Goal: Complete application form: Complete application form

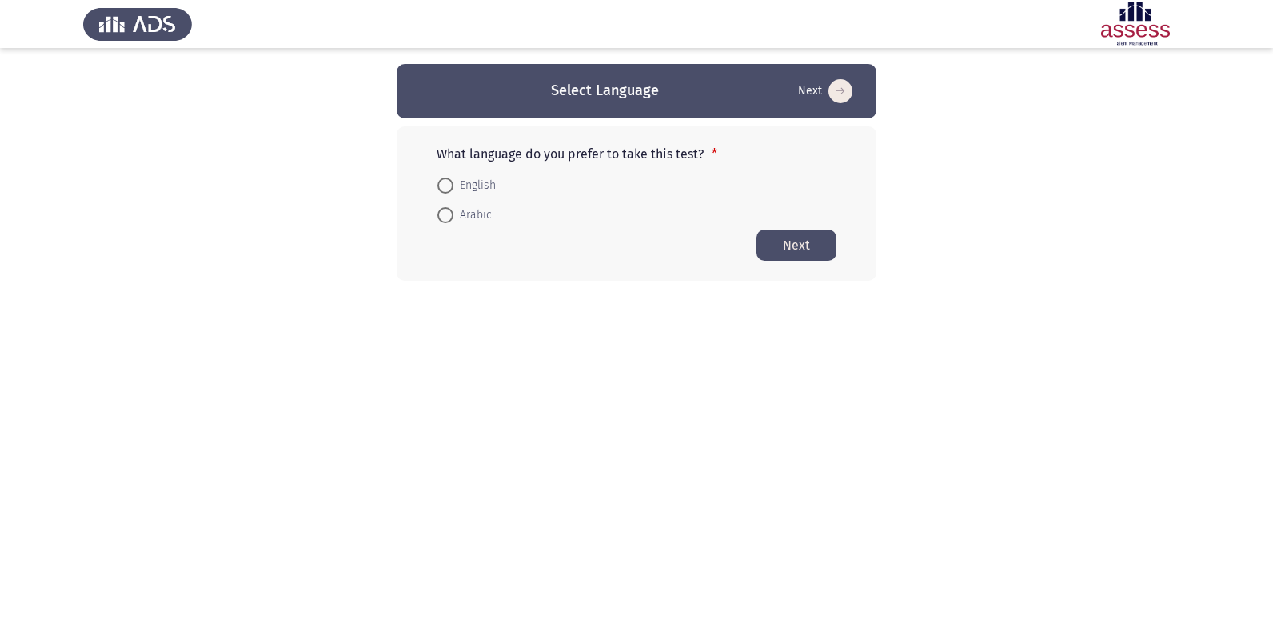
click at [434, 217] on mat-radio-button "Arabic" at bounding box center [464, 215] width 75 height 30
click at [444, 212] on span at bounding box center [445, 215] width 16 height 16
click at [444, 212] on input "Arabic" at bounding box center [445, 215] width 16 height 16
radio input "true"
click at [789, 251] on button "Next" at bounding box center [796, 244] width 80 height 31
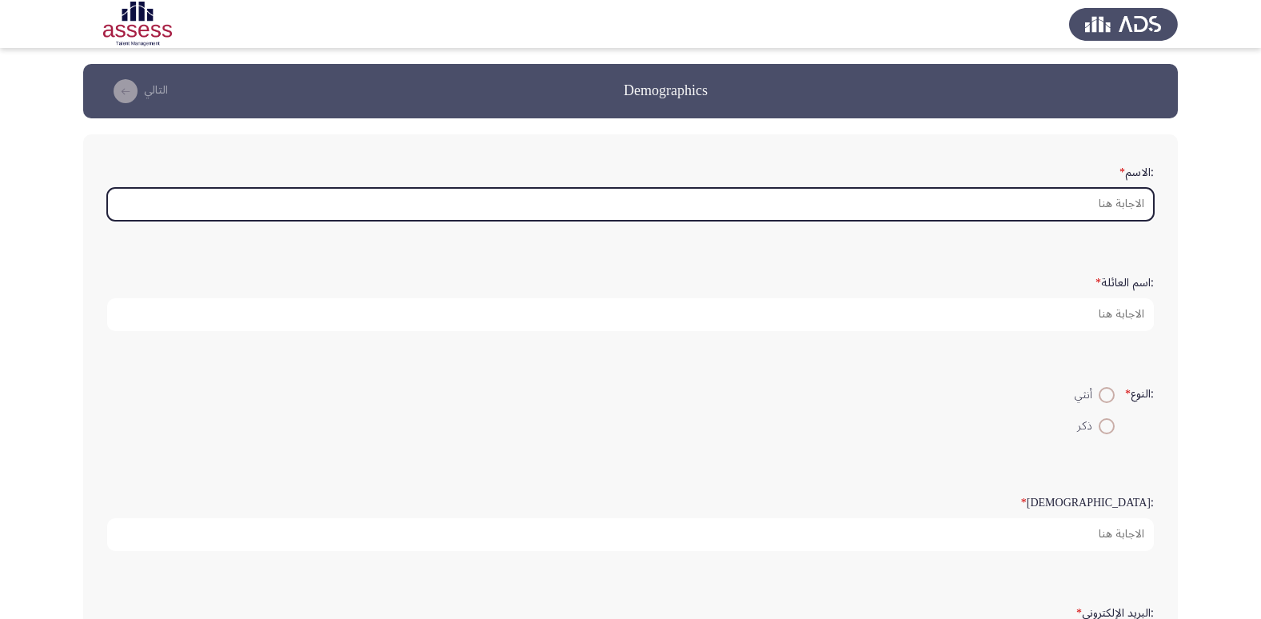
click at [1077, 203] on input ":الاسم *" at bounding box center [630, 204] width 1046 height 33
type input "I"
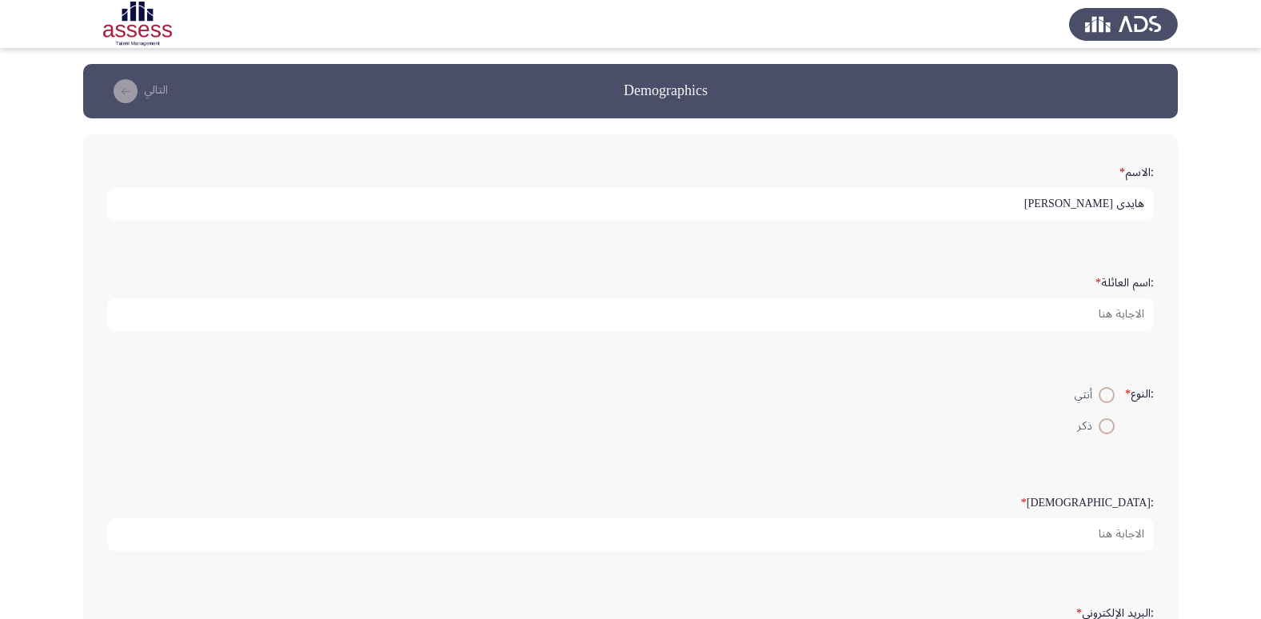
type input "هايدي [PERSON_NAME]"
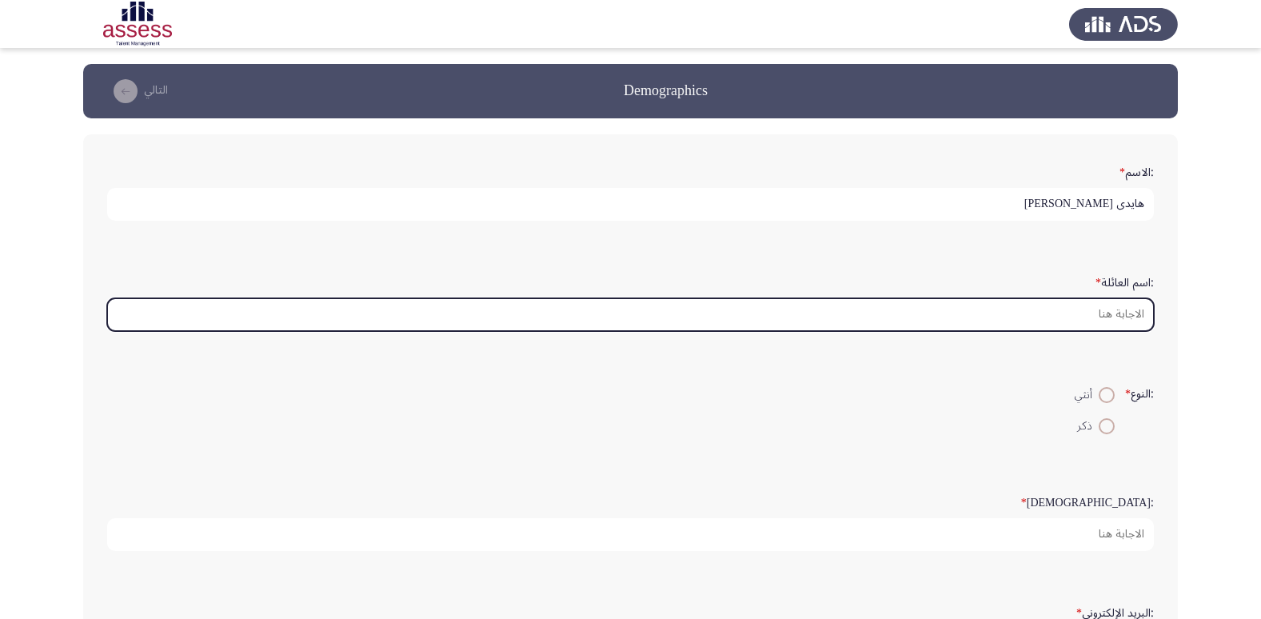
click at [1098, 314] on input ":اسم العائلة *" at bounding box center [630, 314] width 1046 height 33
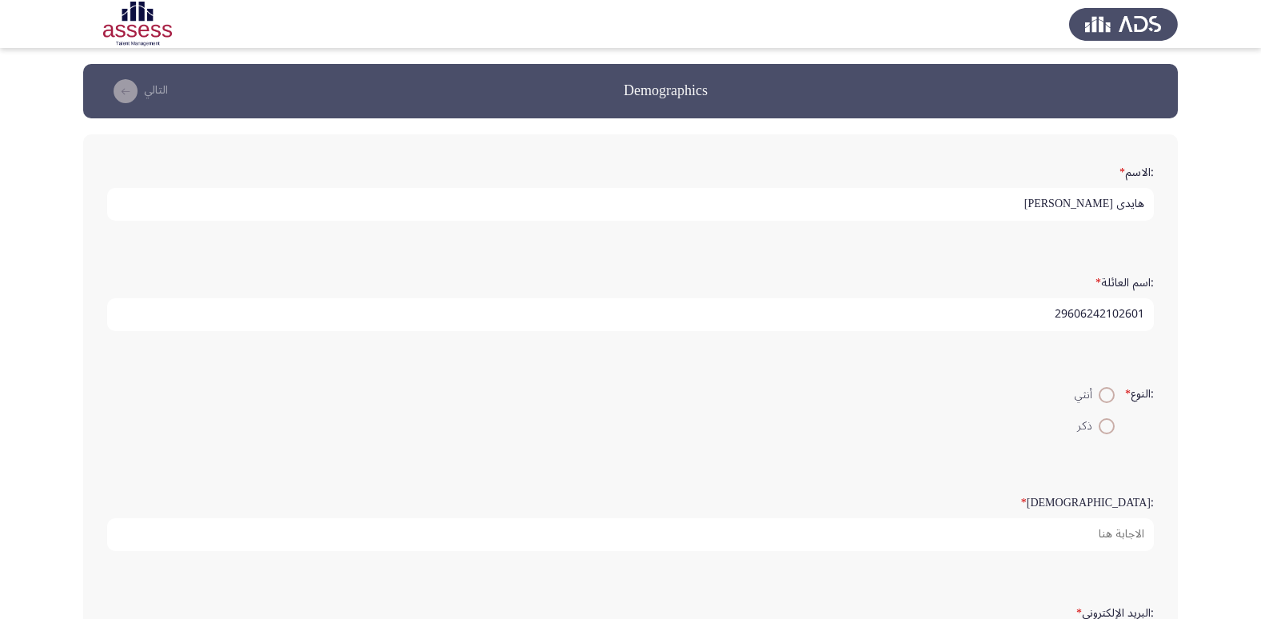
type input "29606242102601"
click at [1099, 396] on span at bounding box center [1106, 395] width 16 height 16
click at [1099, 396] on input "أنثي" at bounding box center [1106, 395] width 16 height 16
radio input "true"
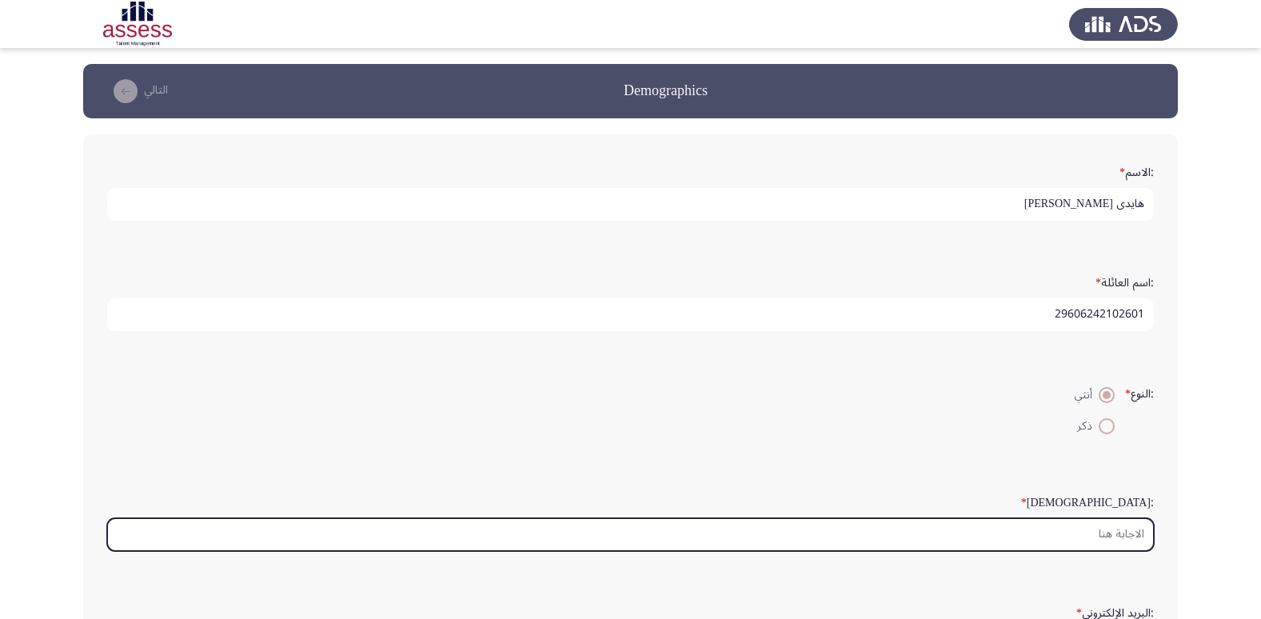
click at [1095, 540] on input ":السن *" at bounding box center [630, 534] width 1046 height 33
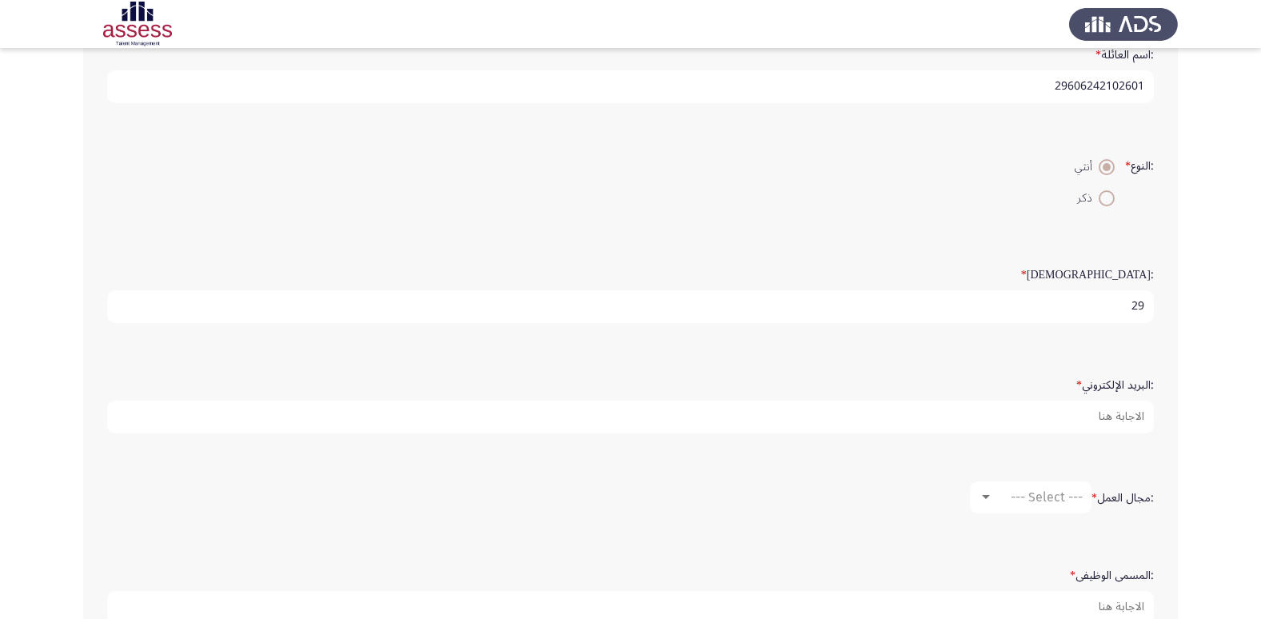
scroll to position [239, 0]
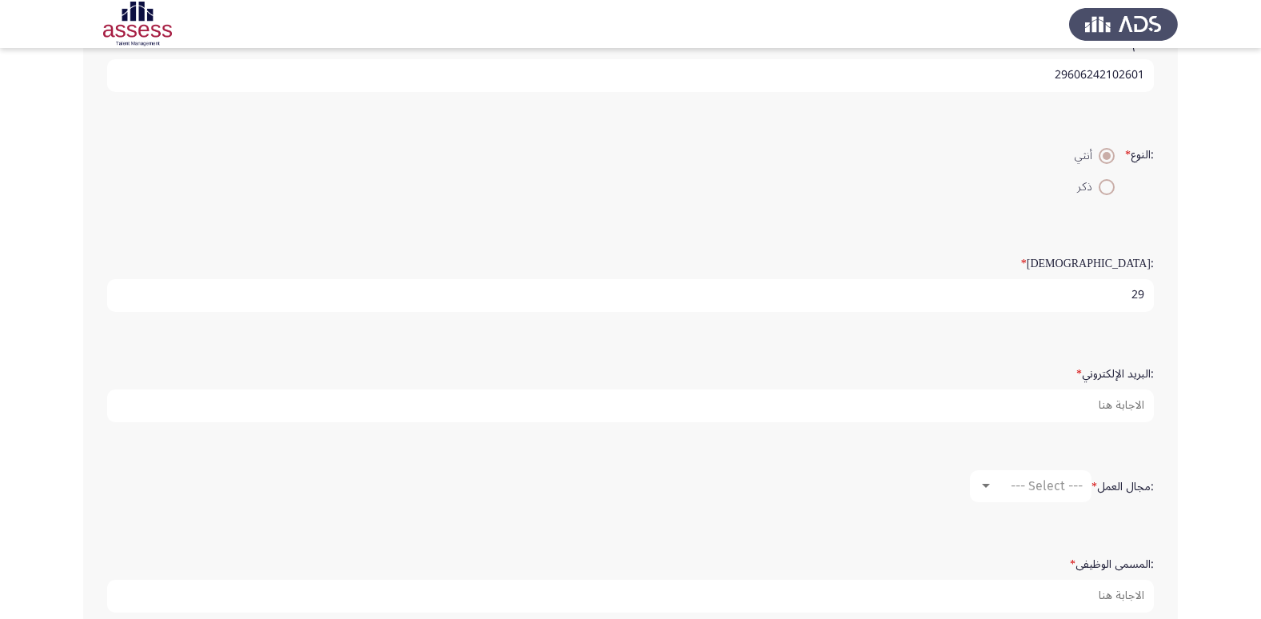
type input "29"
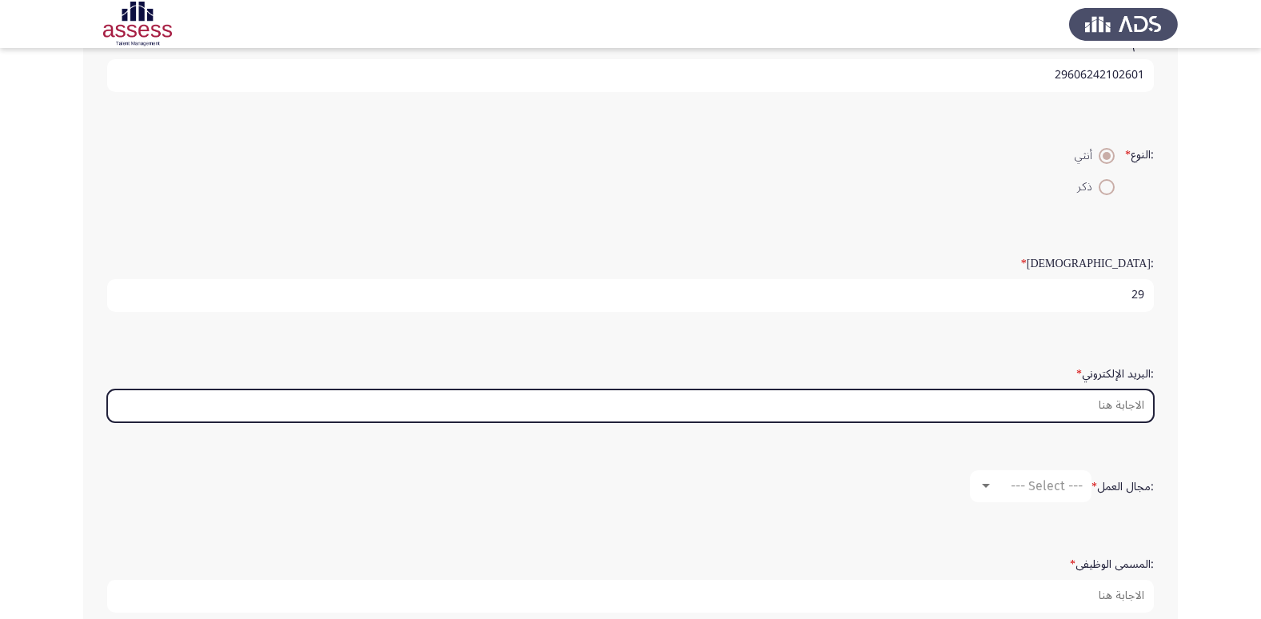
click at [1087, 411] on input ":البريد الإلكتروني *" at bounding box center [630, 405] width 1046 height 33
type input "[EMAIL_ADDRESS][DOMAIN_NAME]"
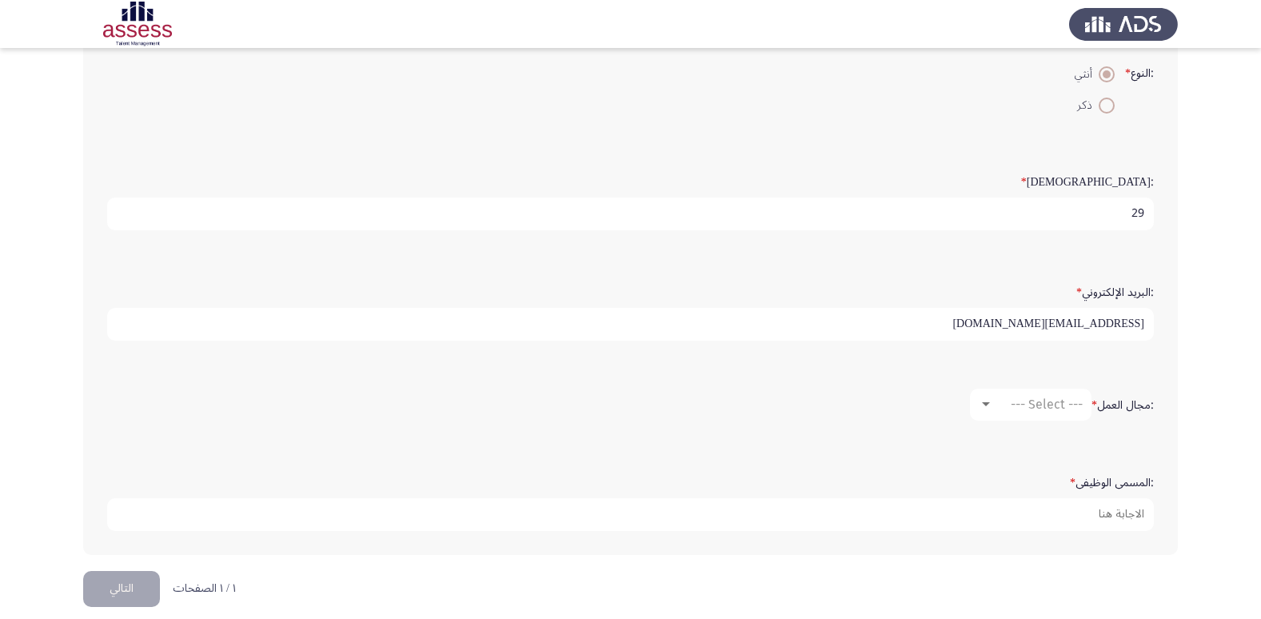
scroll to position [337, 0]
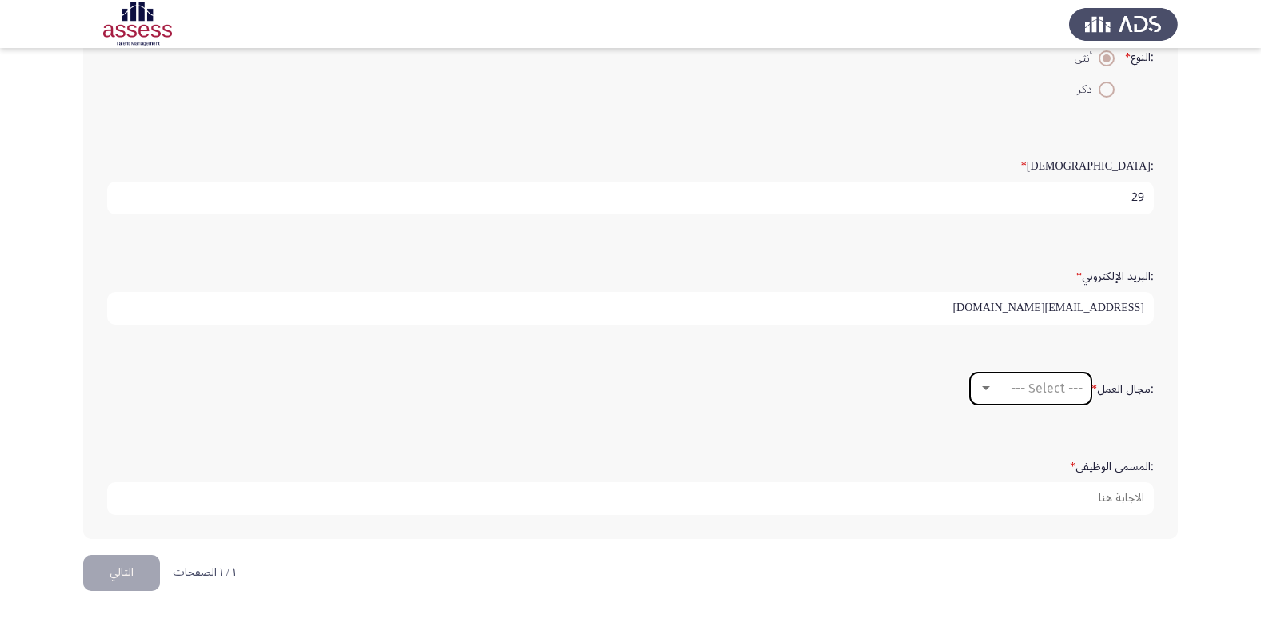
click at [982, 388] on div at bounding box center [986, 388] width 8 height 4
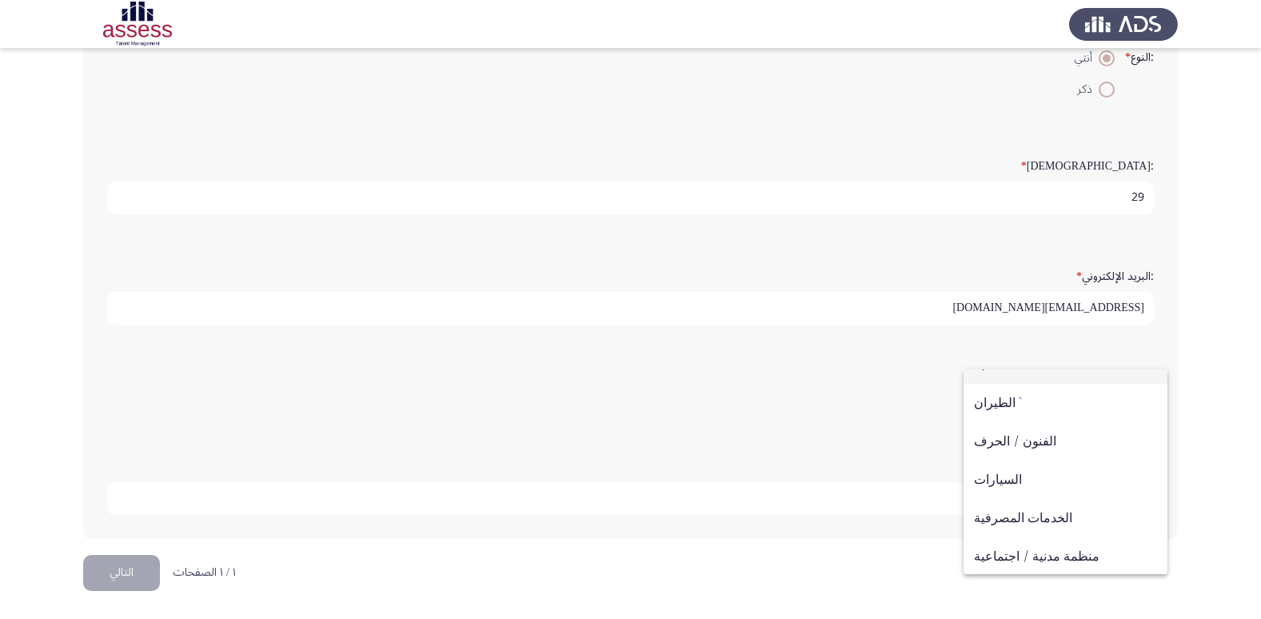
scroll to position [0, 0]
click at [1022, 384] on span "محاسبة" at bounding box center [1065, 388] width 183 height 38
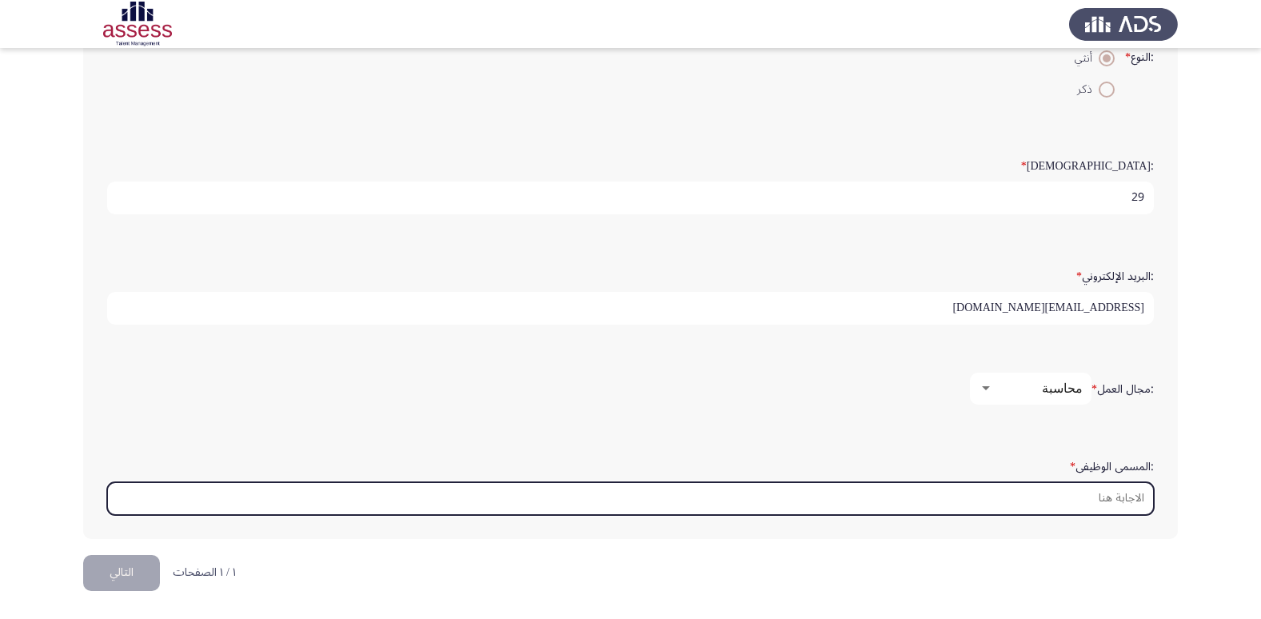
click at [1110, 494] on input ":المسمى الوظيفى *" at bounding box center [630, 498] width 1046 height 33
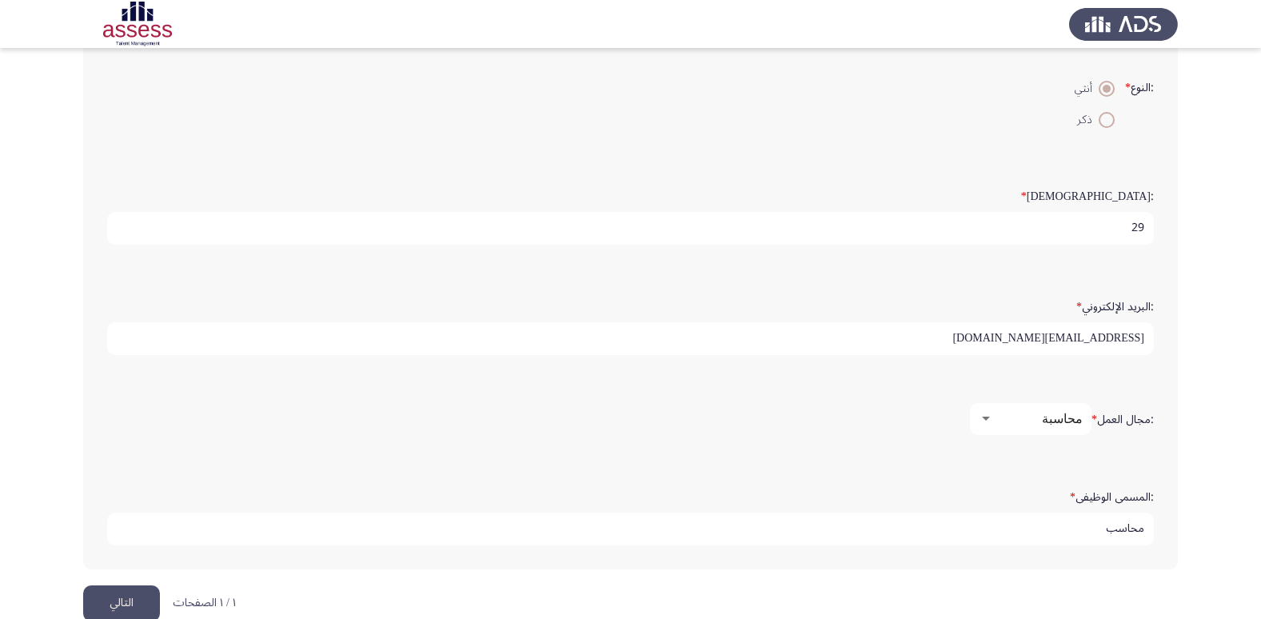
scroll to position [337, 0]
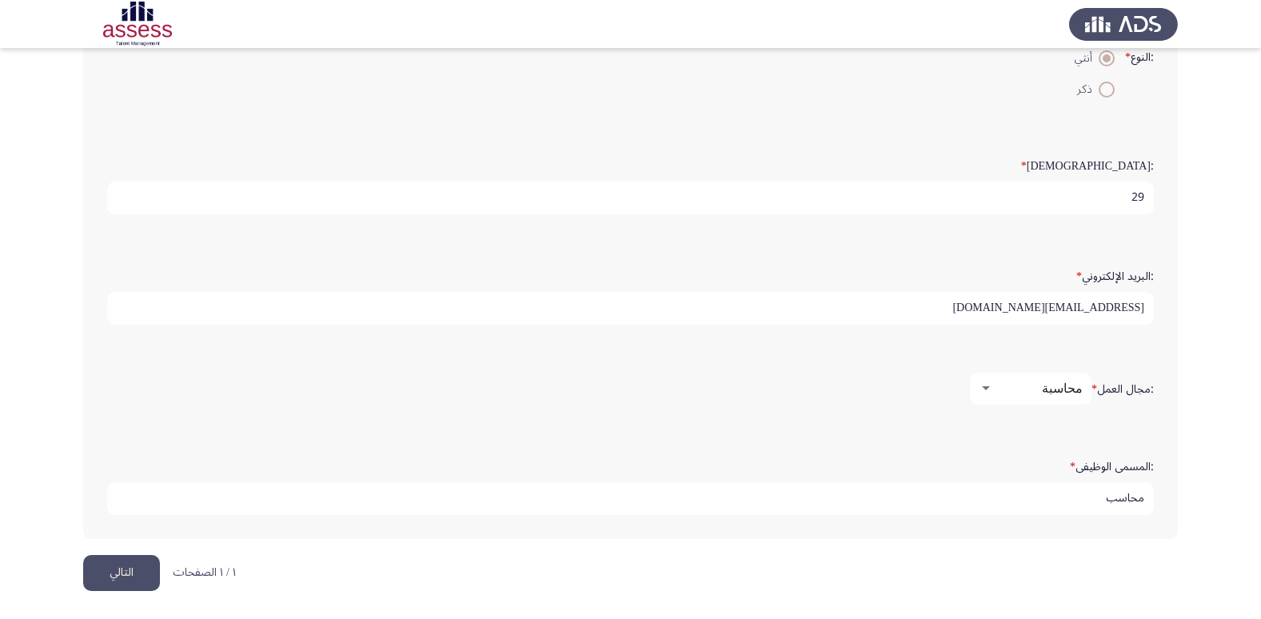
type input "محاسب"
click at [128, 580] on button "التالي" at bounding box center [121, 573] width 77 height 36
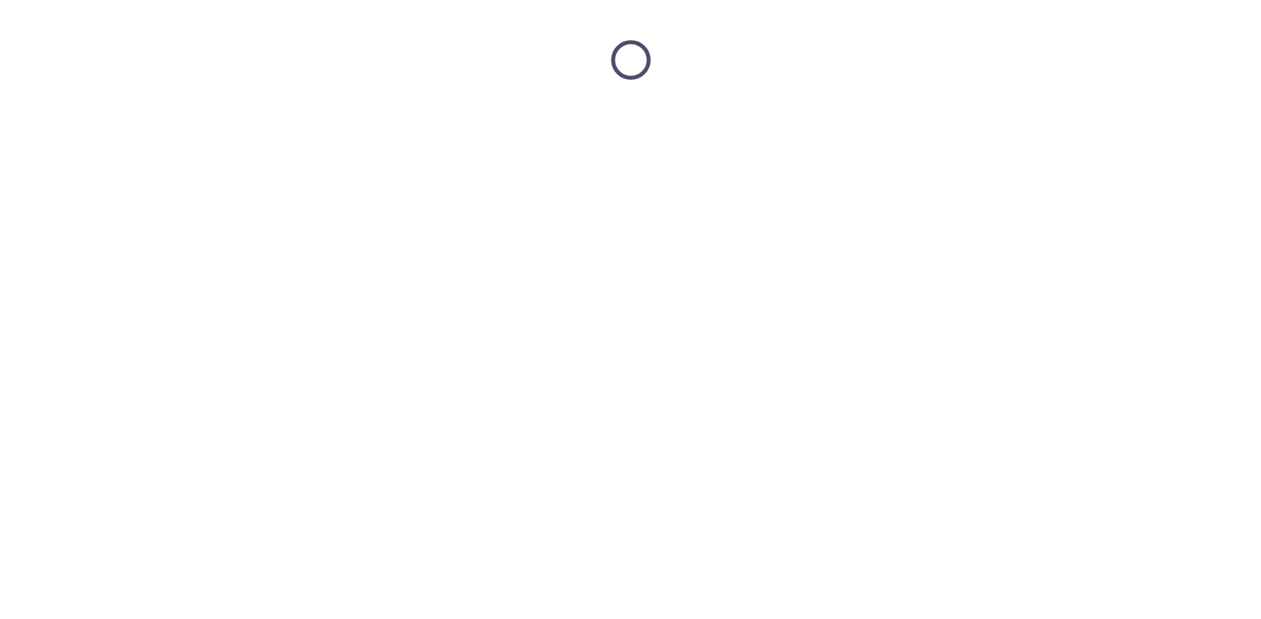
scroll to position [0, 0]
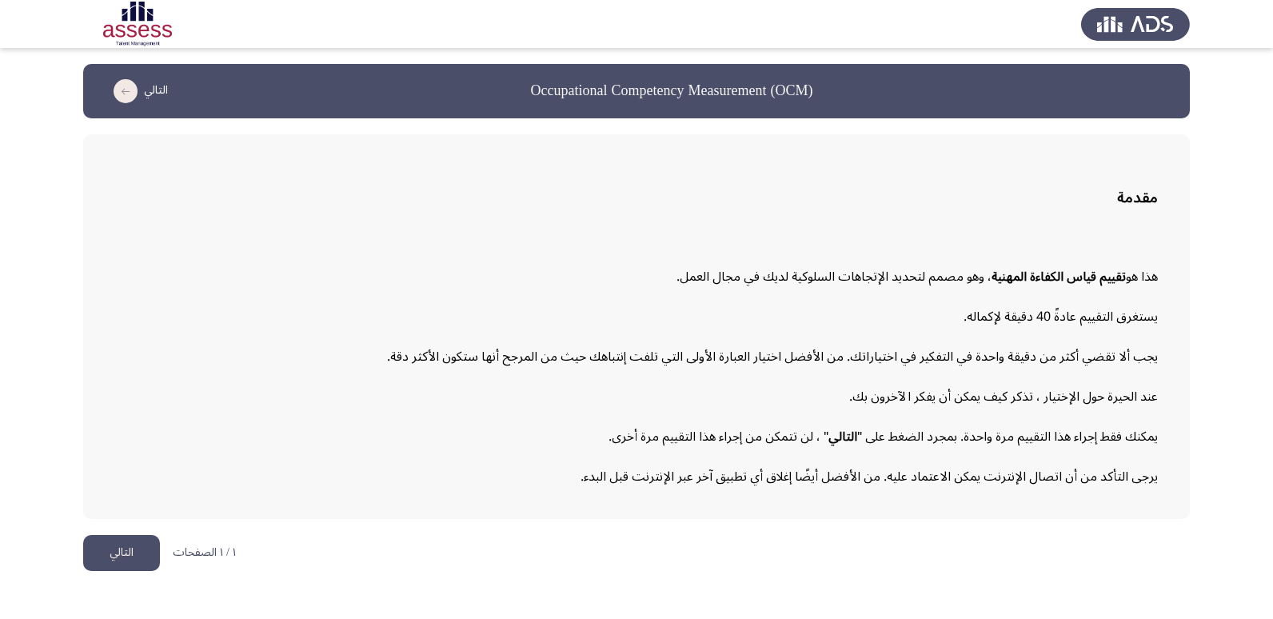
click at [121, 557] on button "التالي" at bounding box center [121, 553] width 77 height 36
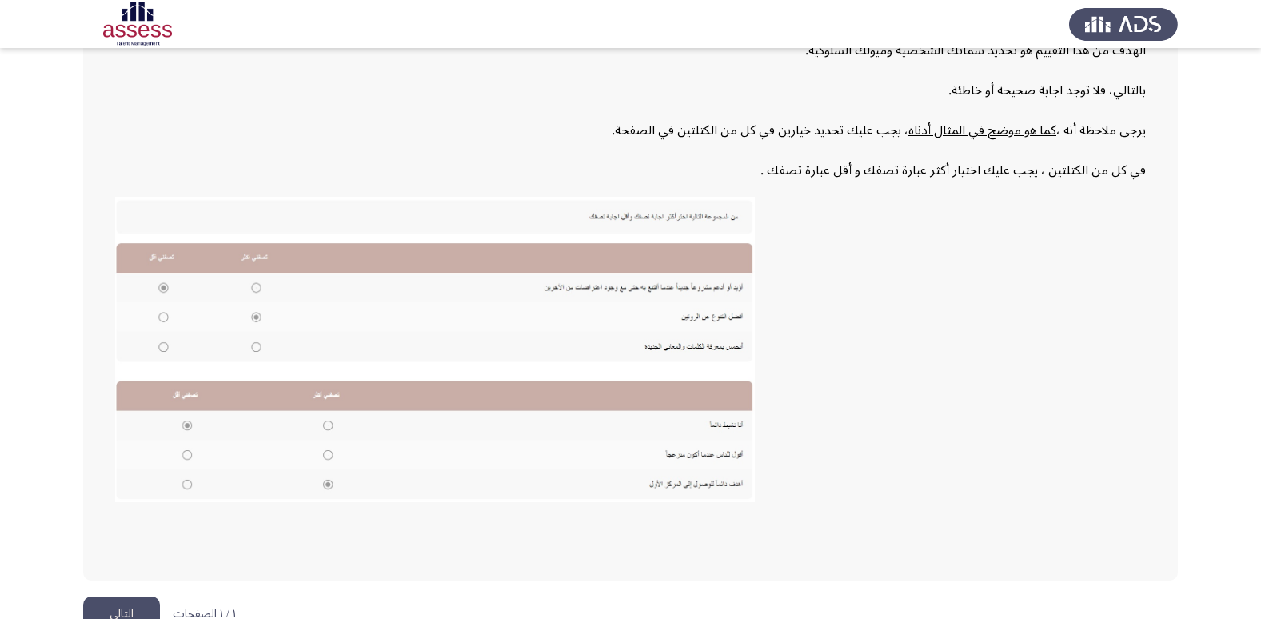
scroll to position [240, 0]
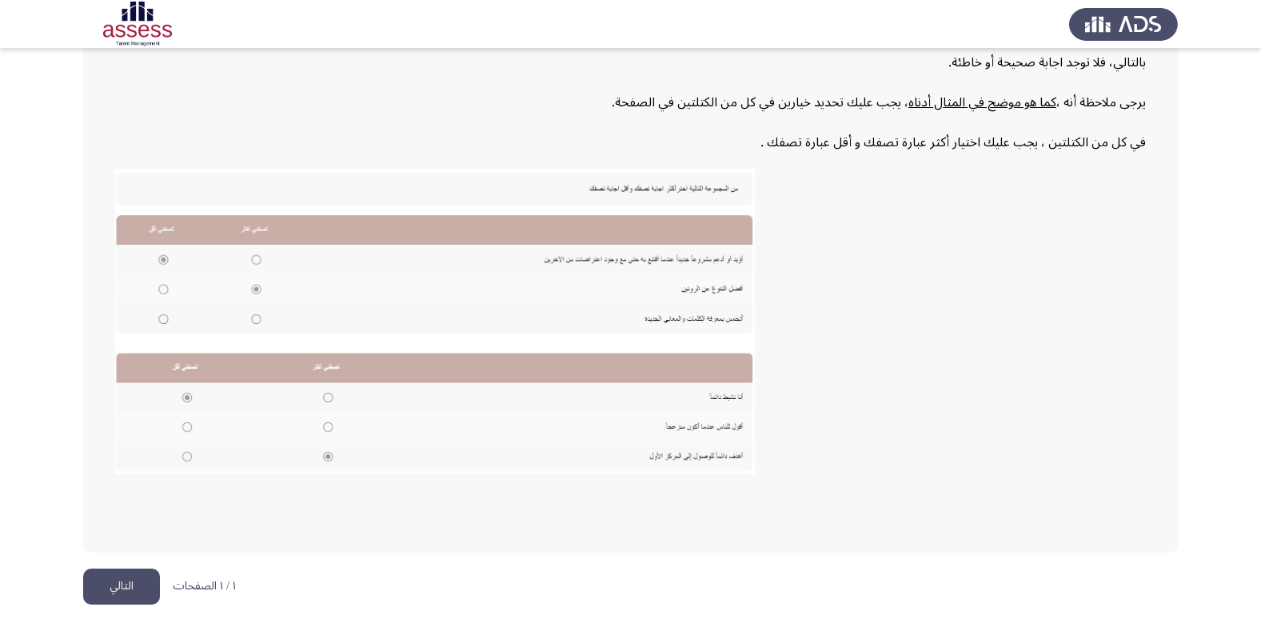
click at [126, 593] on button "التالي" at bounding box center [121, 586] width 77 height 36
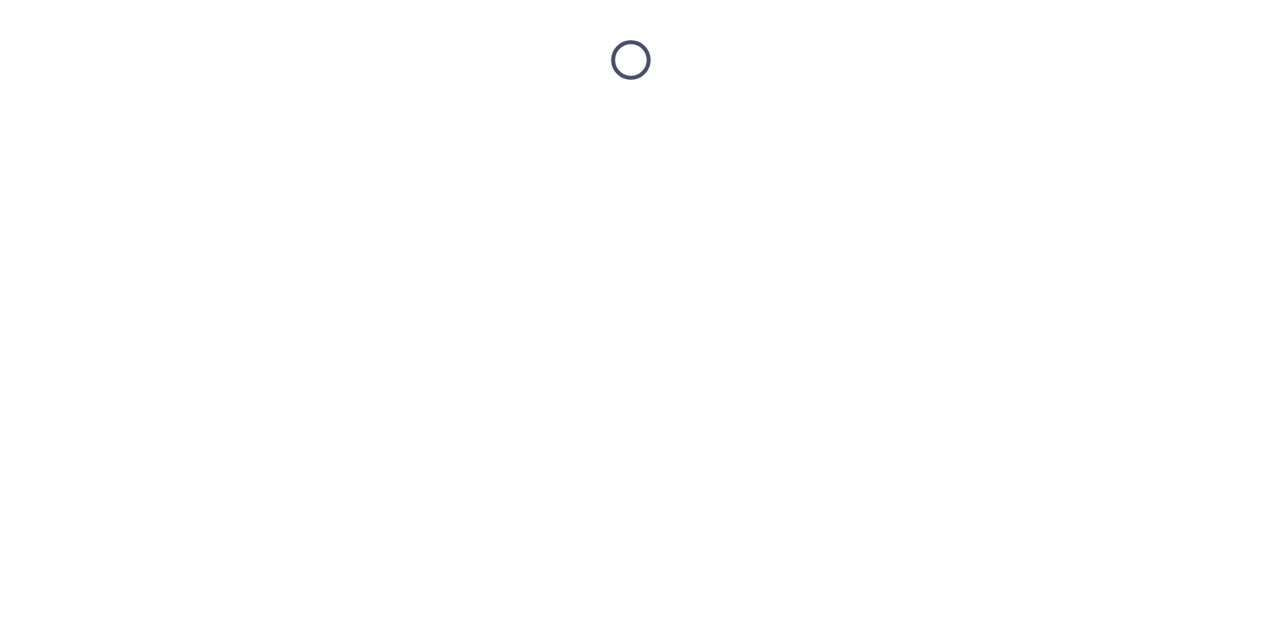
scroll to position [0, 0]
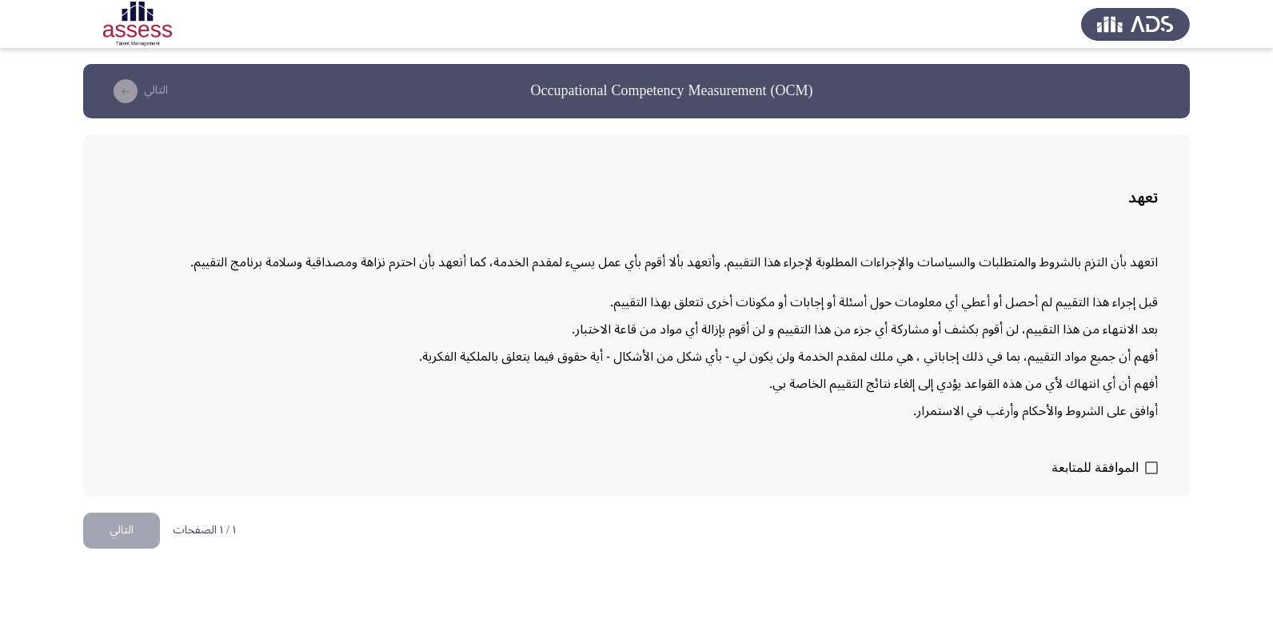
click at [1153, 472] on span at bounding box center [1151, 467] width 13 height 13
click at [1151, 474] on input "الموافقة للمتابعة" at bounding box center [1150, 474] width 1 height 1
checkbox input "true"
click at [120, 532] on button "التالي" at bounding box center [121, 530] width 77 height 36
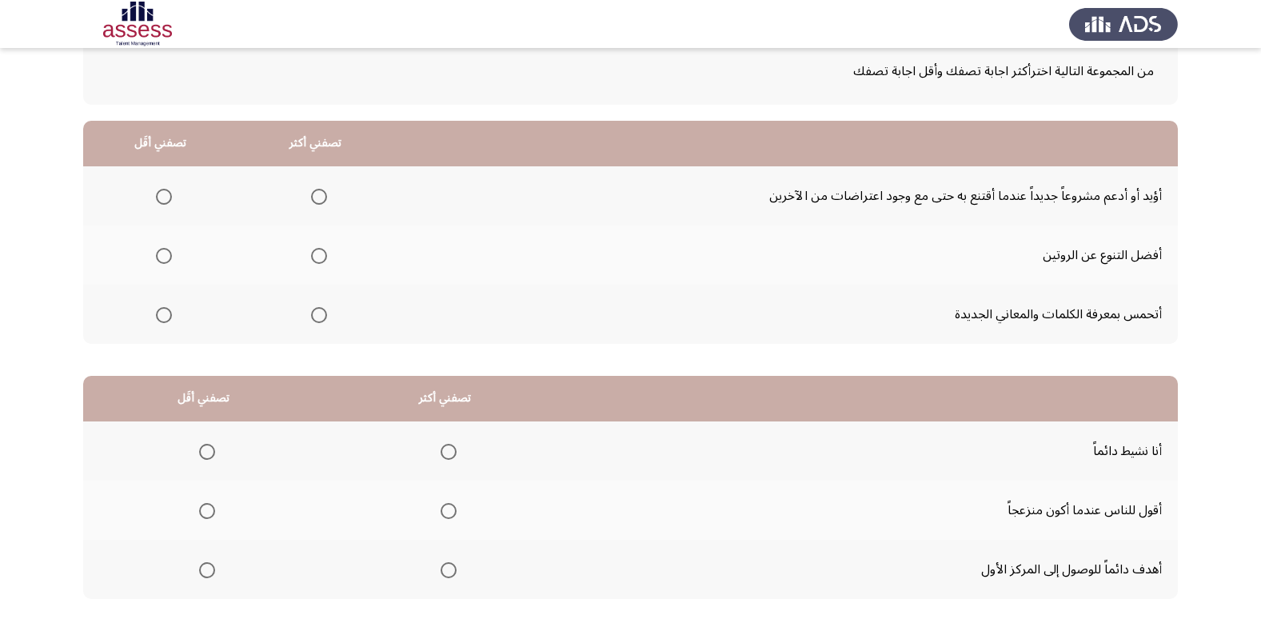
scroll to position [100, 0]
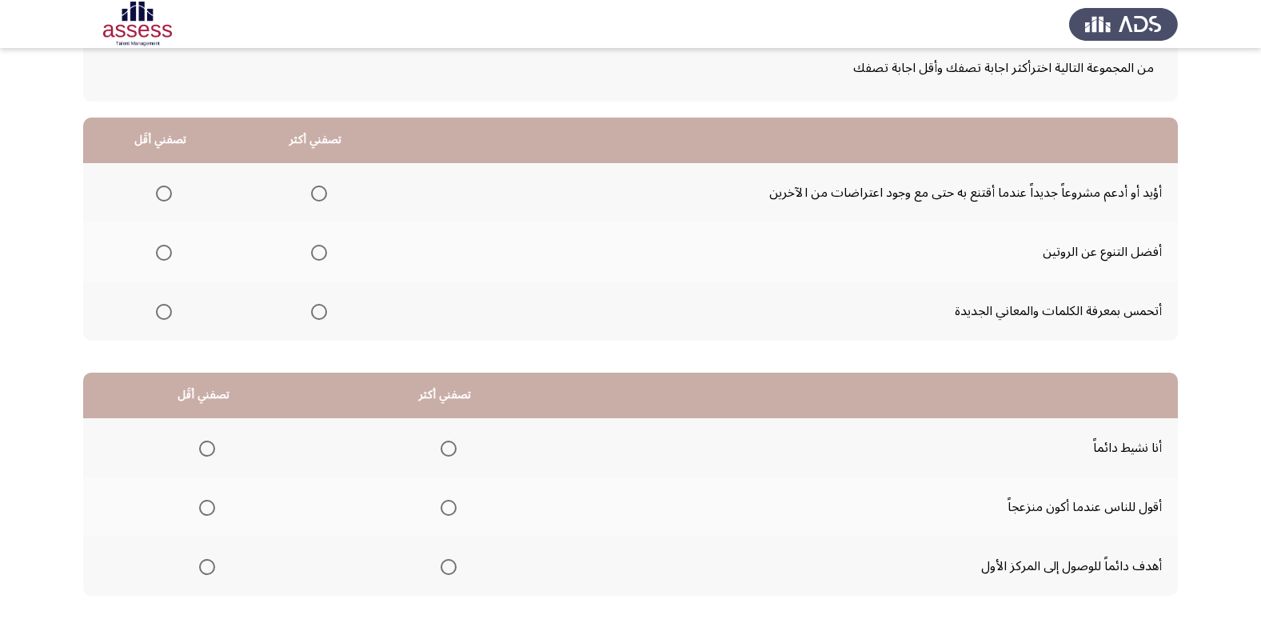
click at [316, 253] on span "Select an option" at bounding box center [319, 253] width 16 height 16
click at [316, 253] on input "Select an option" at bounding box center [319, 253] width 16 height 16
click at [157, 196] on span "Select an option" at bounding box center [164, 193] width 16 height 16
click at [157, 196] on input "Select an option" at bounding box center [164, 193] width 16 height 16
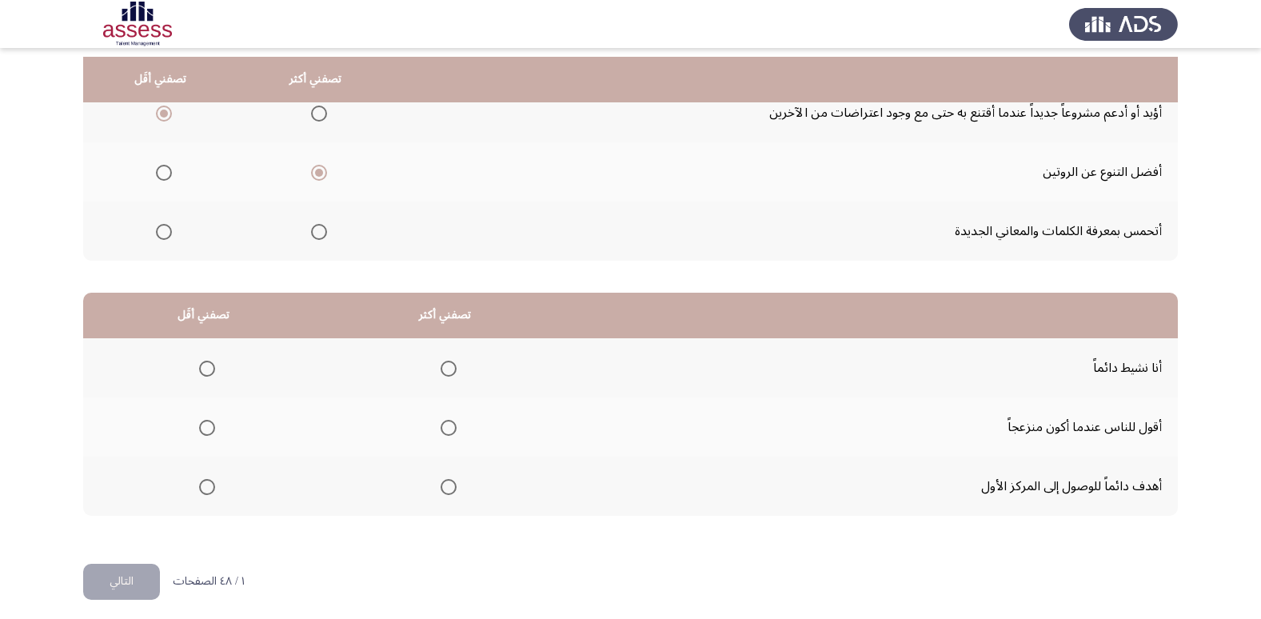
scroll to position [189, 0]
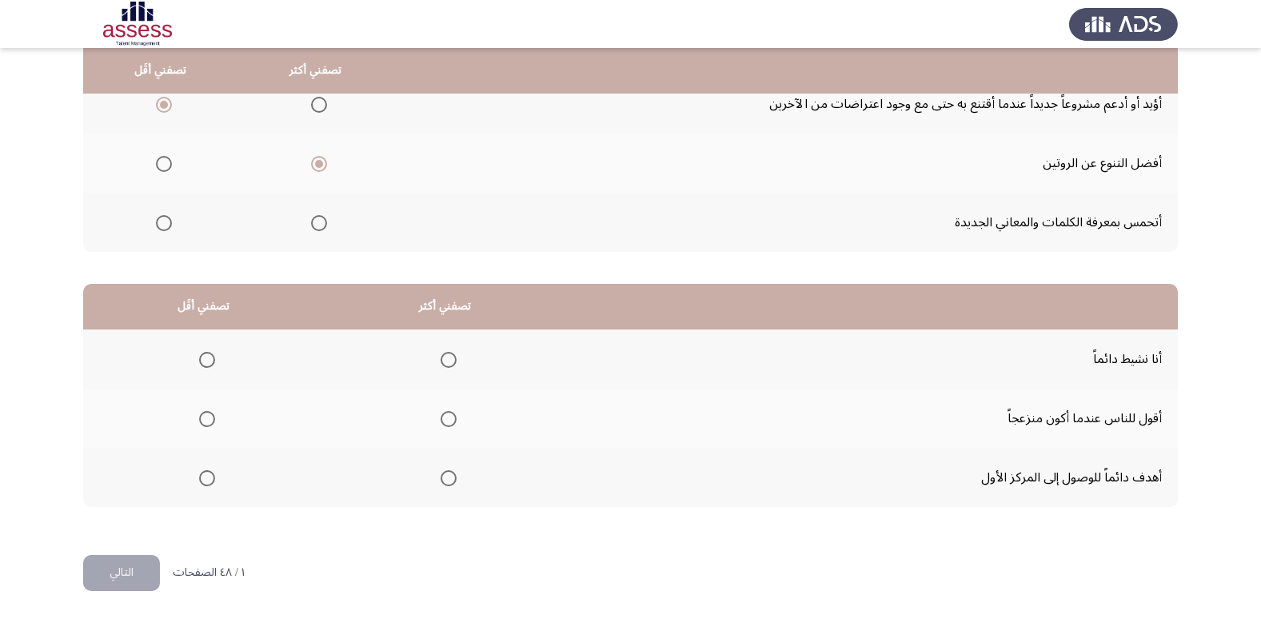
click at [442, 361] on span "Select an option" at bounding box center [448, 360] width 16 height 16
click at [442, 361] on input "Select an option" at bounding box center [448, 360] width 16 height 16
click at [201, 422] on span "Select an option" at bounding box center [207, 419] width 16 height 16
click at [201, 422] on input "Select an option" at bounding box center [207, 419] width 16 height 16
click at [124, 579] on button "التالي" at bounding box center [121, 573] width 77 height 36
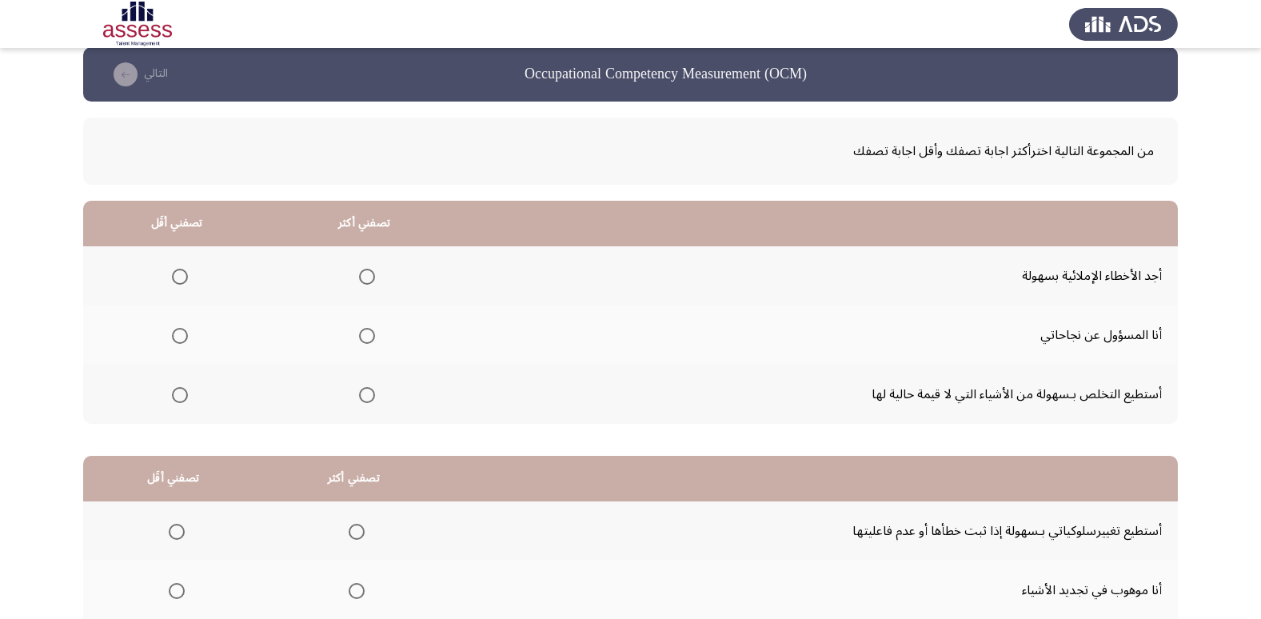
scroll to position [0, 0]
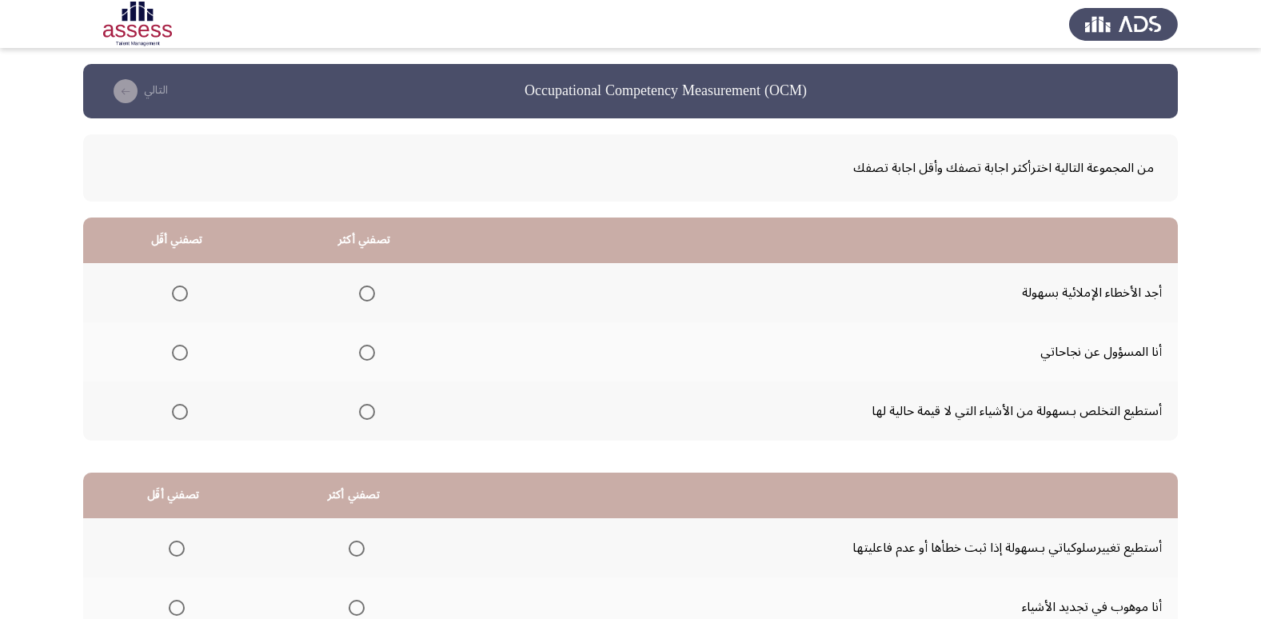
click at [367, 295] on span "Select an option" at bounding box center [367, 293] width 16 height 16
click at [367, 295] on input "Select an option" at bounding box center [367, 293] width 16 height 16
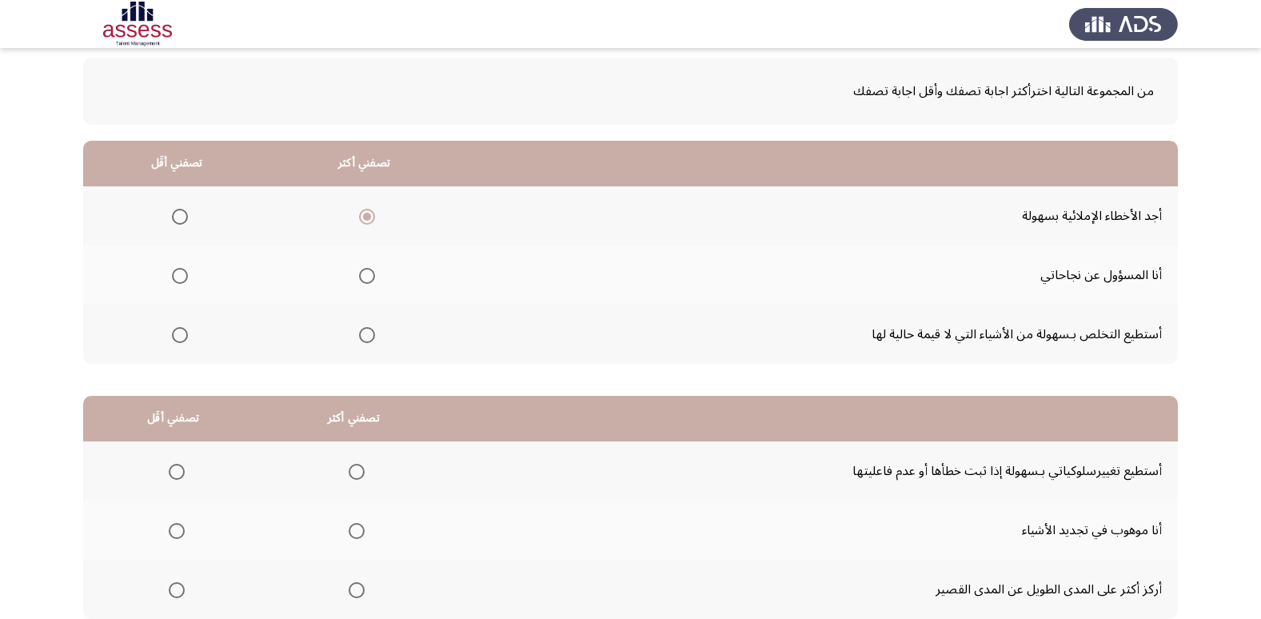
scroll to position [78, 0]
click at [362, 340] on span "Select an option" at bounding box center [367, 334] width 16 height 16
click at [362, 340] on input "Select an option" at bounding box center [367, 334] width 16 height 16
click at [172, 211] on span "Select an option" at bounding box center [180, 216] width 16 height 16
click at [172, 211] on input "Select an option" at bounding box center [180, 216] width 16 height 16
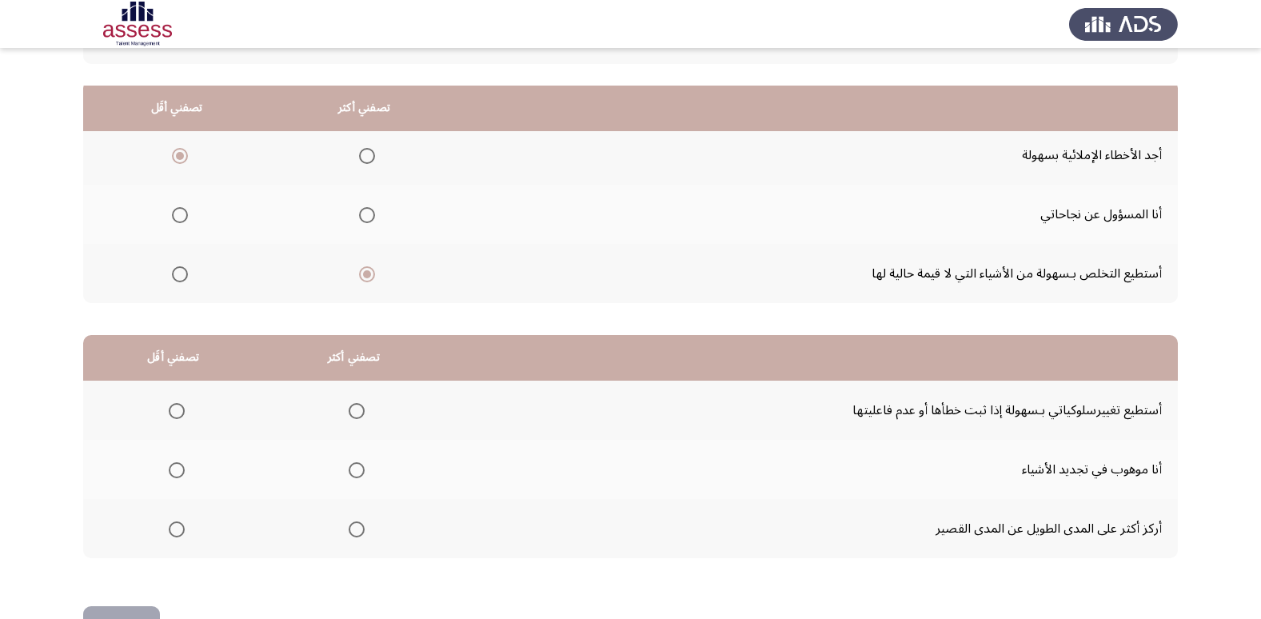
scroll to position [189, 0]
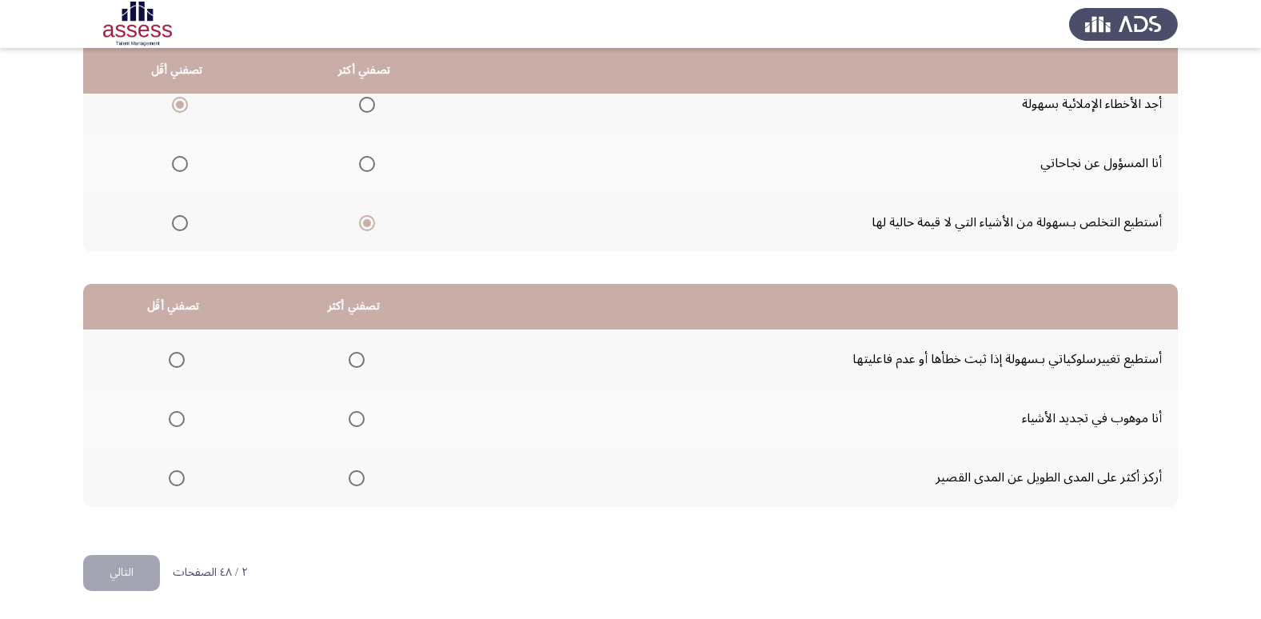
click at [349, 357] on span "Select an option" at bounding box center [357, 360] width 16 height 16
click at [349, 357] on input "Select an option" at bounding box center [357, 360] width 16 height 16
click at [175, 474] on span "Select an option" at bounding box center [177, 478] width 16 height 16
click at [175, 474] on input "Select an option" at bounding box center [177, 478] width 16 height 16
click at [131, 563] on button "التالي" at bounding box center [121, 573] width 77 height 36
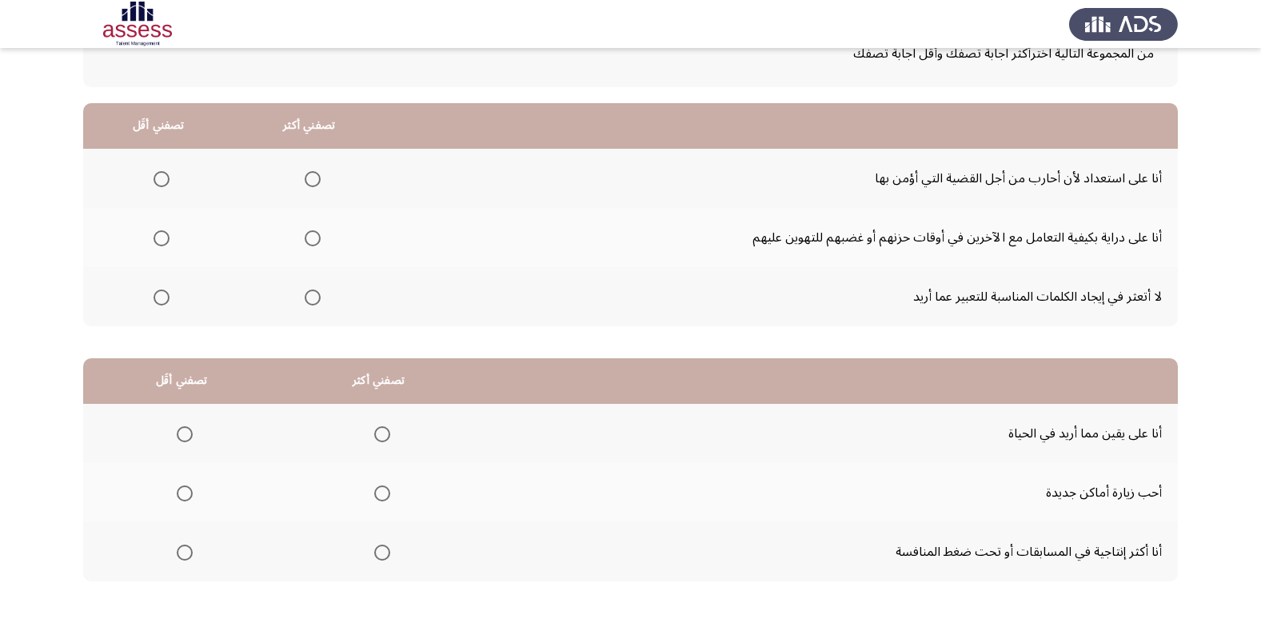
scroll to position [114, 0]
click at [313, 179] on span "Select an option" at bounding box center [313, 180] width 16 height 16
click at [313, 179] on input "Select an option" at bounding box center [313, 180] width 16 height 16
click at [160, 234] on span "Select an option" at bounding box center [161, 239] width 16 height 16
click at [160, 234] on input "Select an option" at bounding box center [161, 239] width 16 height 16
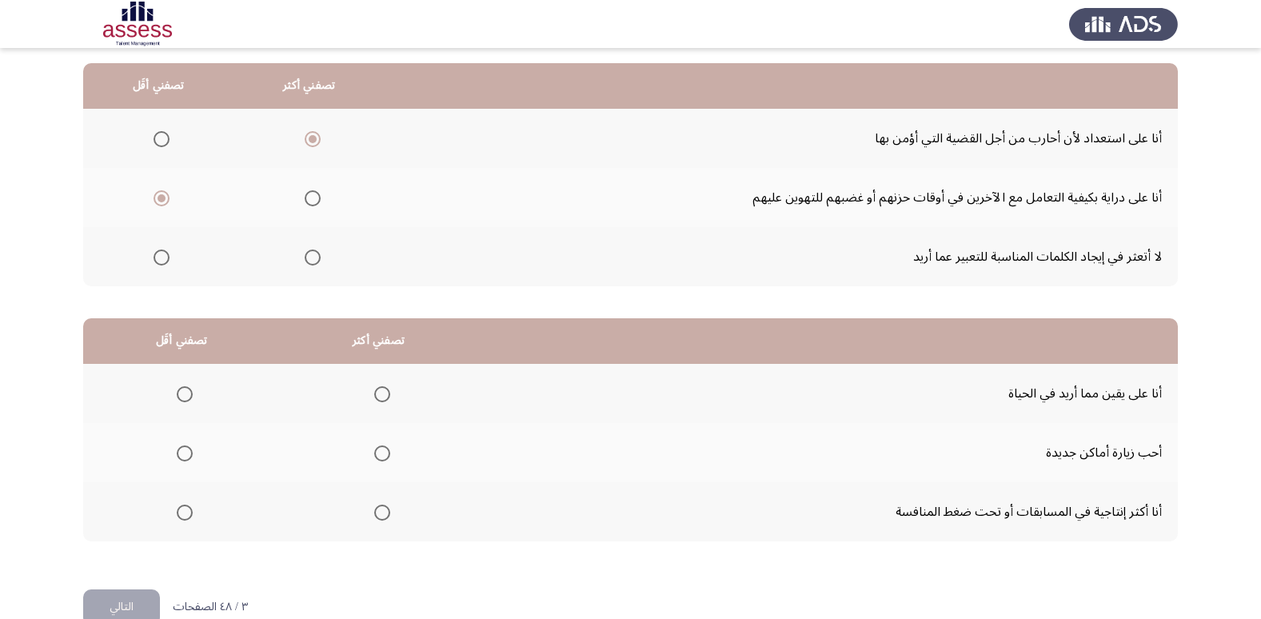
scroll to position [189, 0]
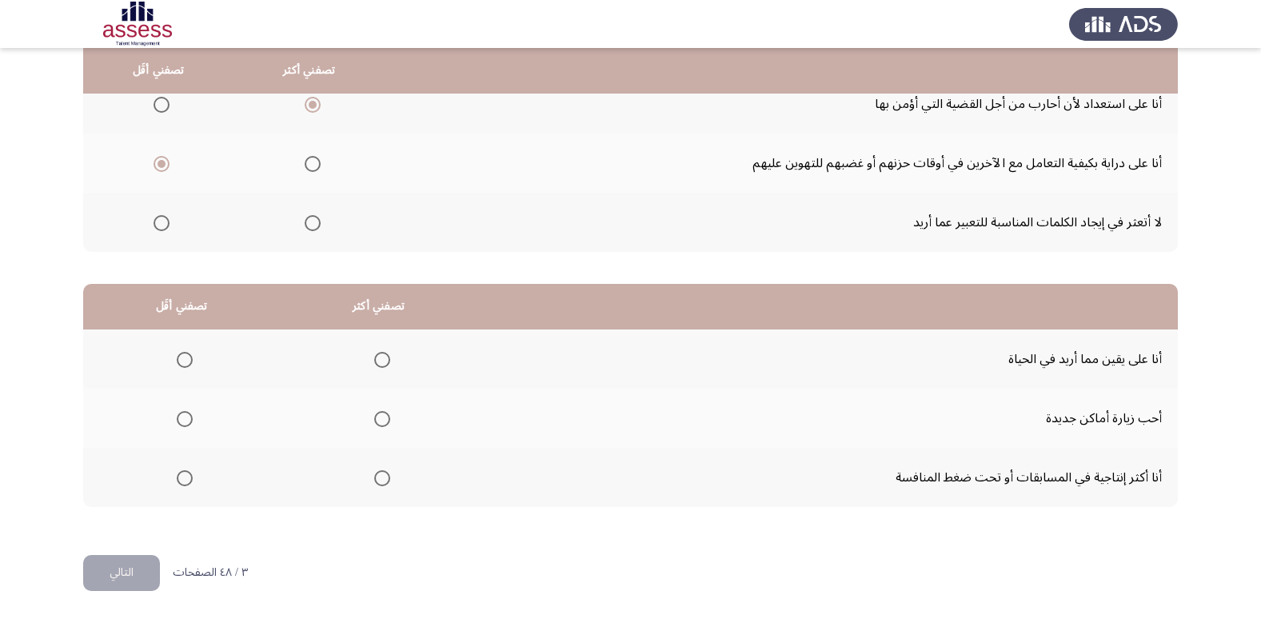
click at [374, 423] on span "Select an option" at bounding box center [382, 419] width 16 height 16
click at [374, 423] on input "Select an option" at bounding box center [382, 419] width 16 height 16
click at [181, 421] on span "Select an option" at bounding box center [185, 419] width 16 height 16
click at [181, 421] on input "Select an option" at bounding box center [185, 419] width 16 height 16
click at [177, 482] on span "Select an option" at bounding box center [185, 478] width 16 height 16
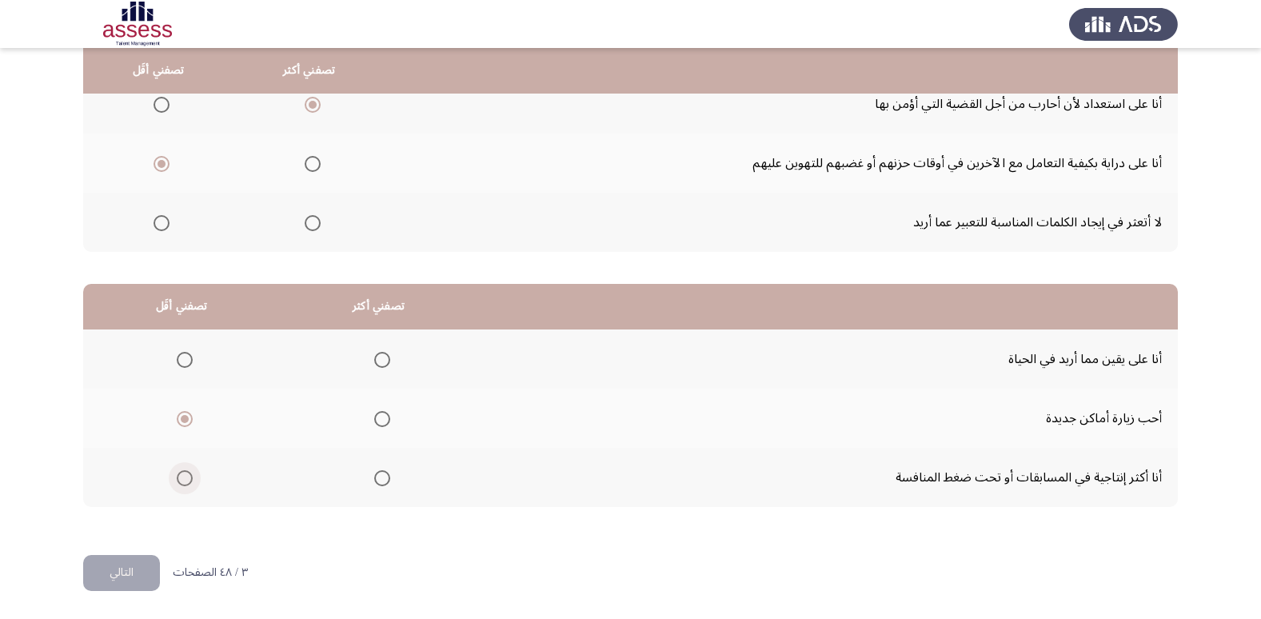
click at [177, 482] on input "Select an option" at bounding box center [185, 478] width 16 height 16
click at [381, 417] on span "Select an option" at bounding box center [382, 419] width 16 height 16
click at [381, 417] on input "Select an option" at bounding box center [382, 419] width 16 height 16
click at [125, 561] on button "التالي" at bounding box center [121, 573] width 77 height 36
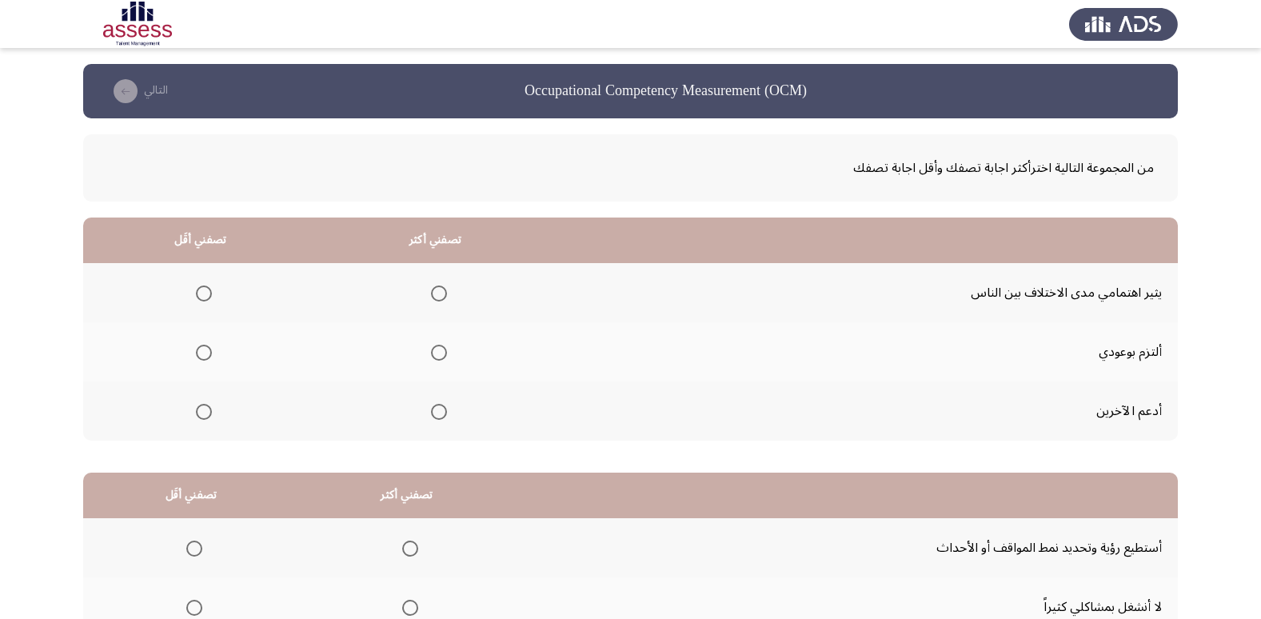
click at [436, 348] on span "Select an option" at bounding box center [439, 353] width 16 height 16
click at [436, 348] on input "Select an option" at bounding box center [439, 353] width 16 height 16
click at [200, 297] on span "Select an option" at bounding box center [204, 293] width 16 height 16
click at [200, 297] on input "Select an option" at bounding box center [204, 293] width 16 height 16
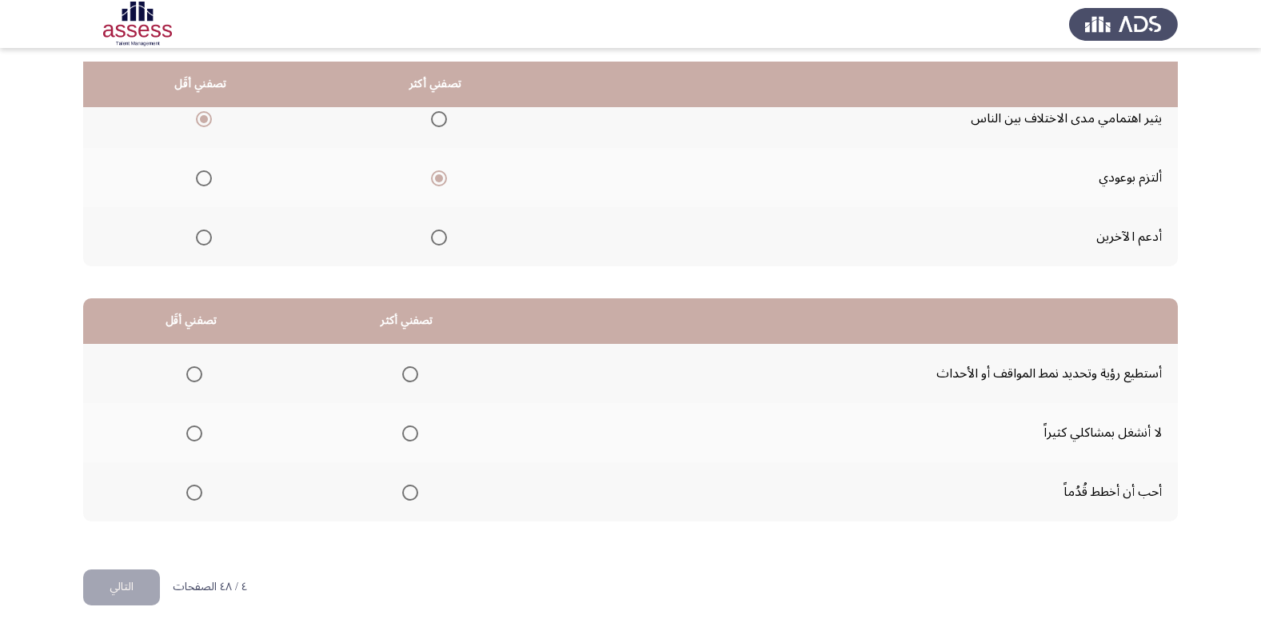
scroll to position [189, 0]
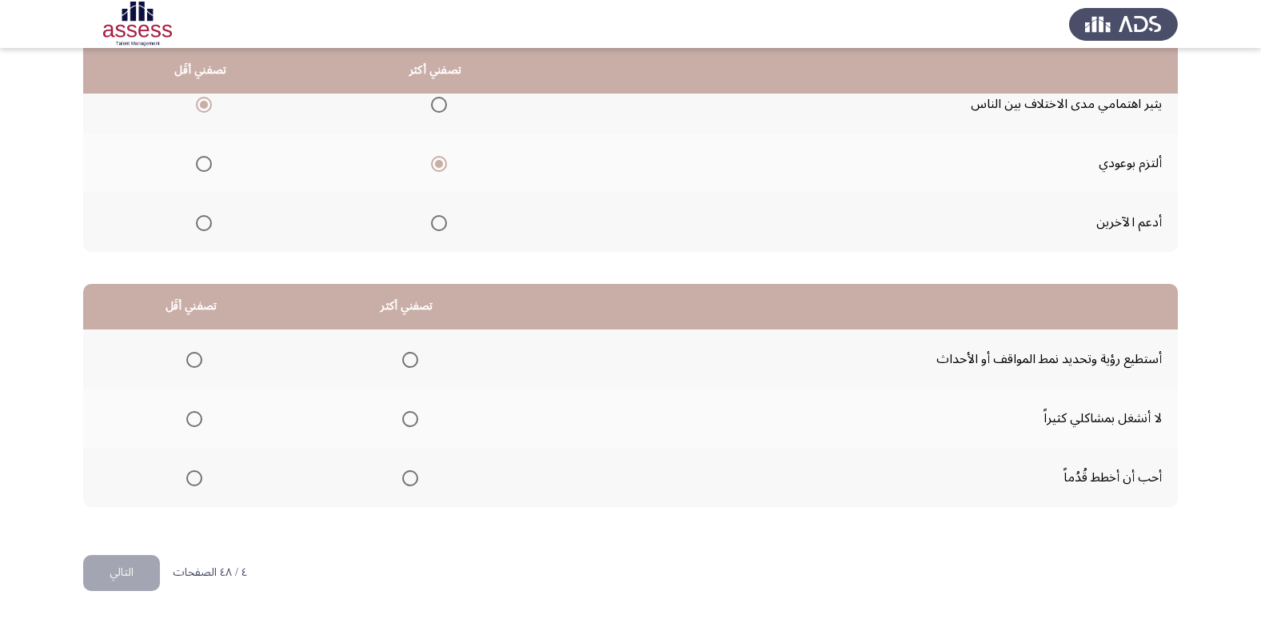
click at [406, 475] on span "Select an option" at bounding box center [410, 478] width 16 height 16
click at [406, 475] on input "Select an option" at bounding box center [410, 478] width 16 height 16
click at [188, 422] on span "Select an option" at bounding box center [194, 419] width 16 height 16
click at [188, 422] on input "Select an option" at bounding box center [194, 419] width 16 height 16
click at [129, 572] on button "التالي" at bounding box center [121, 573] width 77 height 36
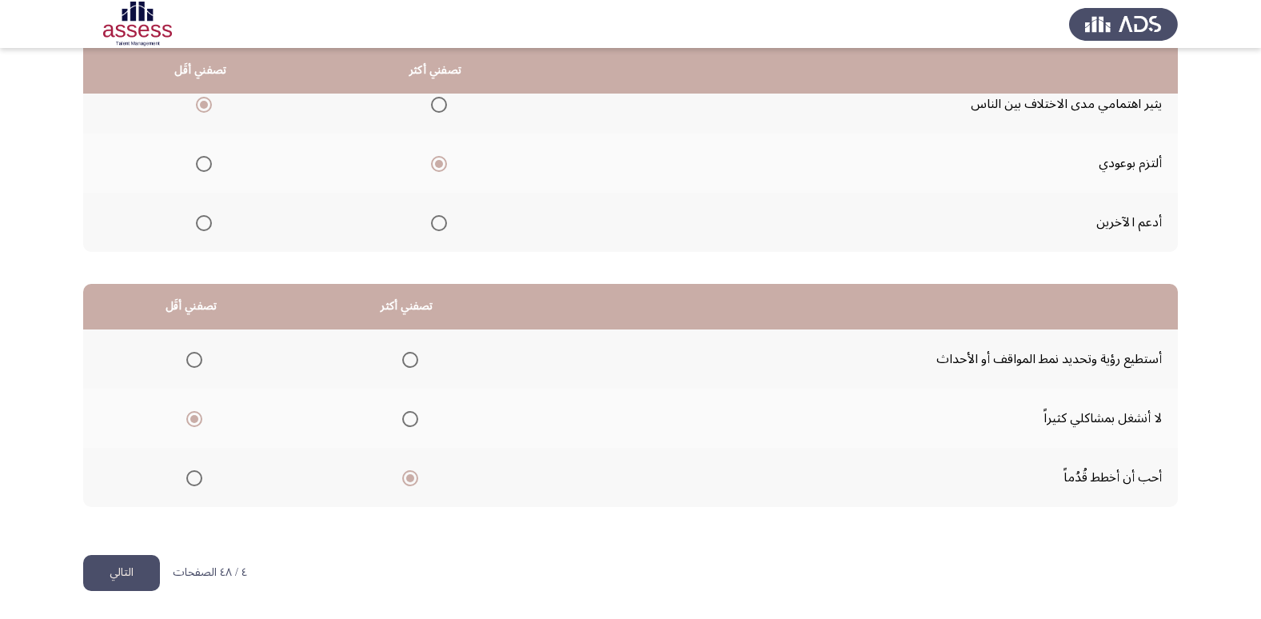
scroll to position [0, 0]
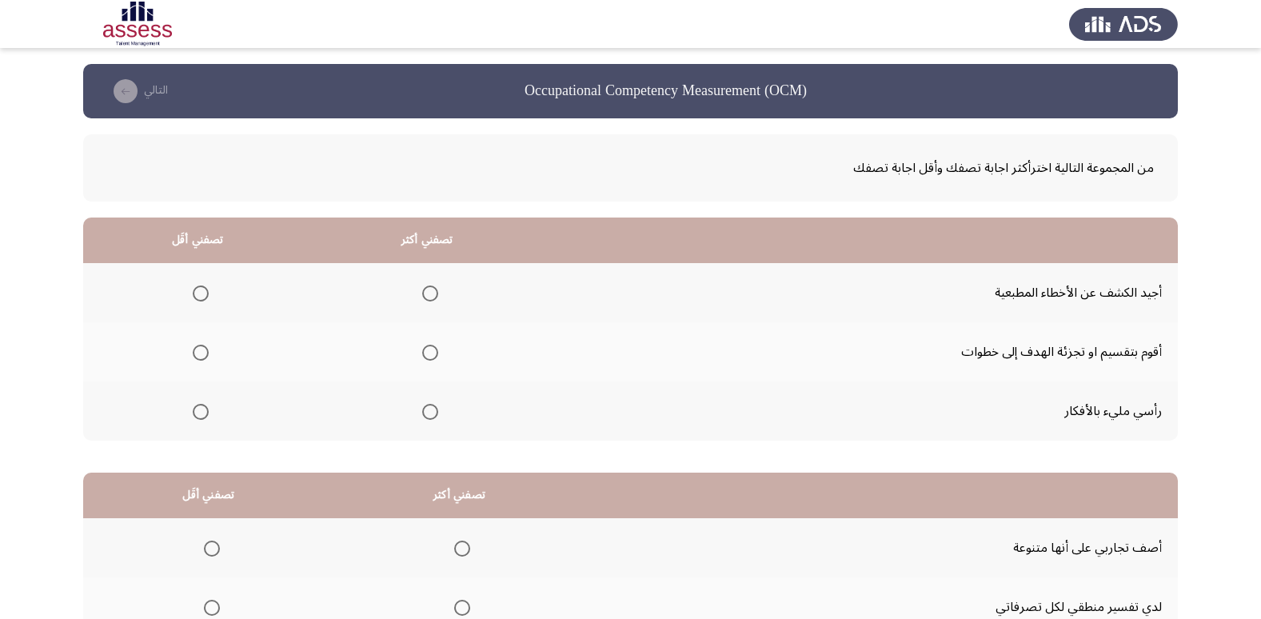
click at [430, 350] on span "Select an option" at bounding box center [430, 353] width 16 height 16
click at [430, 350] on input "Select an option" at bounding box center [430, 353] width 16 height 16
click at [197, 294] on span "Select an option" at bounding box center [201, 293] width 16 height 16
click at [197, 294] on input "Select an option" at bounding box center [201, 293] width 16 height 16
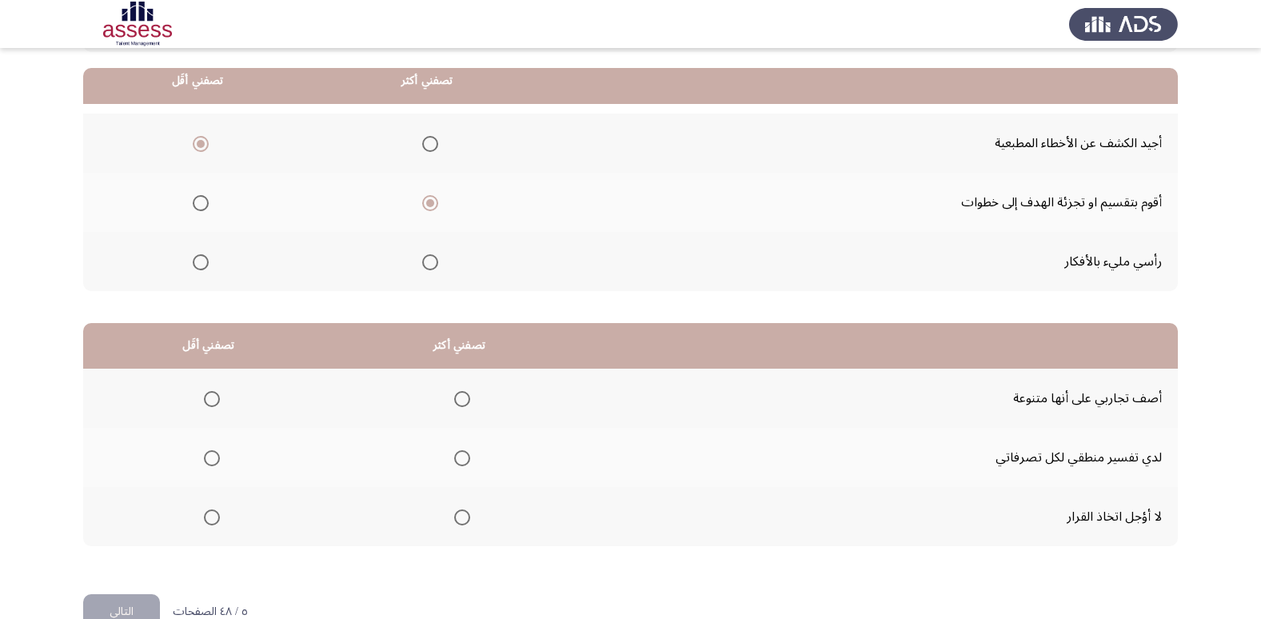
scroll to position [166, 0]
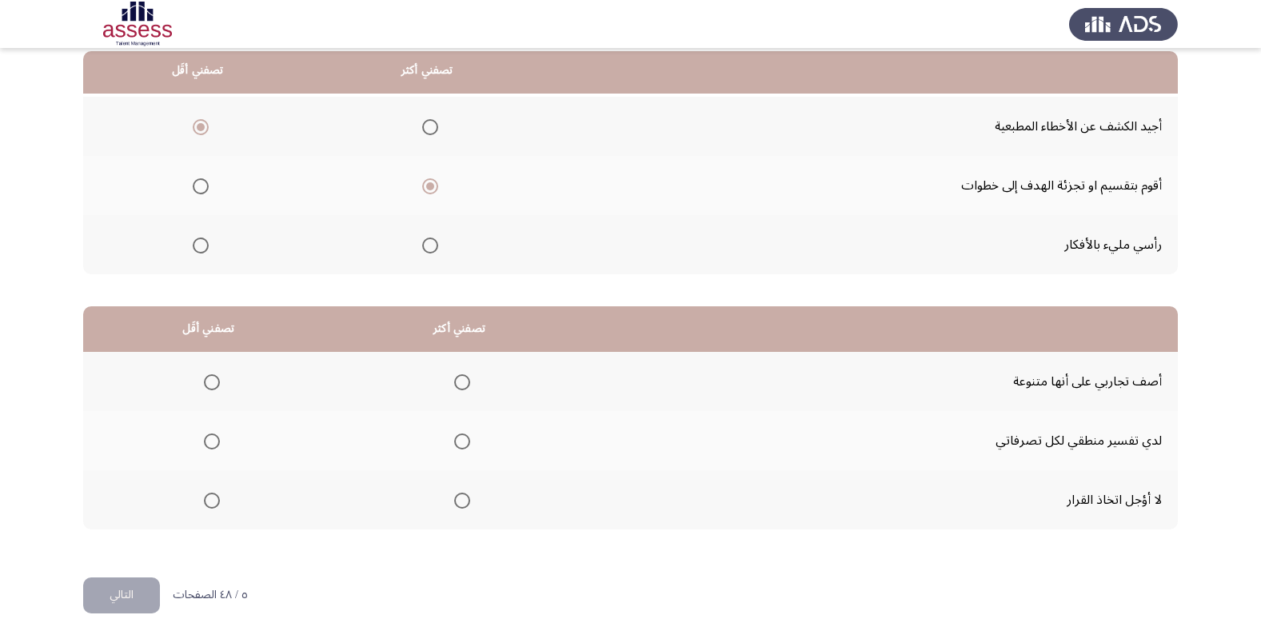
click at [462, 501] on span "Select an option" at bounding box center [462, 500] width 16 height 16
click at [462, 501] on input "Select an option" at bounding box center [462, 500] width 16 height 16
click at [212, 441] on span "Select an option" at bounding box center [212, 441] width 0 height 0
click at [211, 440] on input "Select an option" at bounding box center [212, 441] width 16 height 16
click at [127, 599] on button "التالي" at bounding box center [121, 595] width 77 height 36
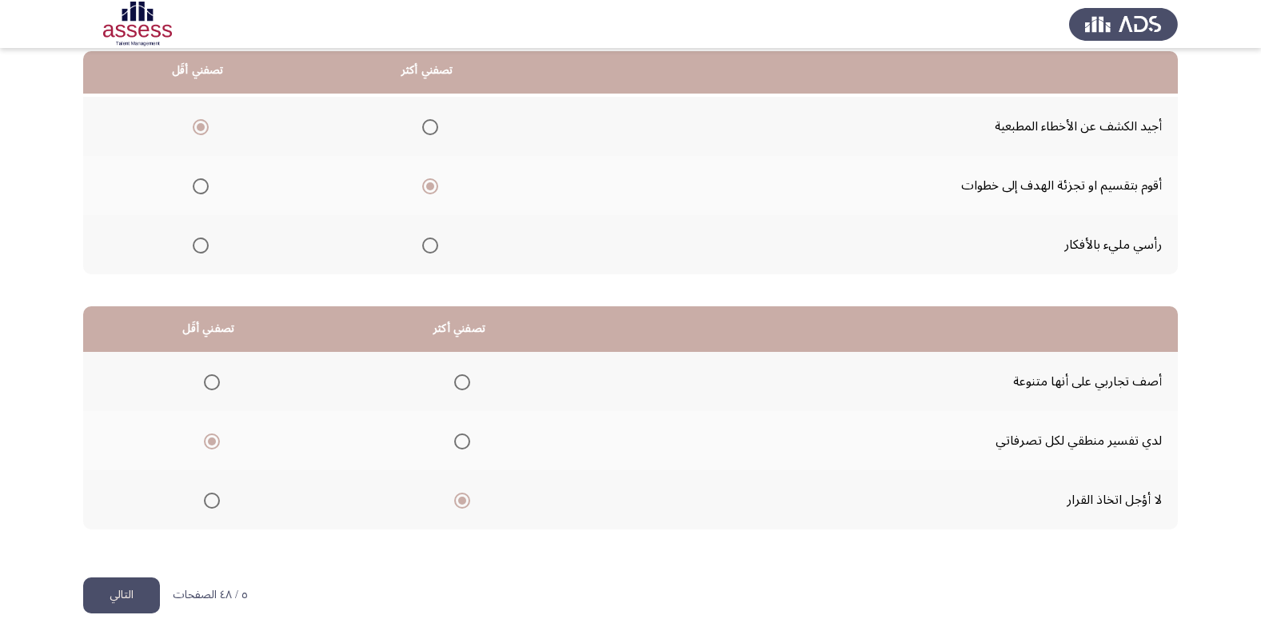
scroll to position [0, 0]
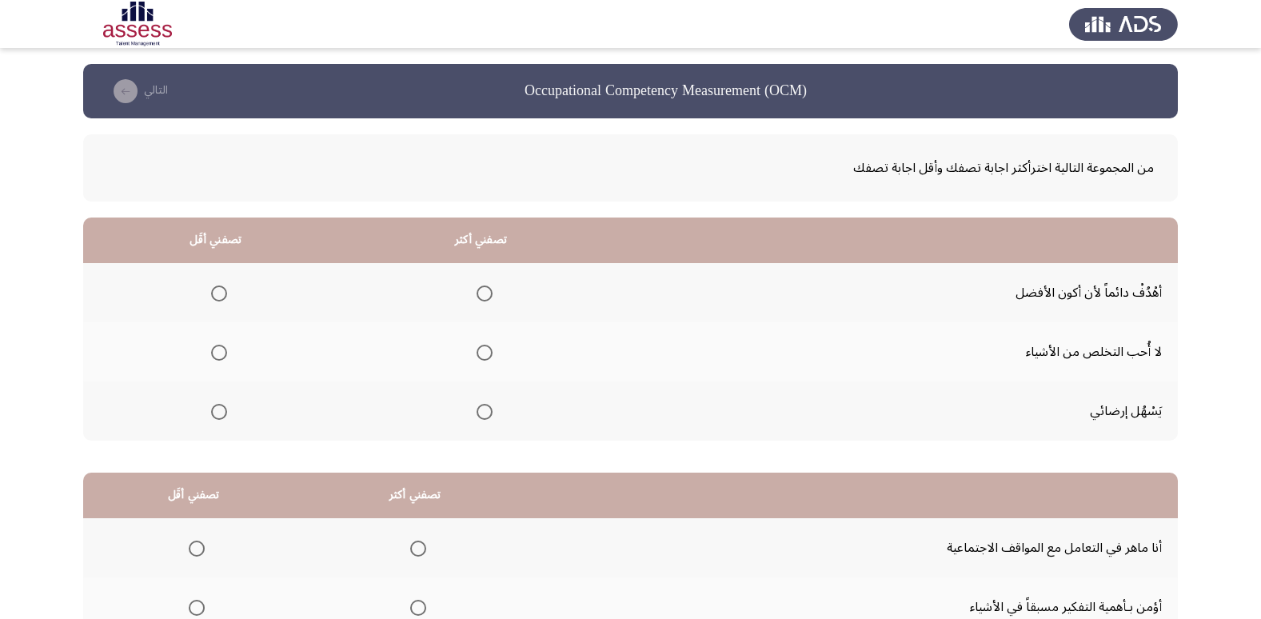
click at [481, 294] on span "Select an option" at bounding box center [484, 293] width 16 height 16
click at [481, 294] on input "Select an option" at bounding box center [484, 293] width 16 height 16
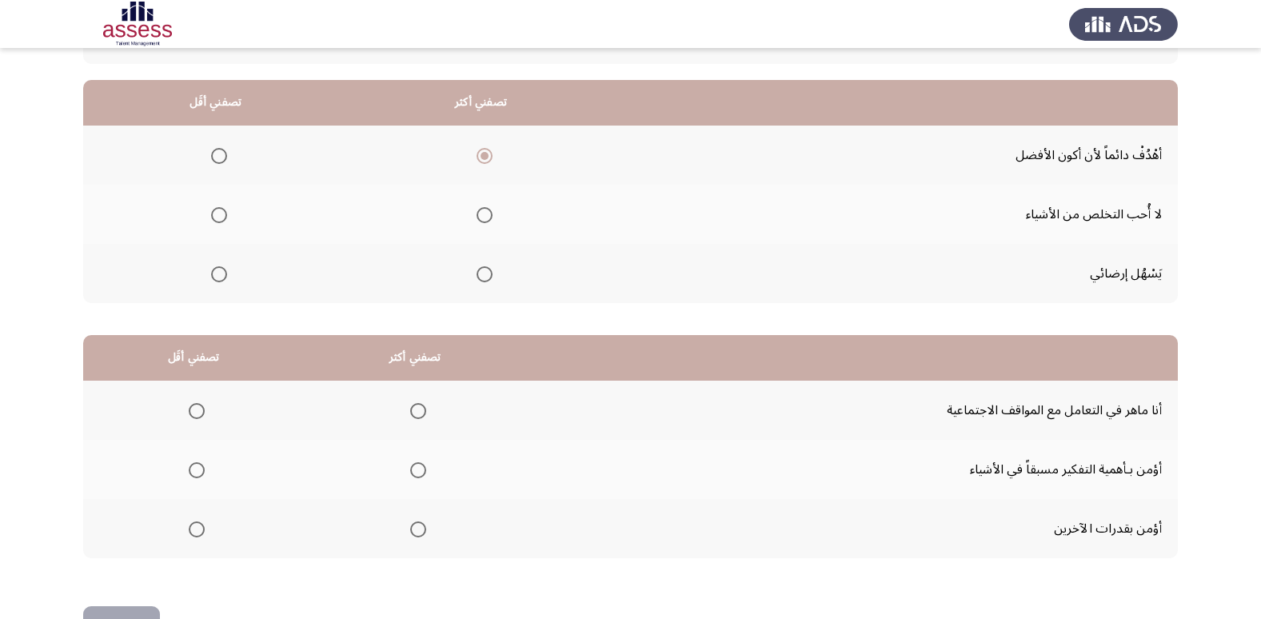
scroll to position [109, 0]
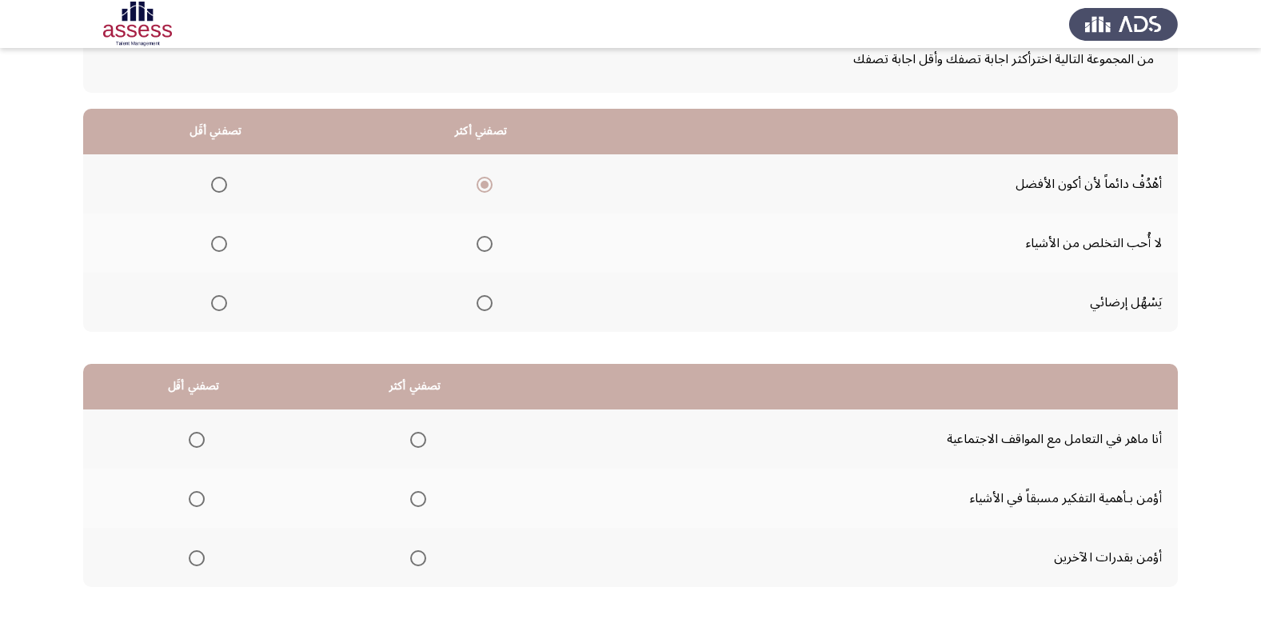
click at [214, 305] on span "Select an option" at bounding box center [219, 303] width 16 height 16
click at [214, 305] on input "Select an option" at bounding box center [219, 303] width 16 height 16
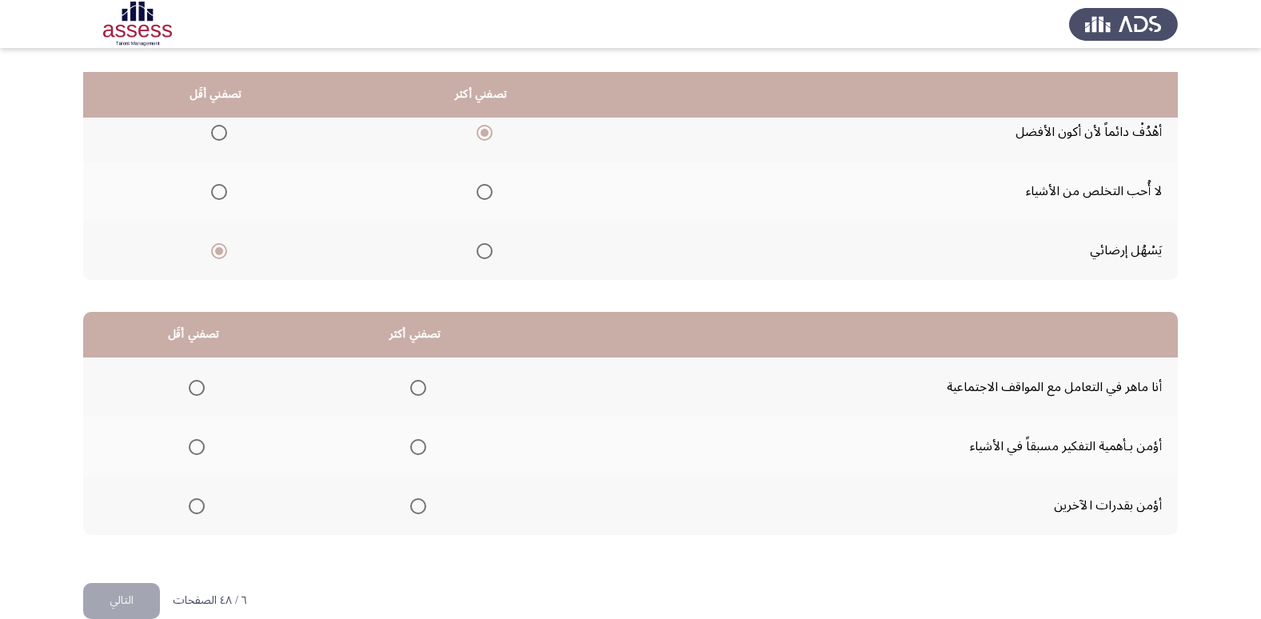
scroll to position [189, 0]
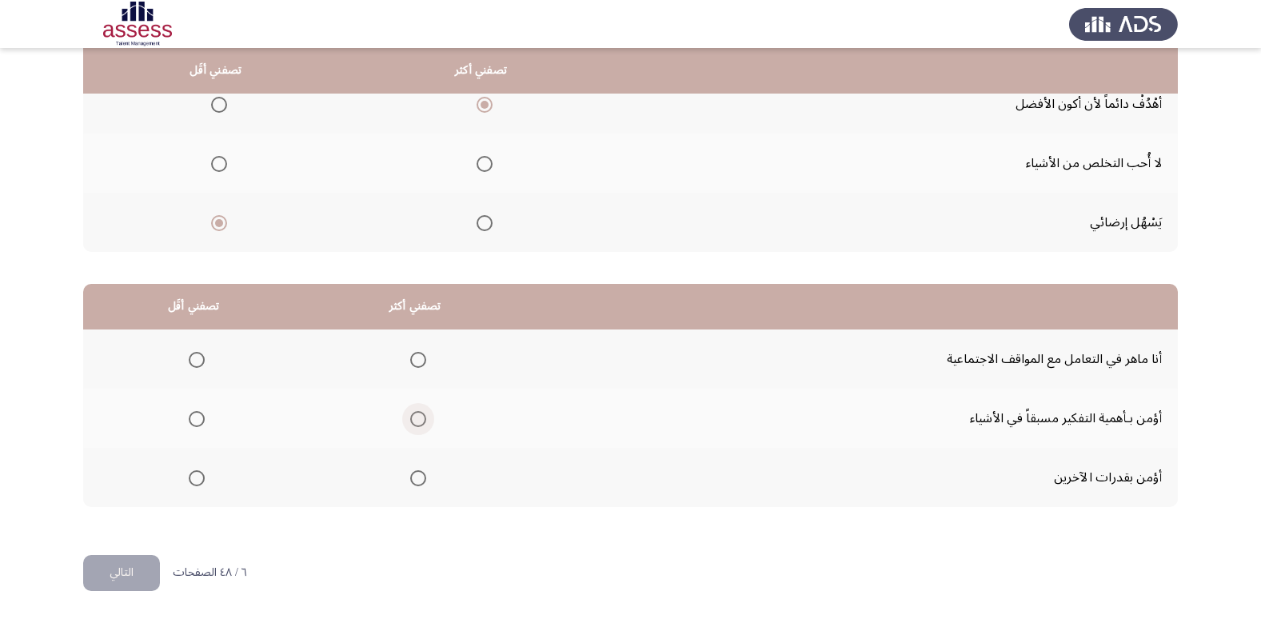
click at [418, 419] on span "Select an option" at bounding box center [418, 419] width 0 height 0
click at [415, 419] on input "Select an option" at bounding box center [418, 419] width 16 height 16
click at [197, 480] on span "Select an option" at bounding box center [197, 478] width 16 height 16
click at [197, 480] on input "Select an option" at bounding box center [197, 478] width 16 height 16
click at [200, 361] on span "Select an option" at bounding box center [197, 360] width 16 height 16
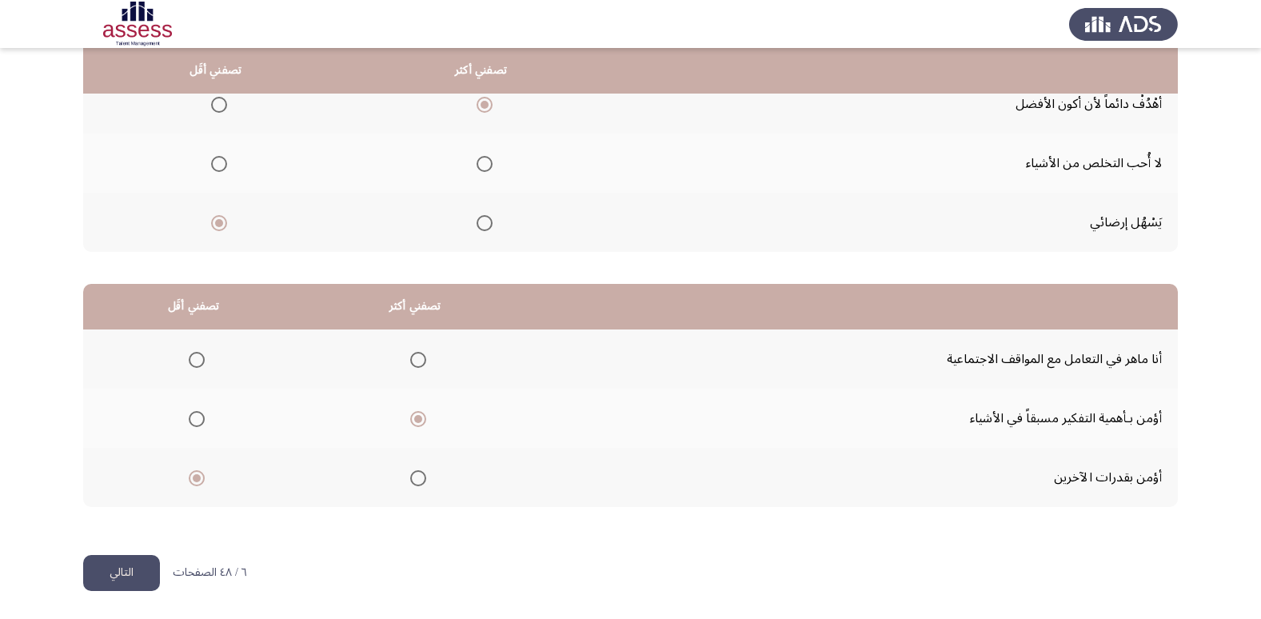
click at [200, 361] on input "Select an option" at bounding box center [197, 360] width 16 height 16
click at [193, 482] on span "Select an option" at bounding box center [197, 478] width 16 height 16
click at [193, 482] on input "Select an option" at bounding box center [197, 478] width 16 height 16
click at [218, 167] on span "Select an option" at bounding box center [219, 164] width 16 height 16
click at [218, 167] on input "Select an option" at bounding box center [219, 164] width 16 height 16
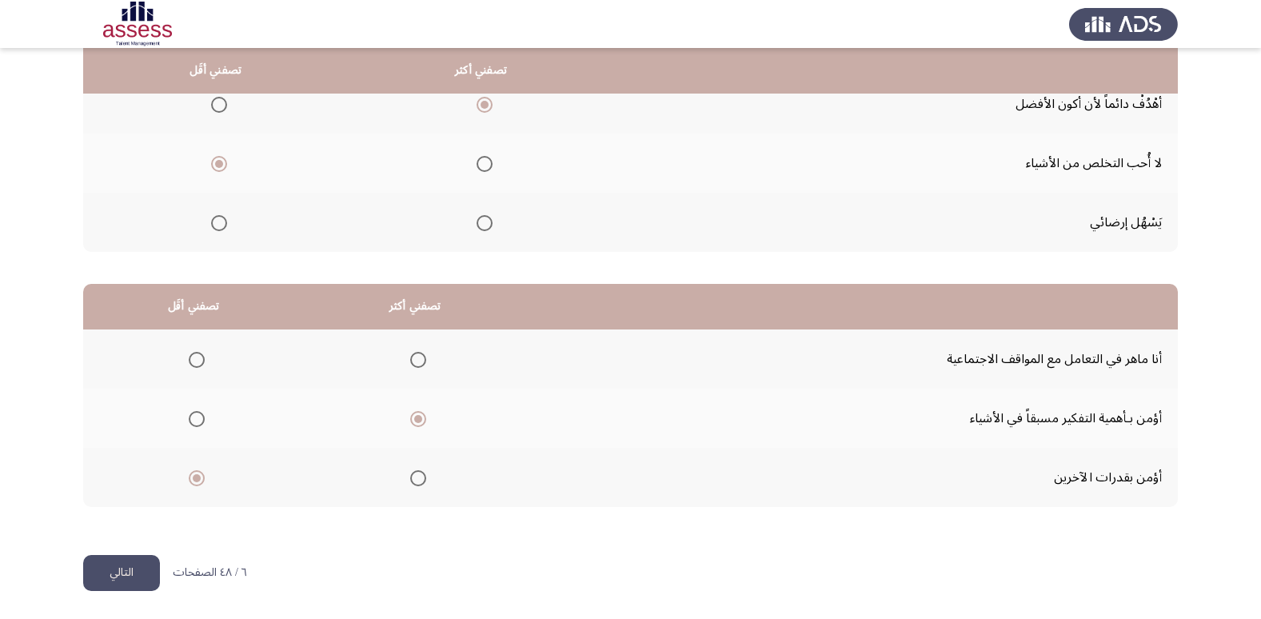
click at [130, 568] on button "التالي" at bounding box center [121, 573] width 77 height 36
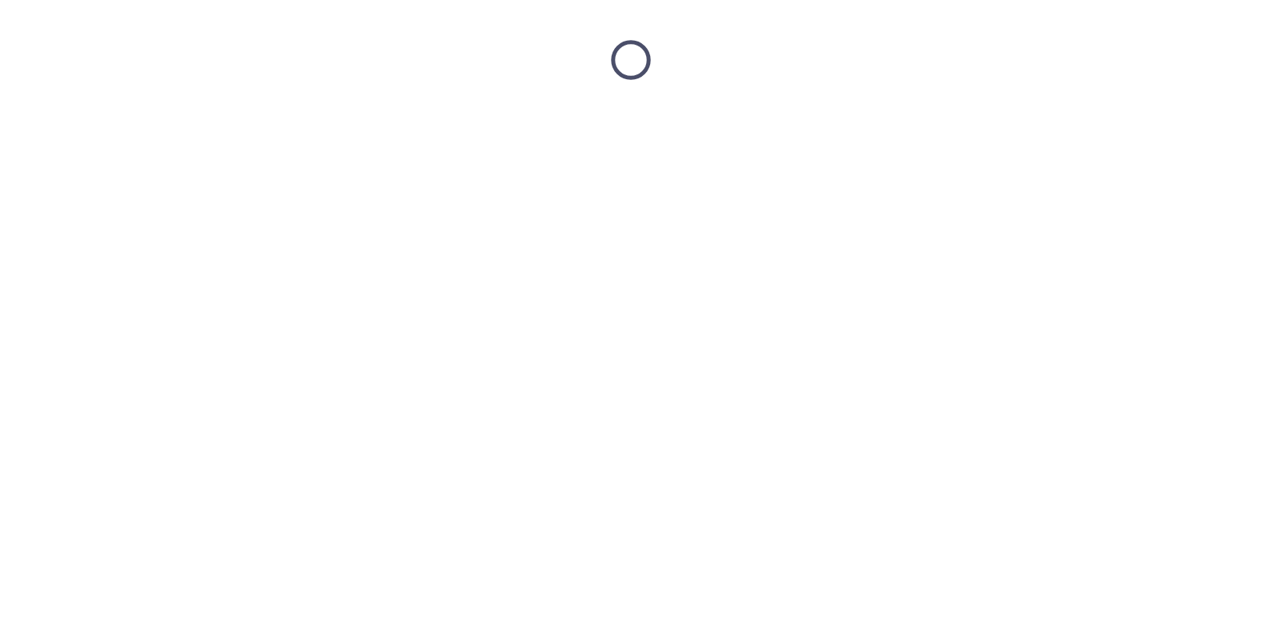
scroll to position [0, 0]
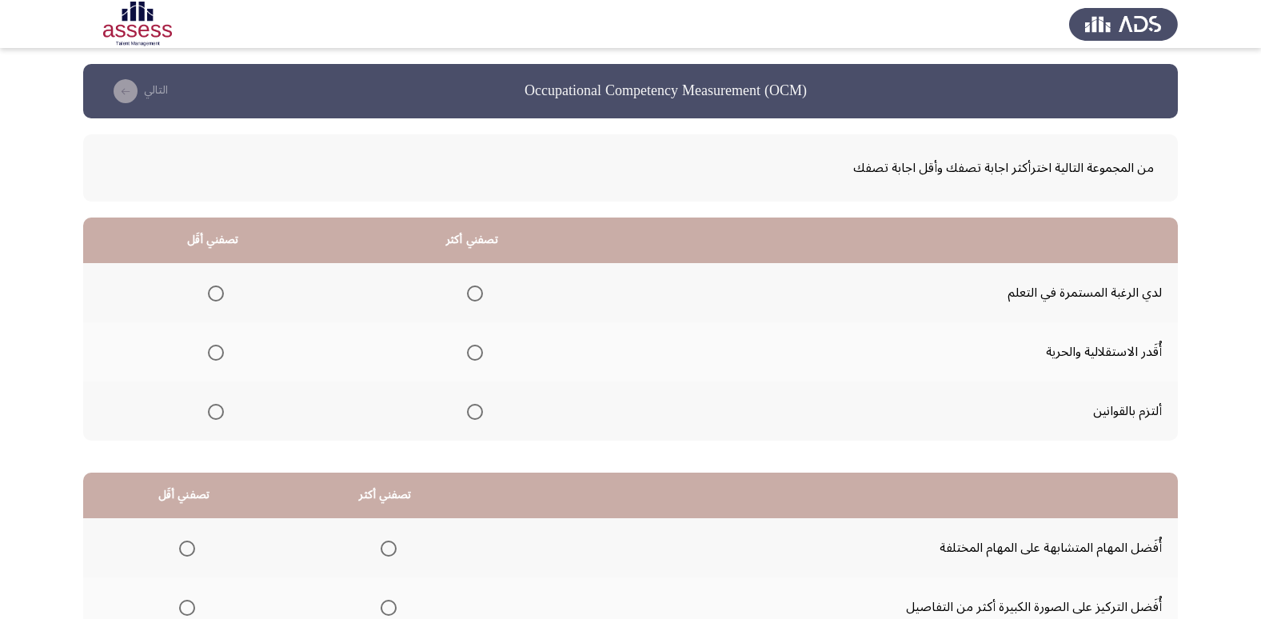
click at [469, 411] on span "Select an option" at bounding box center [475, 412] width 16 height 16
click at [469, 411] on input "Select an option" at bounding box center [475, 412] width 16 height 16
click at [209, 351] on span "Select an option" at bounding box center [216, 353] width 16 height 16
click at [209, 351] on input "Select an option" at bounding box center [216, 353] width 16 height 16
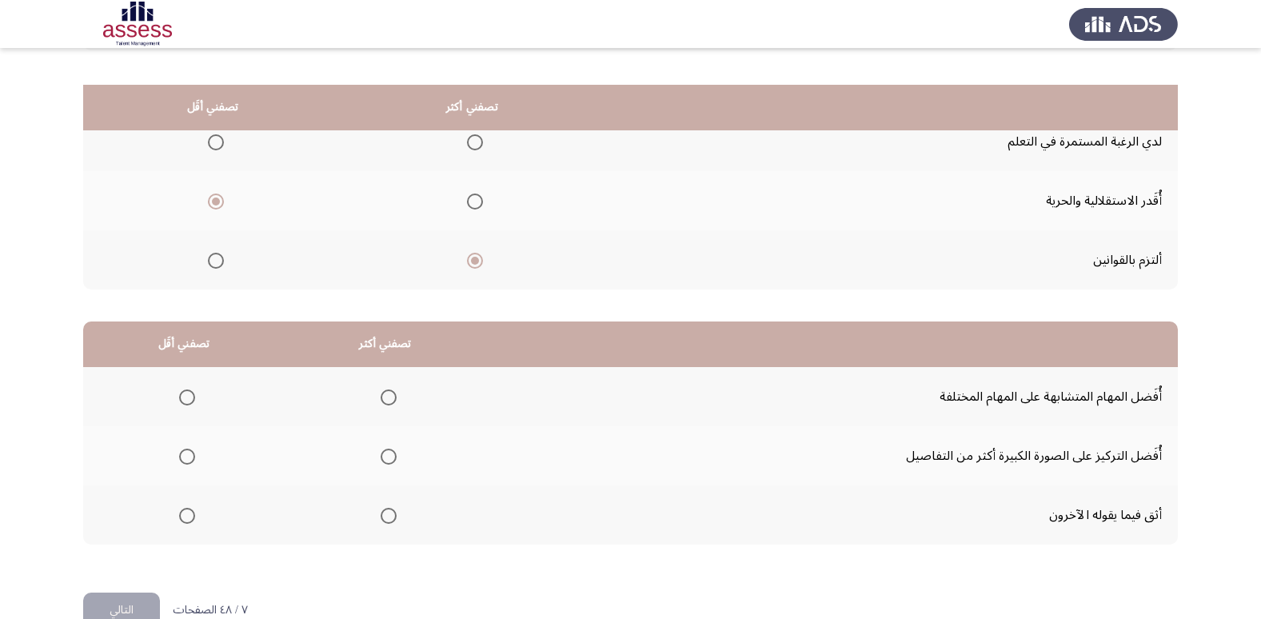
scroll to position [189, 0]
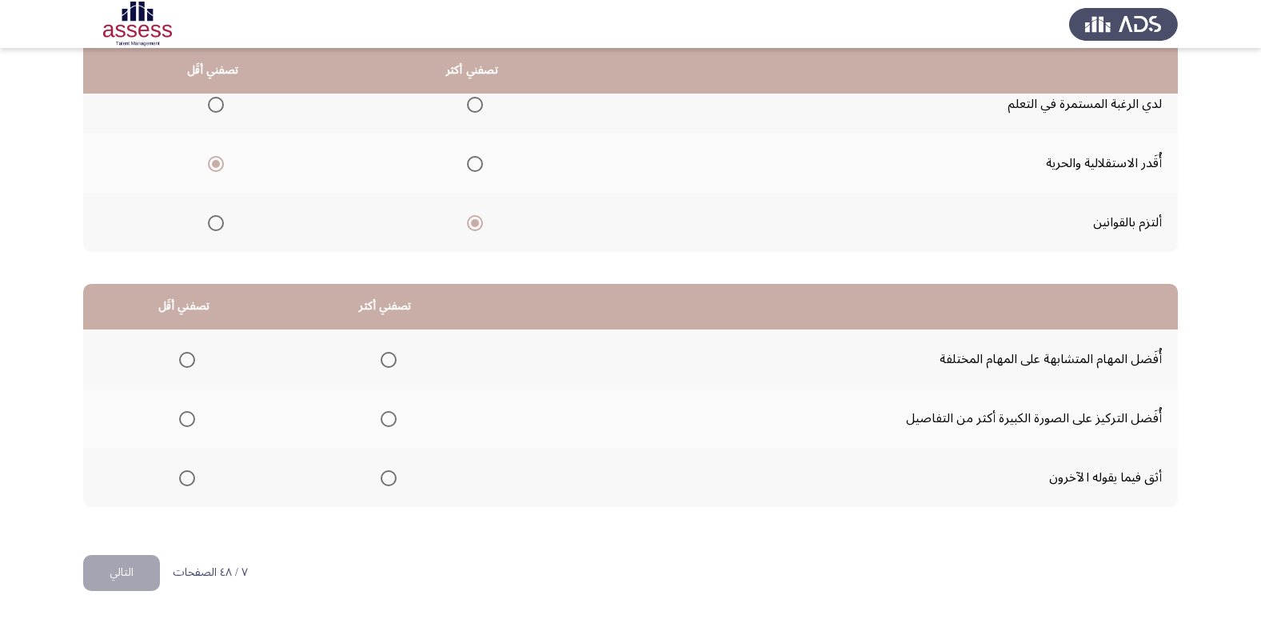
click at [386, 424] on span "Select an option" at bounding box center [388, 419] width 16 height 16
click at [386, 424] on input "Select an option" at bounding box center [388, 419] width 16 height 16
click at [184, 481] on span "Select an option" at bounding box center [187, 478] width 16 height 16
click at [184, 481] on input "Select an option" at bounding box center [187, 478] width 16 height 16
click at [137, 566] on button "التالي" at bounding box center [121, 573] width 77 height 36
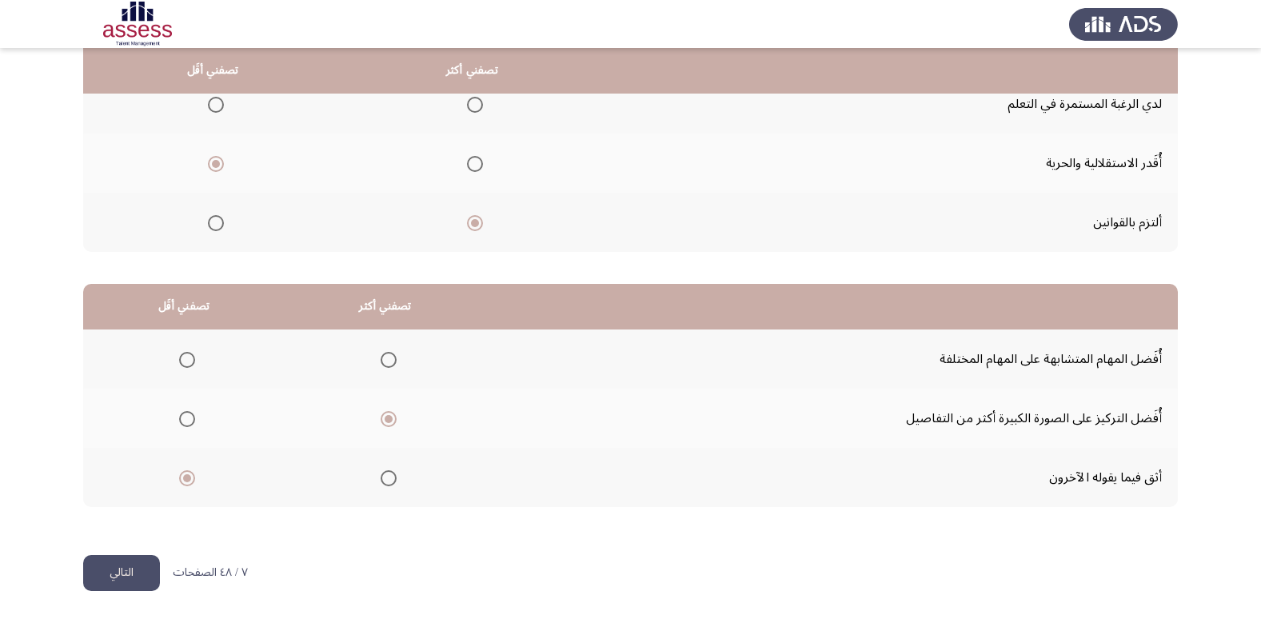
scroll to position [0, 0]
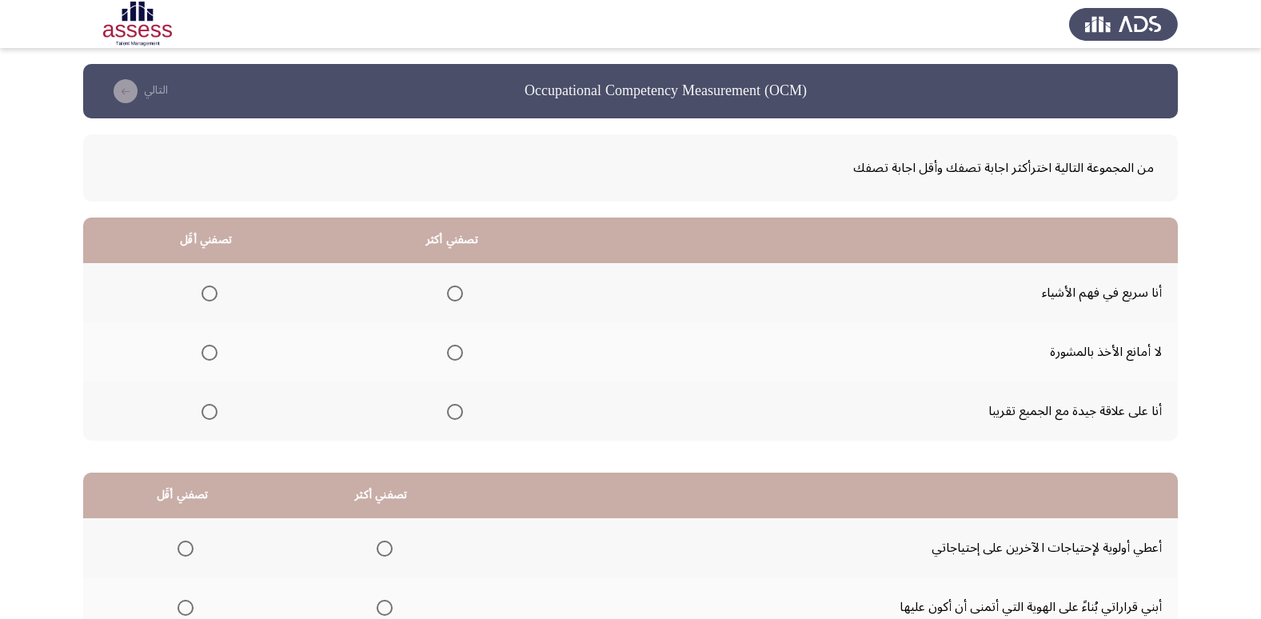
click at [449, 416] on span "Select an option" at bounding box center [455, 412] width 16 height 16
click at [449, 416] on input "Select an option" at bounding box center [455, 412] width 16 height 16
click at [451, 297] on span "Select an option" at bounding box center [455, 293] width 16 height 16
click at [451, 297] on input "Select an option" at bounding box center [455, 293] width 16 height 16
click at [209, 351] on span "Select an option" at bounding box center [209, 353] width 16 height 16
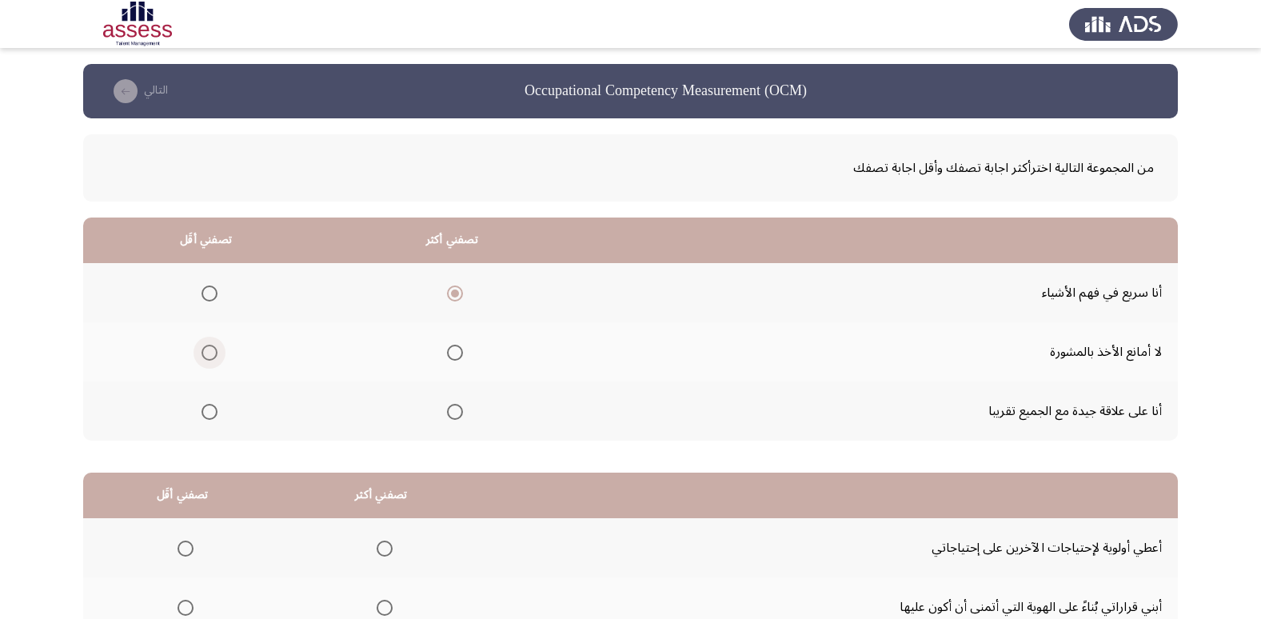
click at [209, 351] on input "Select an option" at bounding box center [209, 353] width 16 height 16
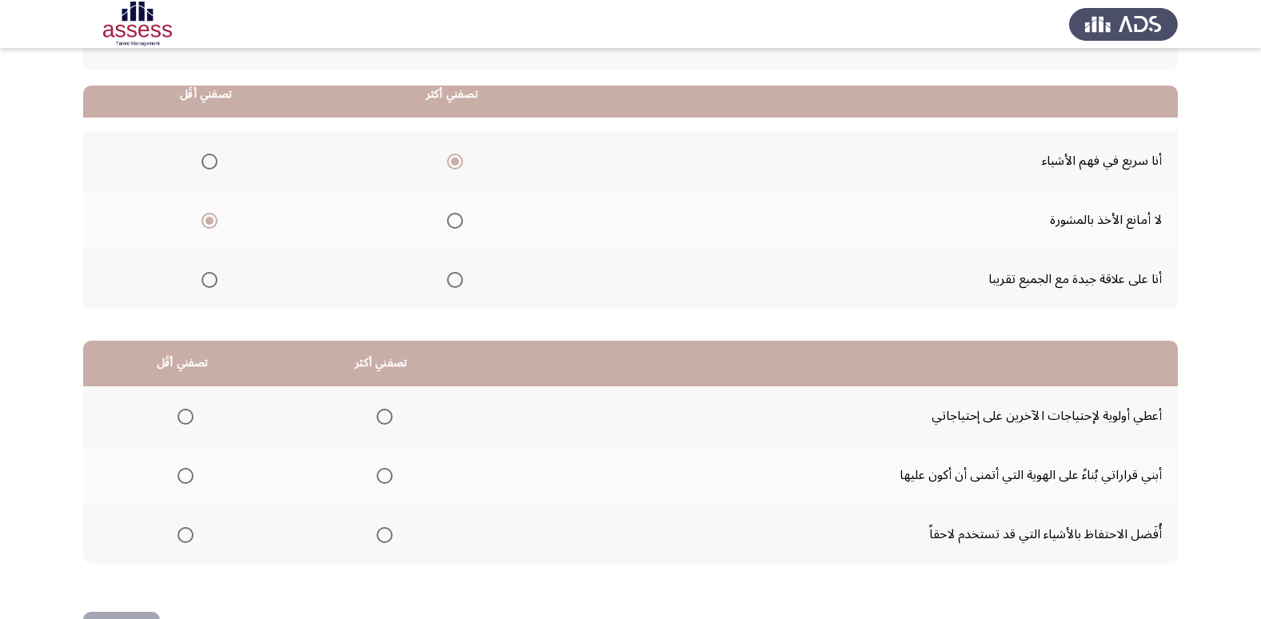
scroll to position [160, 0]
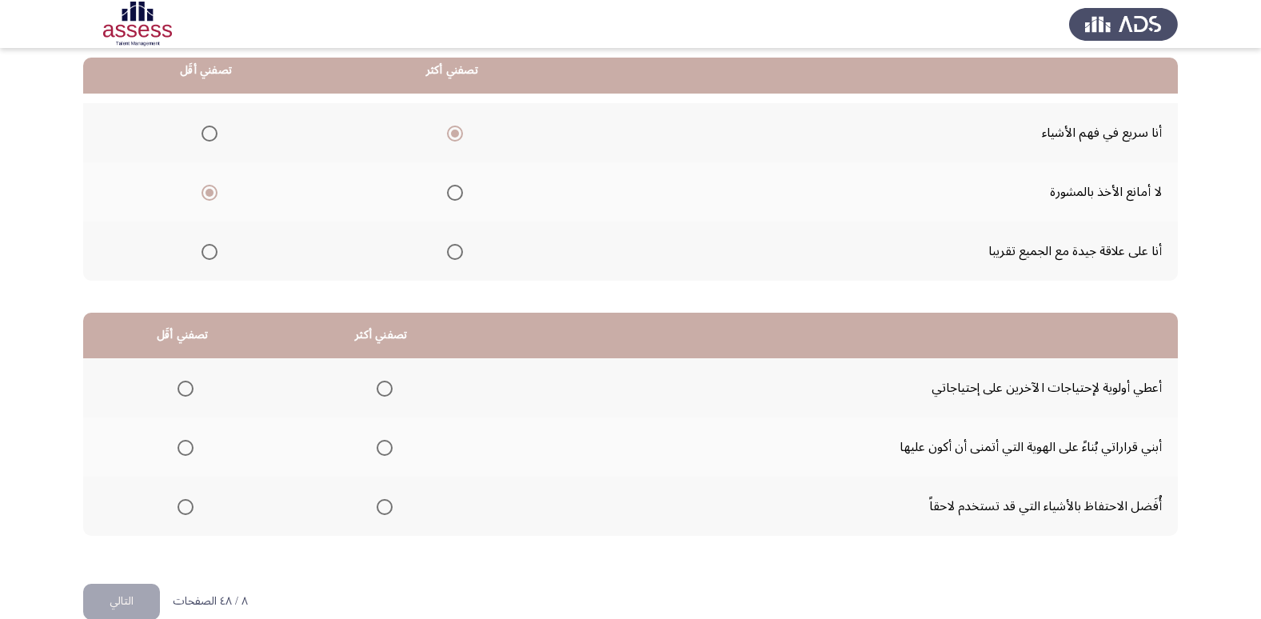
click at [182, 512] on span "Select an option" at bounding box center [185, 507] width 16 height 16
click at [182, 512] on input "Select an option" at bounding box center [185, 507] width 16 height 16
click at [183, 390] on span "Select an option" at bounding box center [185, 388] width 16 height 16
click at [183, 390] on input "Select an option" at bounding box center [185, 388] width 16 height 16
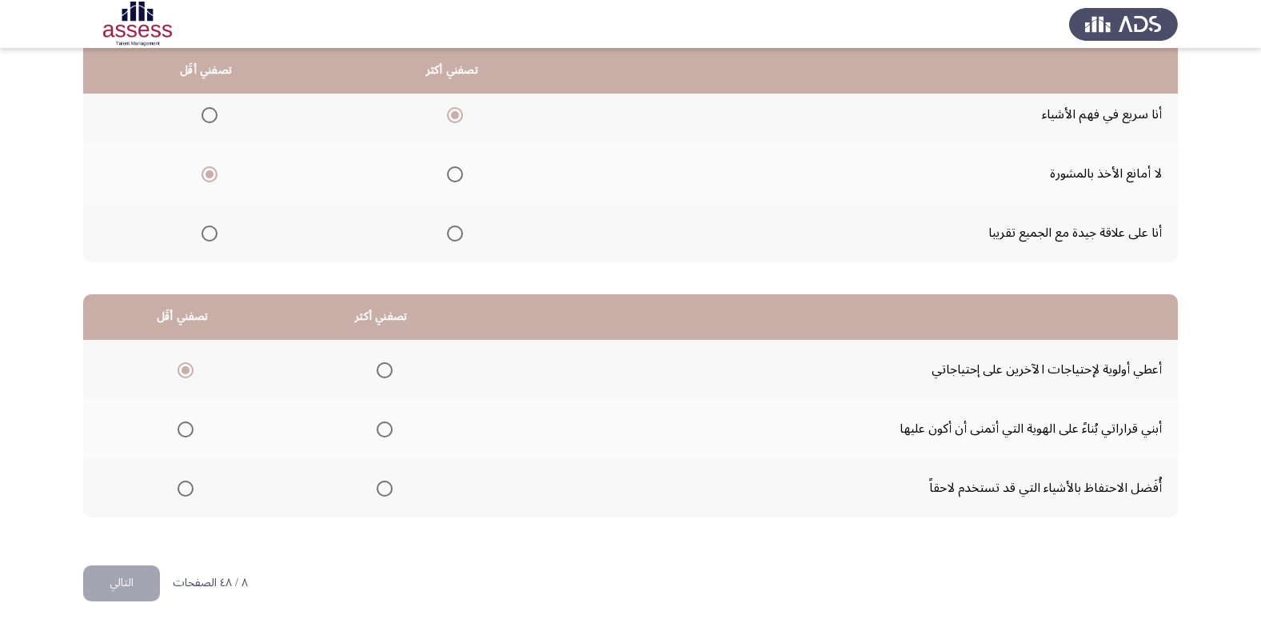
scroll to position [189, 0]
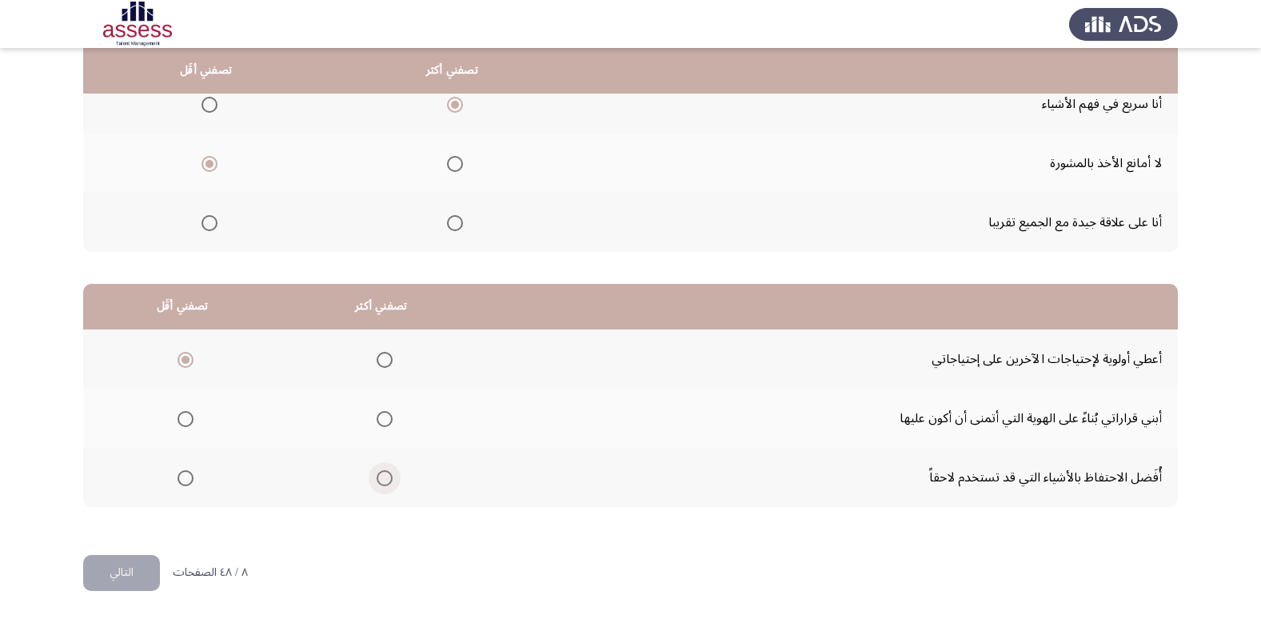
click at [388, 477] on span "Select an option" at bounding box center [385, 478] width 16 height 16
click at [388, 477] on input "Select an option" at bounding box center [385, 478] width 16 height 16
click at [133, 560] on button "التالي" at bounding box center [121, 573] width 77 height 36
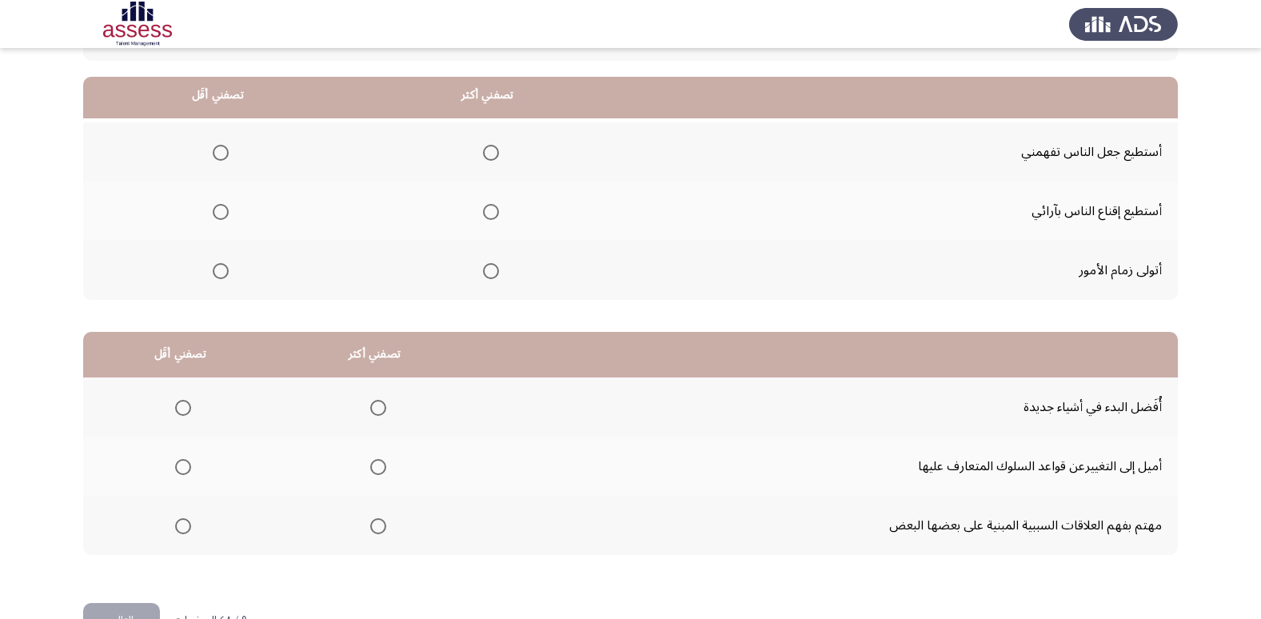
scroll to position [171, 0]
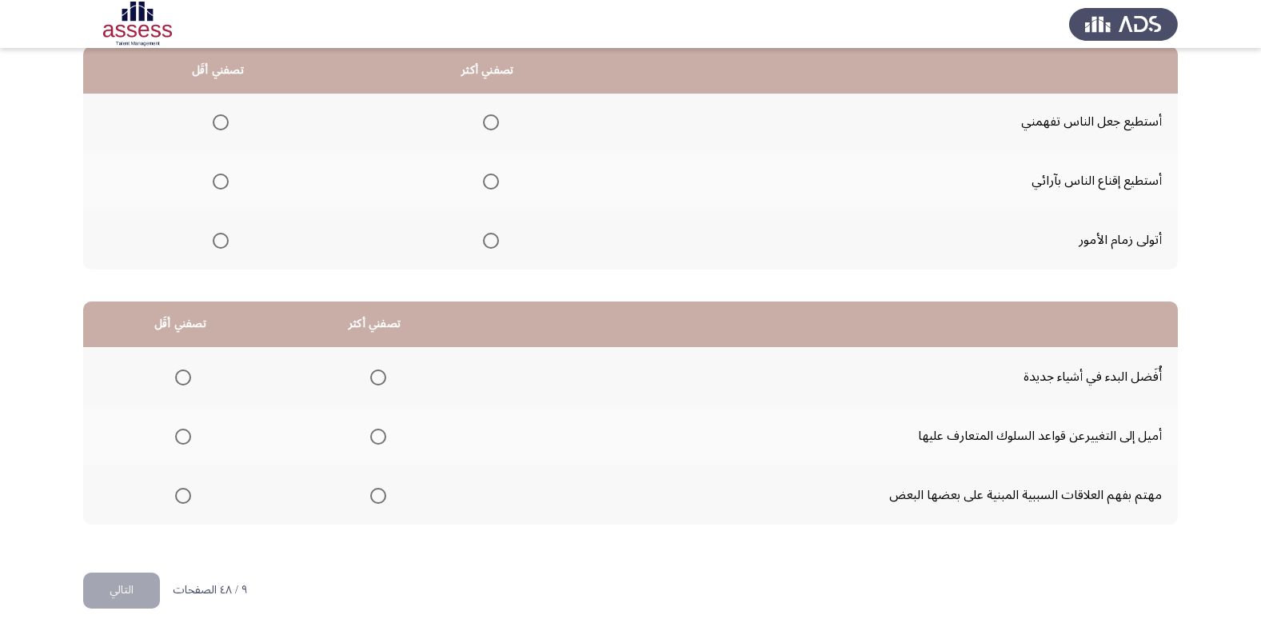
click at [381, 374] on span "Select an option" at bounding box center [378, 377] width 16 height 16
click at [381, 374] on input "Select an option" at bounding box center [378, 377] width 16 height 16
click at [175, 496] on span "Select an option" at bounding box center [183, 496] width 16 height 16
click at [175, 496] on input "Select an option" at bounding box center [183, 496] width 16 height 16
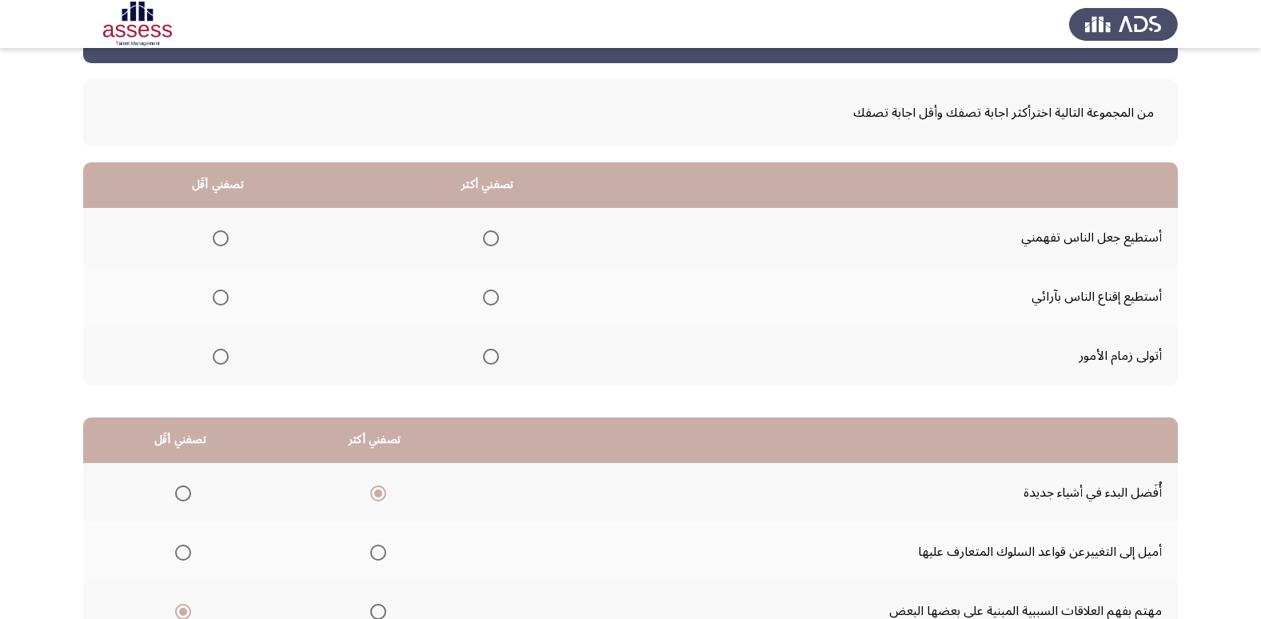
scroll to position [26, 0]
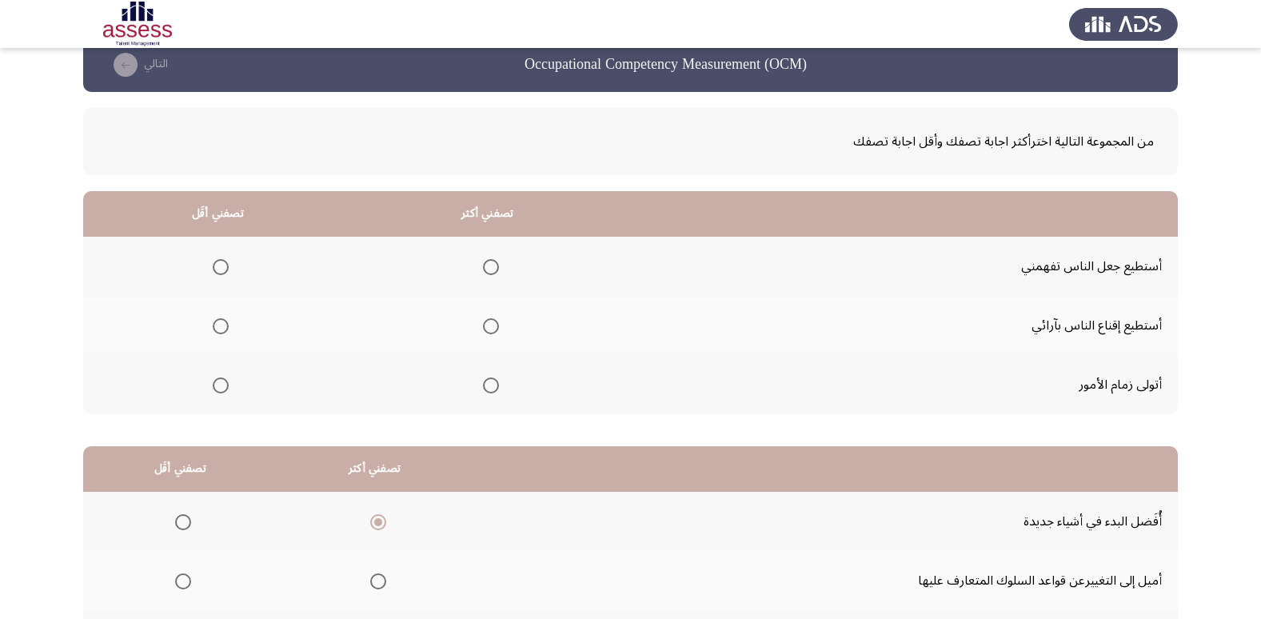
click at [488, 388] on span "Select an option" at bounding box center [491, 385] width 16 height 16
click at [488, 388] on input "Select an option" at bounding box center [491, 385] width 16 height 16
click at [216, 330] on span "Select an option" at bounding box center [221, 326] width 16 height 16
click at [216, 330] on input "Select an option" at bounding box center [221, 326] width 16 height 16
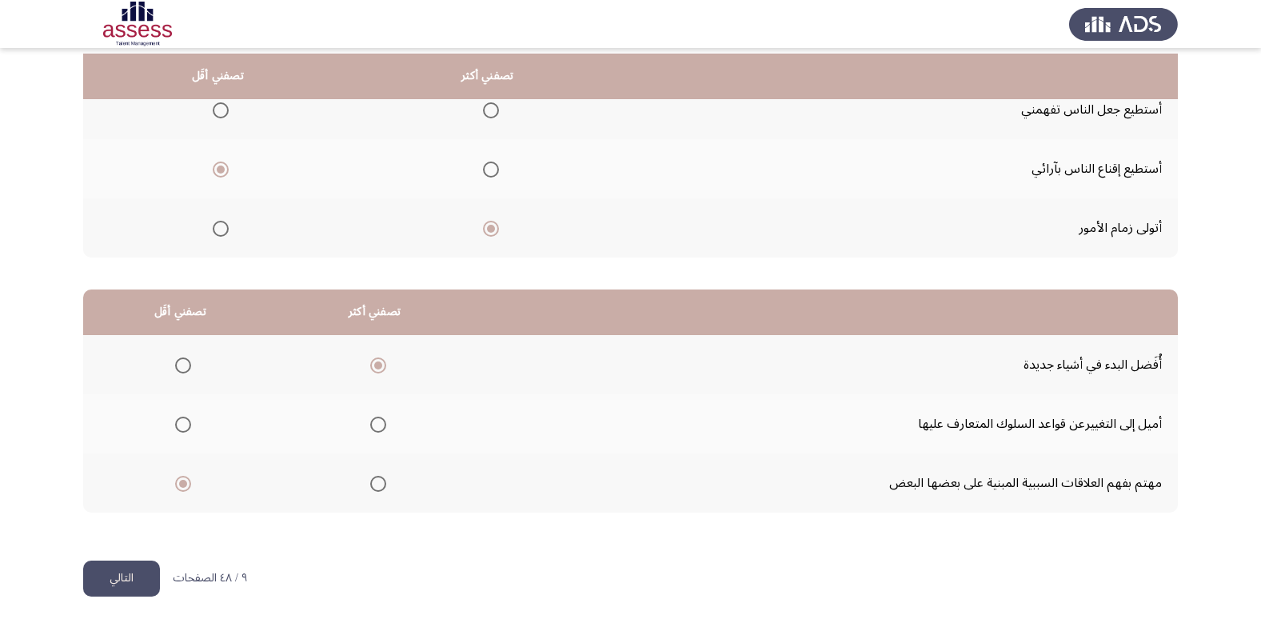
scroll to position [189, 0]
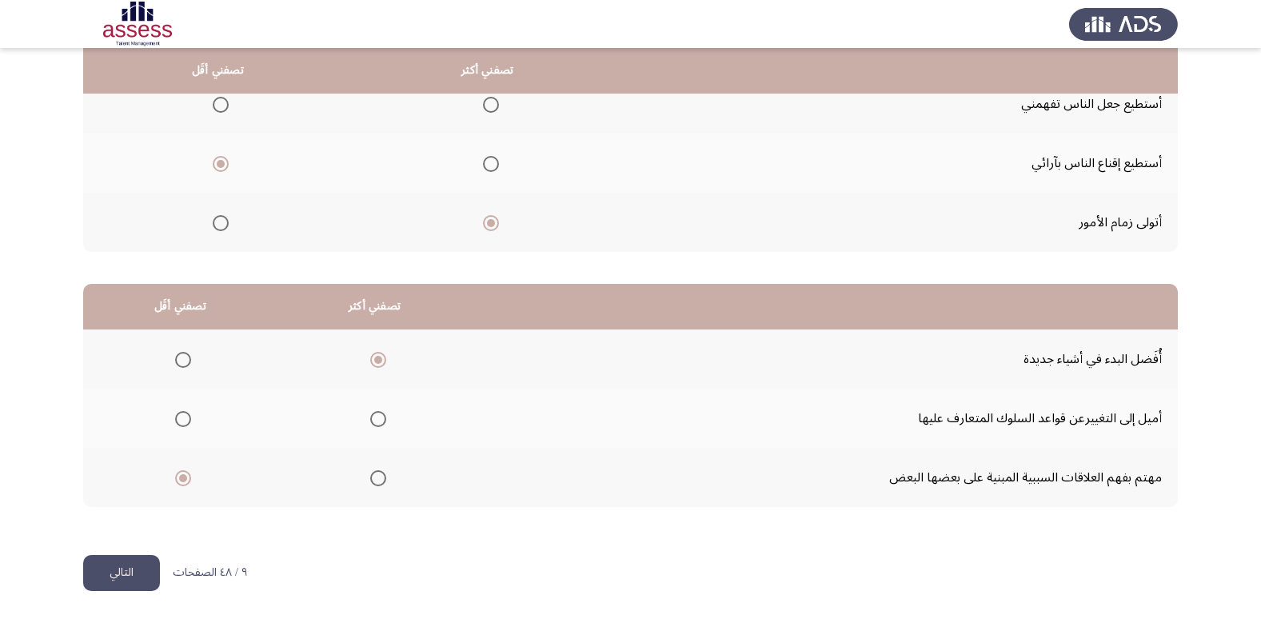
click at [132, 586] on button "التالي" at bounding box center [121, 573] width 77 height 36
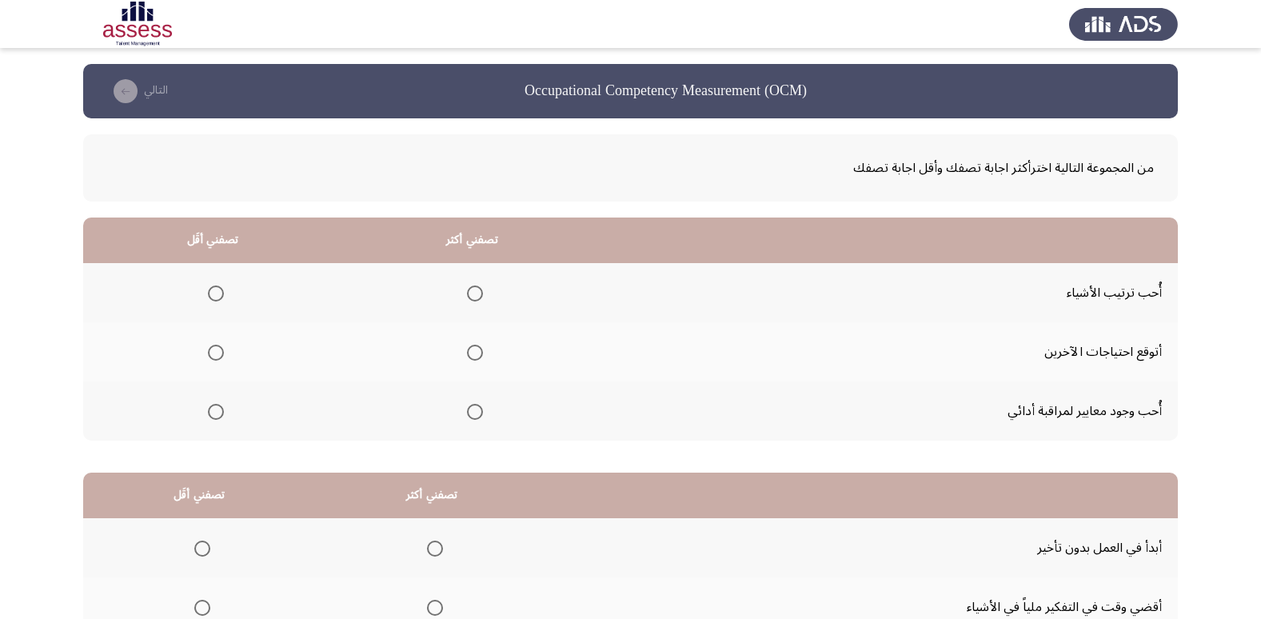
click at [467, 291] on span "Select an option" at bounding box center [475, 293] width 16 height 16
click at [467, 291] on input "Select an option" at bounding box center [475, 293] width 16 height 16
click at [217, 357] on span "Select an option" at bounding box center [216, 353] width 16 height 16
click at [217, 357] on input "Select an option" at bounding box center [216, 353] width 16 height 16
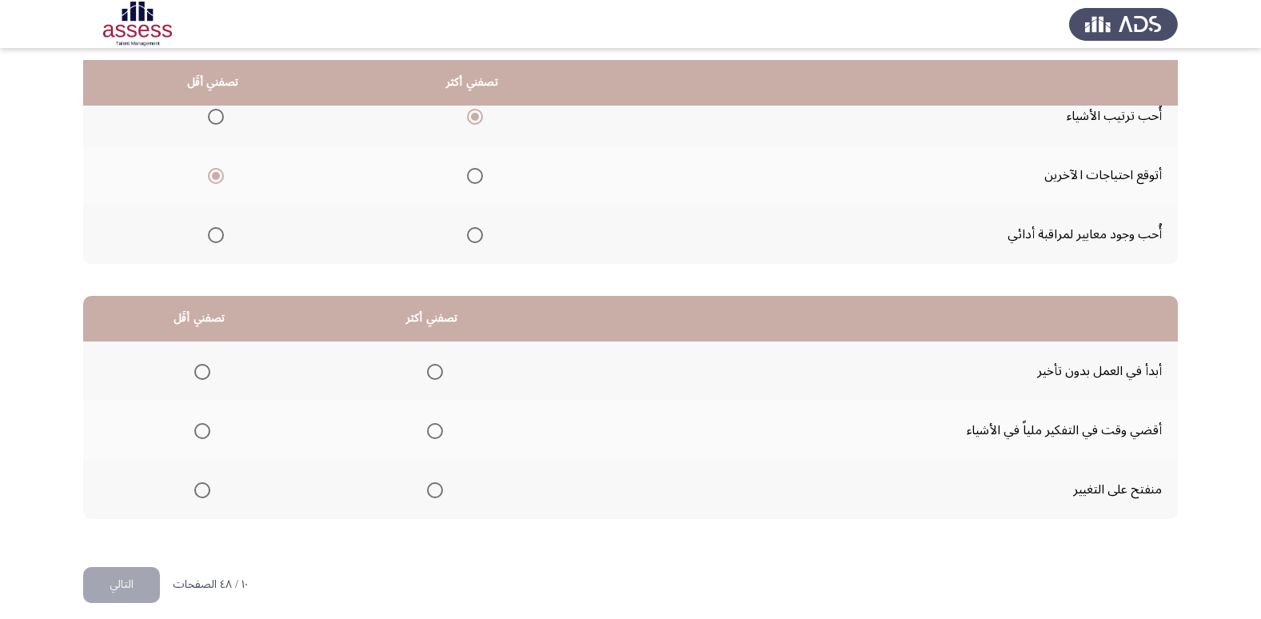
scroll to position [189, 0]
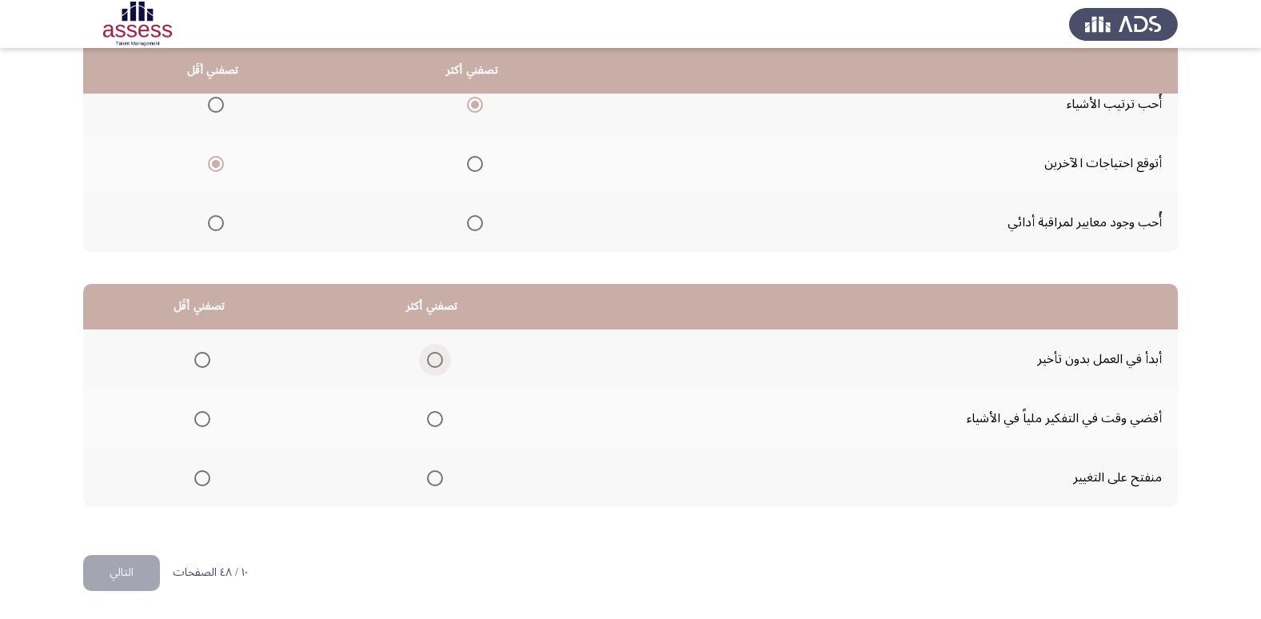
click at [435, 360] on span "Select an option" at bounding box center [435, 360] width 16 height 16
click at [435, 360] on input "Select an option" at bounding box center [435, 360] width 16 height 16
click at [203, 415] on span "Select an option" at bounding box center [202, 419] width 16 height 16
click at [203, 415] on input "Select an option" at bounding box center [202, 419] width 16 height 16
click at [122, 580] on button "التالي" at bounding box center [121, 573] width 77 height 36
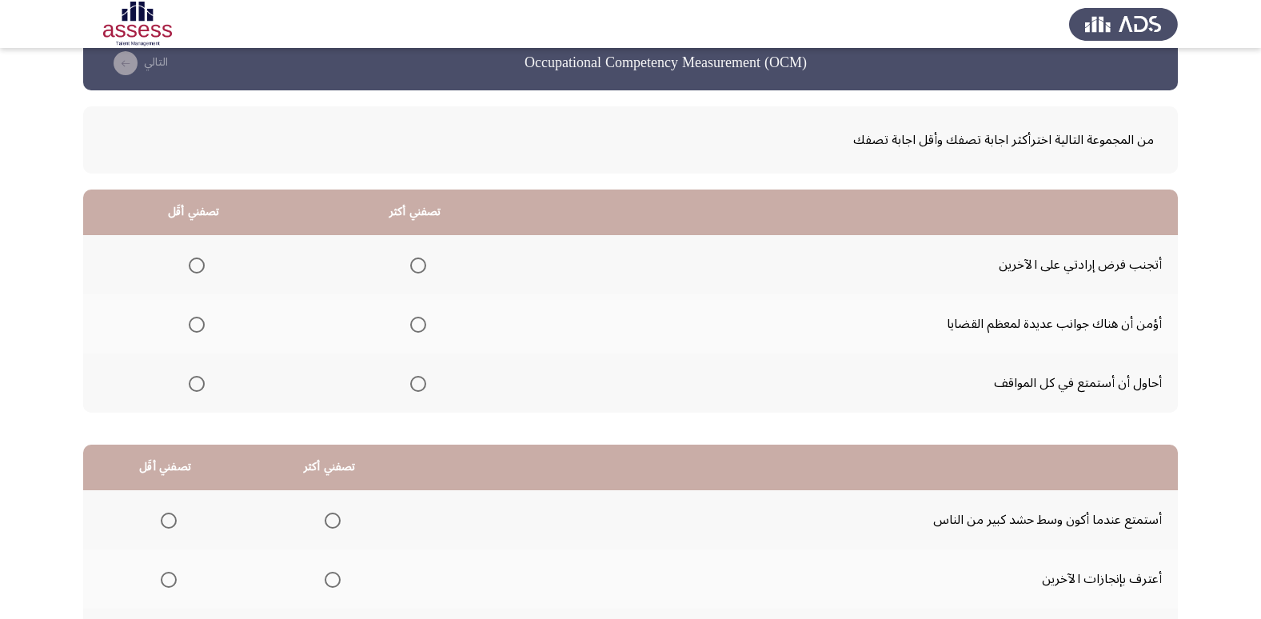
scroll to position [59, 0]
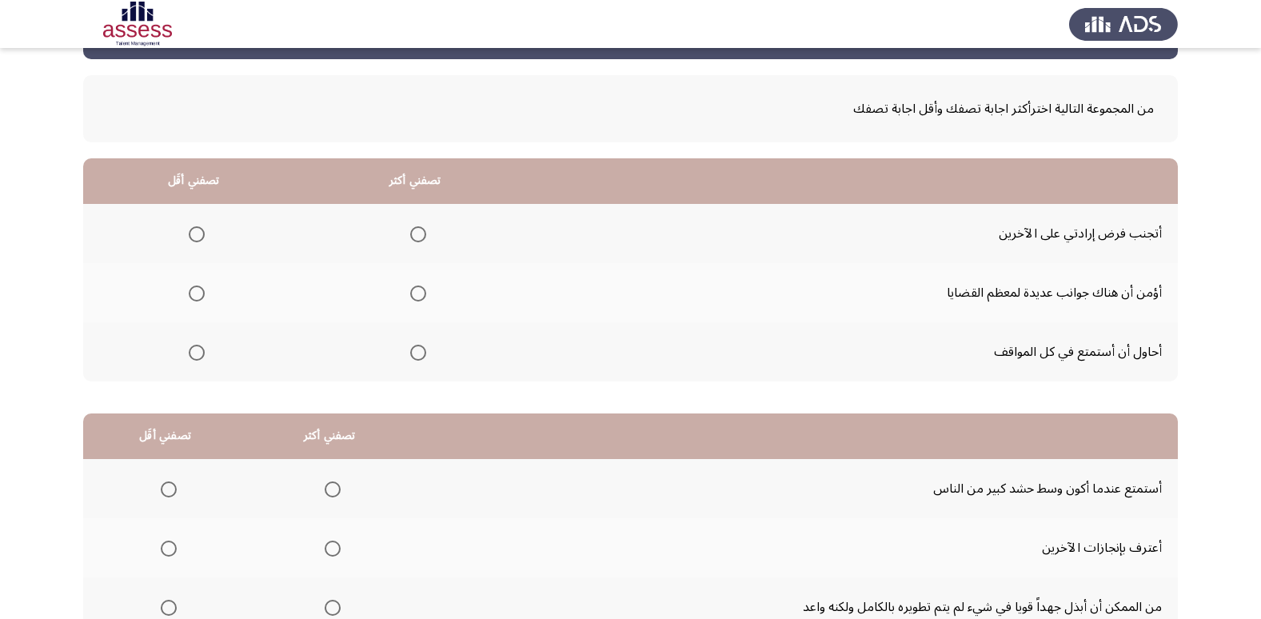
click at [417, 360] on span "Select an option" at bounding box center [418, 353] width 16 height 16
click at [417, 360] on input "Select an option" at bounding box center [418, 353] width 16 height 16
click at [189, 242] on mat-radio-group "Select an option" at bounding box center [193, 233] width 22 height 27
click at [198, 237] on span "Select an option" at bounding box center [197, 234] width 16 height 16
click at [198, 237] on input "Select an option" at bounding box center [197, 234] width 16 height 16
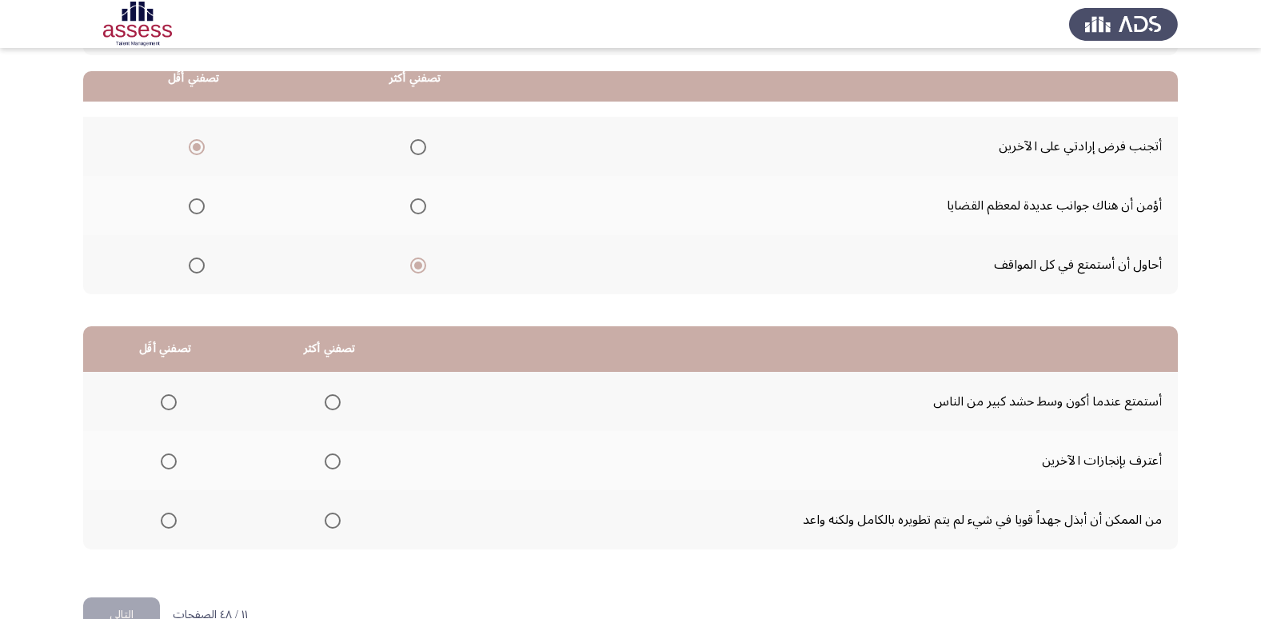
scroll to position [189, 0]
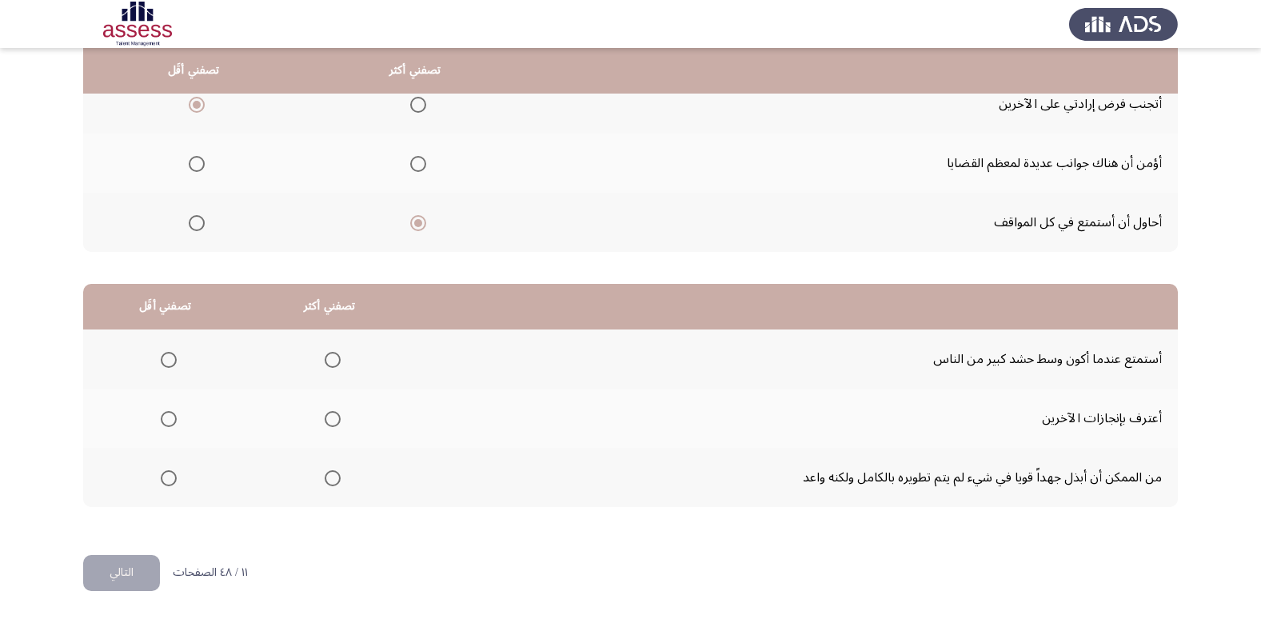
click at [337, 360] on span "Select an option" at bounding box center [333, 360] width 16 height 16
click at [337, 360] on input "Select an option" at bounding box center [333, 360] width 16 height 16
click at [169, 472] on span "Select an option" at bounding box center [169, 478] width 16 height 16
click at [169, 472] on input "Select an option" at bounding box center [169, 478] width 16 height 16
click at [114, 568] on button "التالي" at bounding box center [121, 573] width 77 height 36
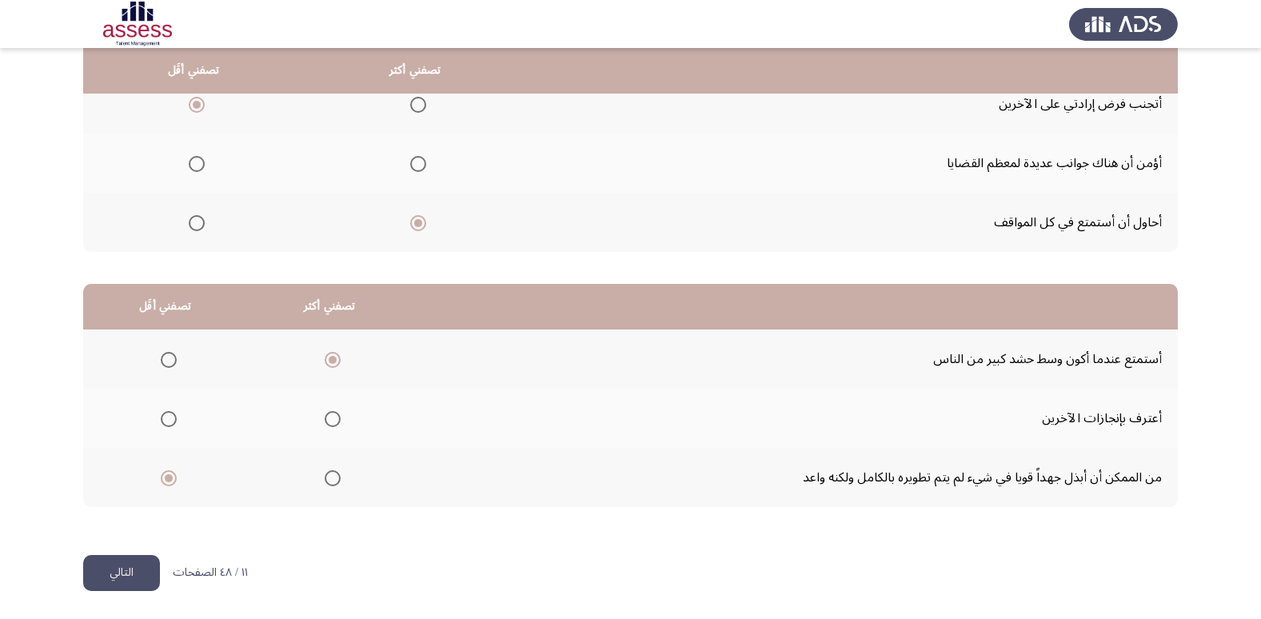
scroll to position [0, 0]
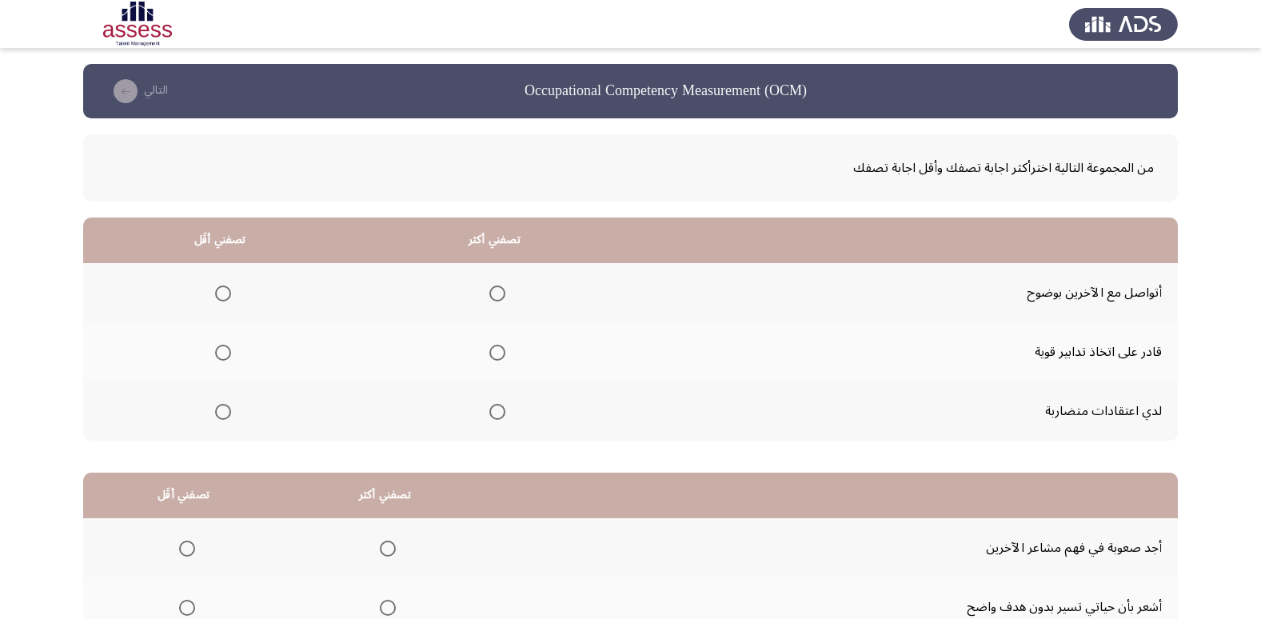
click at [217, 413] on span "Select an option" at bounding box center [223, 412] width 16 height 16
click at [217, 413] on input "Select an option" at bounding box center [223, 412] width 16 height 16
click at [499, 293] on span "Select an option" at bounding box center [497, 293] width 16 height 16
click at [499, 293] on input "Select an option" at bounding box center [497, 293] width 16 height 16
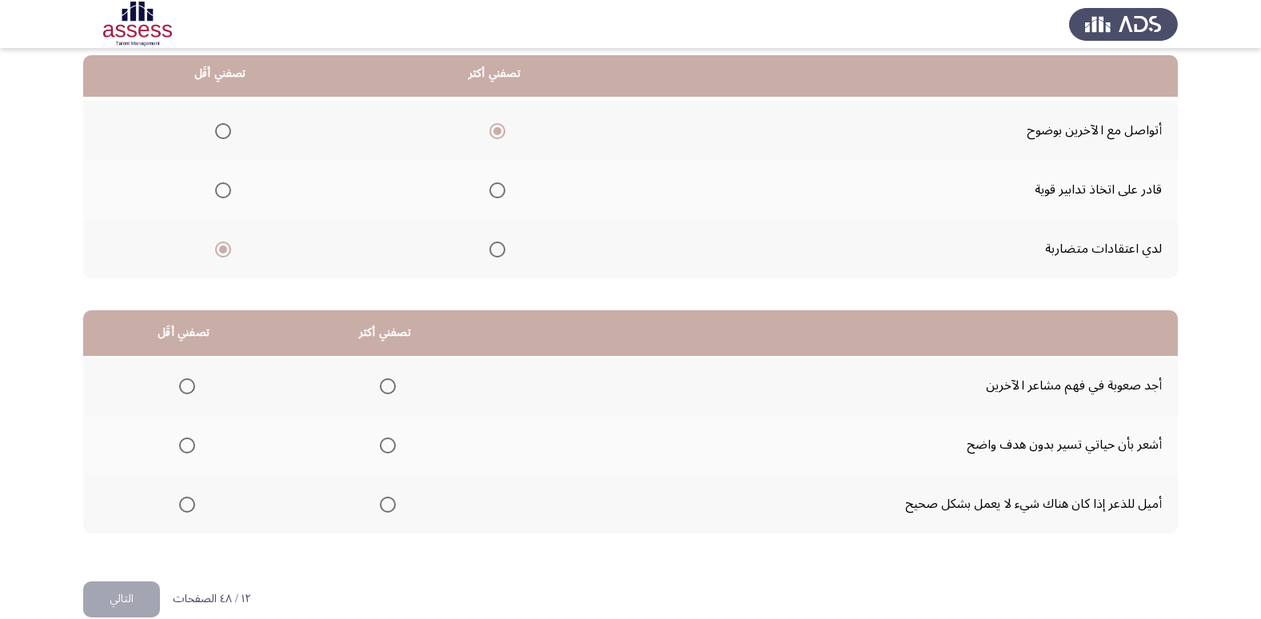
scroll to position [169, 0]
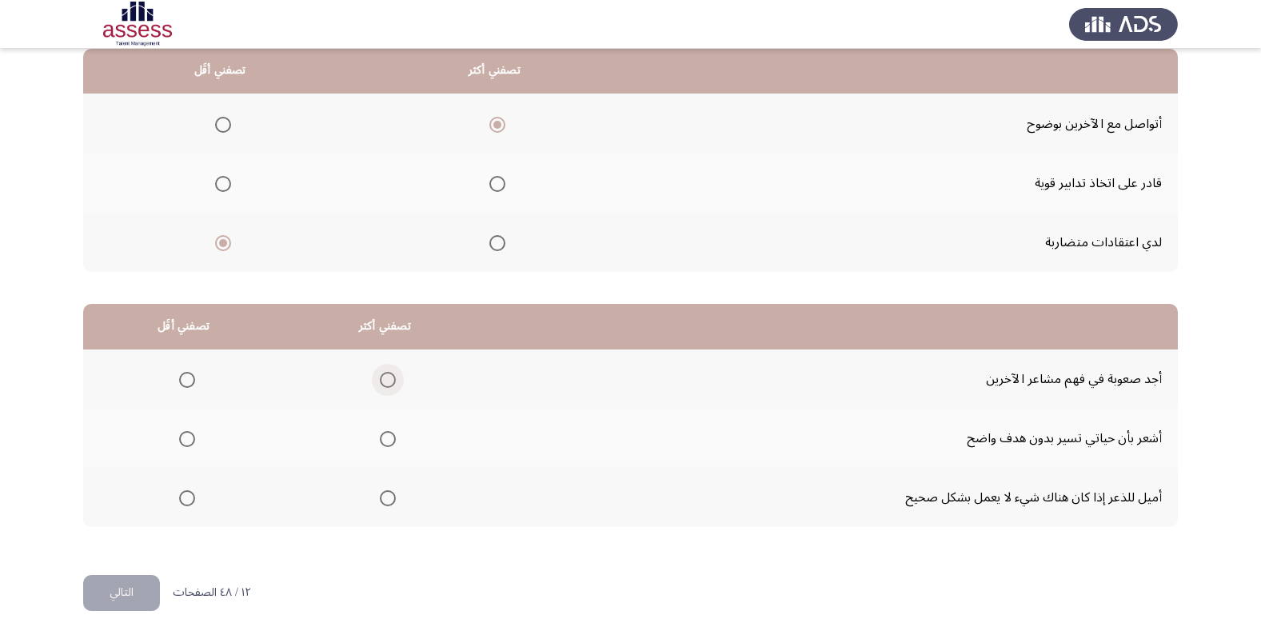
click at [382, 381] on span "Select an option" at bounding box center [388, 380] width 16 height 16
click at [382, 381] on input "Select an option" at bounding box center [388, 380] width 16 height 16
click at [186, 439] on span "Select an option" at bounding box center [187, 439] width 16 height 16
click at [186, 439] on input "Select an option" at bounding box center [187, 439] width 16 height 16
click at [145, 592] on button "التالي" at bounding box center [121, 593] width 77 height 36
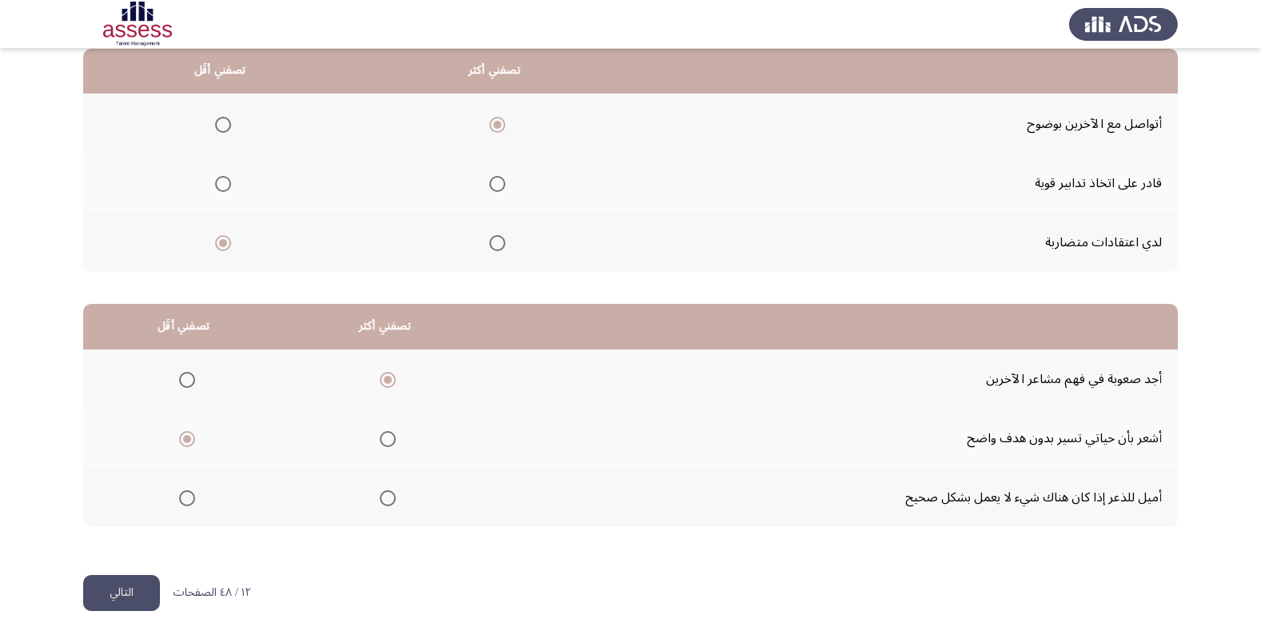
scroll to position [0, 0]
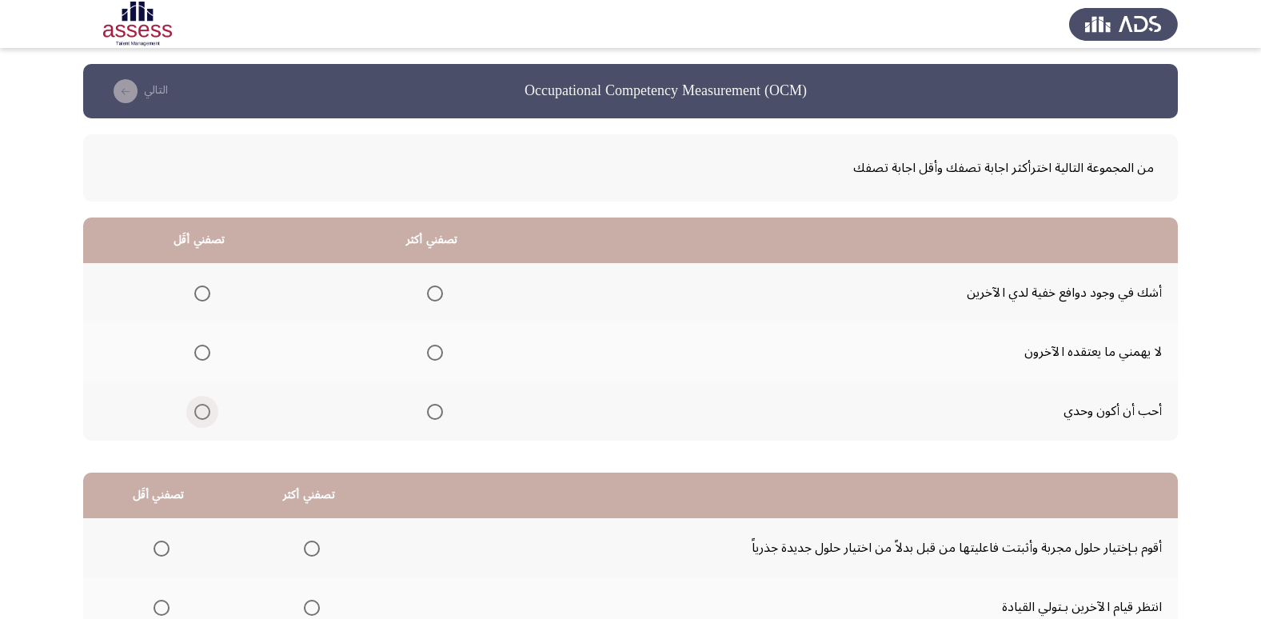
click at [195, 415] on span "Select an option" at bounding box center [202, 412] width 16 height 16
click at [195, 415] on input "Select an option" at bounding box center [202, 412] width 16 height 16
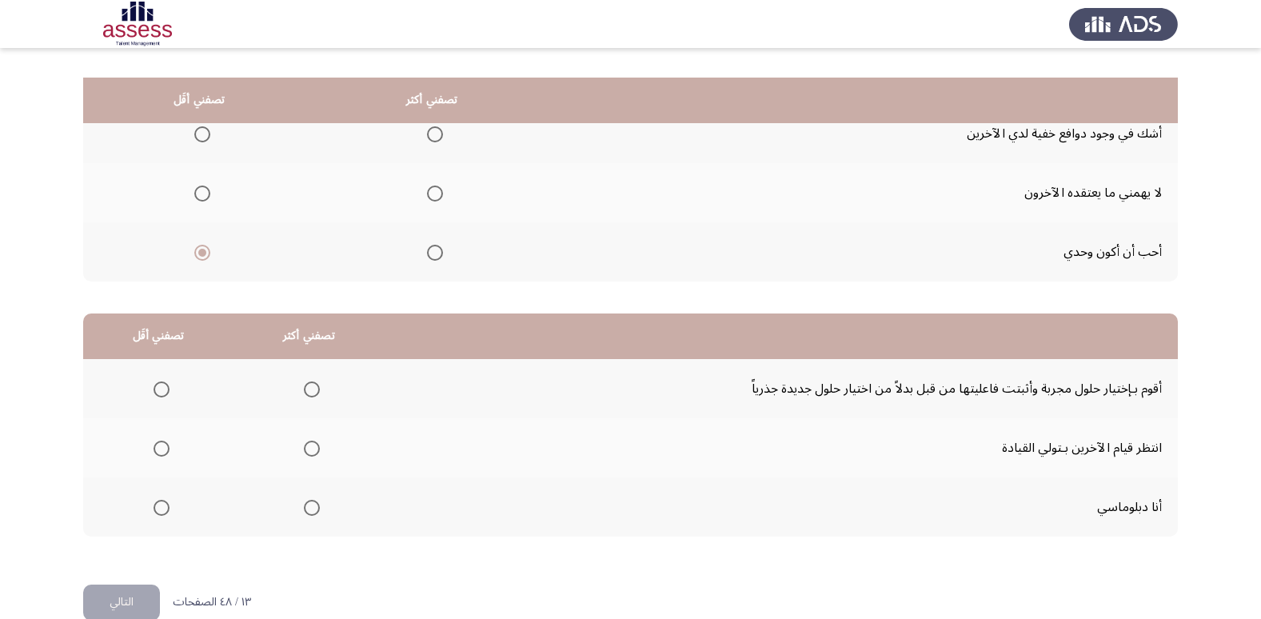
scroll to position [189, 0]
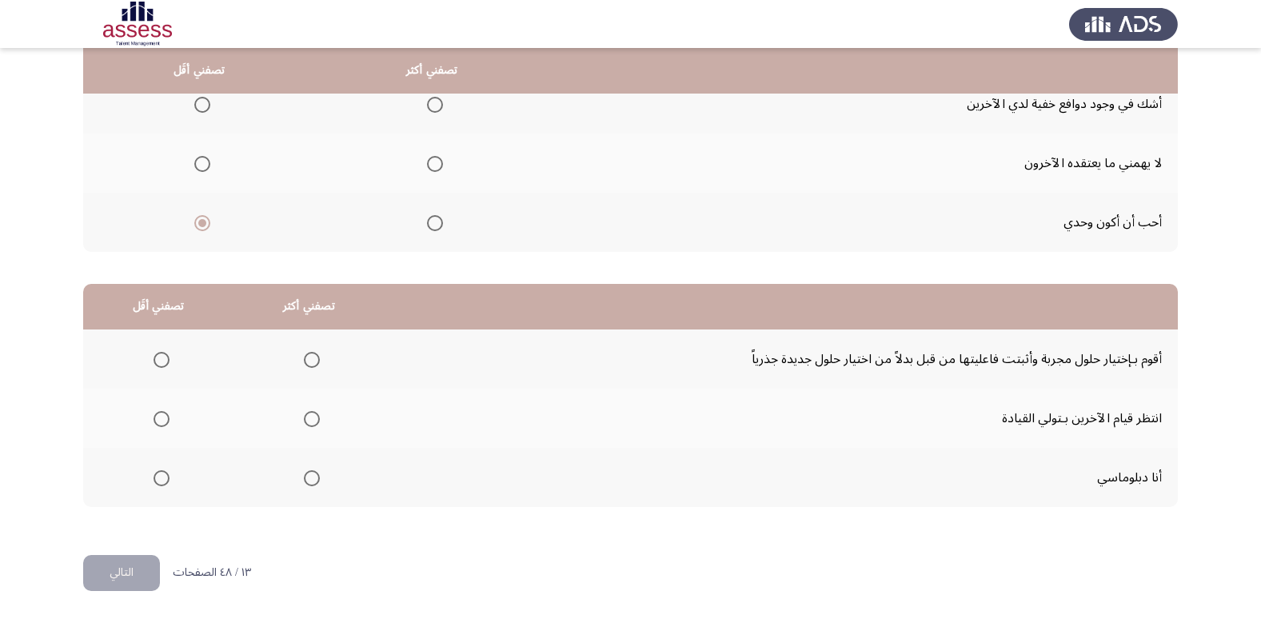
click at [309, 476] on span "Select an option" at bounding box center [312, 478] width 16 height 16
click at [309, 476] on input "Select an option" at bounding box center [312, 478] width 16 height 16
click at [159, 423] on span "Select an option" at bounding box center [161, 419] width 16 height 16
click at [159, 423] on input "Select an option" at bounding box center [161, 419] width 16 height 16
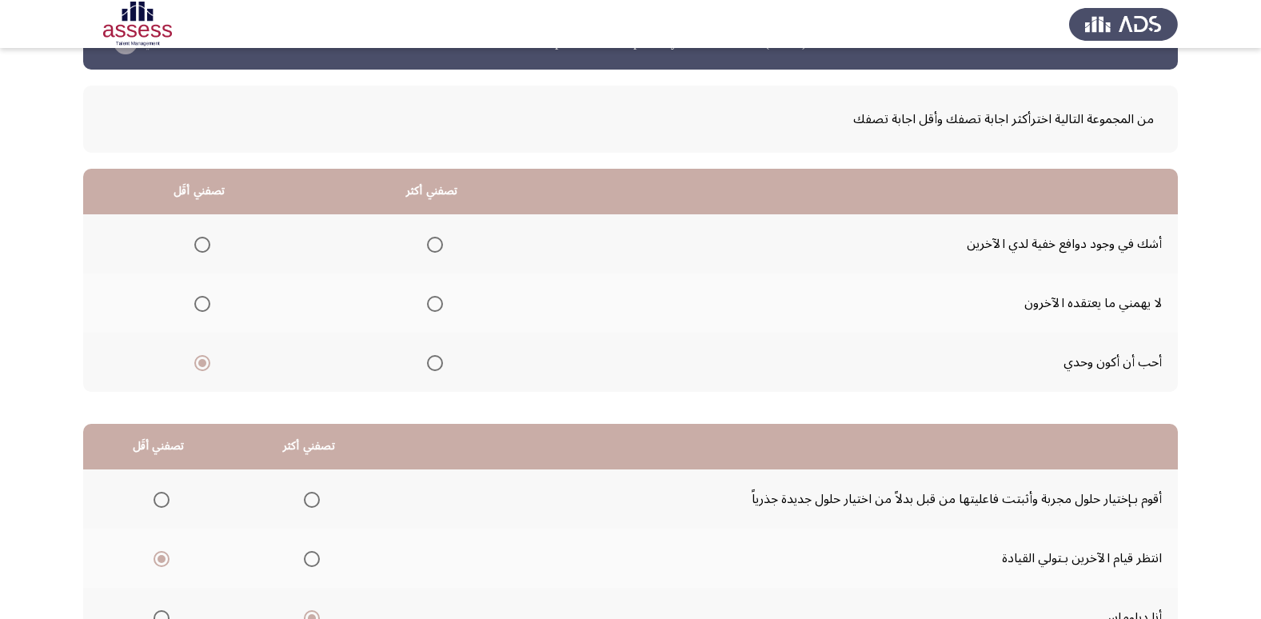
scroll to position [35, 0]
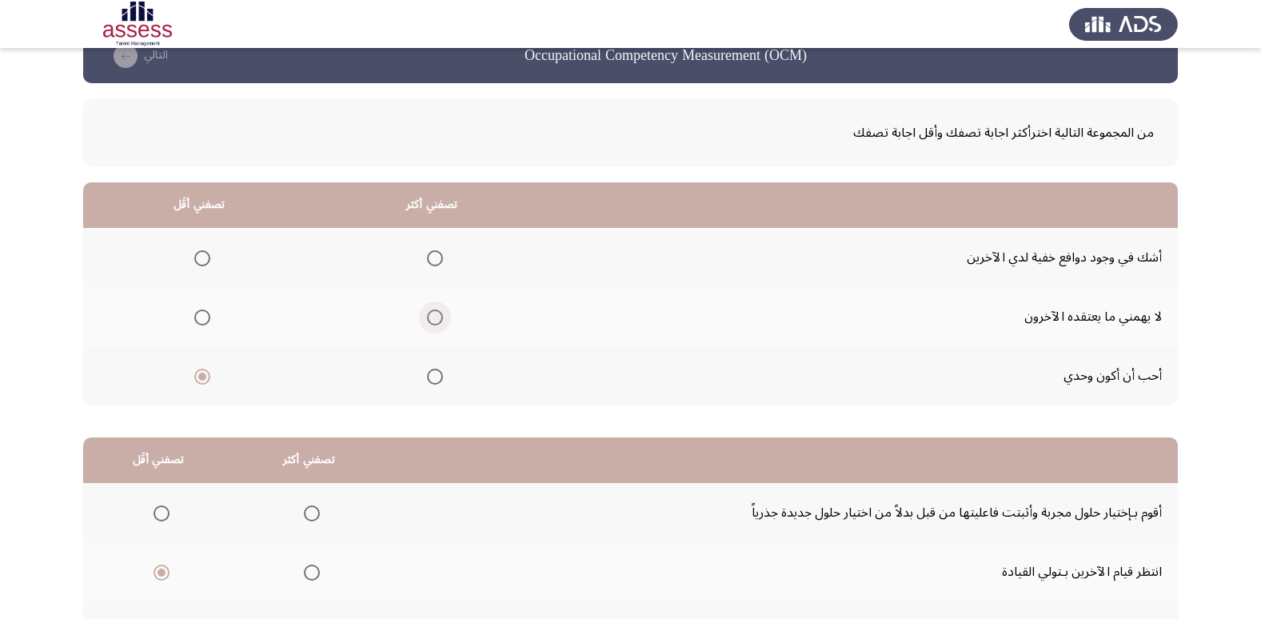
click at [432, 325] on span "Select an option" at bounding box center [435, 317] width 16 height 16
click at [432, 325] on input "Select an option" at bounding box center [435, 317] width 16 height 16
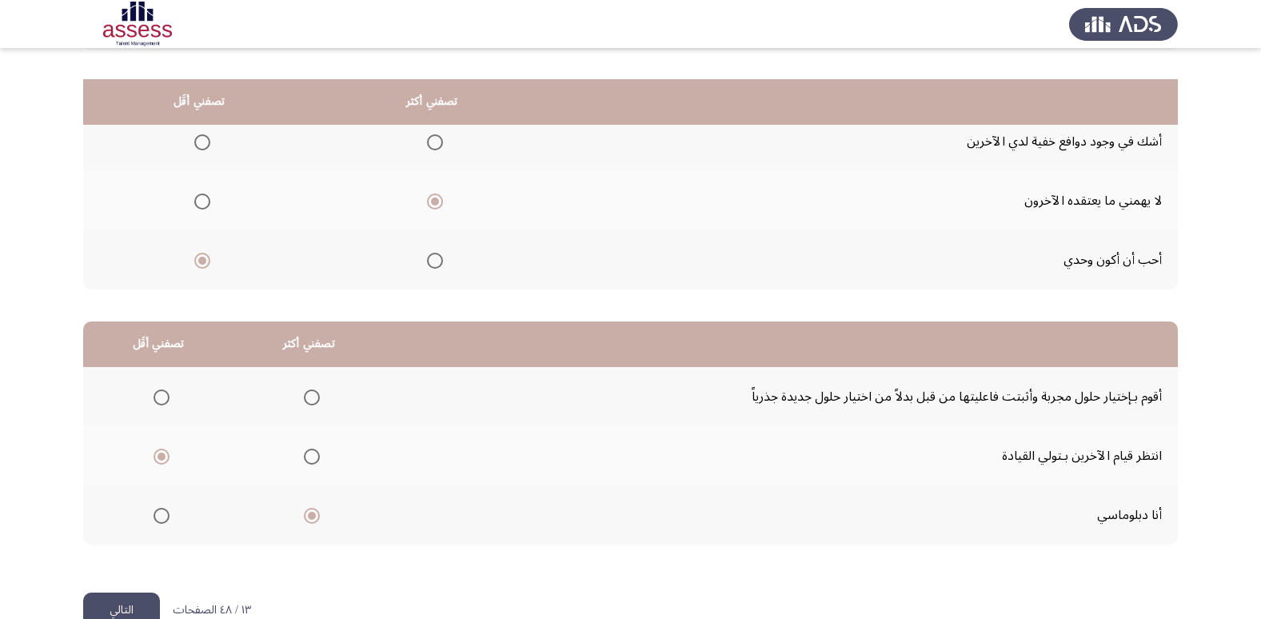
scroll to position [189, 0]
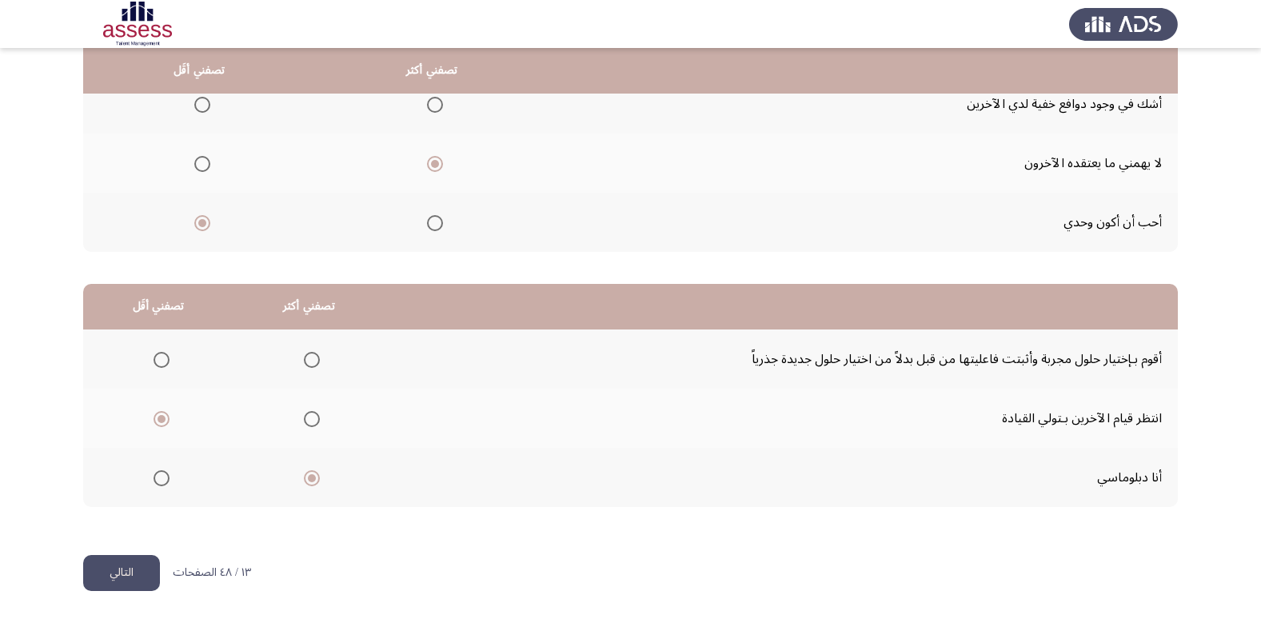
click at [111, 573] on button "التالي" at bounding box center [121, 573] width 77 height 36
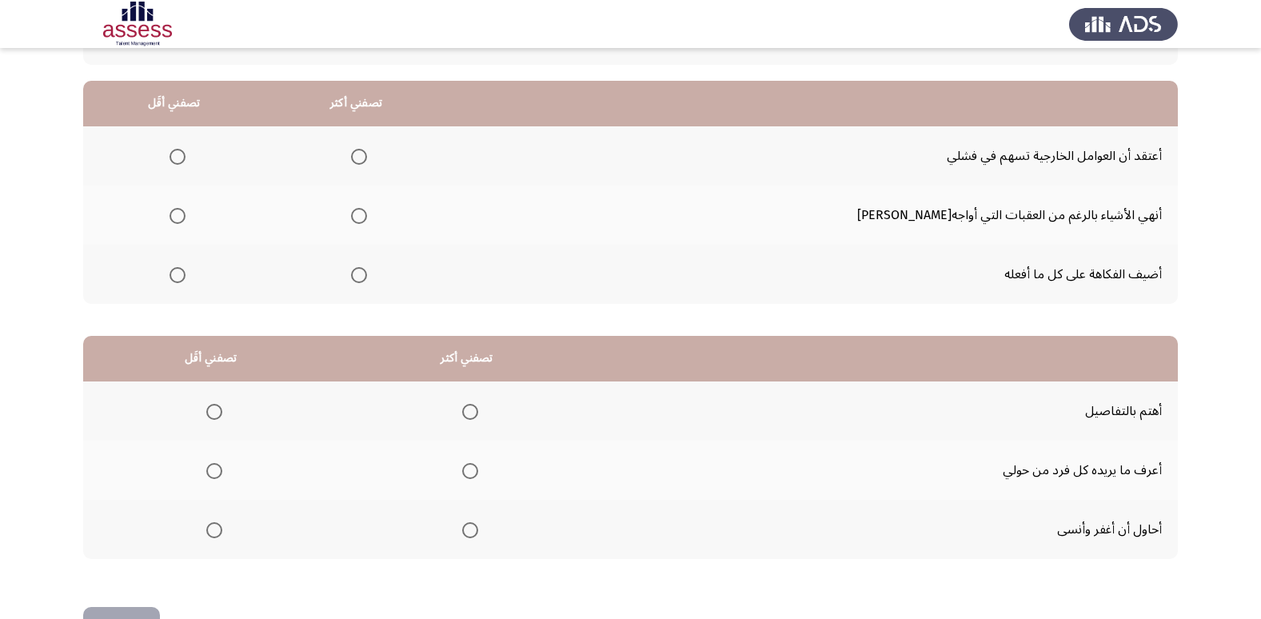
scroll to position [109, 0]
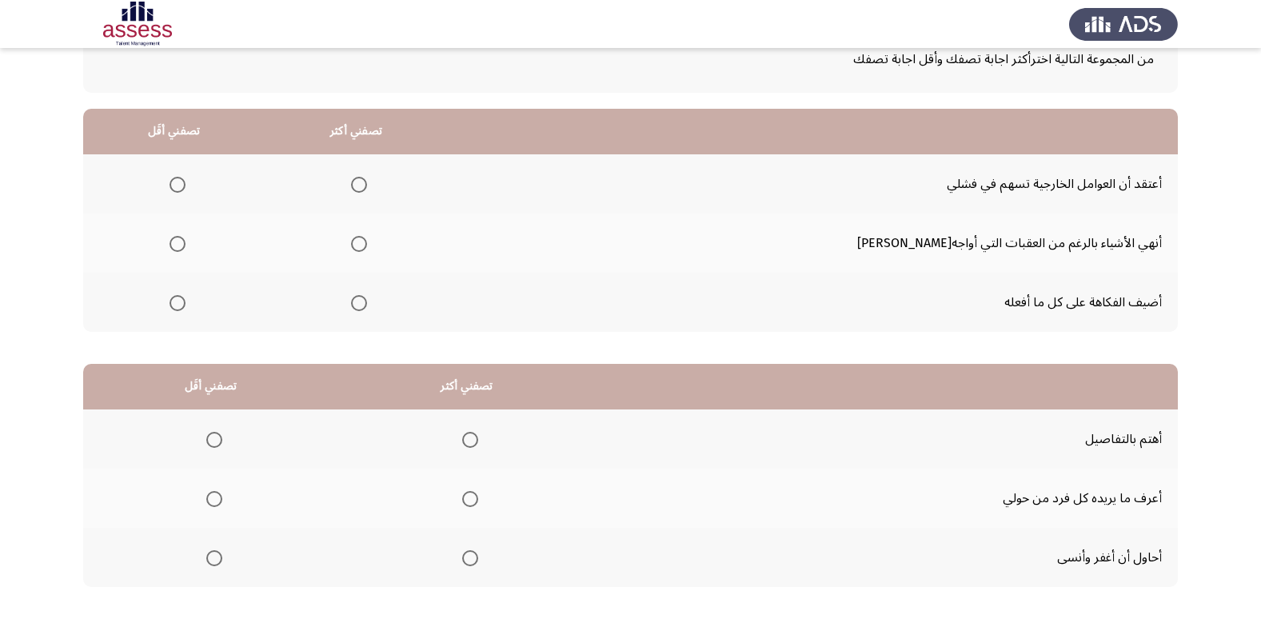
click at [367, 245] on span "Select an option" at bounding box center [359, 244] width 16 height 16
click at [367, 245] on input "Select an option" at bounding box center [359, 244] width 16 height 16
click at [185, 301] on span "Select an option" at bounding box center [177, 303] width 16 height 16
click at [185, 301] on input "Select an option" at bounding box center [177, 303] width 16 height 16
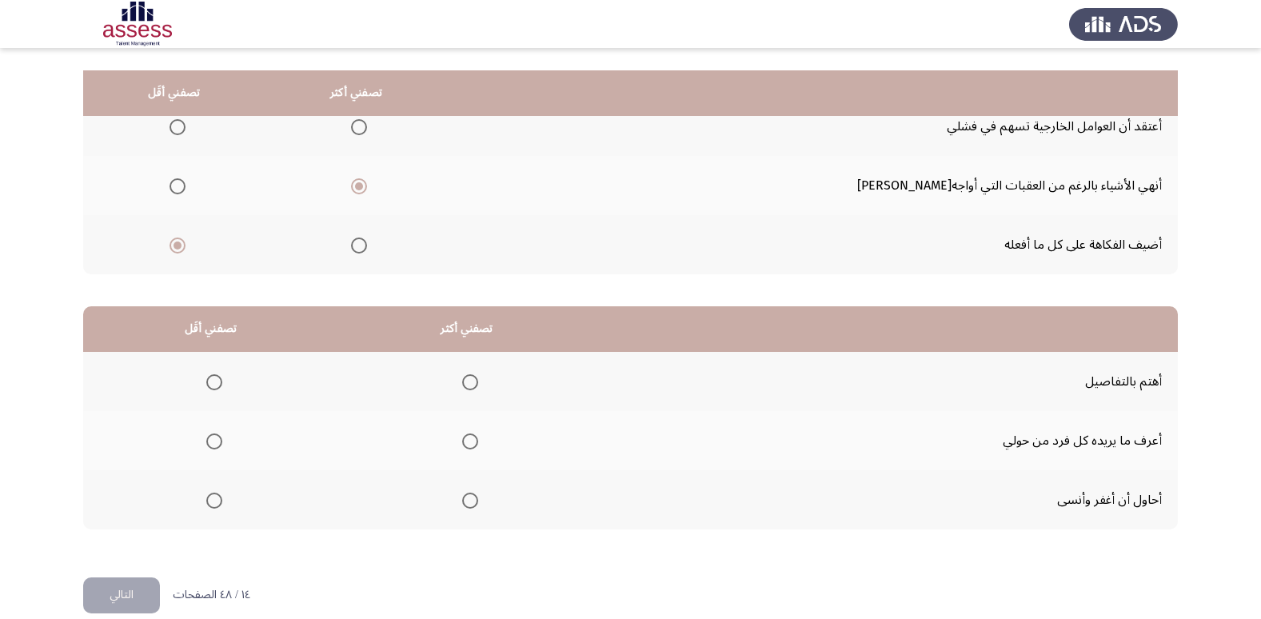
scroll to position [189, 0]
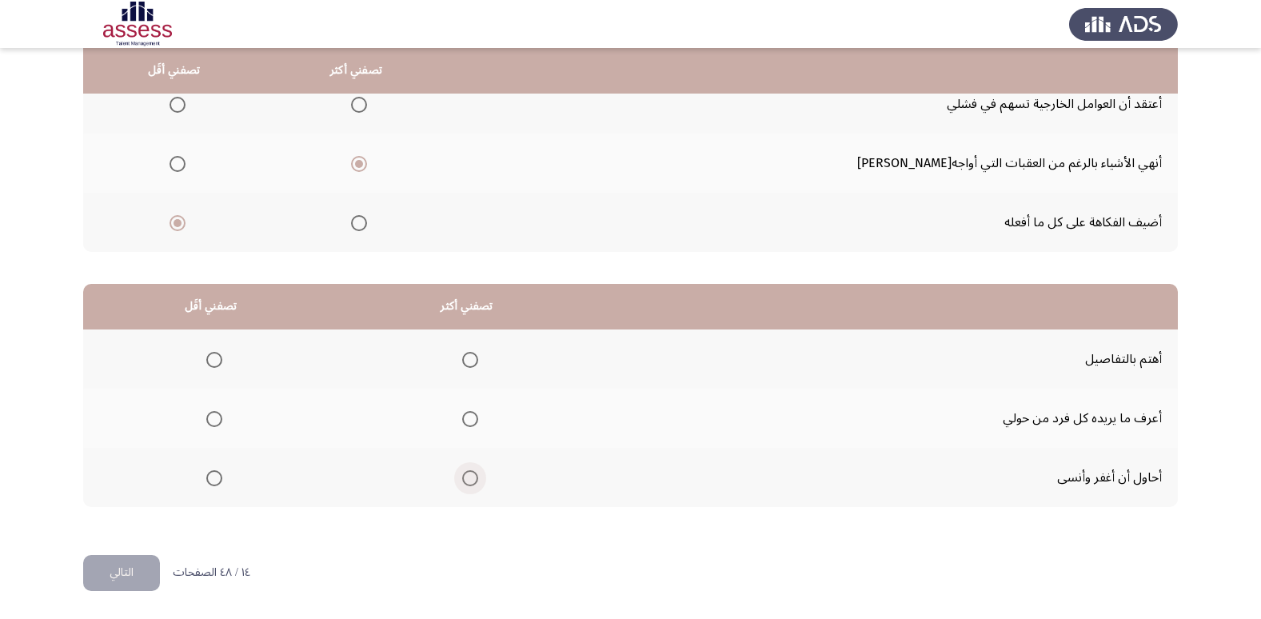
click at [469, 480] on span "Select an option" at bounding box center [470, 478] width 16 height 16
click at [469, 480] on input "Select an option" at bounding box center [470, 478] width 16 height 16
click at [213, 356] on span "Select an option" at bounding box center [214, 360] width 16 height 16
click at [213, 356] on input "Select an option" at bounding box center [214, 360] width 16 height 16
click at [133, 572] on button "التالي" at bounding box center [121, 573] width 77 height 36
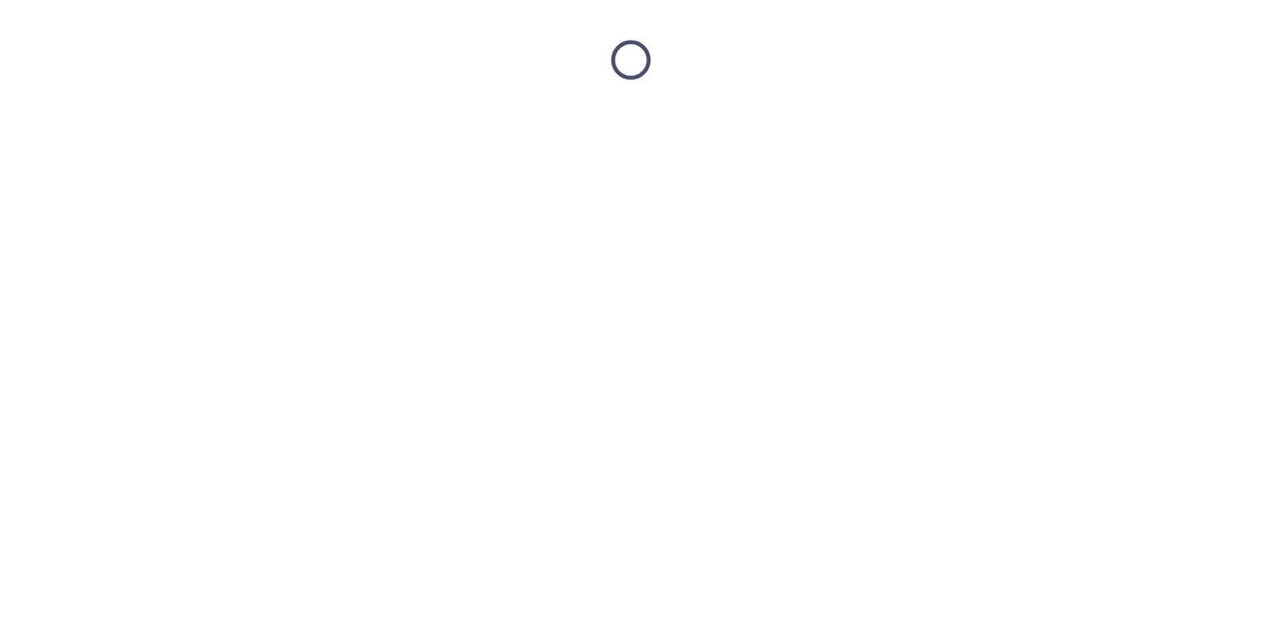
scroll to position [0, 0]
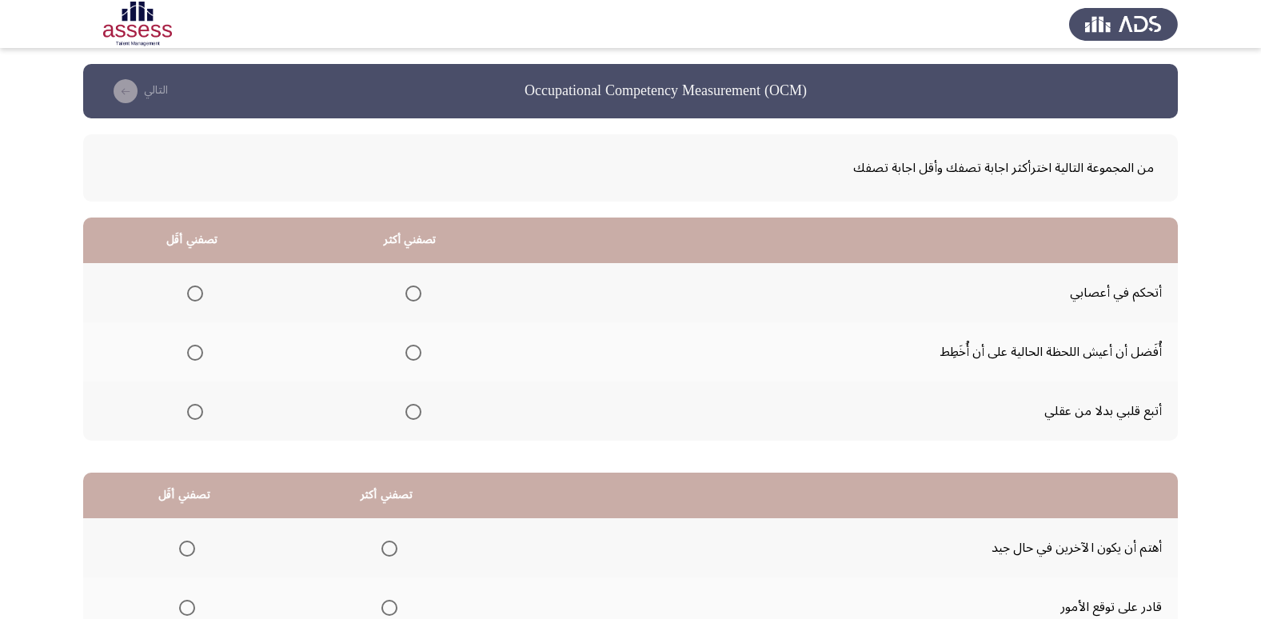
click at [411, 293] on span "Select an option" at bounding box center [413, 293] width 16 height 16
click at [411, 293] on input "Select an option" at bounding box center [413, 293] width 16 height 16
click at [191, 415] on span "Select an option" at bounding box center [195, 412] width 16 height 16
click at [191, 415] on input "Select an option" at bounding box center [195, 412] width 16 height 16
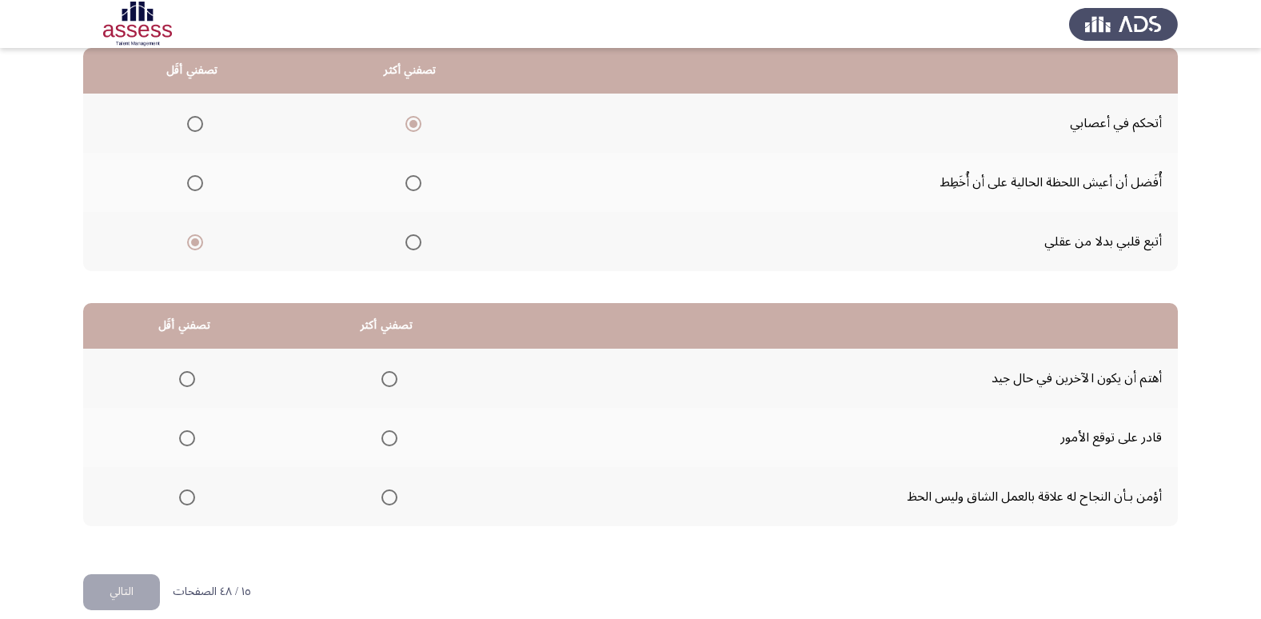
scroll to position [171, 0]
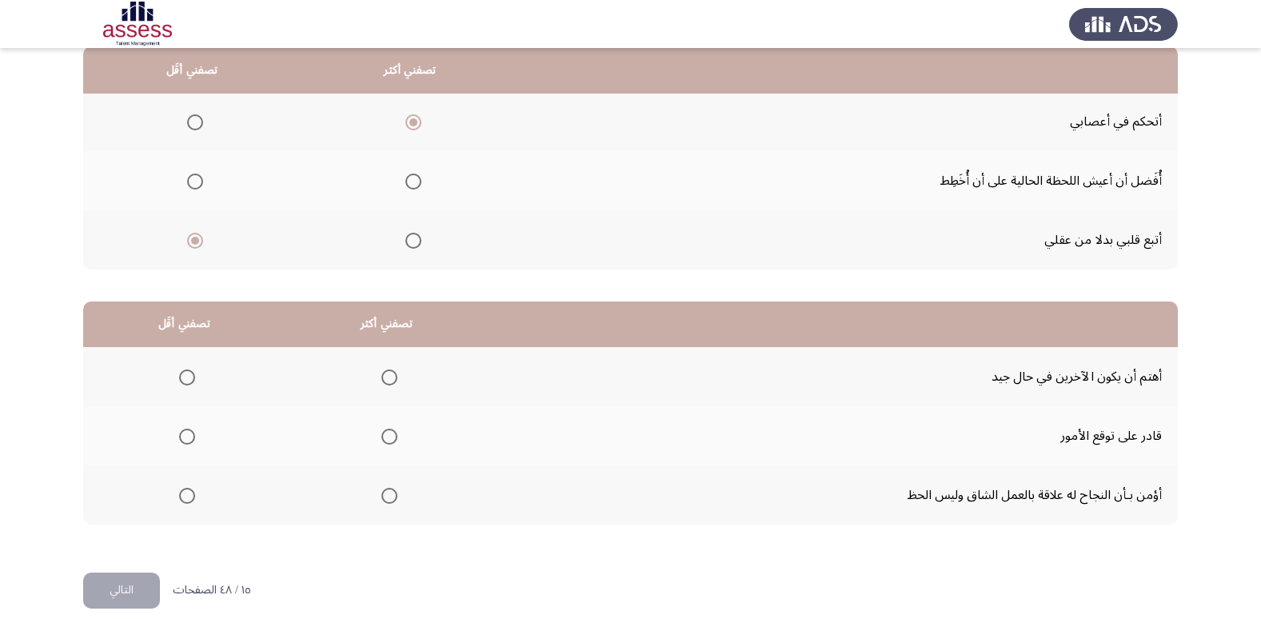
click at [384, 499] on span "Select an option" at bounding box center [389, 496] width 16 height 16
click at [384, 499] on input "Select an option" at bounding box center [389, 496] width 16 height 16
click at [189, 383] on span "Select an option" at bounding box center [187, 377] width 16 height 16
click at [189, 383] on input "Select an option" at bounding box center [187, 377] width 16 height 16
click at [116, 592] on button "التالي" at bounding box center [121, 590] width 77 height 36
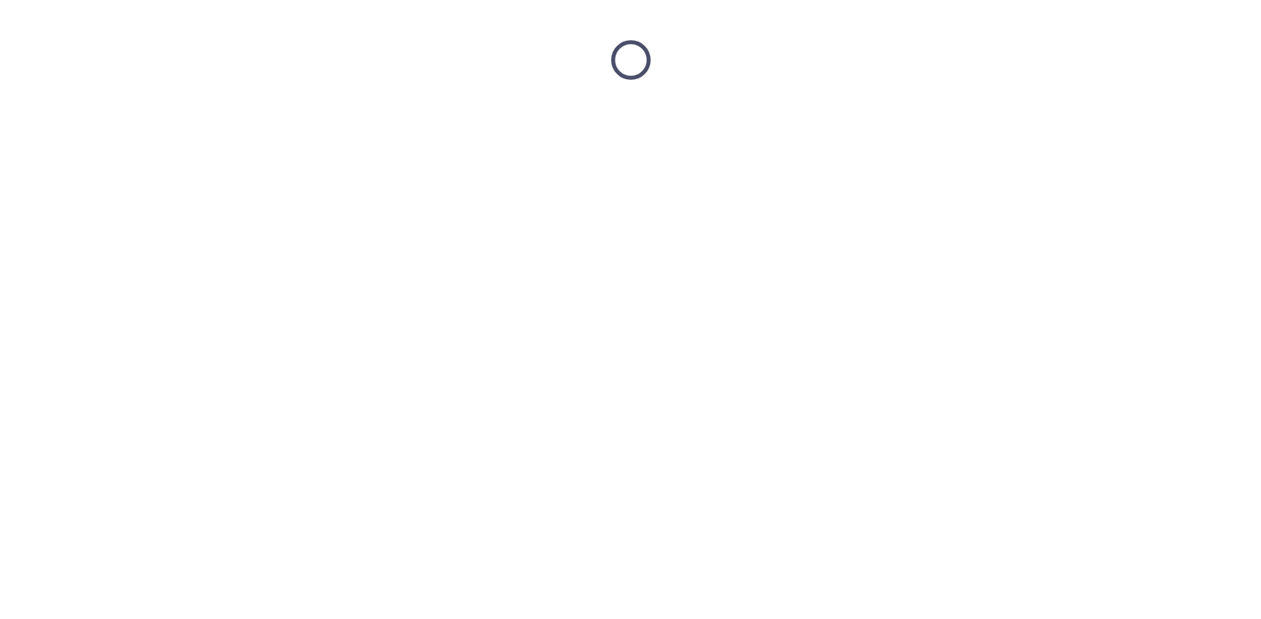
scroll to position [0, 0]
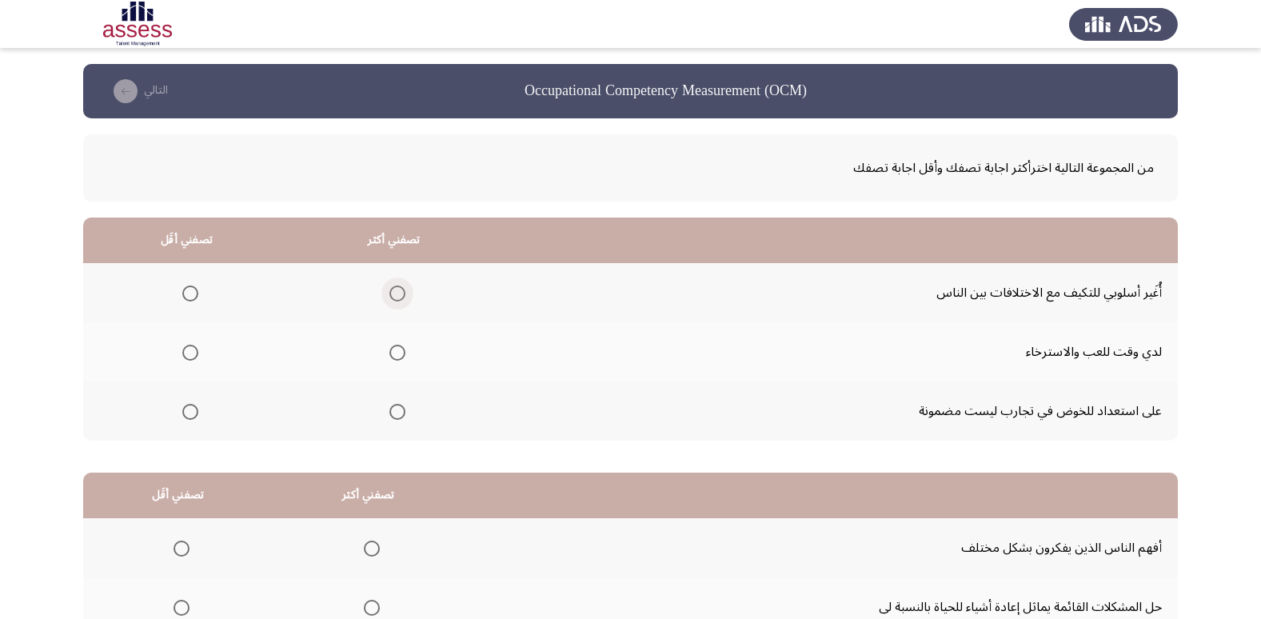
click at [401, 295] on span "Select an option" at bounding box center [397, 293] width 16 height 16
click at [401, 295] on input "Select an option" at bounding box center [397, 293] width 16 height 16
click at [191, 353] on span "Select an option" at bounding box center [190, 353] width 16 height 16
click at [191, 353] on input "Select an option" at bounding box center [190, 353] width 16 height 16
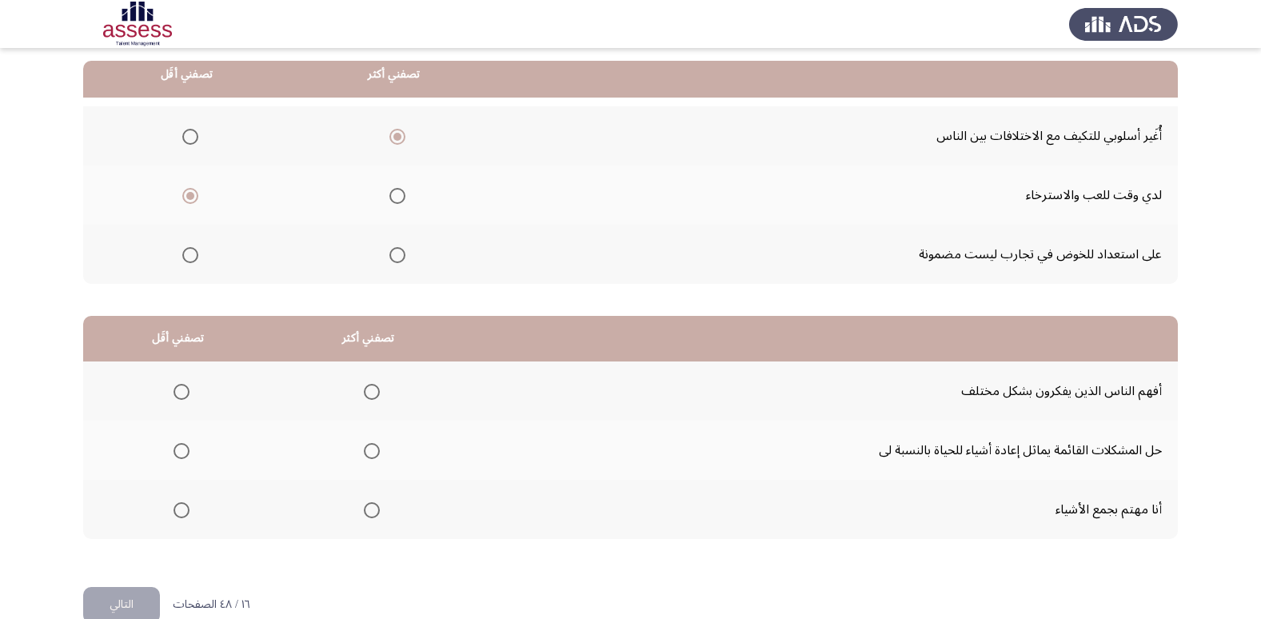
scroll to position [161, 0]
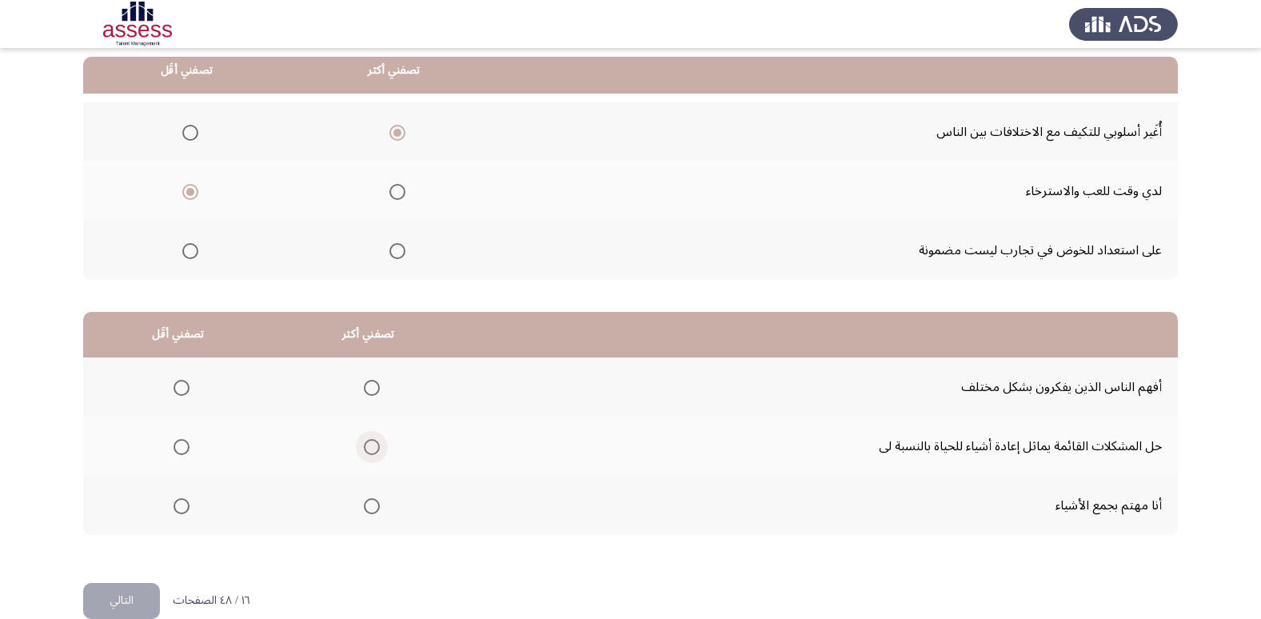
click at [364, 440] on span "Select an option" at bounding box center [372, 447] width 16 height 16
click at [364, 440] on input "Select an option" at bounding box center [372, 447] width 16 height 16
click at [178, 508] on span "Select an option" at bounding box center [181, 506] width 16 height 16
click at [178, 508] on input "Select an option" at bounding box center [181, 506] width 16 height 16
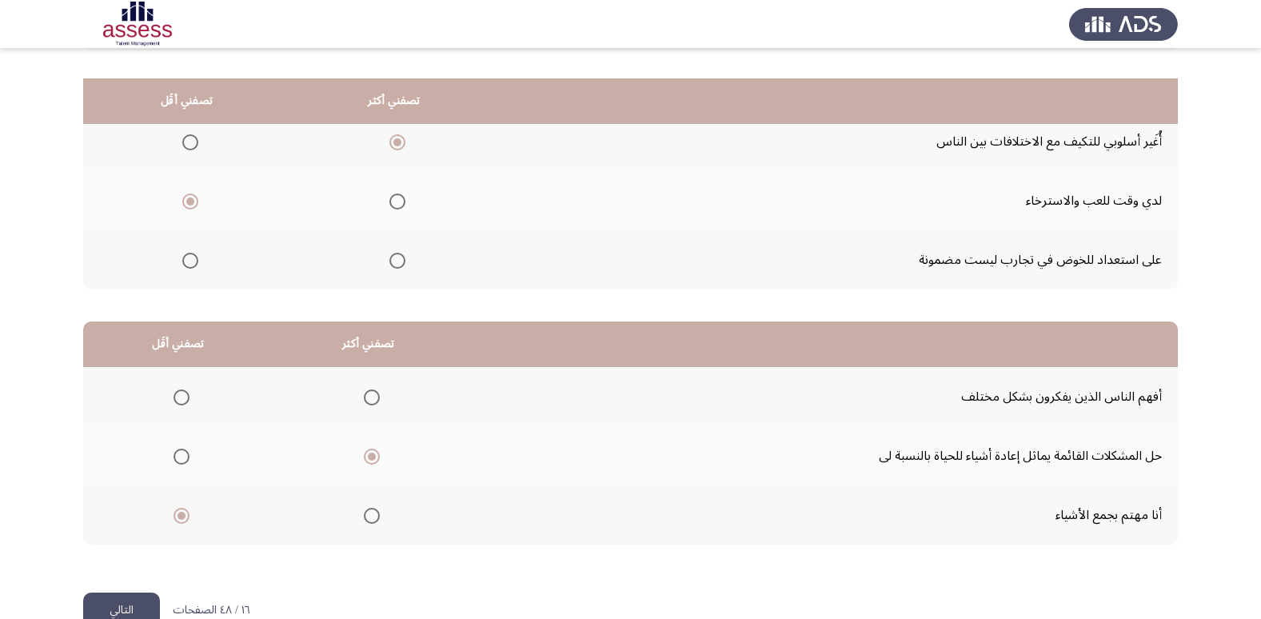
scroll to position [189, 0]
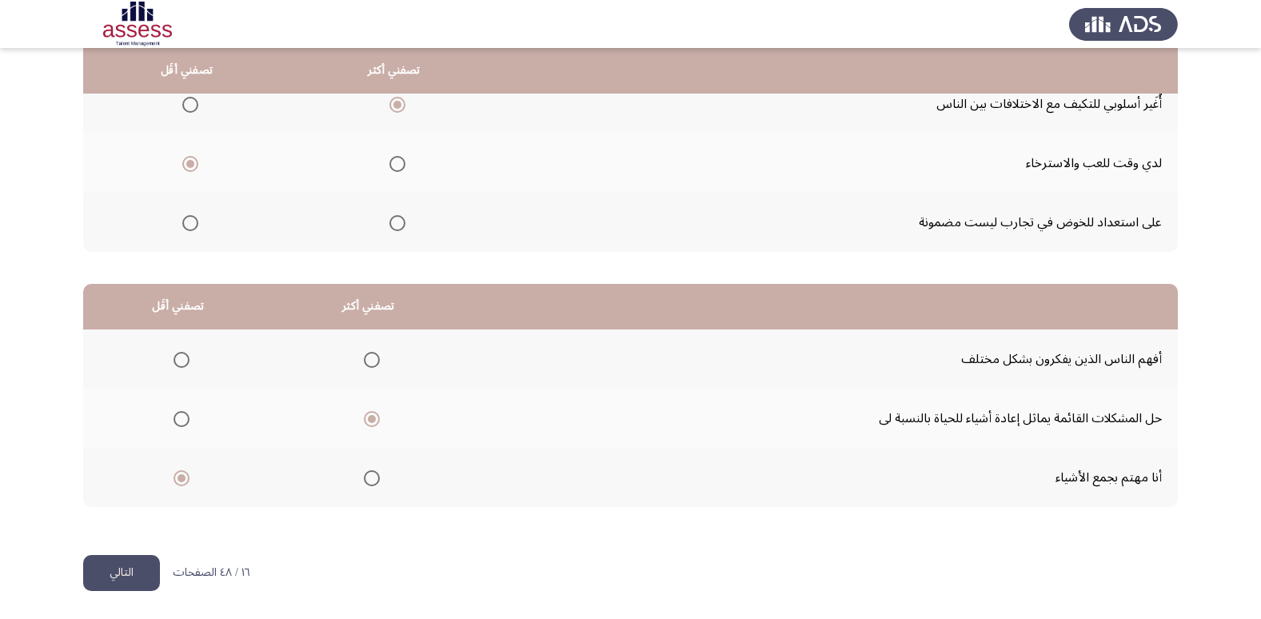
click at [100, 561] on button "التالي" at bounding box center [121, 573] width 77 height 36
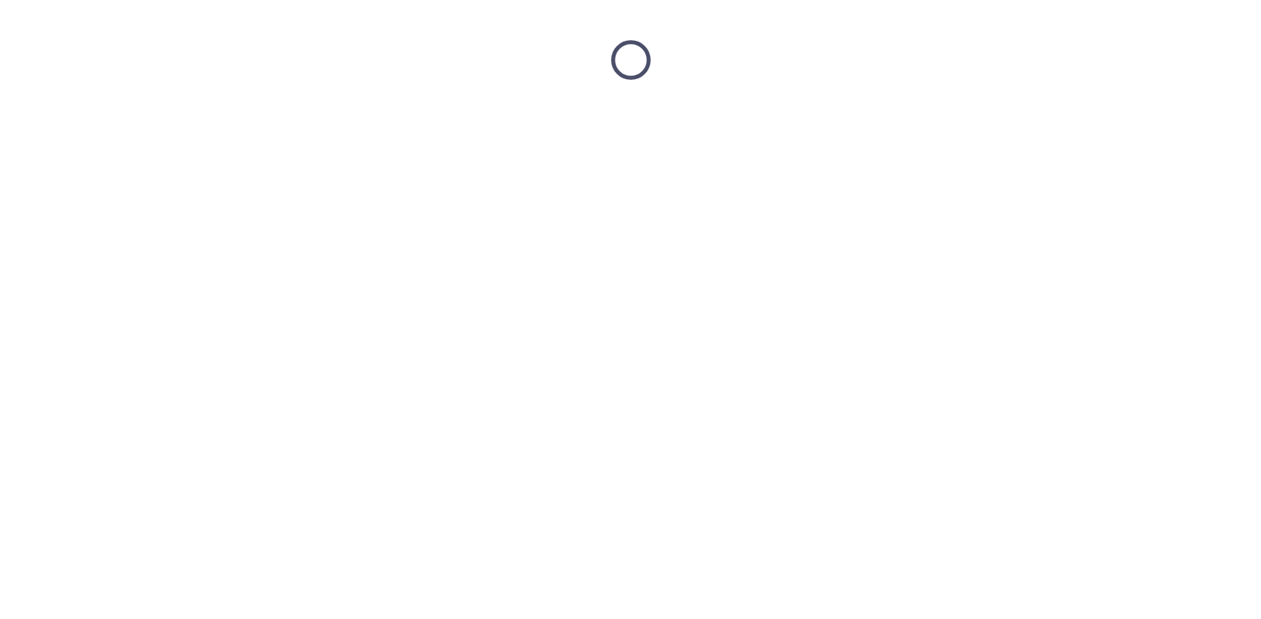
scroll to position [0, 0]
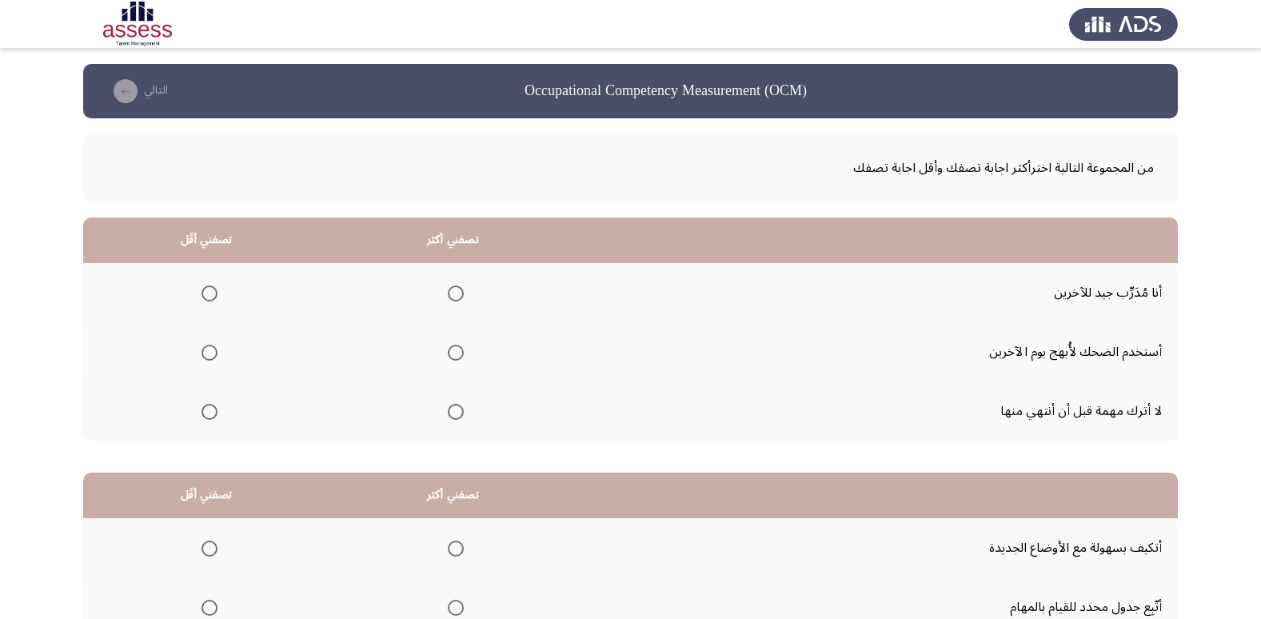
click at [456, 412] on span "Select an option" at bounding box center [456, 412] width 0 height 0
click at [455, 411] on input "Select an option" at bounding box center [456, 412] width 16 height 16
click at [212, 347] on span "Select an option" at bounding box center [209, 353] width 16 height 16
click at [212, 347] on input "Select an option" at bounding box center [209, 353] width 16 height 16
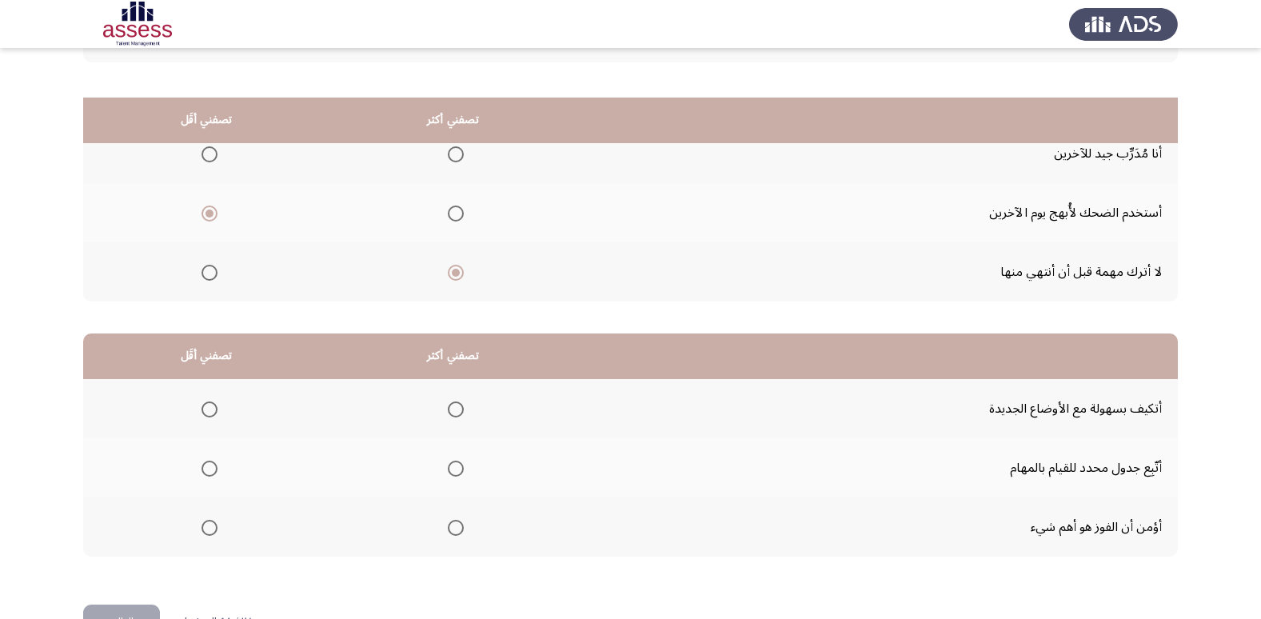
scroll to position [189, 0]
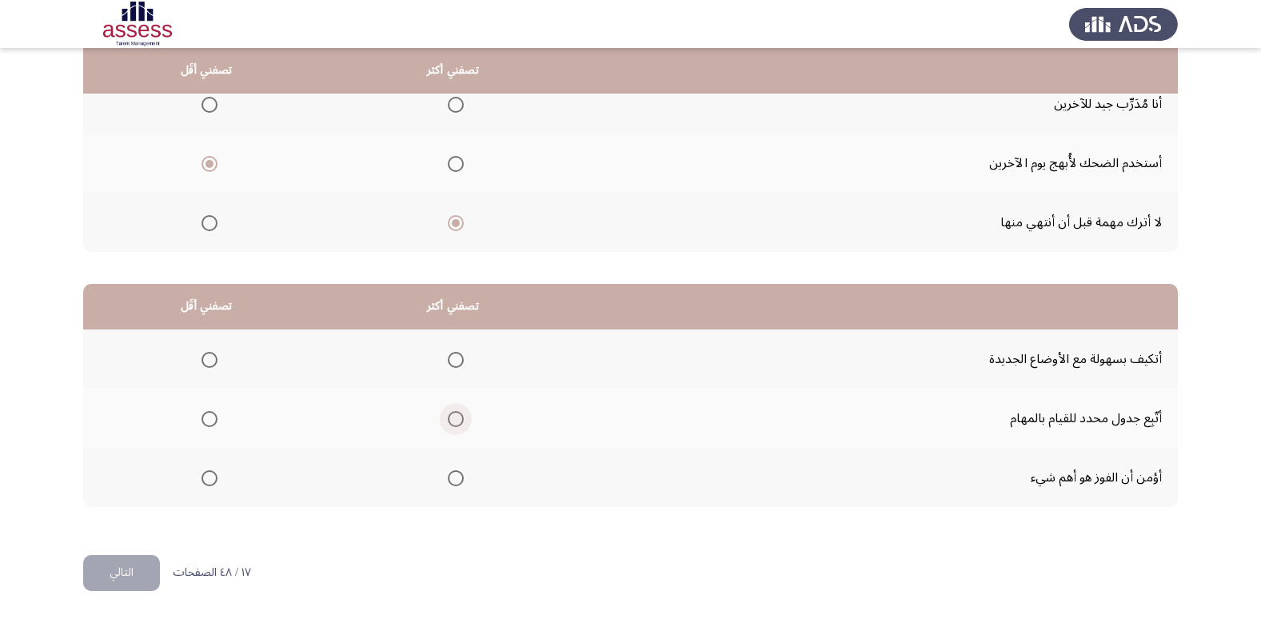
click at [454, 421] on span "Select an option" at bounding box center [456, 419] width 16 height 16
click at [454, 421] on input "Select an option" at bounding box center [456, 419] width 16 height 16
click at [211, 476] on span "Select an option" at bounding box center [209, 478] width 16 height 16
click at [211, 476] on input "Select an option" at bounding box center [209, 478] width 16 height 16
click at [117, 572] on button "التالي" at bounding box center [121, 573] width 77 height 36
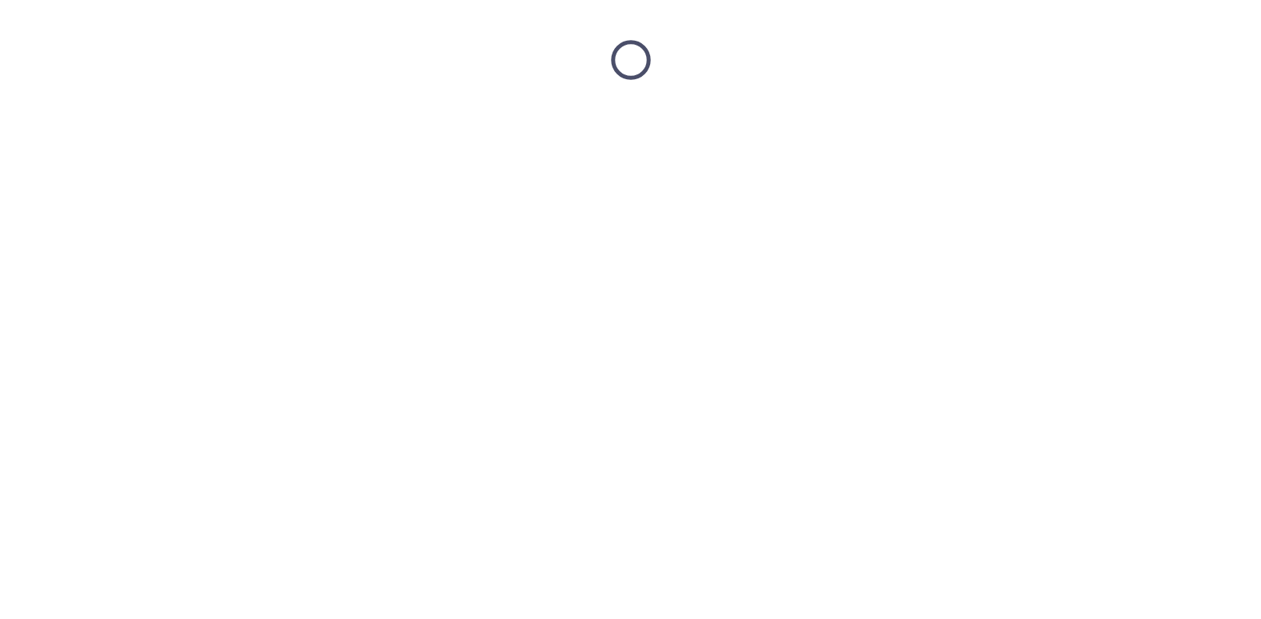
scroll to position [0, 0]
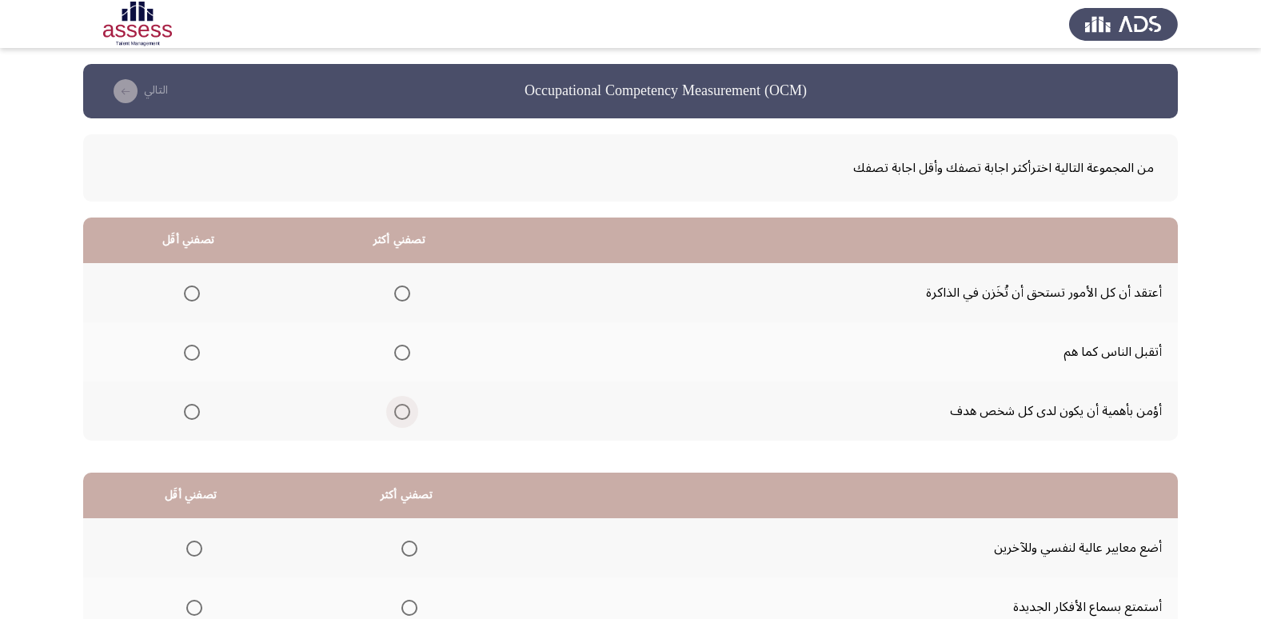
click at [402, 412] on span "Select an option" at bounding box center [402, 412] width 0 height 0
click at [403, 411] on input "Select an option" at bounding box center [402, 412] width 16 height 16
click at [192, 288] on span "Select an option" at bounding box center [192, 293] width 16 height 16
click at [192, 288] on input "Select an option" at bounding box center [192, 293] width 16 height 16
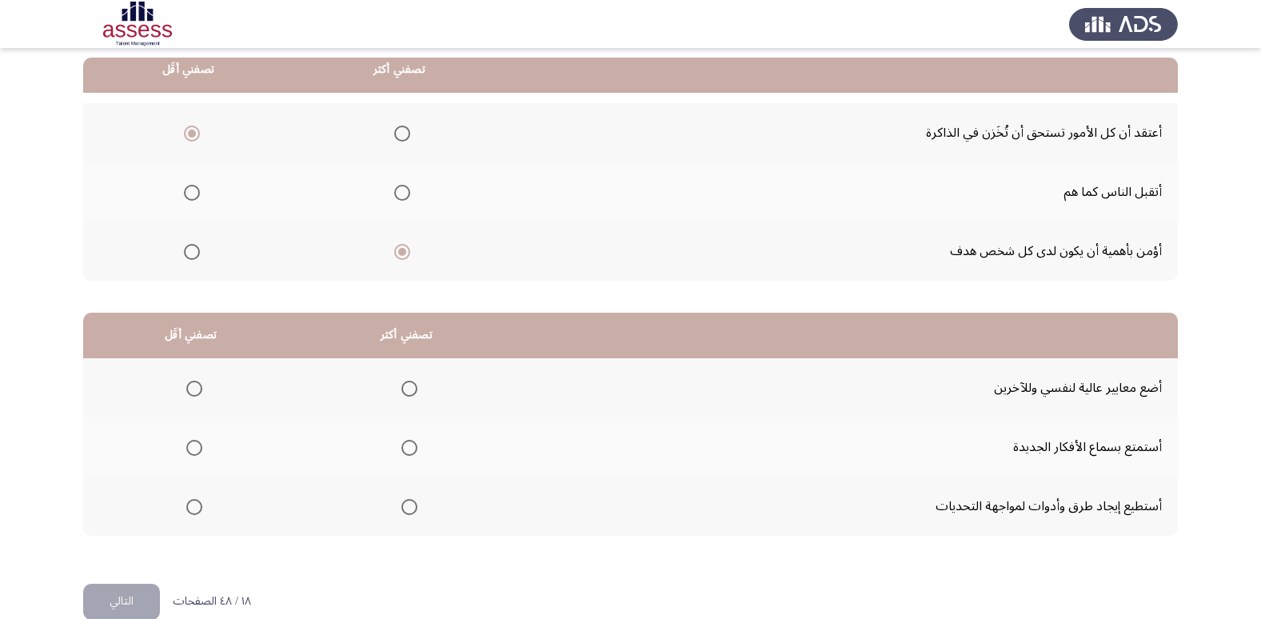
scroll to position [177, 0]
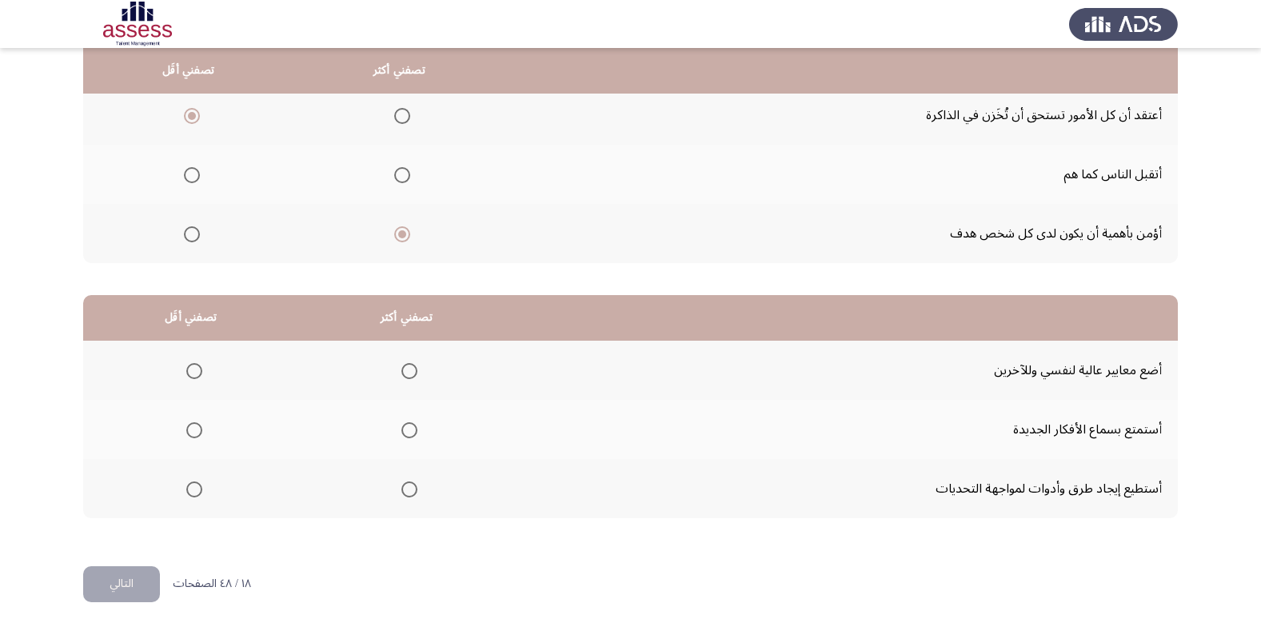
click at [407, 431] on span "Select an option" at bounding box center [409, 430] width 16 height 16
click at [407, 431] on input "Select an option" at bounding box center [409, 430] width 16 height 16
click at [188, 370] on span "Select an option" at bounding box center [194, 371] width 16 height 16
click at [188, 370] on input "Select an option" at bounding box center [194, 371] width 16 height 16
click at [126, 587] on button "التالي" at bounding box center [121, 584] width 77 height 36
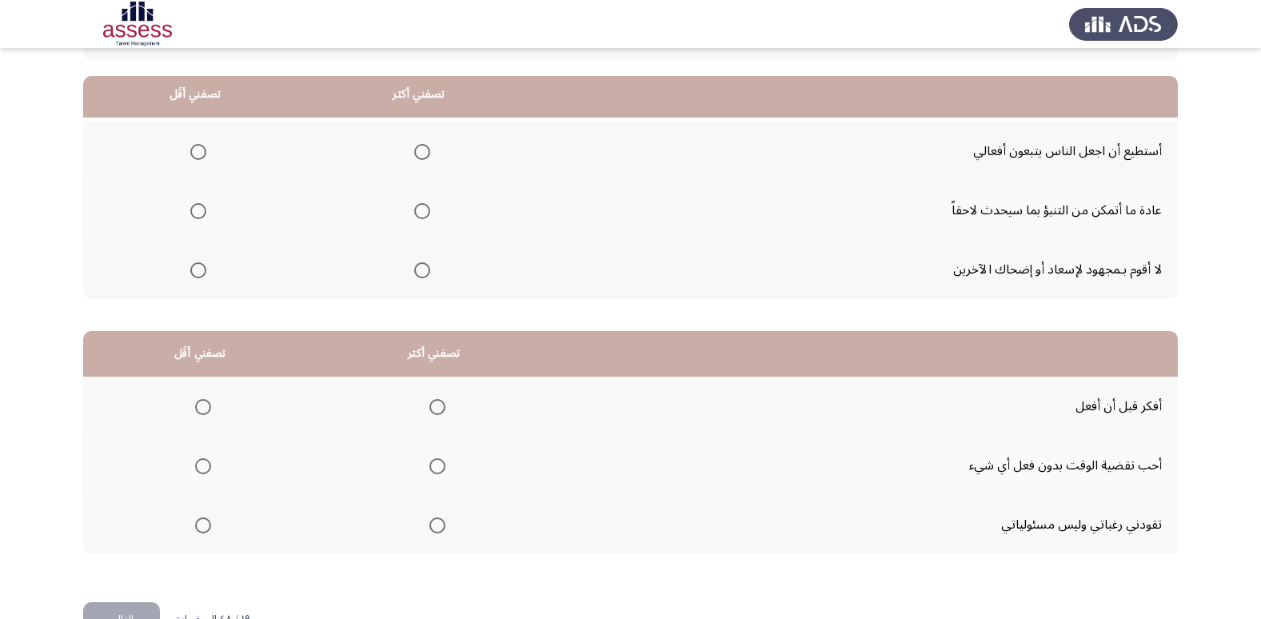
scroll to position [165, 0]
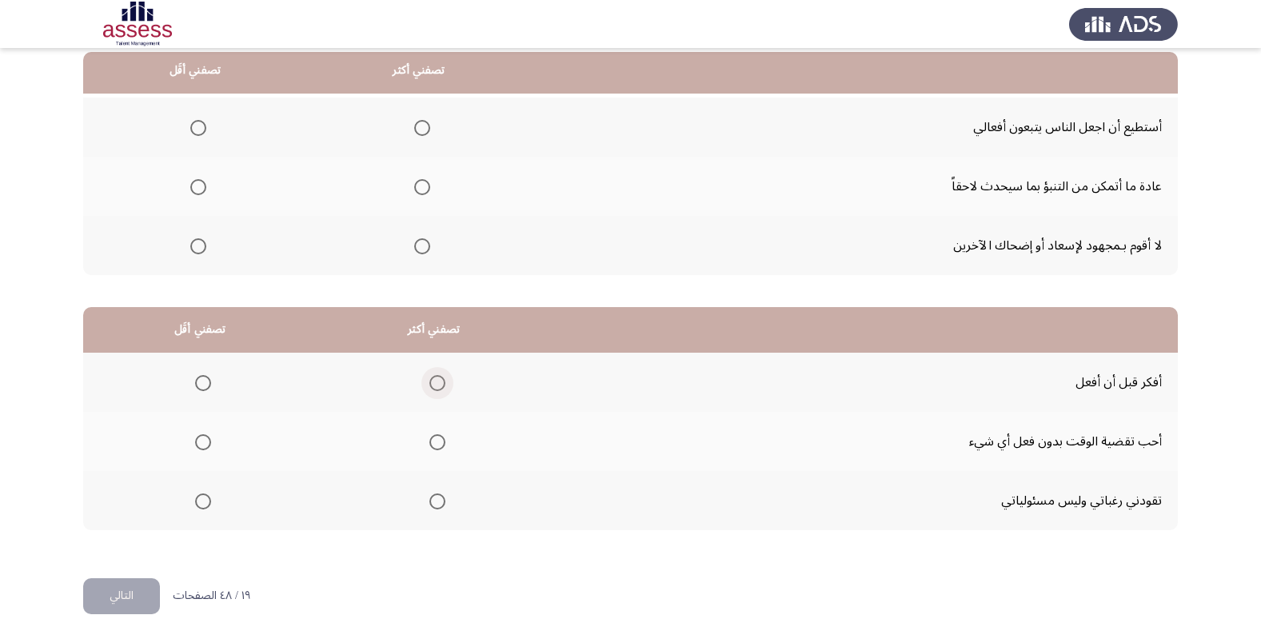
click at [429, 380] on span "Select an option" at bounding box center [437, 383] width 16 height 16
click at [429, 380] on input "Select an option" at bounding box center [437, 383] width 16 height 16
click at [199, 441] on span "Select an option" at bounding box center [203, 442] width 16 height 16
click at [199, 441] on input "Select an option" at bounding box center [203, 442] width 16 height 16
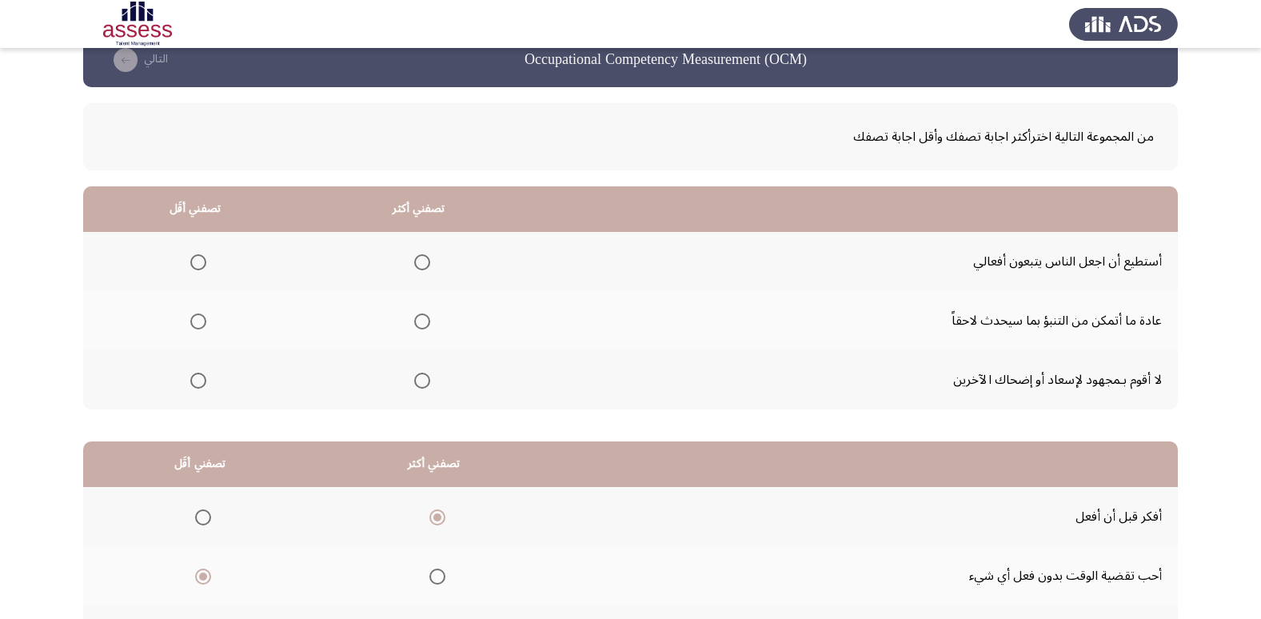
scroll to position [6, 0]
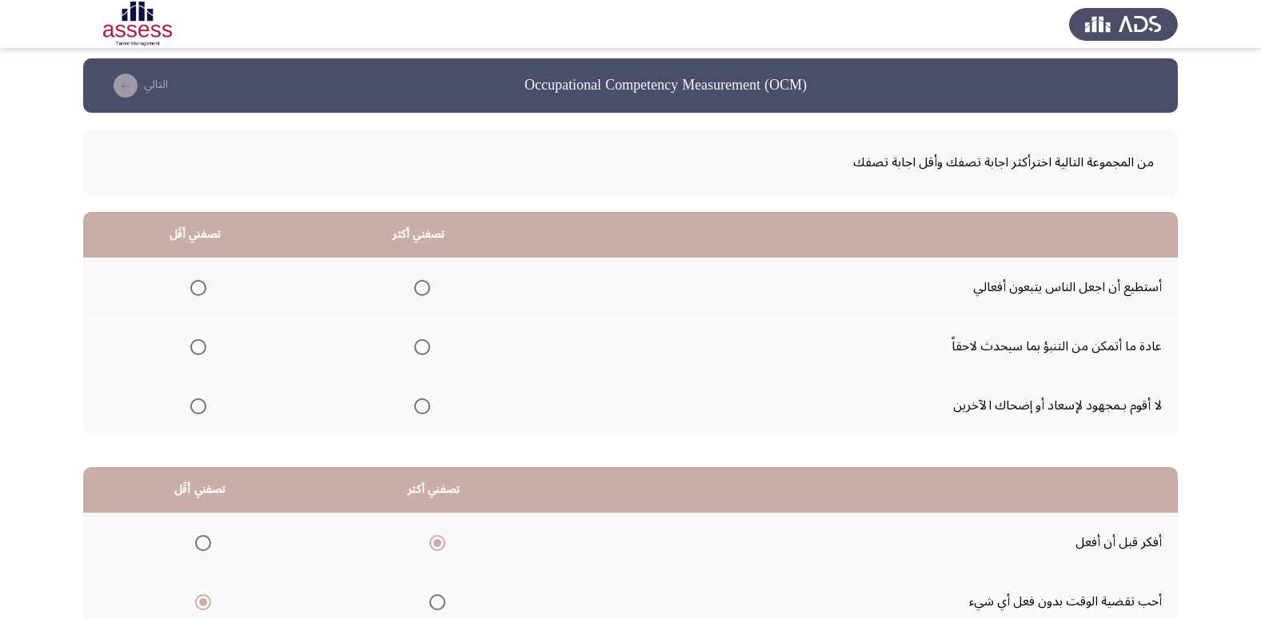
click at [421, 345] on span "Select an option" at bounding box center [422, 347] width 16 height 16
click at [421, 345] on input "Select an option" at bounding box center [422, 347] width 16 height 16
click at [197, 402] on span "Select an option" at bounding box center [198, 406] width 16 height 16
click at [197, 402] on input "Select an option" at bounding box center [198, 406] width 16 height 16
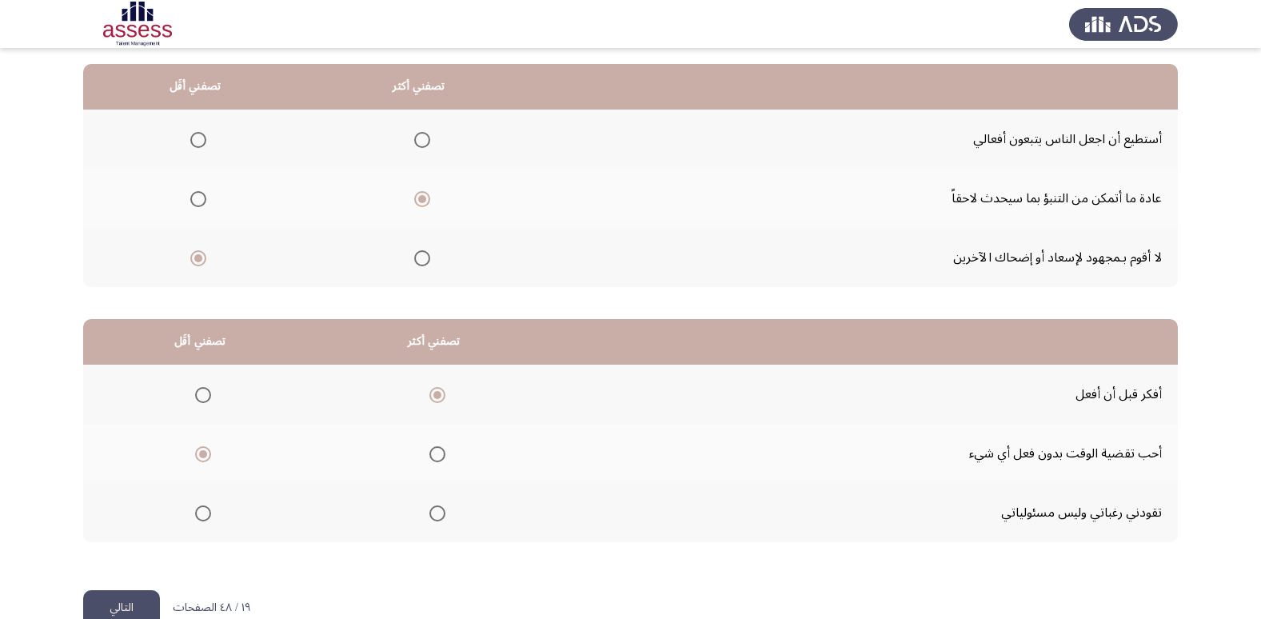
scroll to position [189, 0]
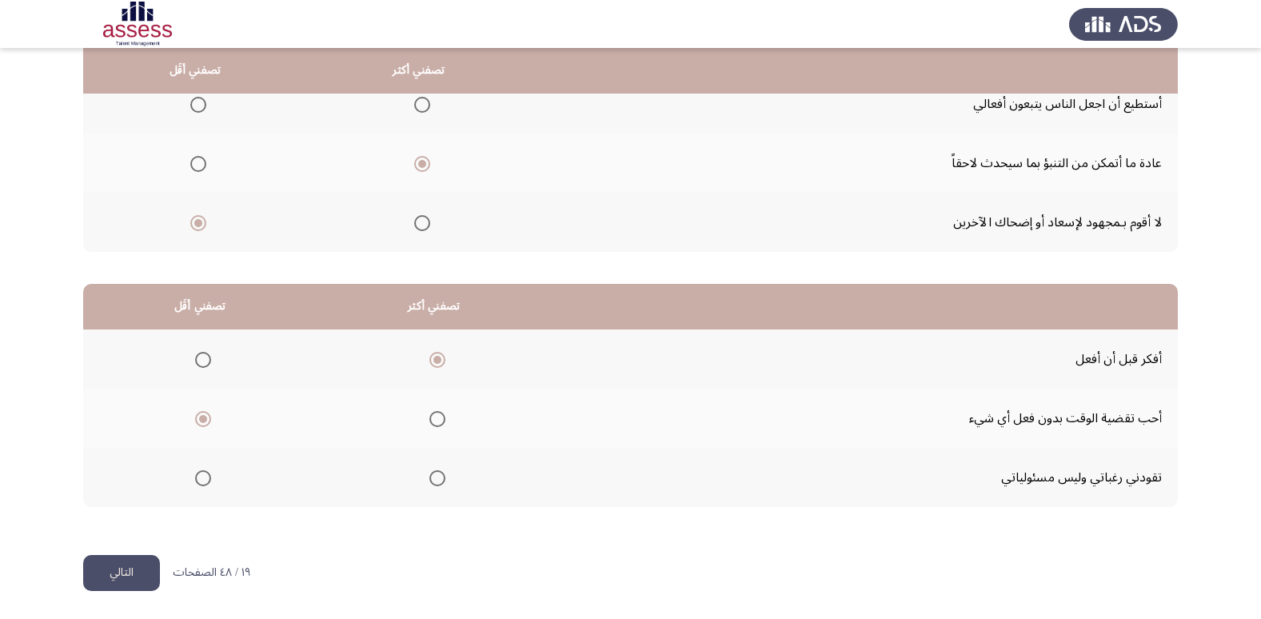
click at [132, 574] on button "التالي" at bounding box center [121, 573] width 77 height 36
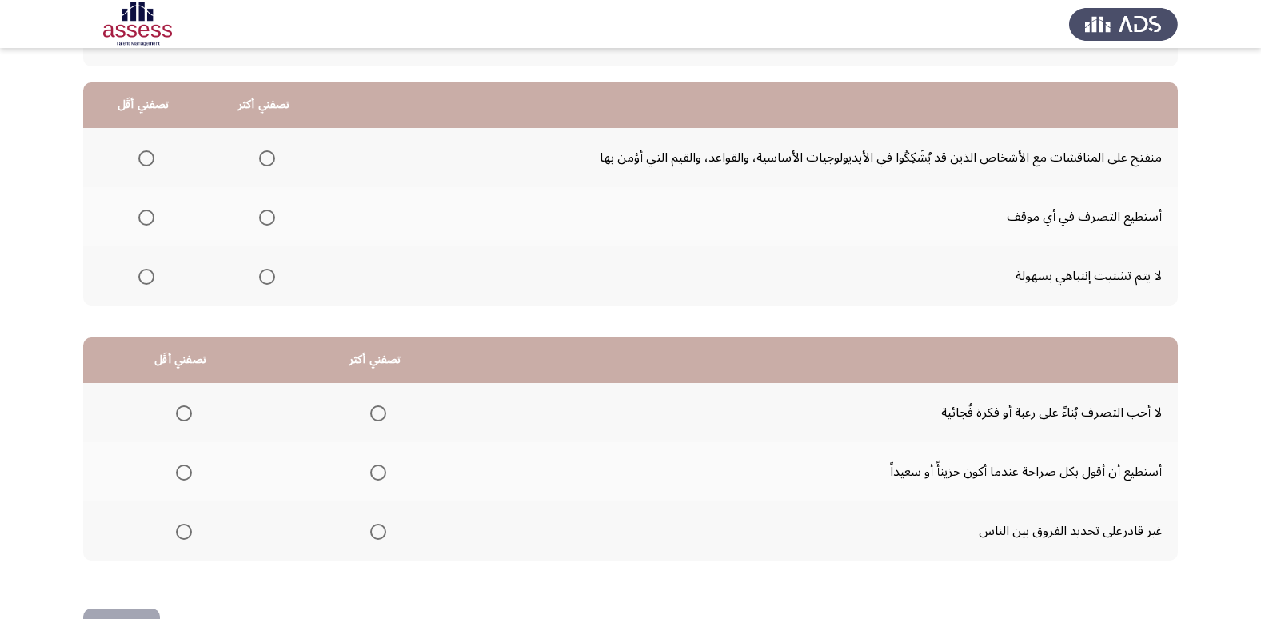
scroll to position [132, 0]
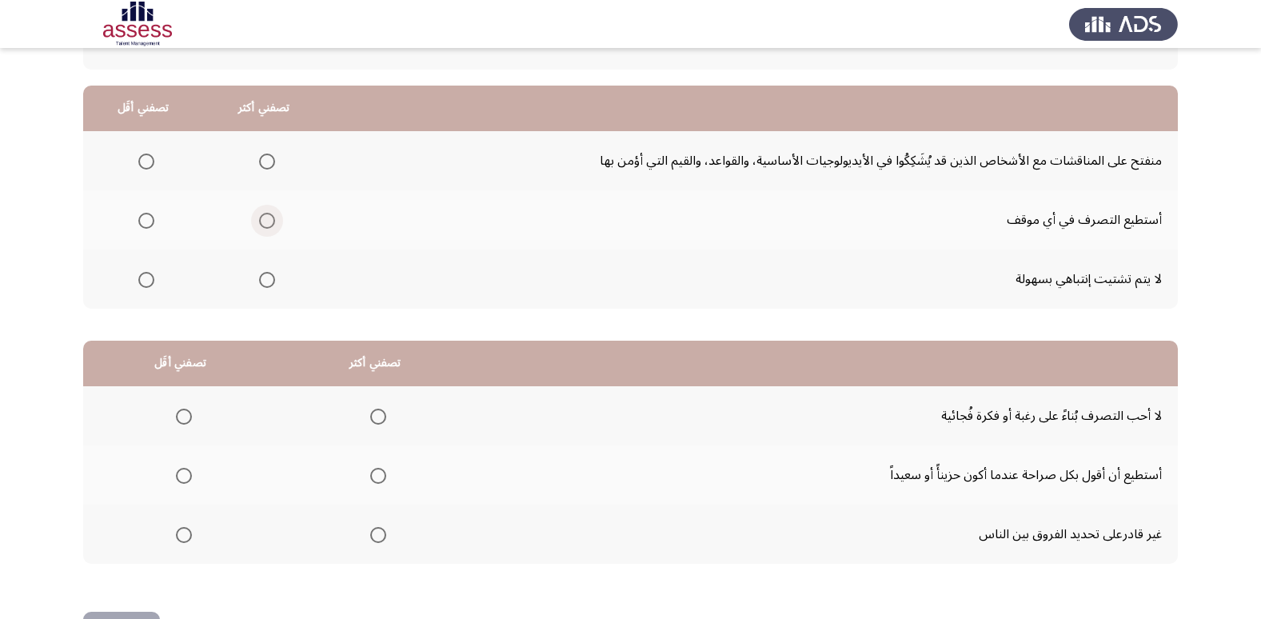
click at [268, 215] on span "Select an option" at bounding box center [267, 221] width 16 height 16
click at [268, 215] on input "Select an option" at bounding box center [267, 221] width 16 height 16
click at [142, 164] on span "Select an option" at bounding box center [146, 161] width 16 height 16
click at [142, 164] on input "Select an option" at bounding box center [146, 161] width 16 height 16
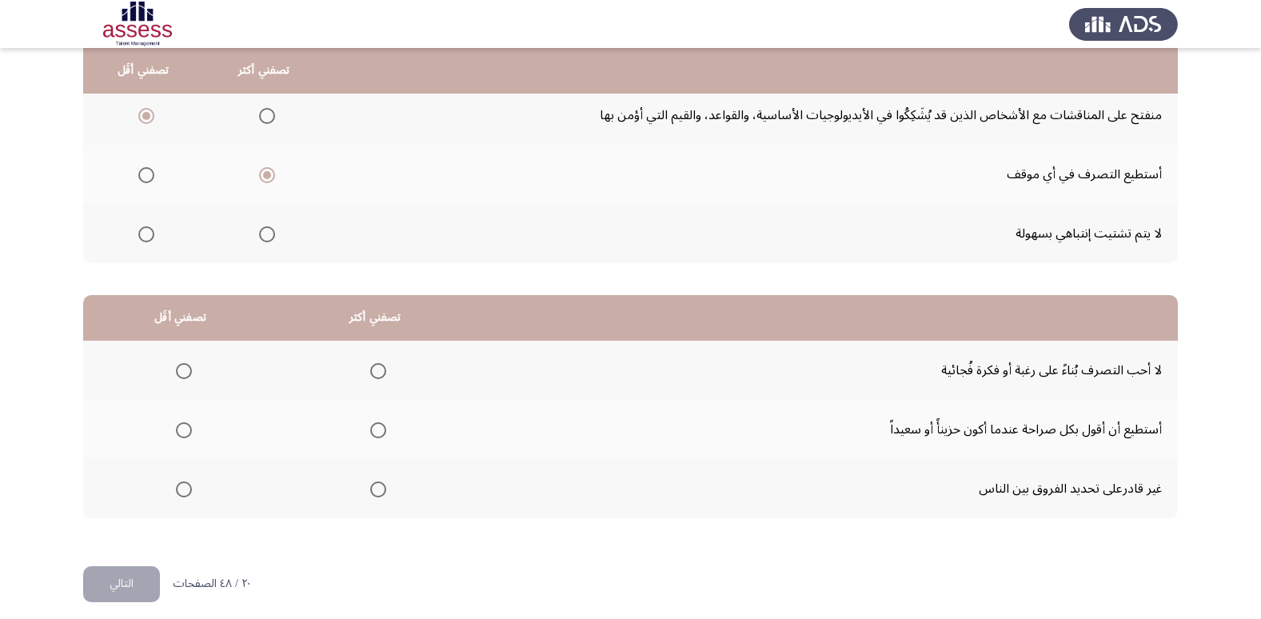
scroll to position [189, 0]
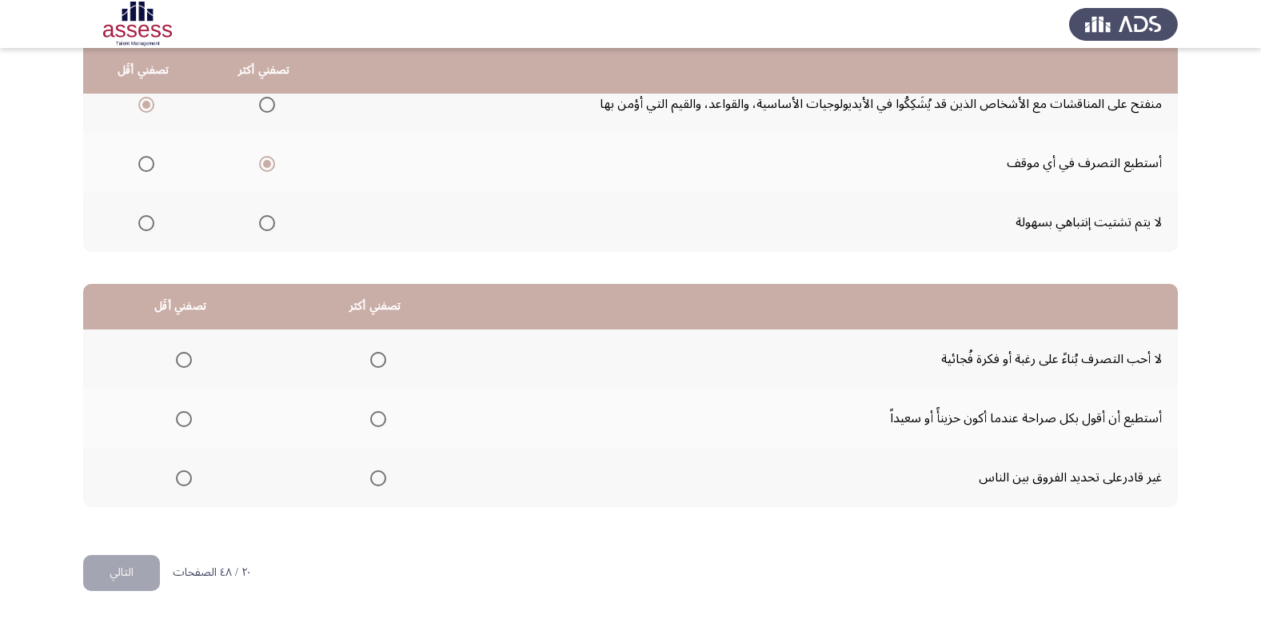
click at [378, 360] on span "Select an option" at bounding box center [378, 360] width 0 height 0
click at [375, 359] on input "Select an option" at bounding box center [378, 360] width 16 height 16
click at [177, 475] on span "Select an option" at bounding box center [184, 478] width 16 height 16
click at [177, 475] on input "Select an option" at bounding box center [184, 478] width 16 height 16
click at [102, 580] on button "التالي" at bounding box center [121, 573] width 77 height 36
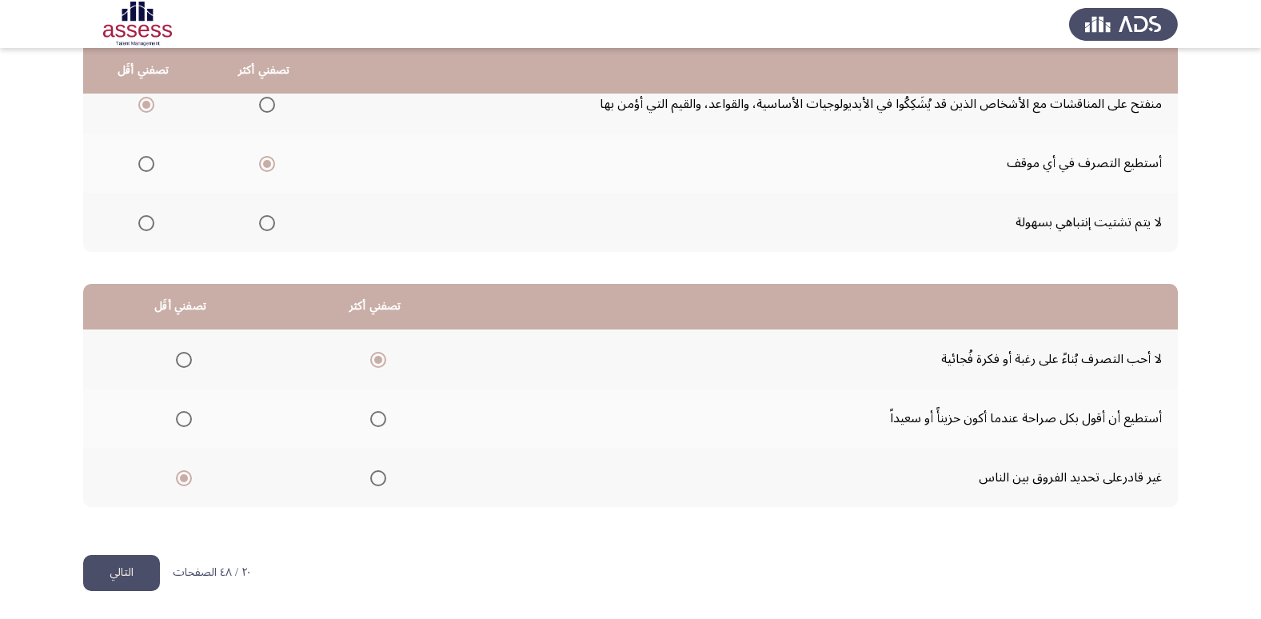
scroll to position [0, 0]
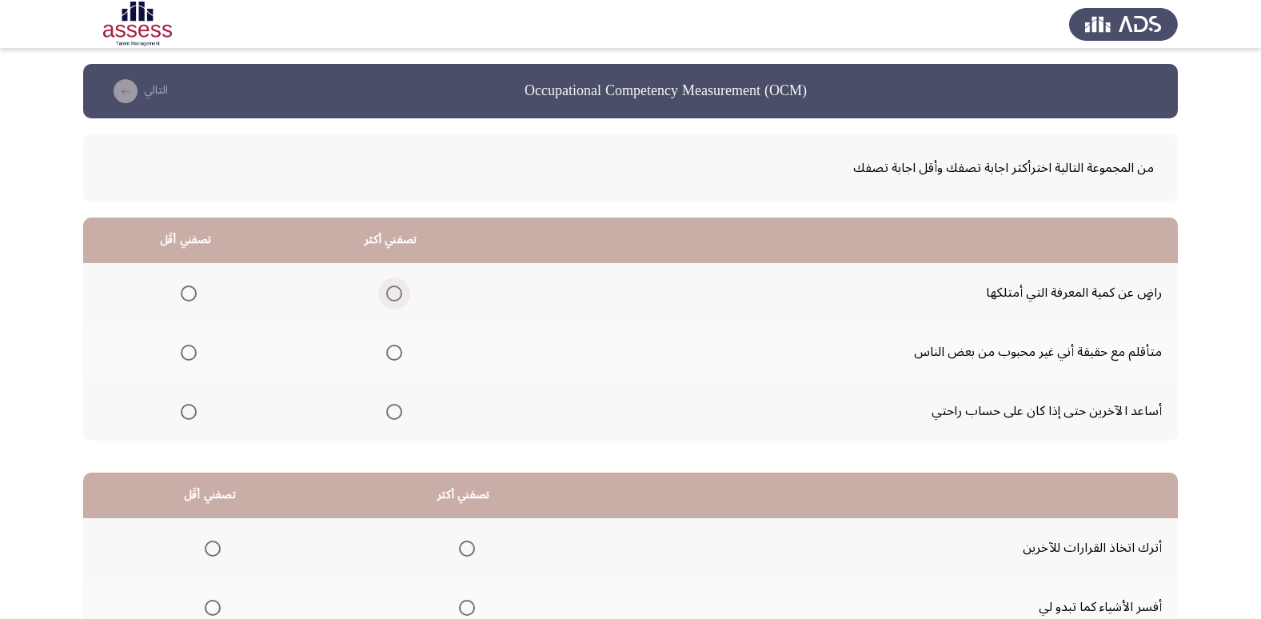
click at [394, 289] on span "Select an option" at bounding box center [394, 293] width 16 height 16
click at [394, 289] on input "Select an option" at bounding box center [394, 293] width 16 height 16
click at [183, 408] on span "Select an option" at bounding box center [189, 412] width 16 height 16
click at [183, 408] on input "Select an option" at bounding box center [189, 412] width 16 height 16
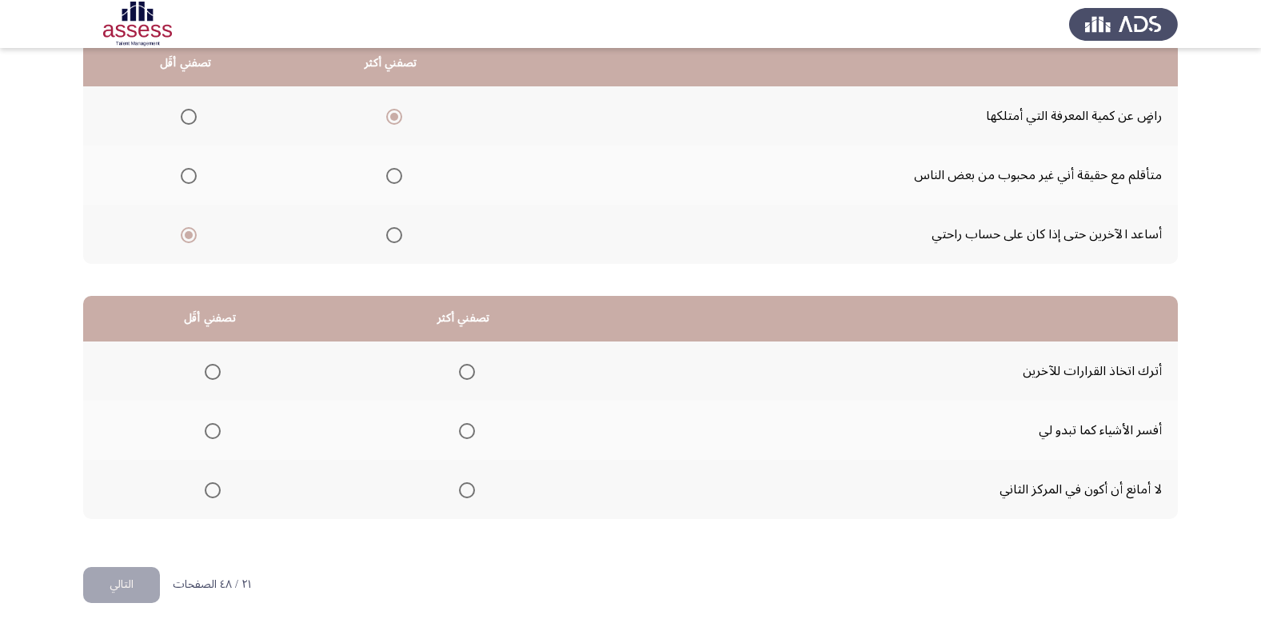
scroll to position [189, 0]
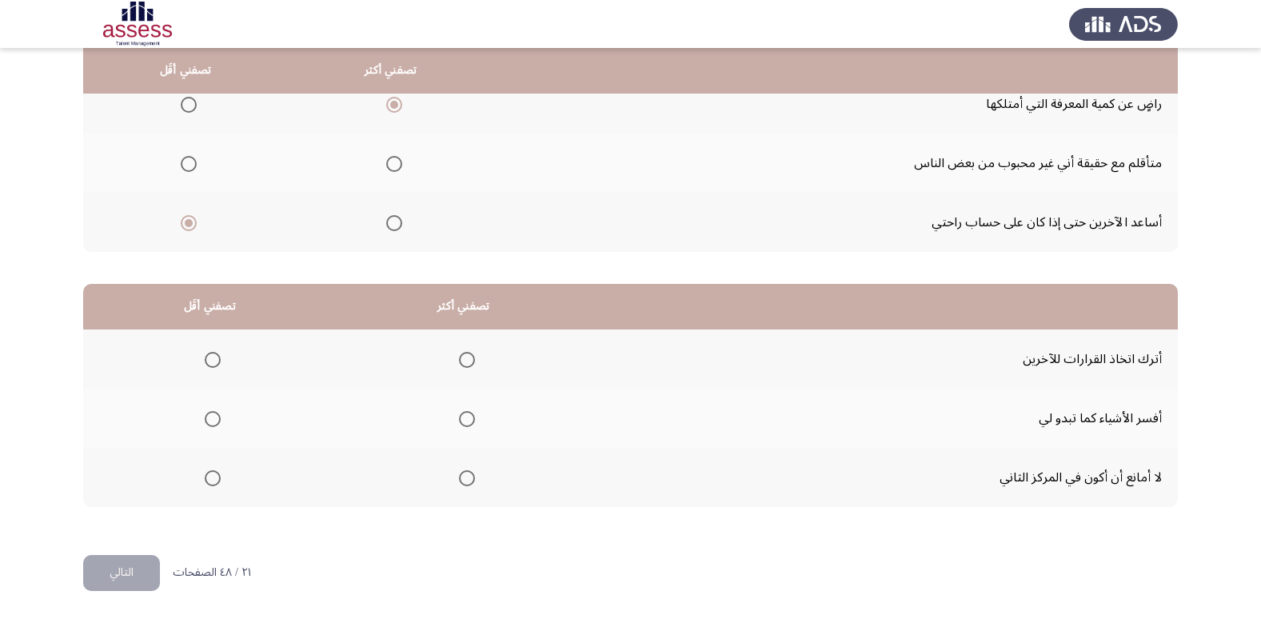
click at [216, 362] on span "Select an option" at bounding box center [213, 360] width 16 height 16
click at [216, 362] on input "Select an option" at bounding box center [213, 360] width 16 height 16
click at [469, 480] on span "Select an option" at bounding box center [467, 478] width 16 height 16
click at [469, 480] on input "Select an option" at bounding box center [467, 478] width 16 height 16
click at [148, 573] on button "التالي" at bounding box center [121, 573] width 77 height 36
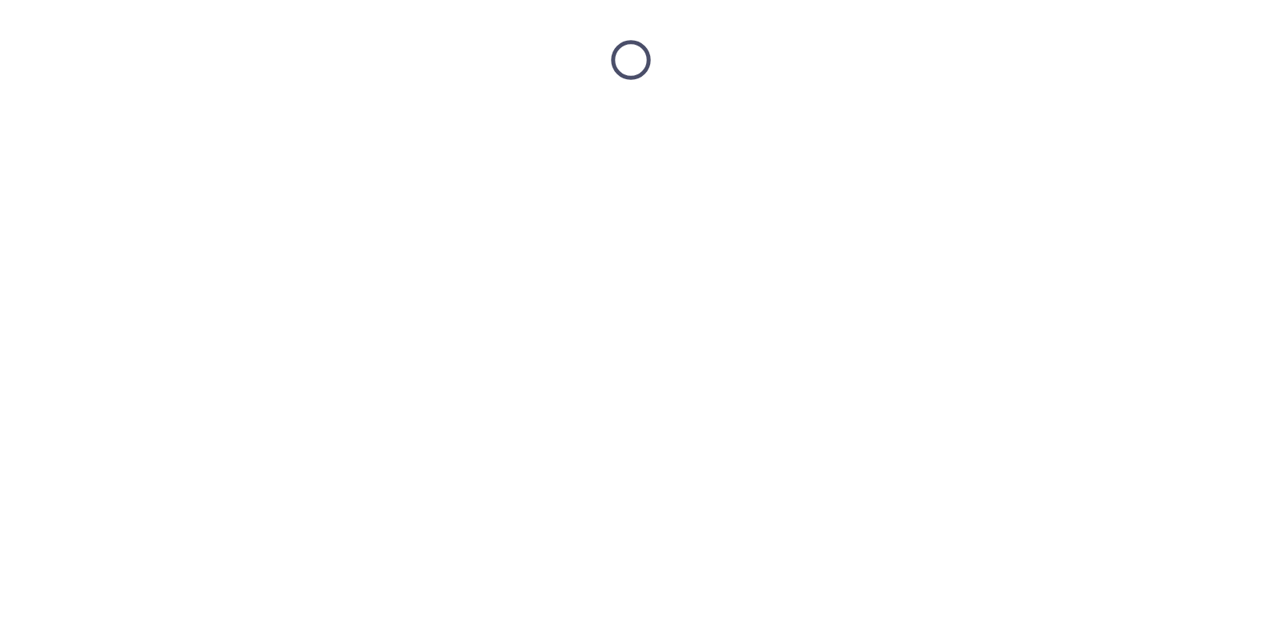
scroll to position [0, 0]
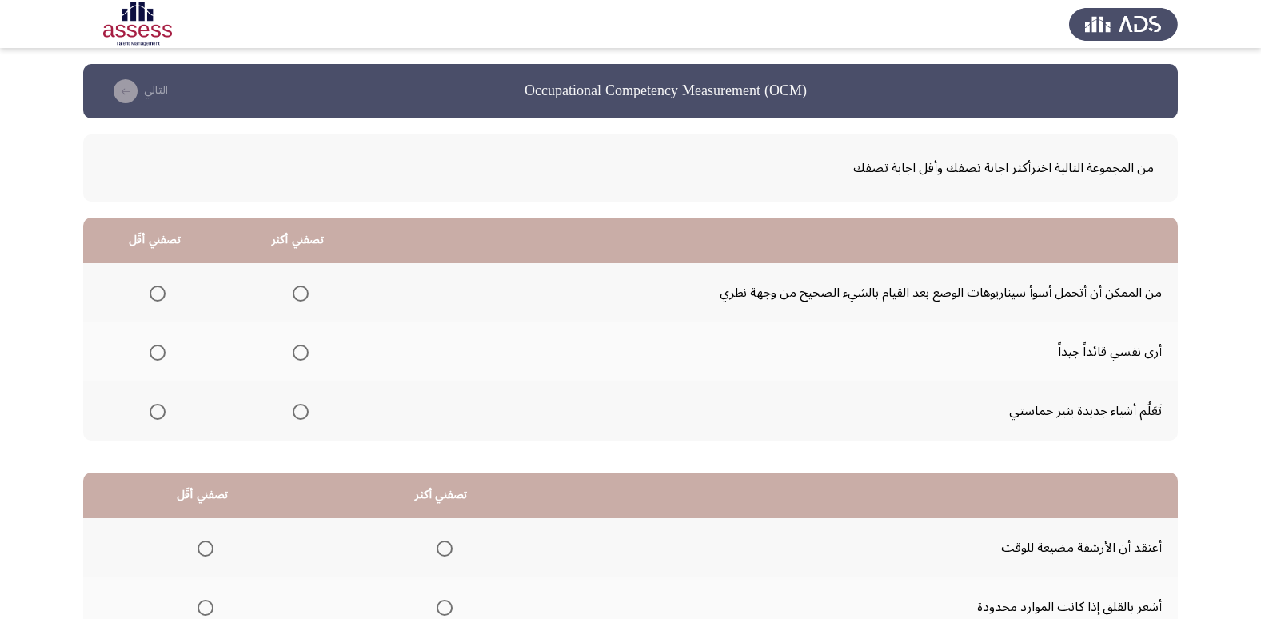
click at [297, 418] on span "Select an option" at bounding box center [301, 412] width 16 height 16
click at [297, 418] on input "Select an option" at bounding box center [301, 412] width 16 height 16
click at [165, 293] on span "Select an option" at bounding box center [157, 293] width 16 height 16
click at [165, 293] on input "Select an option" at bounding box center [157, 293] width 16 height 16
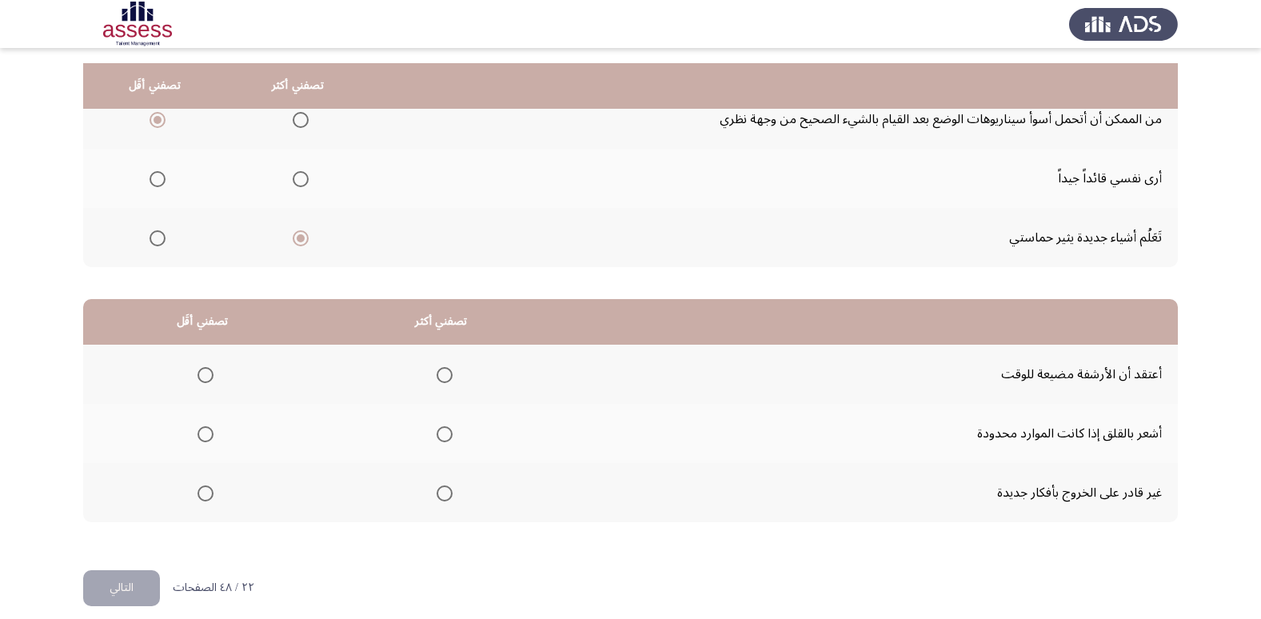
scroll to position [189, 0]
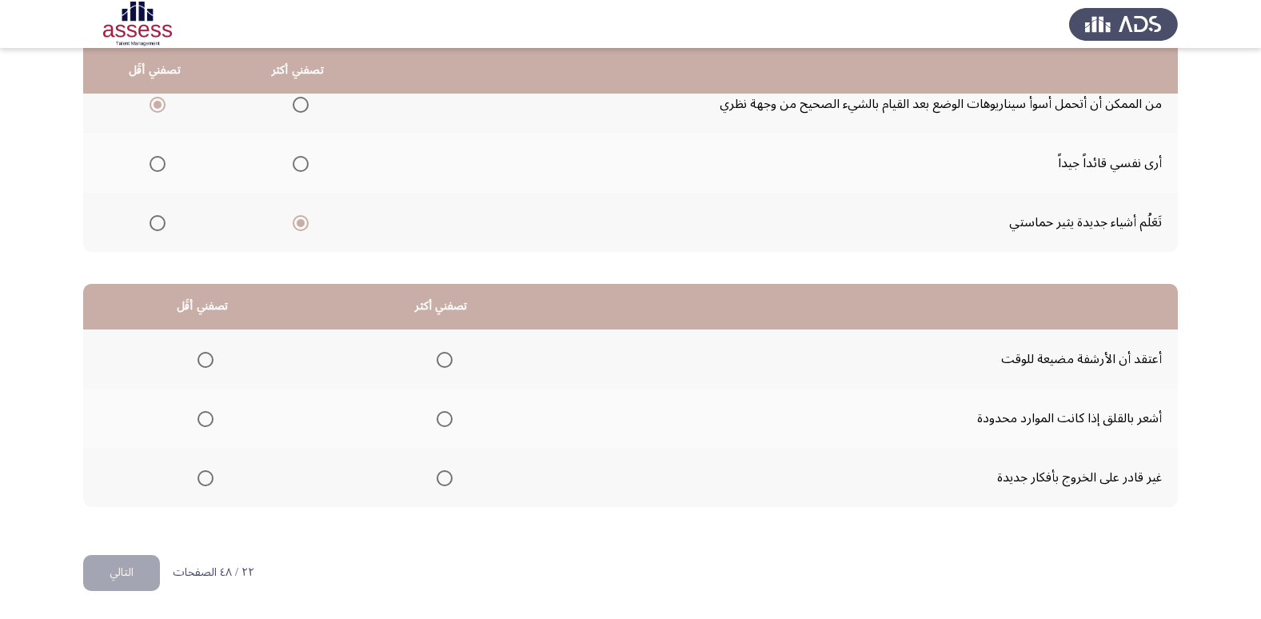
click at [208, 412] on span "Select an option" at bounding box center [205, 419] width 16 height 16
click at [208, 412] on input "Select an option" at bounding box center [205, 419] width 16 height 16
click at [443, 357] on span "Select an option" at bounding box center [444, 360] width 16 height 16
click at [443, 357] on input "Select an option" at bounding box center [444, 360] width 16 height 16
click at [208, 477] on span "Select an option" at bounding box center [205, 478] width 16 height 16
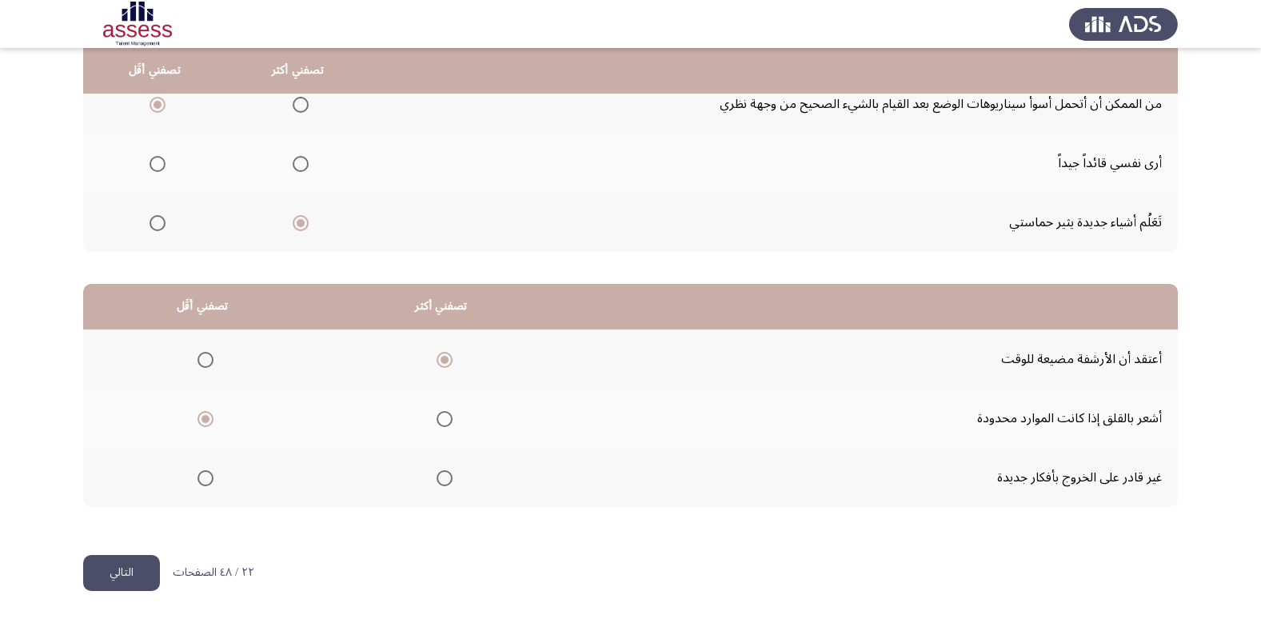
click at [208, 477] on input "Select an option" at bounding box center [205, 478] width 16 height 16
click at [129, 570] on button "التالي" at bounding box center [121, 573] width 77 height 36
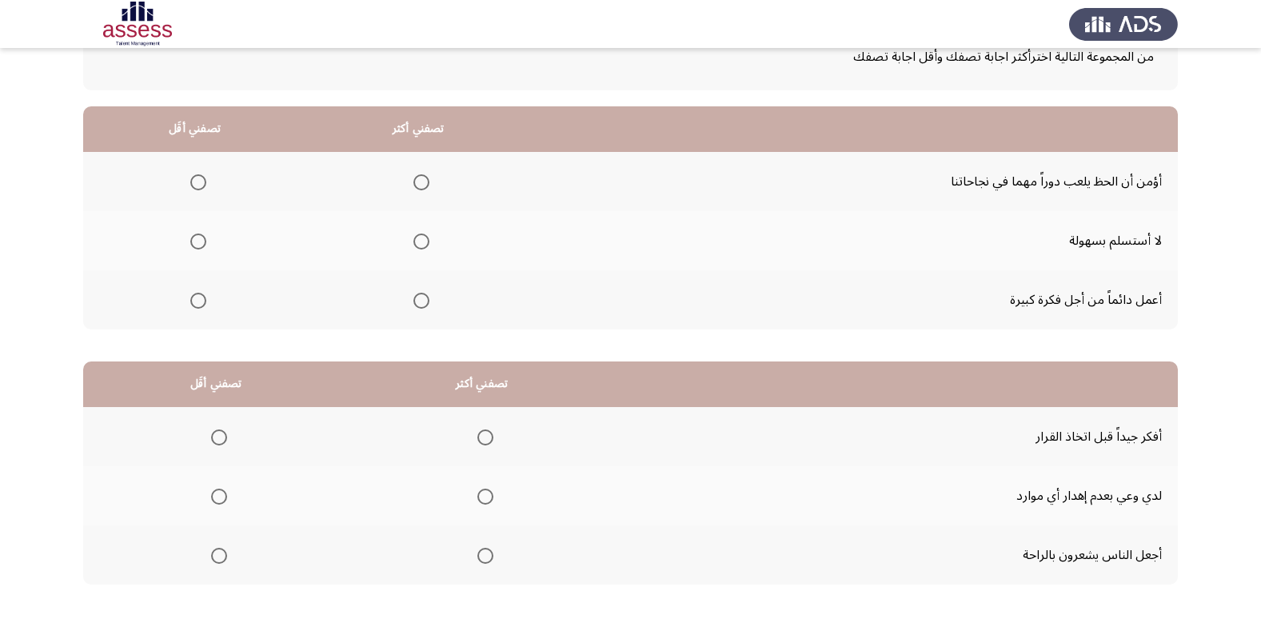
scroll to position [137, 0]
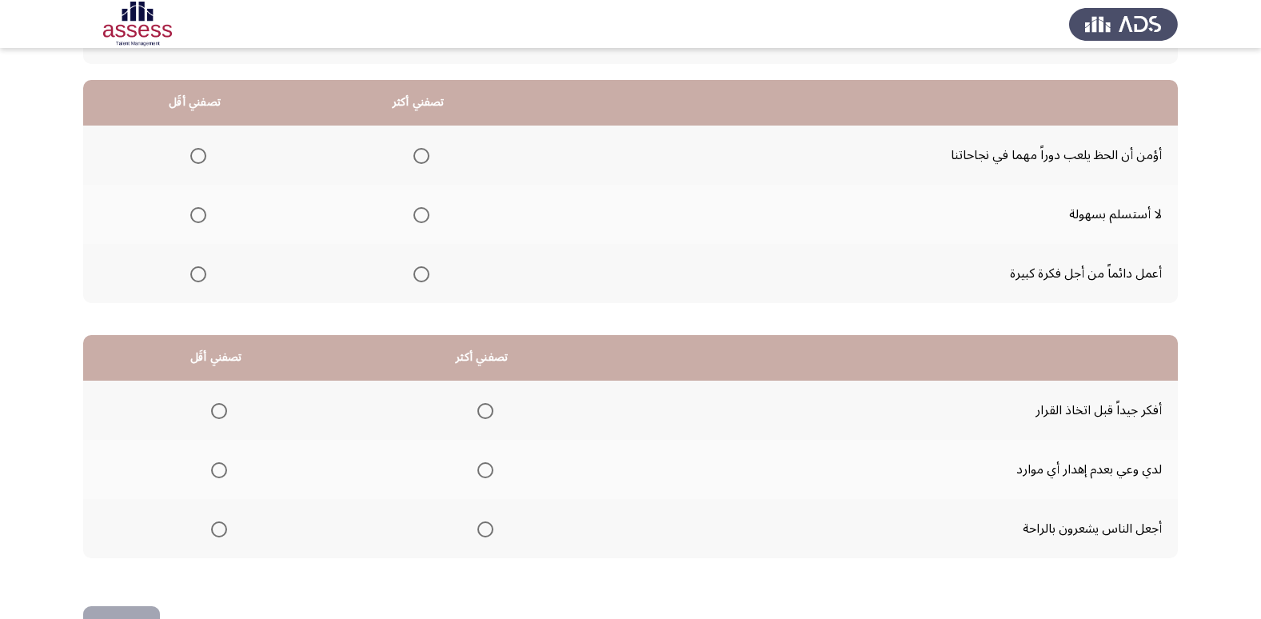
click at [415, 209] on span "Select an option" at bounding box center [421, 215] width 16 height 16
click at [415, 209] on input "Select an option" at bounding box center [421, 215] width 16 height 16
click at [196, 154] on span "Select an option" at bounding box center [198, 156] width 16 height 16
click at [196, 154] on input "Select an option" at bounding box center [198, 156] width 16 height 16
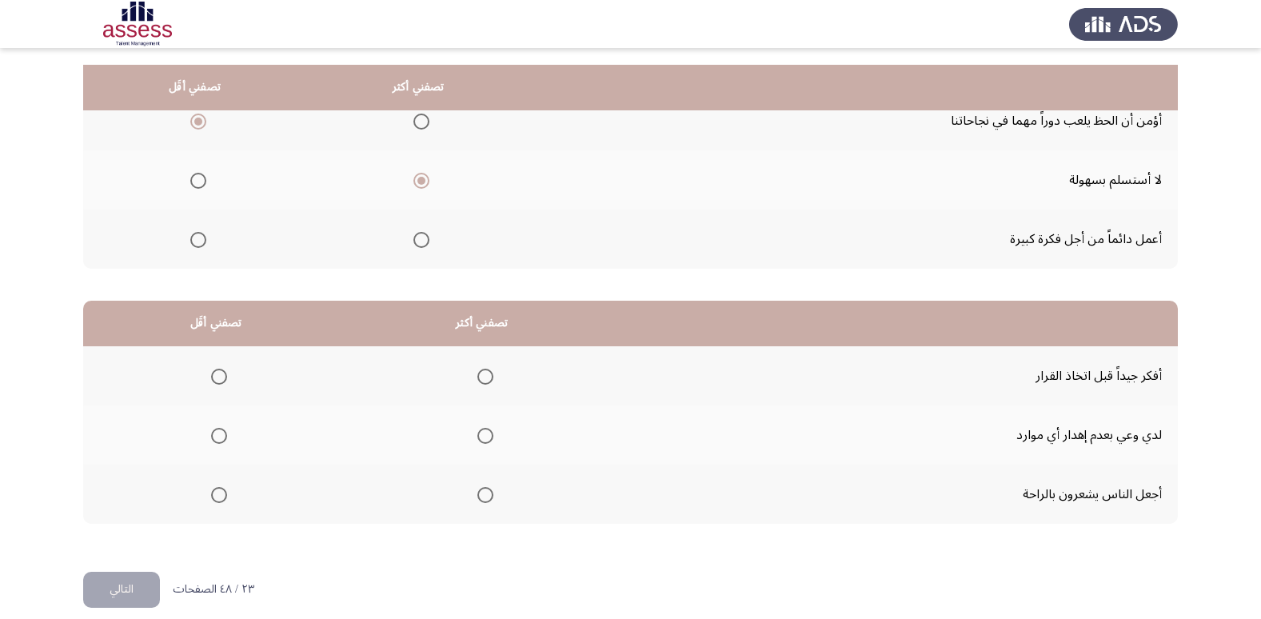
scroll to position [189, 0]
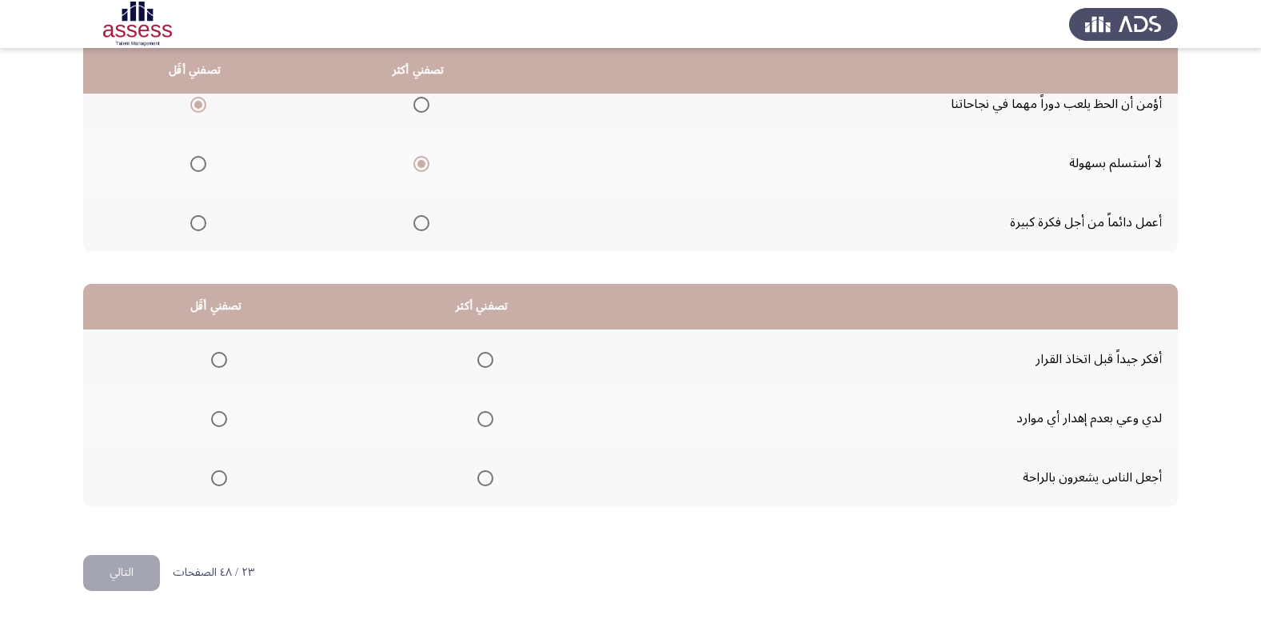
click at [478, 361] on span "Select an option" at bounding box center [485, 360] width 16 height 16
click at [478, 361] on input "Select an option" at bounding box center [485, 360] width 16 height 16
click at [214, 472] on span "Select an option" at bounding box center [219, 478] width 16 height 16
click at [214, 472] on input "Select an option" at bounding box center [219, 478] width 16 height 16
click at [110, 566] on button "التالي" at bounding box center [121, 573] width 77 height 36
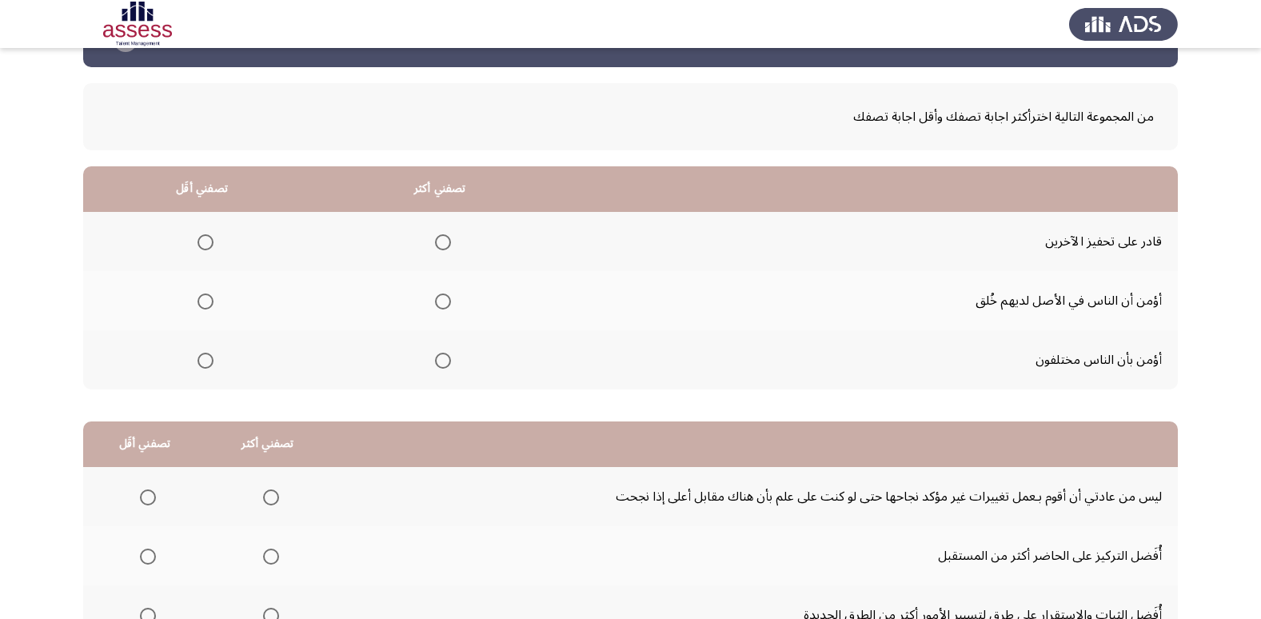
scroll to position [46, 0]
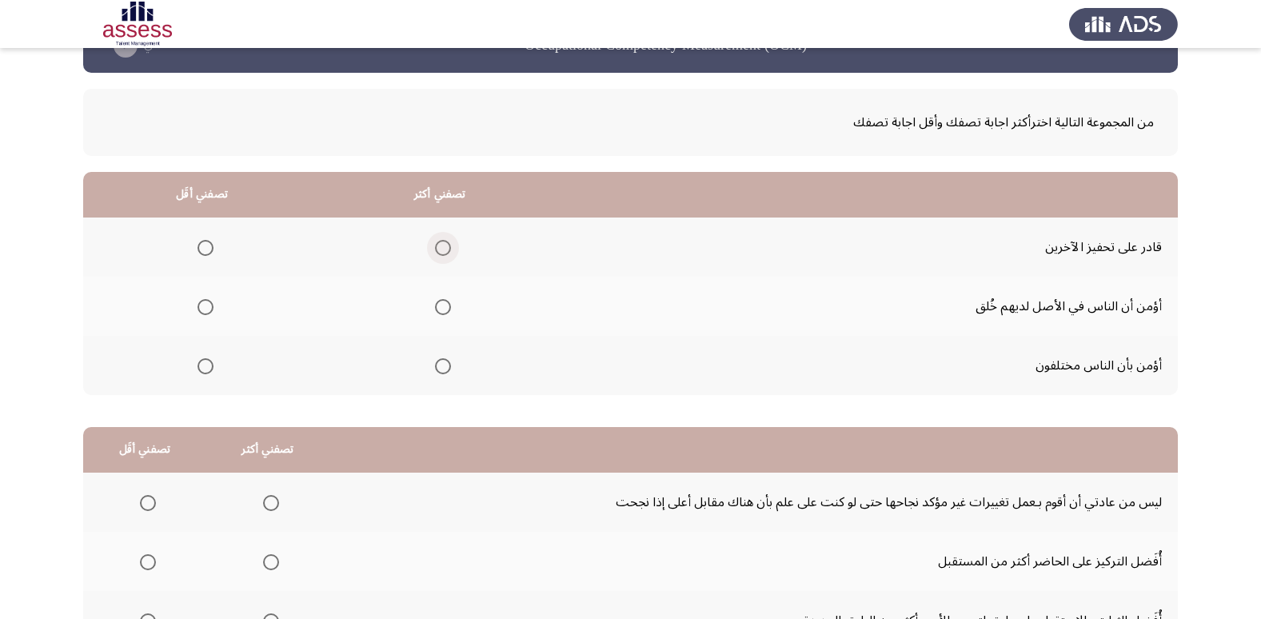
click at [441, 243] on span "Select an option" at bounding box center [443, 248] width 16 height 16
click at [441, 243] on input "Select an option" at bounding box center [443, 248] width 16 height 16
click at [443, 363] on span "Select an option" at bounding box center [443, 366] width 16 height 16
click at [443, 363] on input "Select an option" at bounding box center [443, 366] width 16 height 16
click at [203, 312] on span "Select an option" at bounding box center [205, 307] width 16 height 16
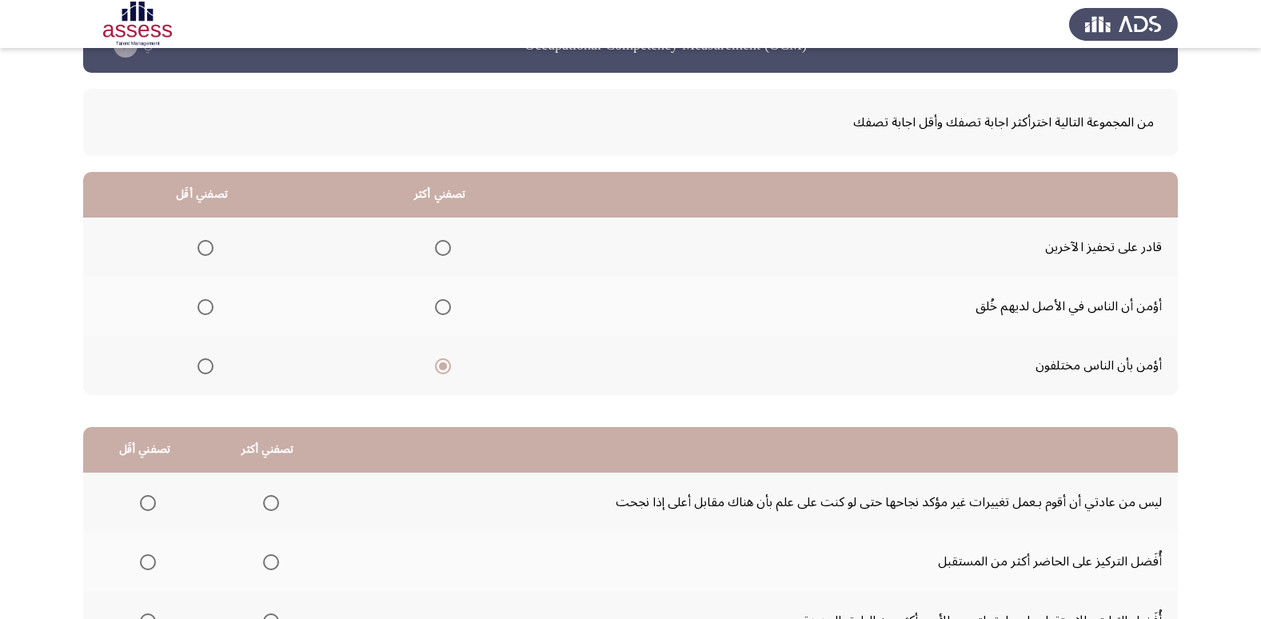
click at [203, 312] on input "Select an option" at bounding box center [205, 307] width 16 height 16
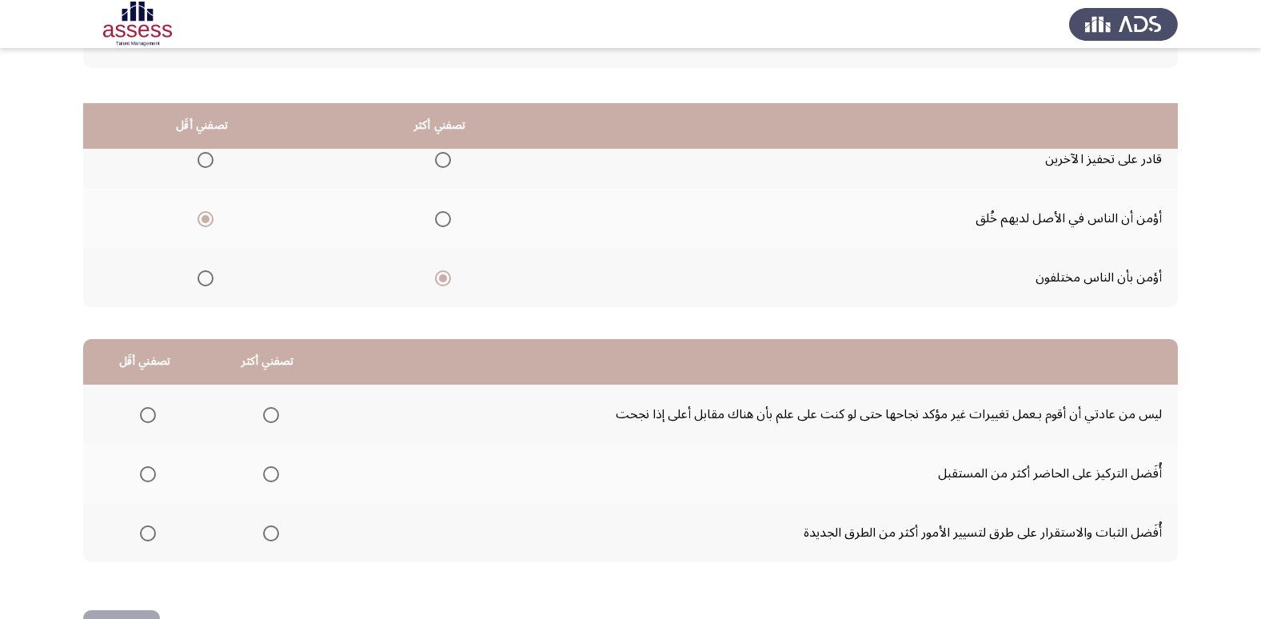
scroll to position [189, 0]
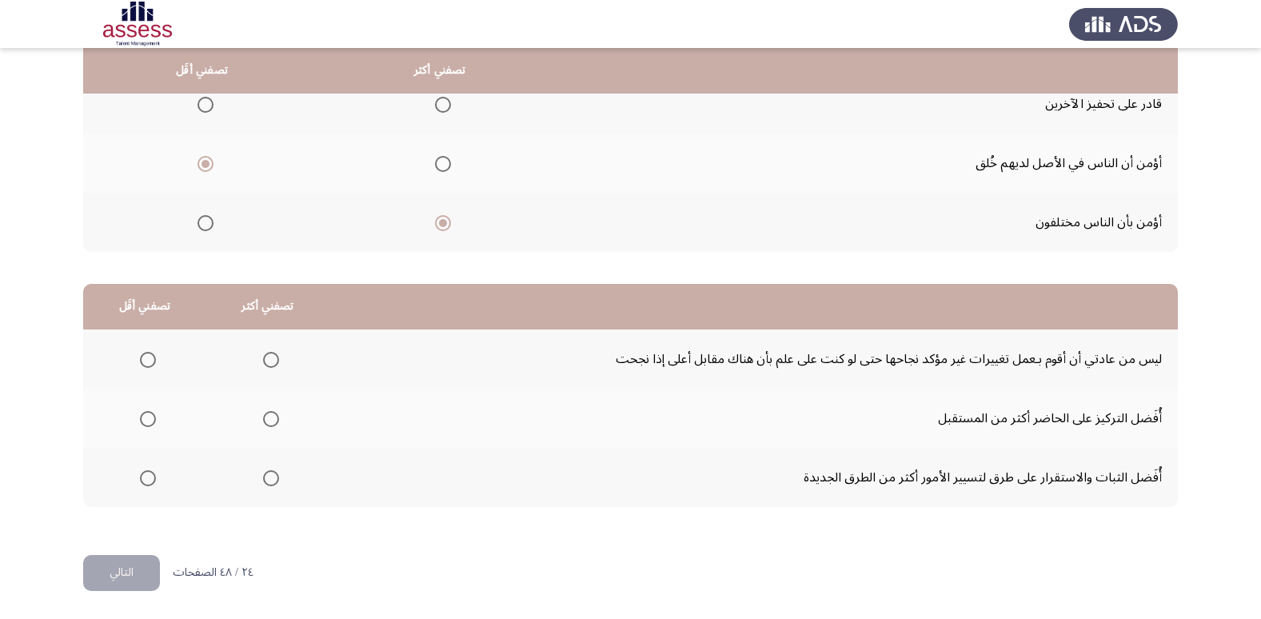
click at [265, 418] on span "Select an option" at bounding box center [271, 419] width 16 height 16
click at [265, 418] on input "Select an option" at bounding box center [271, 419] width 16 height 16
click at [145, 479] on span "Select an option" at bounding box center [148, 478] width 16 height 16
click at [145, 479] on input "Select an option" at bounding box center [148, 478] width 16 height 16
click at [118, 581] on button "التالي" at bounding box center [121, 573] width 77 height 36
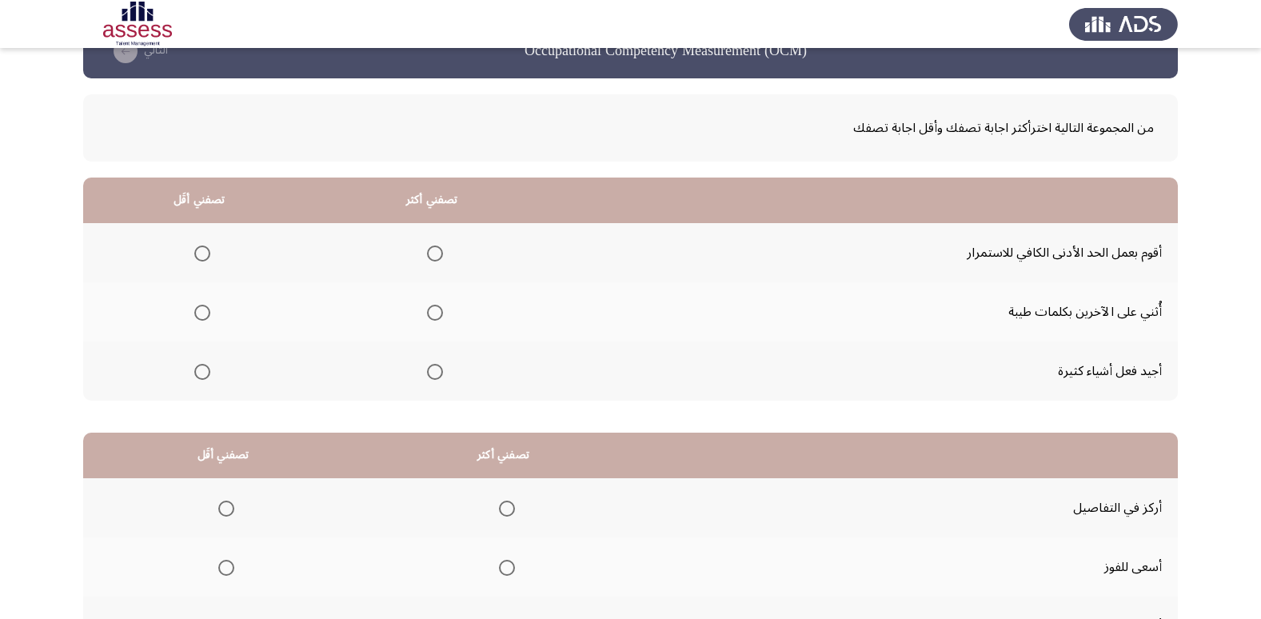
scroll to position [37, 0]
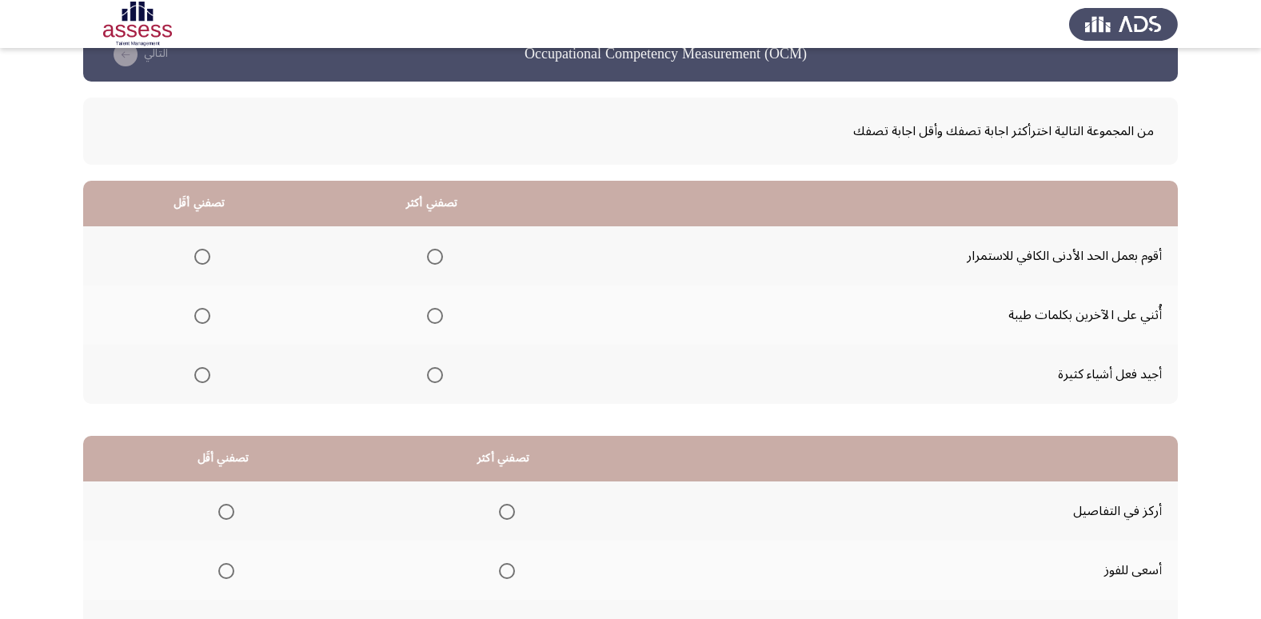
click at [204, 257] on span "Select an option" at bounding box center [202, 257] width 16 height 16
click at [204, 257] on input "Select an option" at bounding box center [202, 257] width 16 height 16
click at [435, 376] on span "Select an option" at bounding box center [435, 375] width 16 height 16
click at [435, 376] on input "Select an option" at bounding box center [435, 375] width 16 height 16
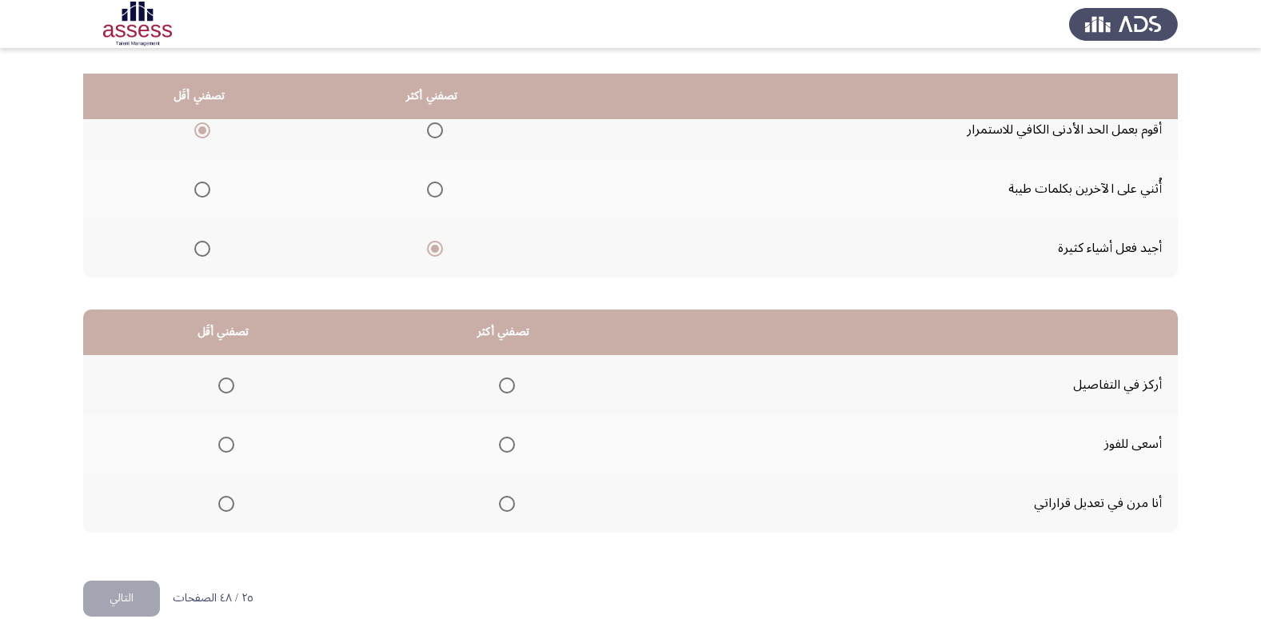
scroll to position [189, 0]
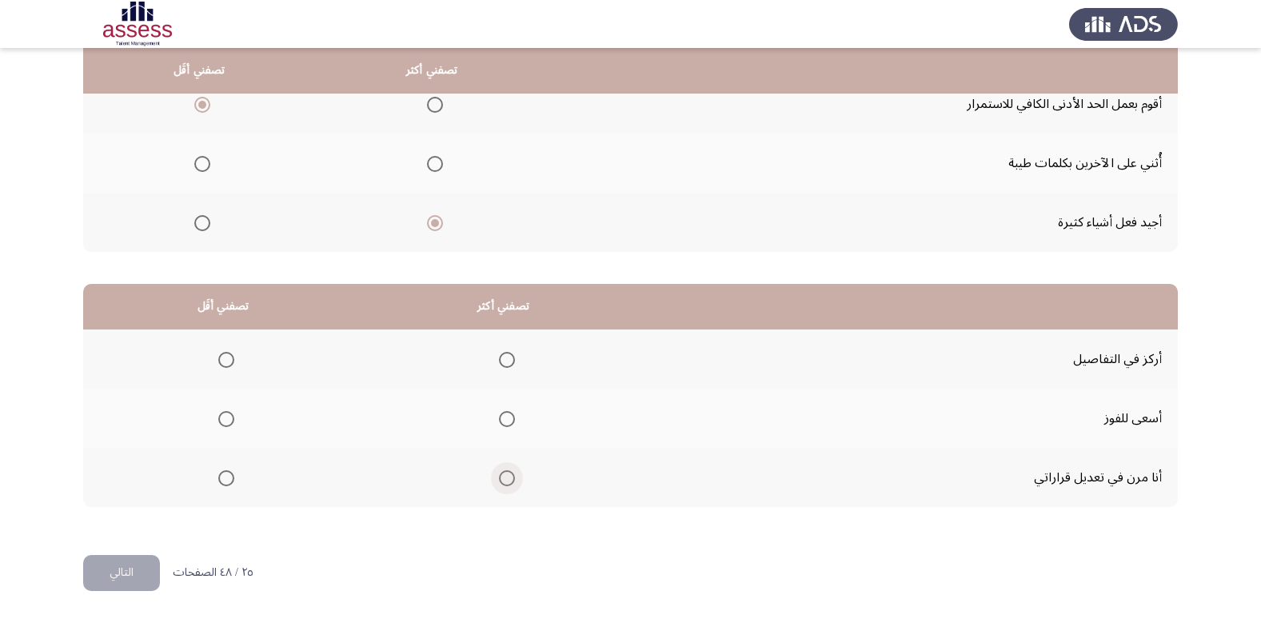
click at [504, 477] on span "Select an option" at bounding box center [507, 478] width 16 height 16
click at [504, 477] on input "Select an option" at bounding box center [507, 478] width 16 height 16
click at [228, 362] on span "Select an option" at bounding box center [226, 360] width 16 height 16
click at [228, 362] on input "Select an option" at bounding box center [226, 360] width 16 height 16
click at [140, 568] on button "التالي" at bounding box center [121, 573] width 77 height 36
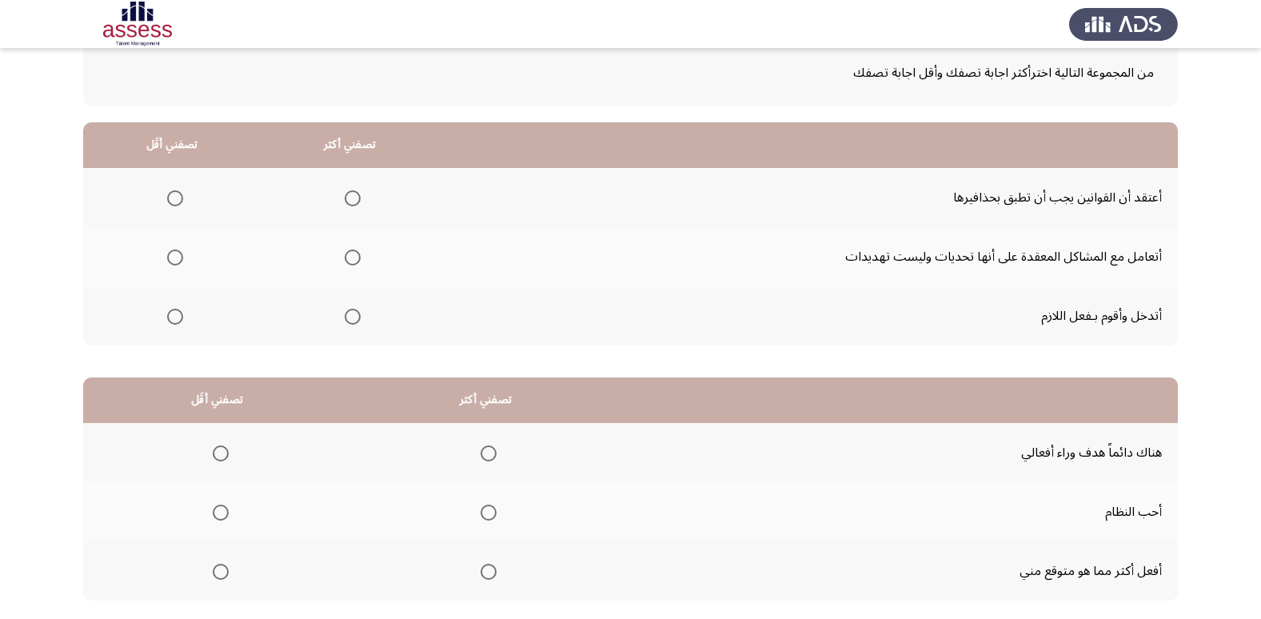
scroll to position [106, 0]
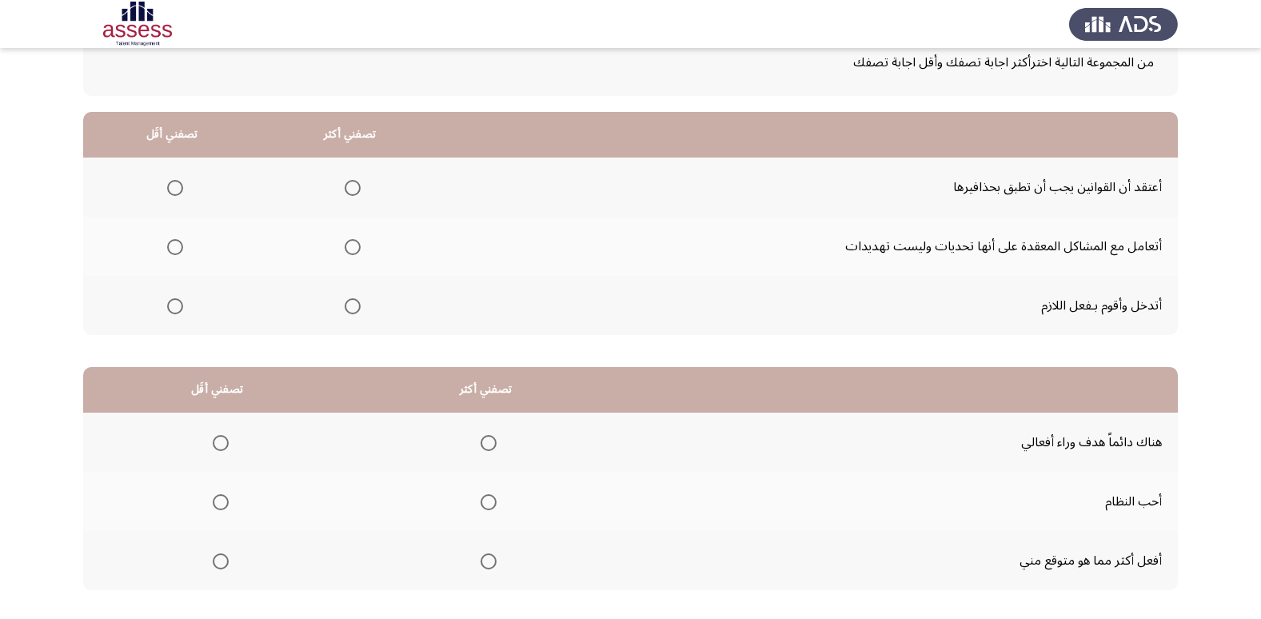
drag, startPoint x: 1259, startPoint y: 236, endPoint x: 1262, endPoint y: 289, distance: 52.9
click at [1261, 289] on html "Occupational Competency Measurement (OCM) التالي من المجموعة التالية اخترأكثر ا…" at bounding box center [630, 297] width 1261 height 807
click at [482, 496] on span "Select an option" at bounding box center [488, 502] width 16 height 16
click at [482, 496] on input "Select an option" at bounding box center [488, 502] width 16 height 16
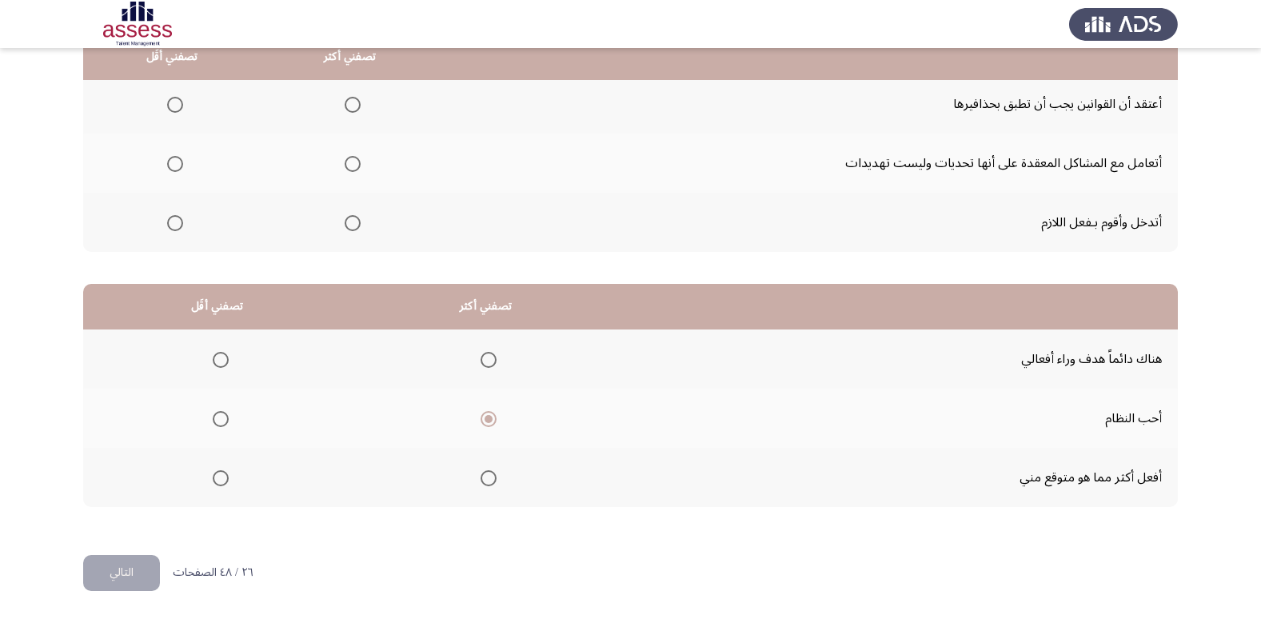
scroll to position [164, 0]
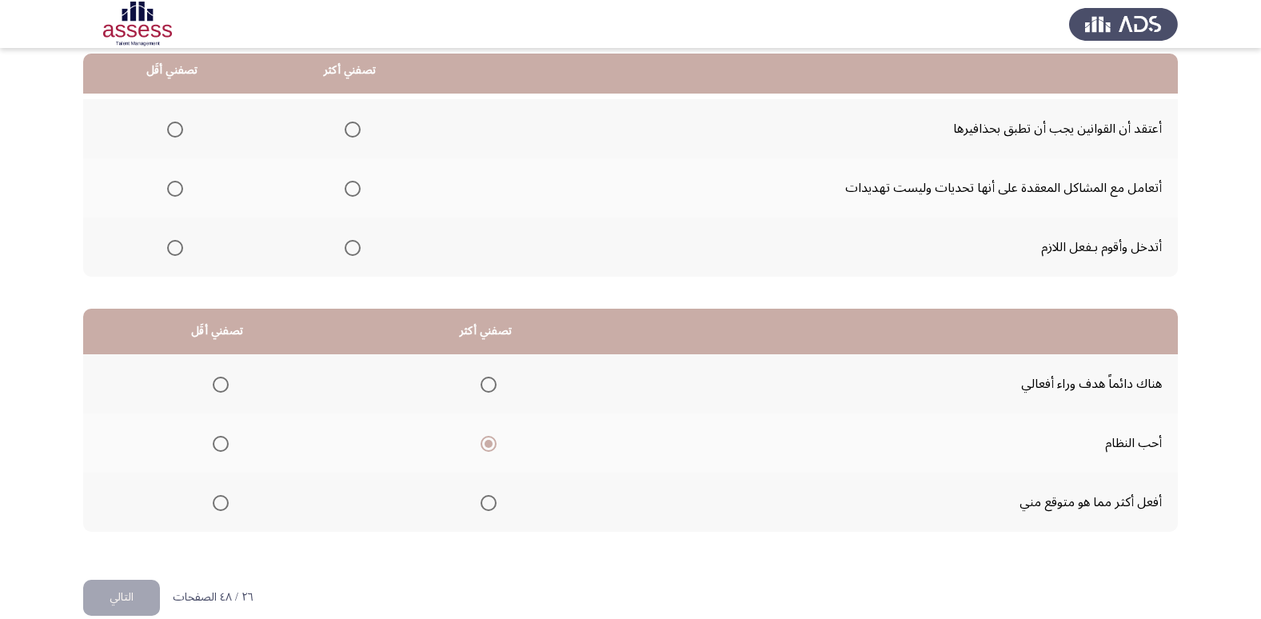
click at [213, 510] on span "Select an option" at bounding box center [221, 503] width 16 height 16
click at [213, 510] on input "Select an option" at bounding box center [221, 503] width 16 height 16
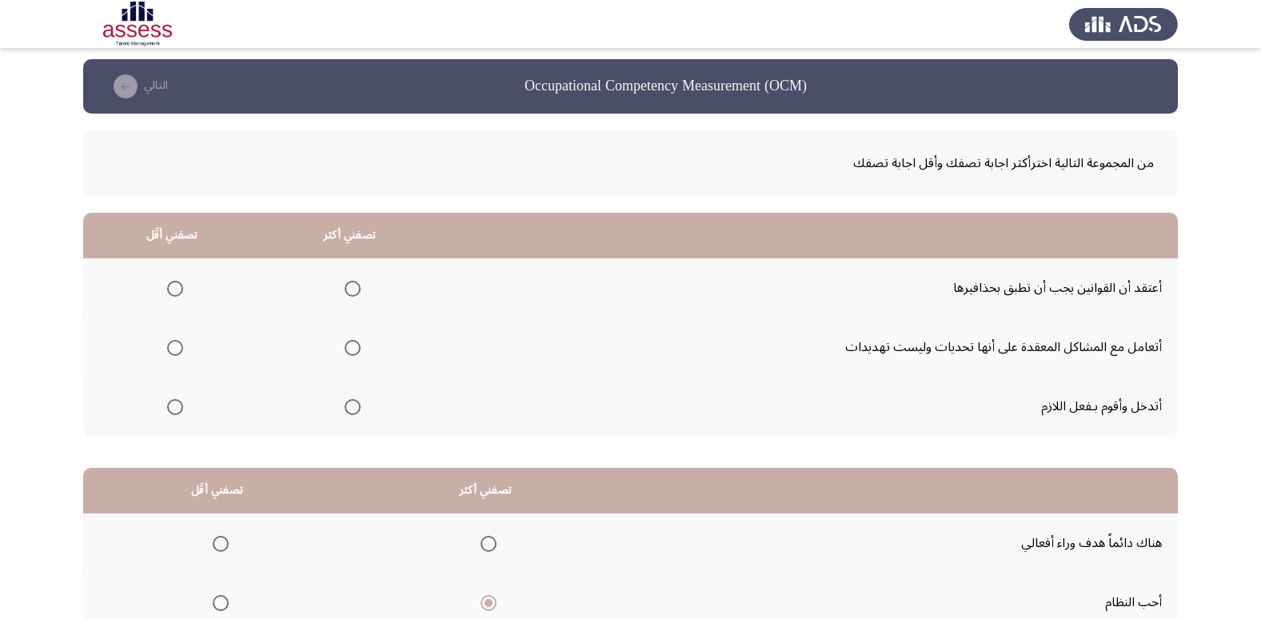
scroll to position [0, 0]
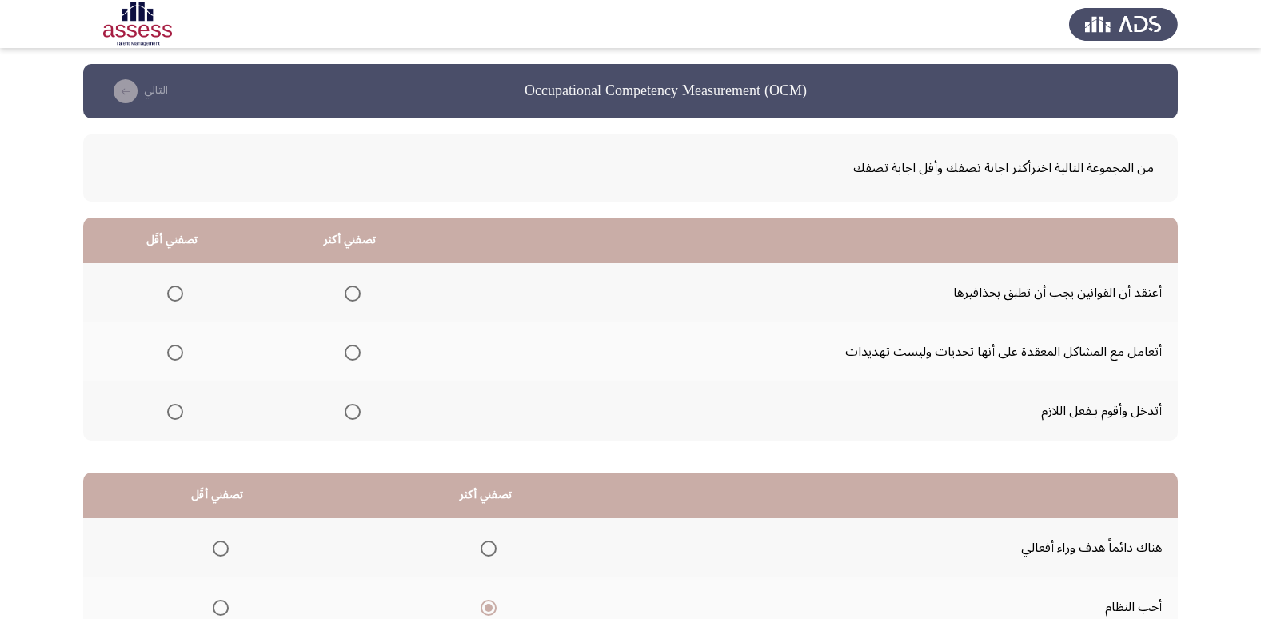
click at [173, 289] on span "Select an option" at bounding box center [175, 293] width 16 height 16
click at [173, 289] on input "Select an option" at bounding box center [175, 293] width 16 height 16
click at [356, 412] on span "Select an option" at bounding box center [353, 412] width 16 height 16
click at [356, 412] on input "Select an option" at bounding box center [353, 412] width 16 height 16
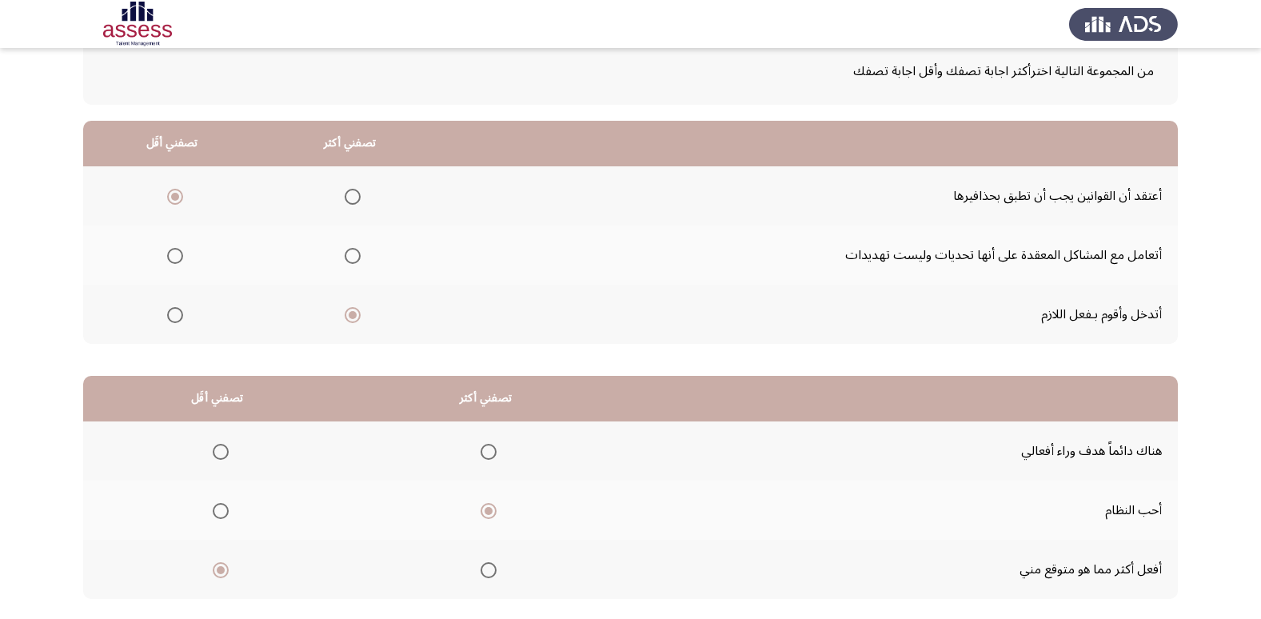
scroll to position [189, 0]
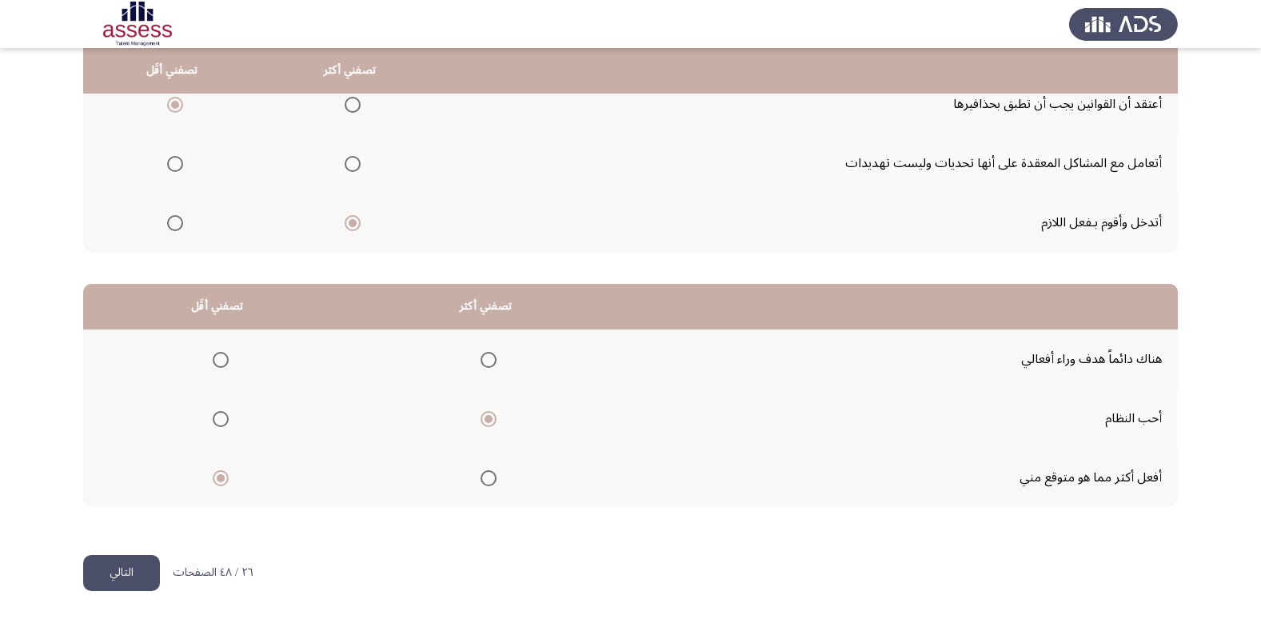
click at [114, 568] on button "التالي" at bounding box center [121, 573] width 77 height 36
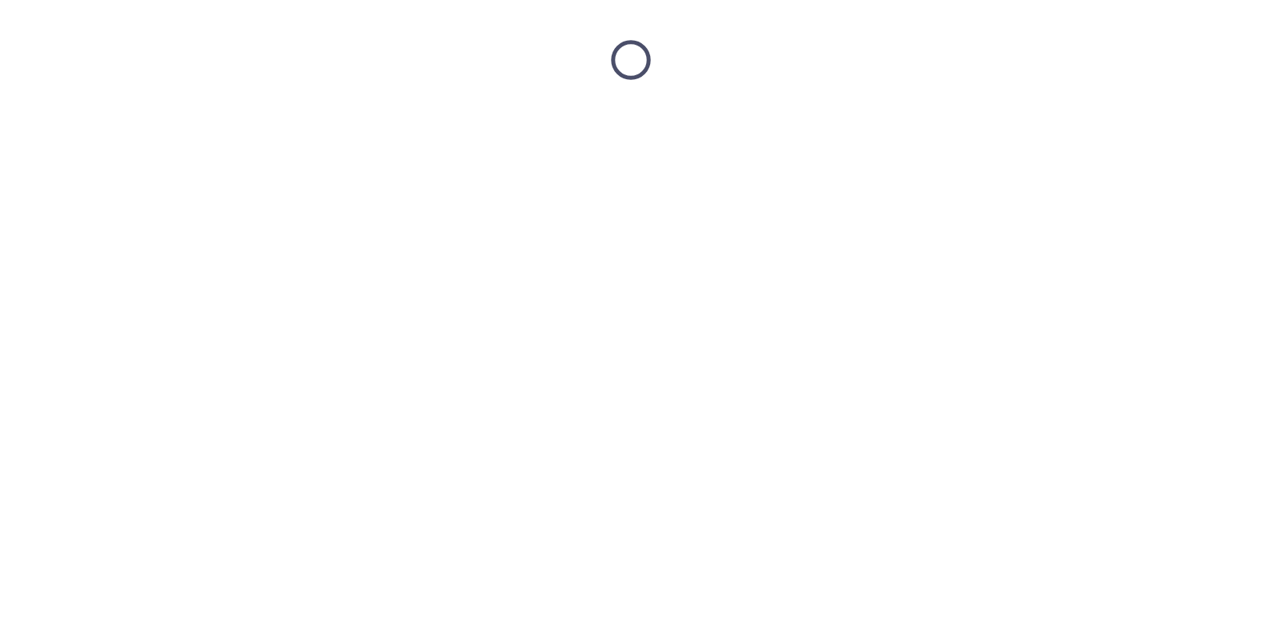
scroll to position [0, 0]
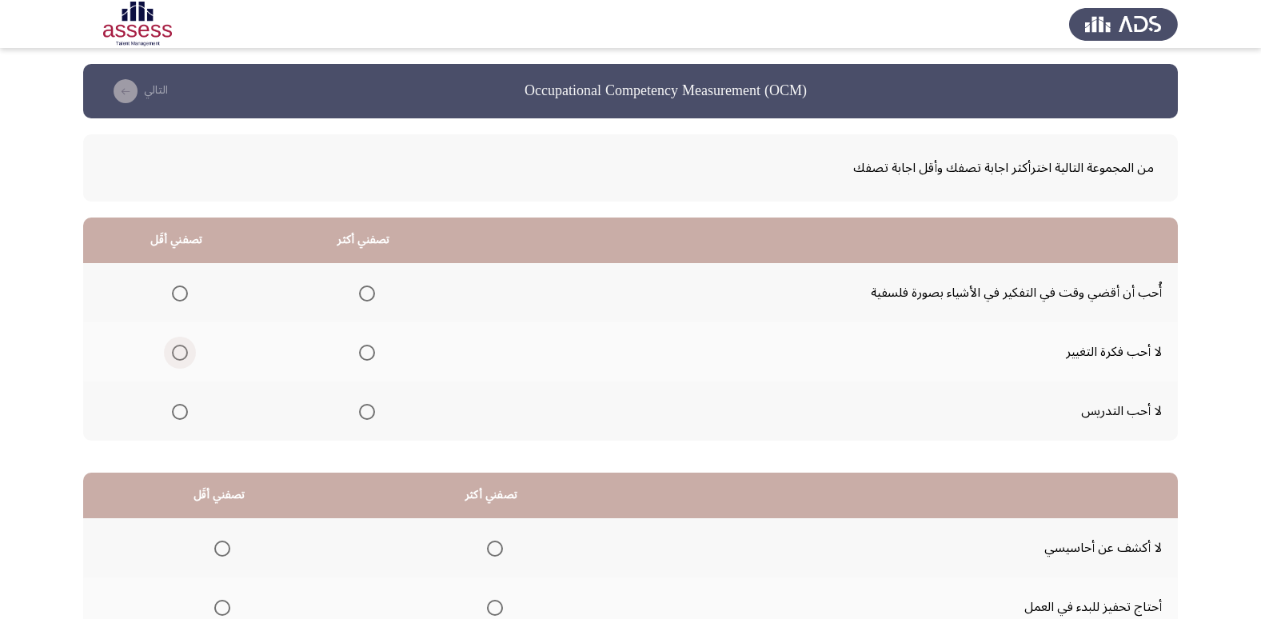
click at [174, 353] on span "Select an option" at bounding box center [180, 353] width 16 height 16
click at [174, 353] on input "Select an option" at bounding box center [180, 353] width 16 height 16
click at [371, 408] on span "Select an option" at bounding box center [367, 412] width 16 height 16
click at [371, 408] on input "Select an option" at bounding box center [367, 412] width 16 height 16
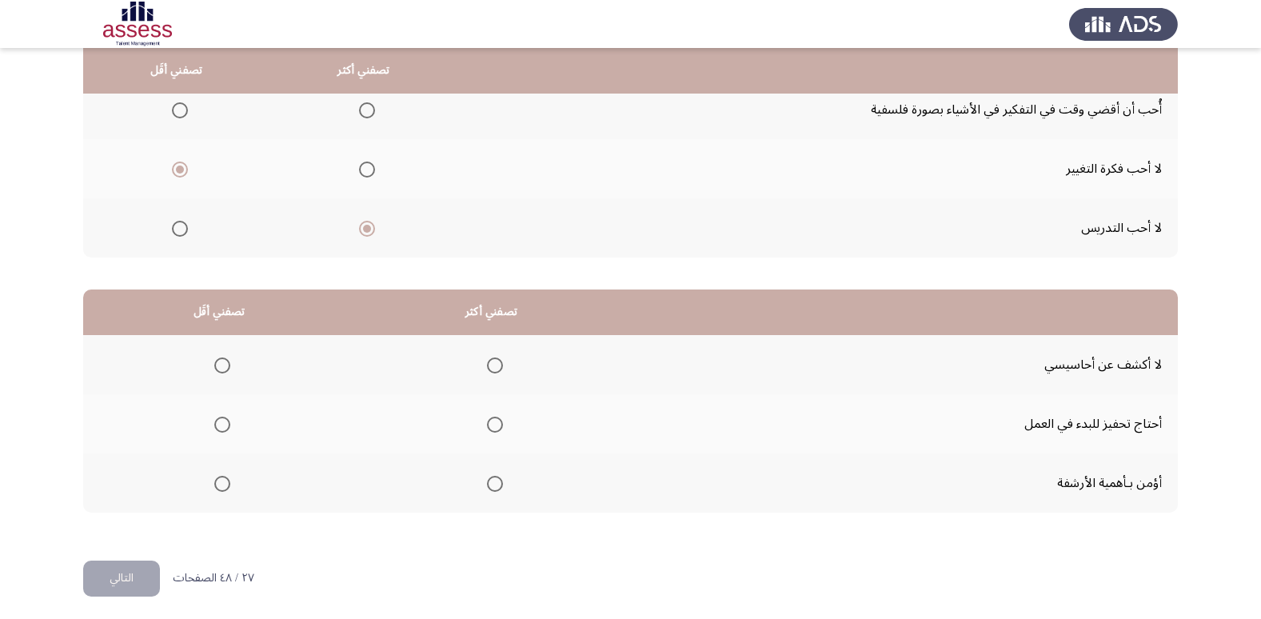
scroll to position [185, 0]
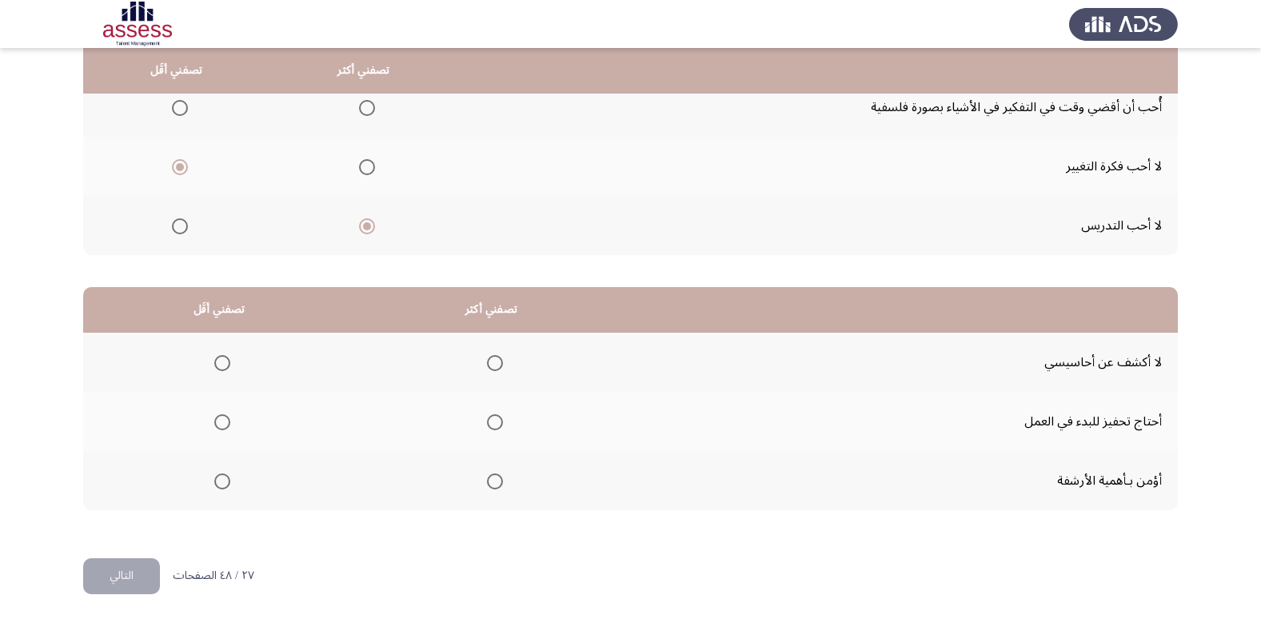
click at [219, 483] on span "Select an option" at bounding box center [222, 481] width 16 height 16
click at [219, 483] on input "Select an option" at bounding box center [222, 481] width 16 height 16
click at [496, 364] on span "Select an option" at bounding box center [495, 363] width 16 height 16
click at [496, 364] on input "Select an option" at bounding box center [495, 363] width 16 height 16
click at [136, 575] on button "التالي" at bounding box center [121, 576] width 77 height 36
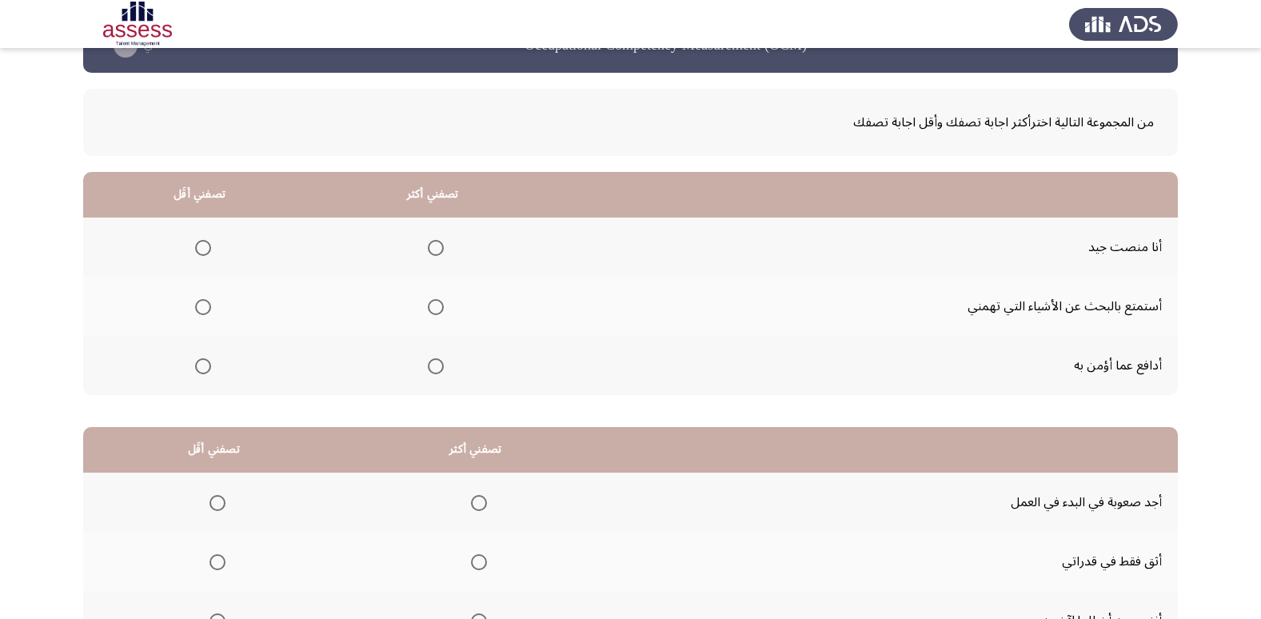
scroll to position [43, 0]
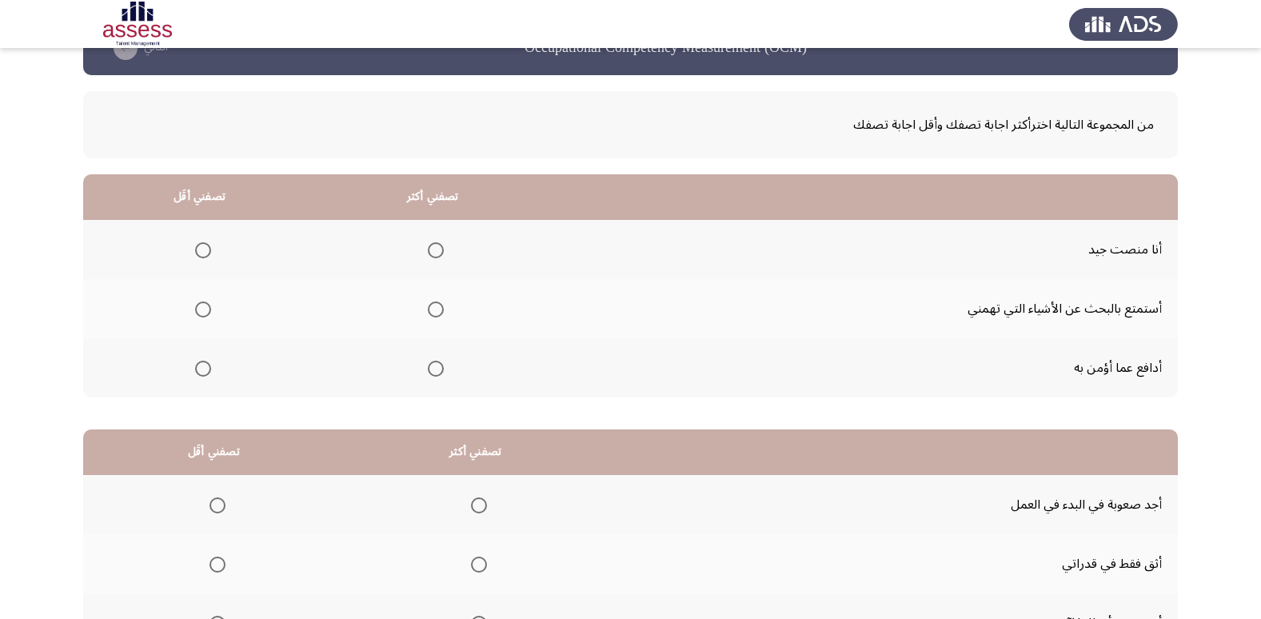
click at [433, 247] on span "Select an option" at bounding box center [436, 250] width 16 height 16
click at [433, 247] on input "Select an option" at bounding box center [436, 250] width 16 height 16
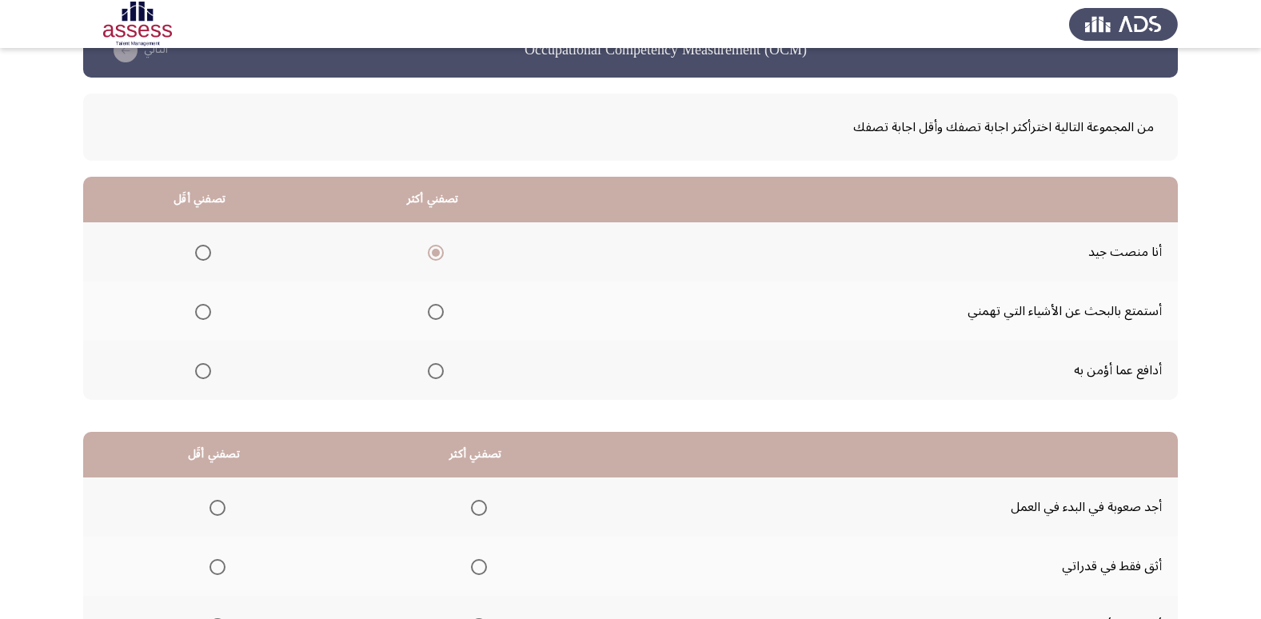
scroll to position [34, 0]
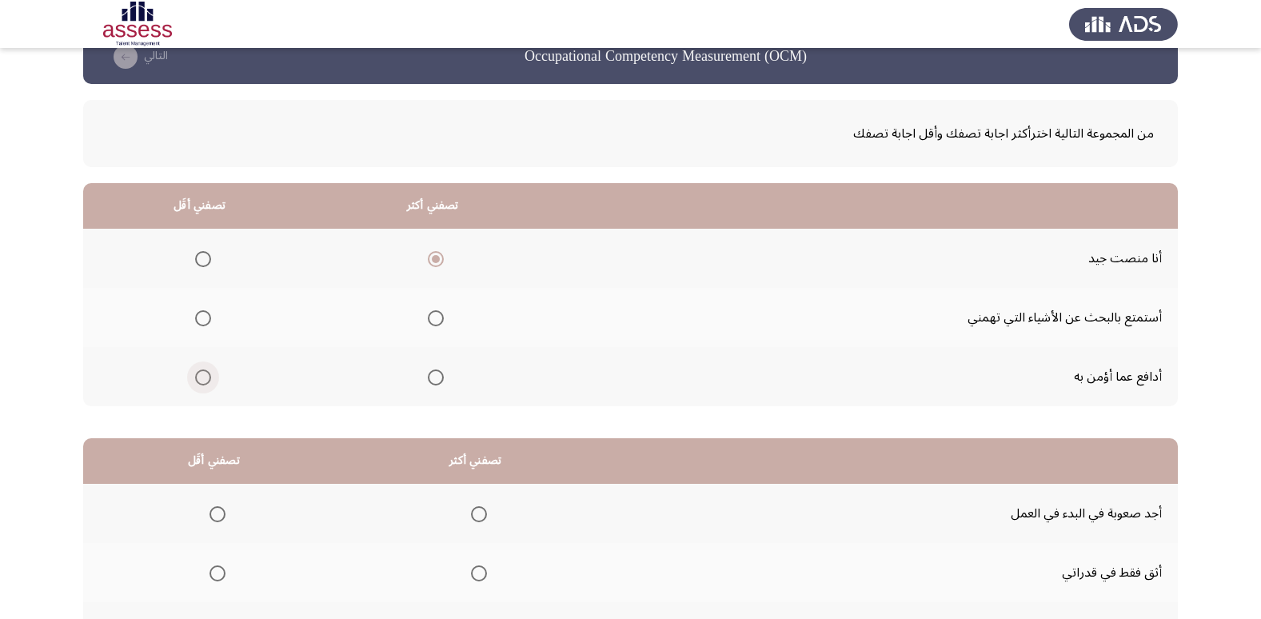
click at [201, 376] on span "Select an option" at bounding box center [203, 377] width 16 height 16
click at [201, 376] on input "Select an option" at bounding box center [203, 377] width 16 height 16
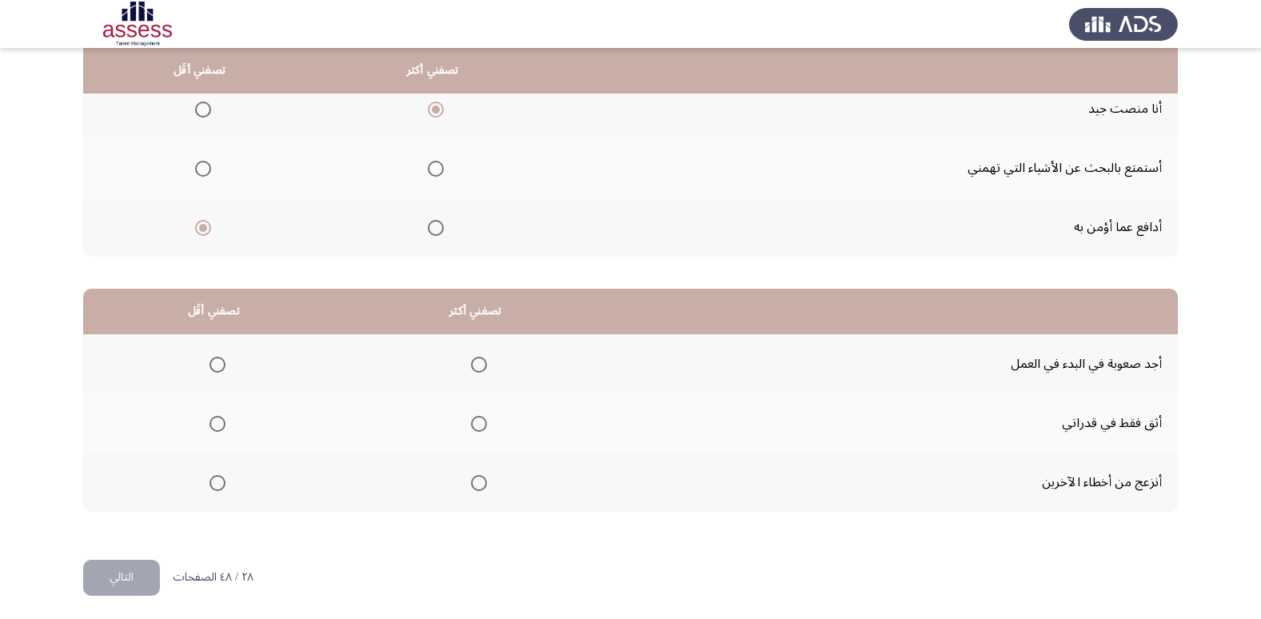
scroll to position [189, 0]
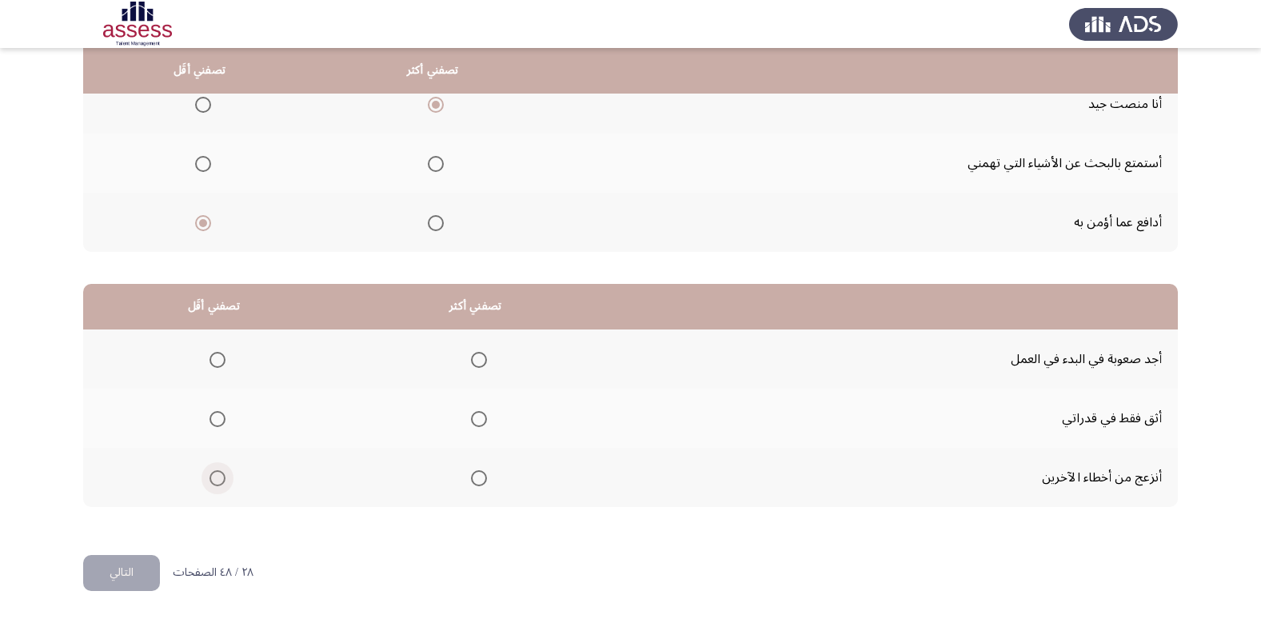
click at [213, 480] on span "Select an option" at bounding box center [217, 478] width 16 height 16
click at [213, 480] on input "Select an option" at bounding box center [217, 478] width 16 height 16
click at [221, 359] on span "Select an option" at bounding box center [217, 360] width 16 height 16
click at [221, 359] on input "Select an option" at bounding box center [217, 360] width 16 height 16
click at [479, 478] on span "Select an option" at bounding box center [479, 478] width 16 height 16
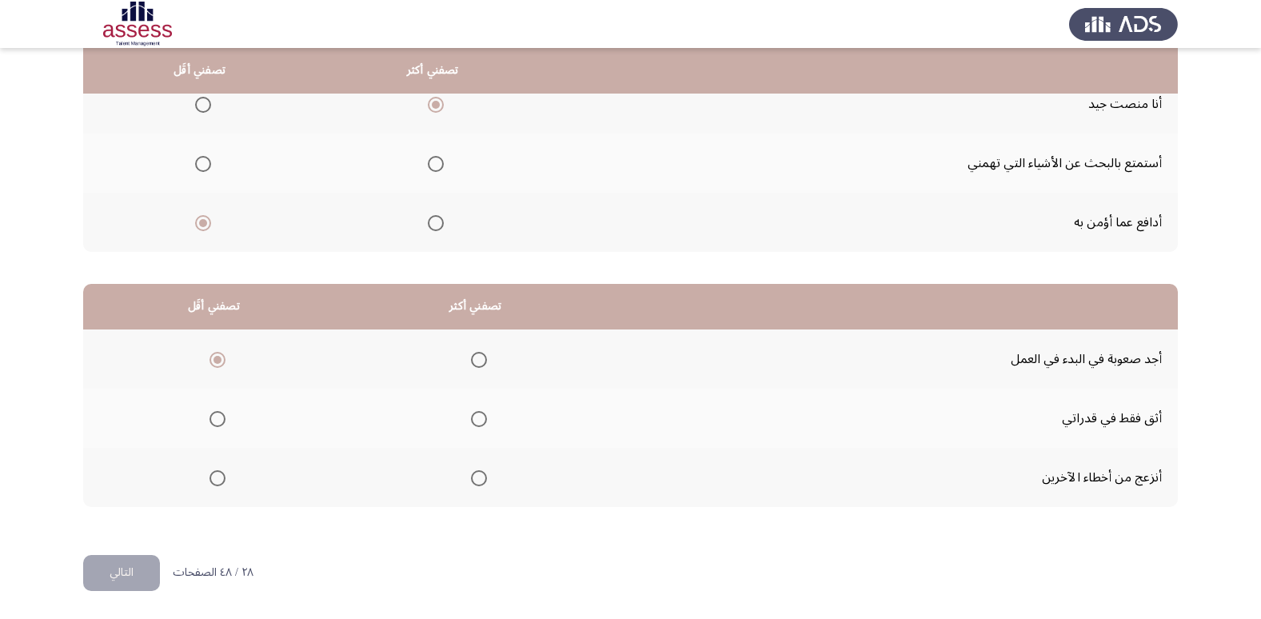
click at [479, 478] on input "Select an option" at bounding box center [479, 478] width 16 height 16
click at [113, 566] on button "التالي" at bounding box center [121, 573] width 77 height 36
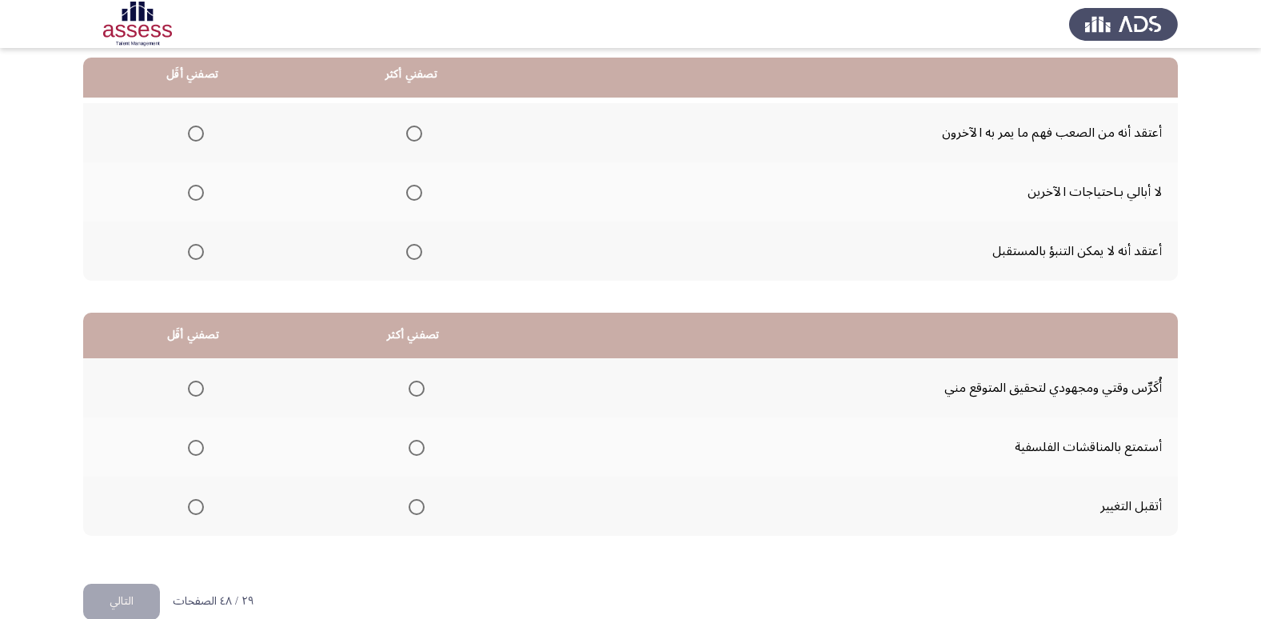
scroll to position [179, 0]
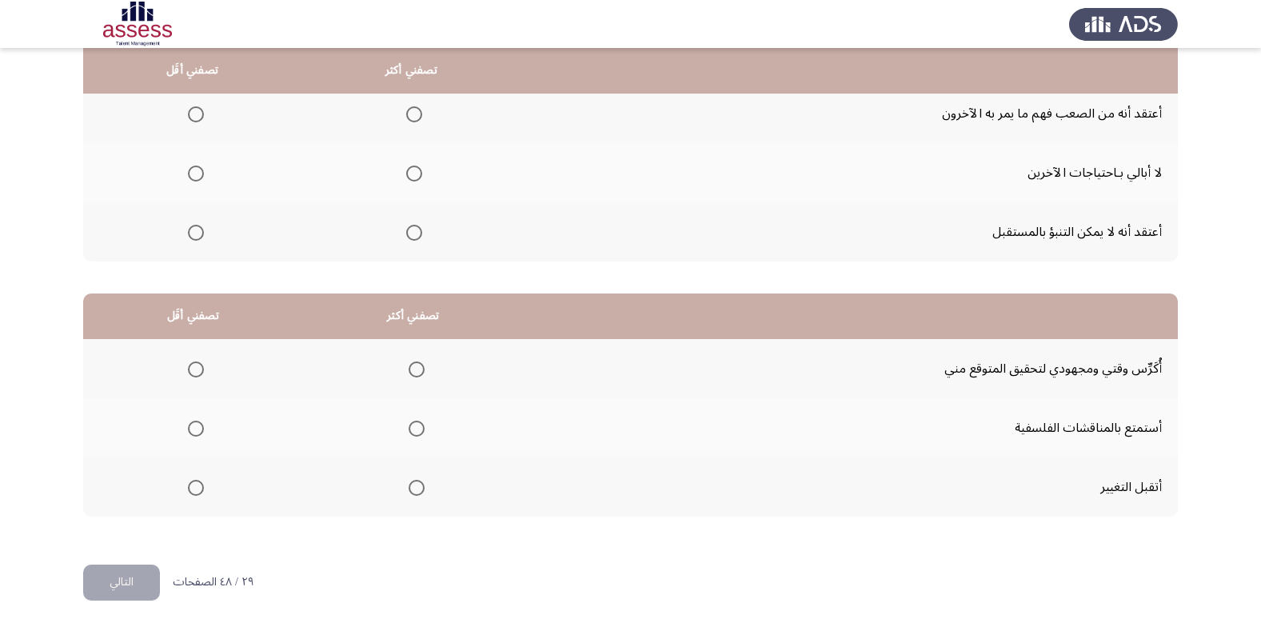
click at [418, 371] on span "Select an option" at bounding box center [416, 369] width 16 height 16
click at [418, 371] on input "Select an option" at bounding box center [416, 369] width 16 height 16
click at [193, 426] on span "Select an option" at bounding box center [196, 428] width 16 height 16
click at [193, 426] on input "Select an option" at bounding box center [196, 428] width 16 height 16
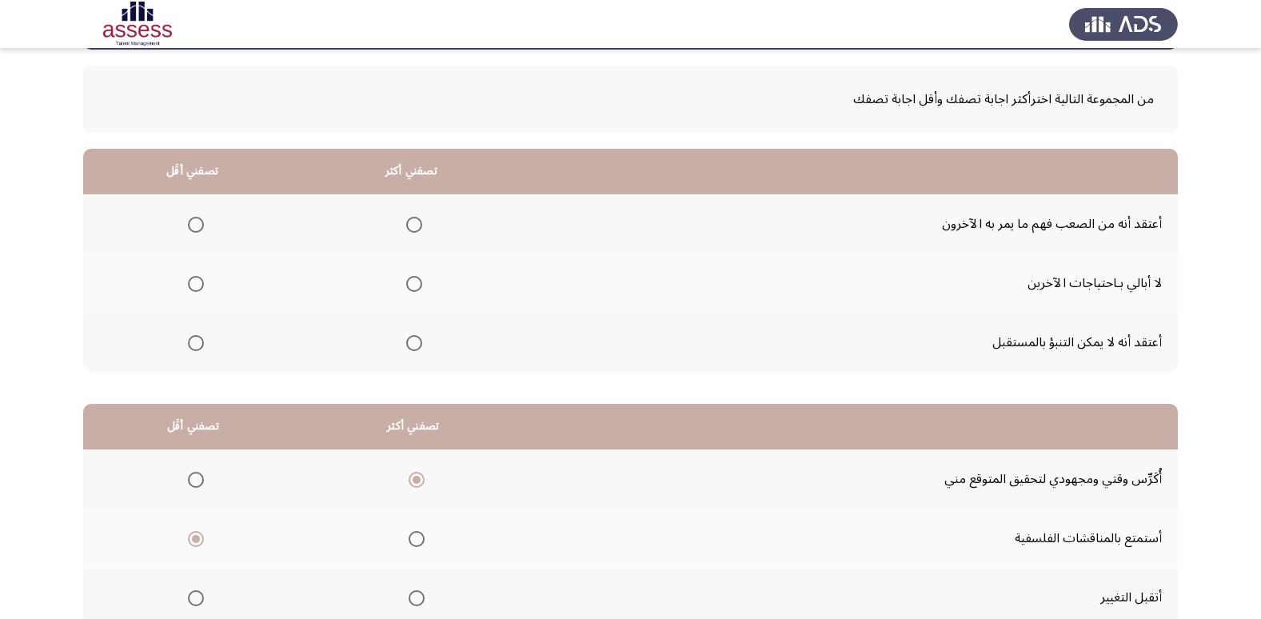
scroll to position [62, 0]
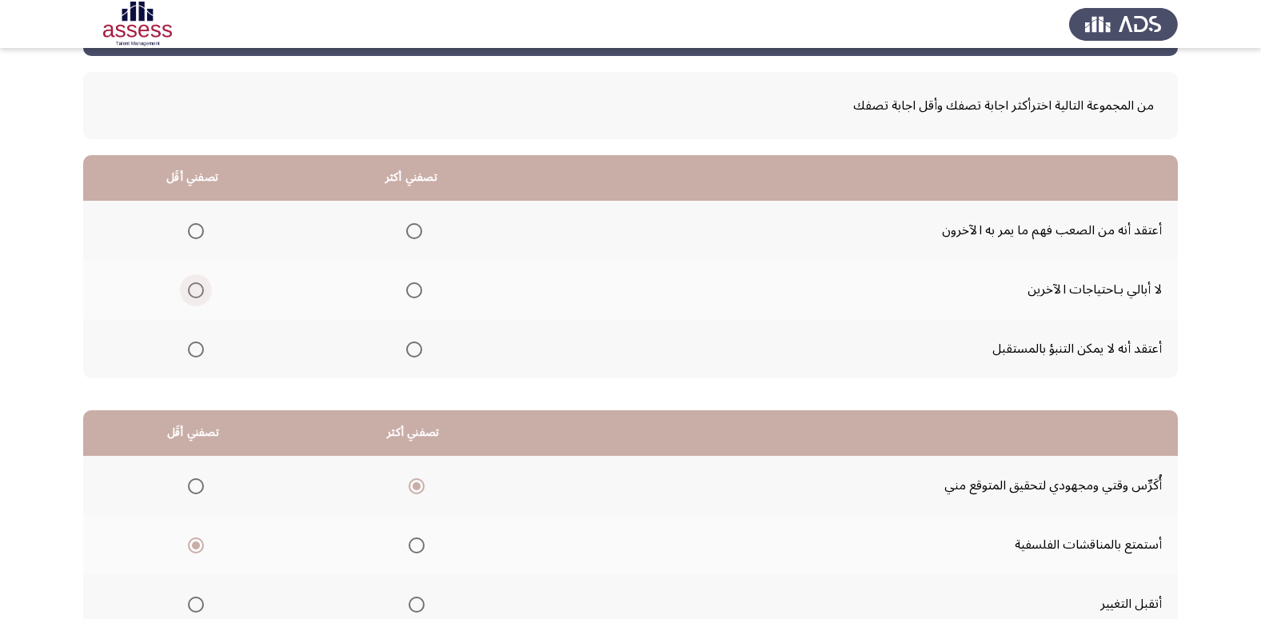
click at [188, 286] on span "Select an option" at bounding box center [196, 290] width 16 height 16
click at [188, 286] on input "Select an option" at bounding box center [196, 290] width 16 height 16
click at [420, 228] on span "Select an option" at bounding box center [414, 231] width 16 height 16
click at [420, 228] on input "Select an option" at bounding box center [414, 231] width 16 height 16
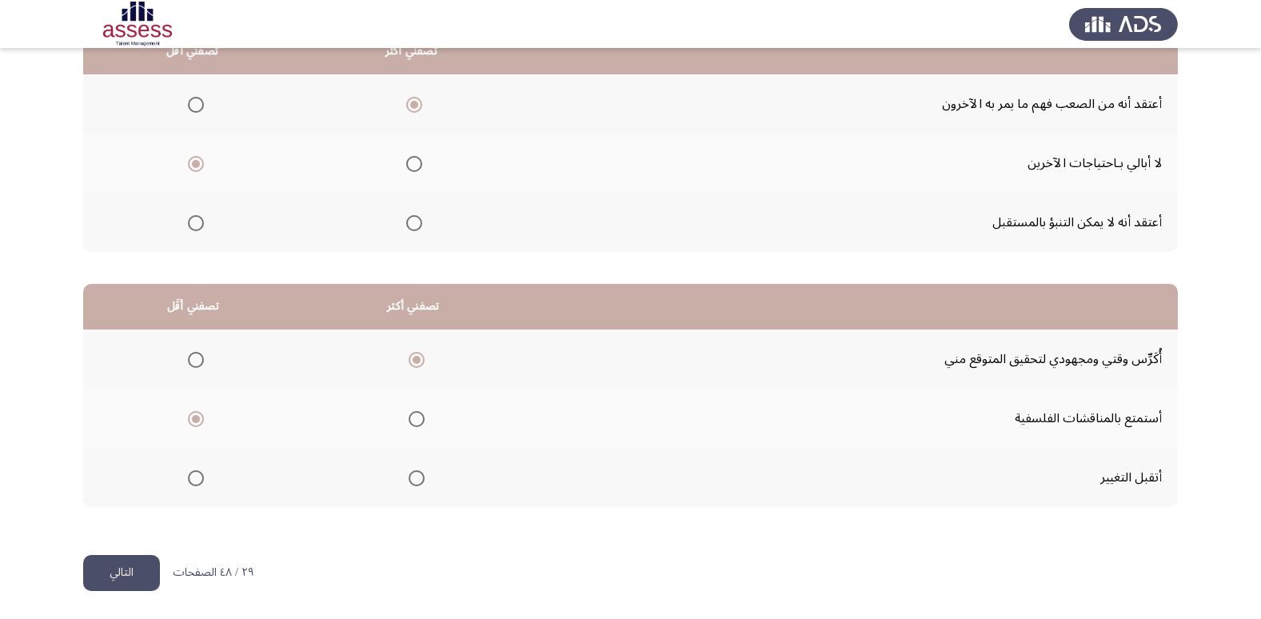
scroll to position [109, 0]
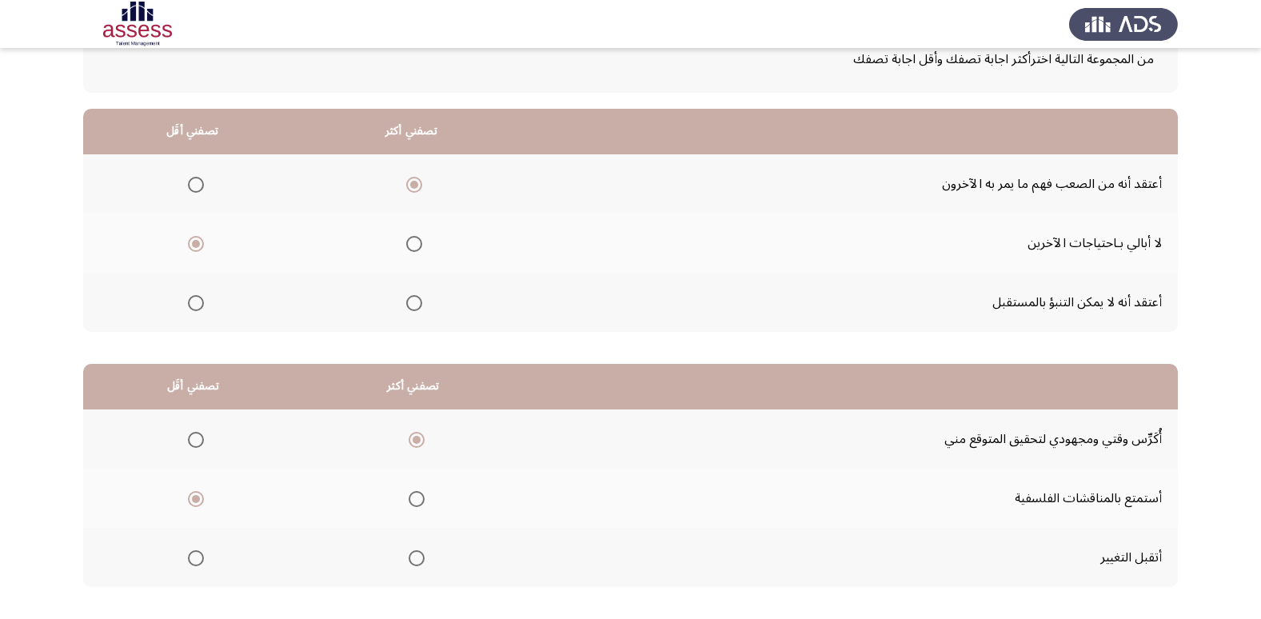
click at [194, 306] on span "Select an option" at bounding box center [196, 303] width 16 height 16
click at [194, 306] on input "Select an option" at bounding box center [196, 303] width 16 height 16
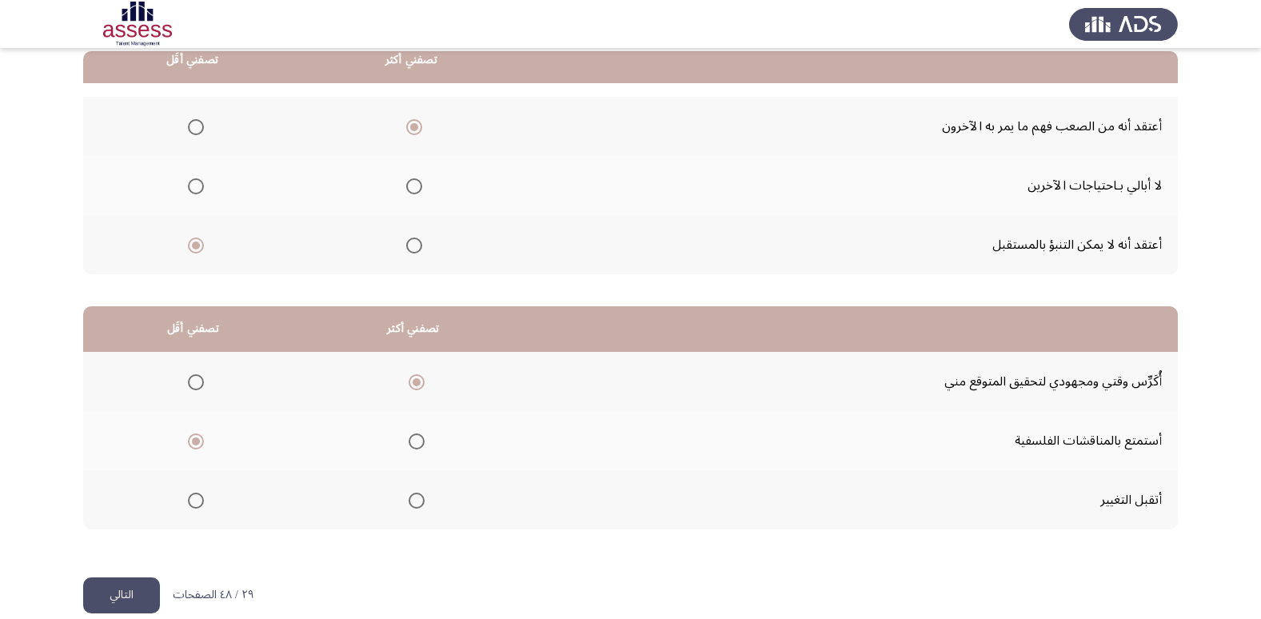
scroll to position [189, 0]
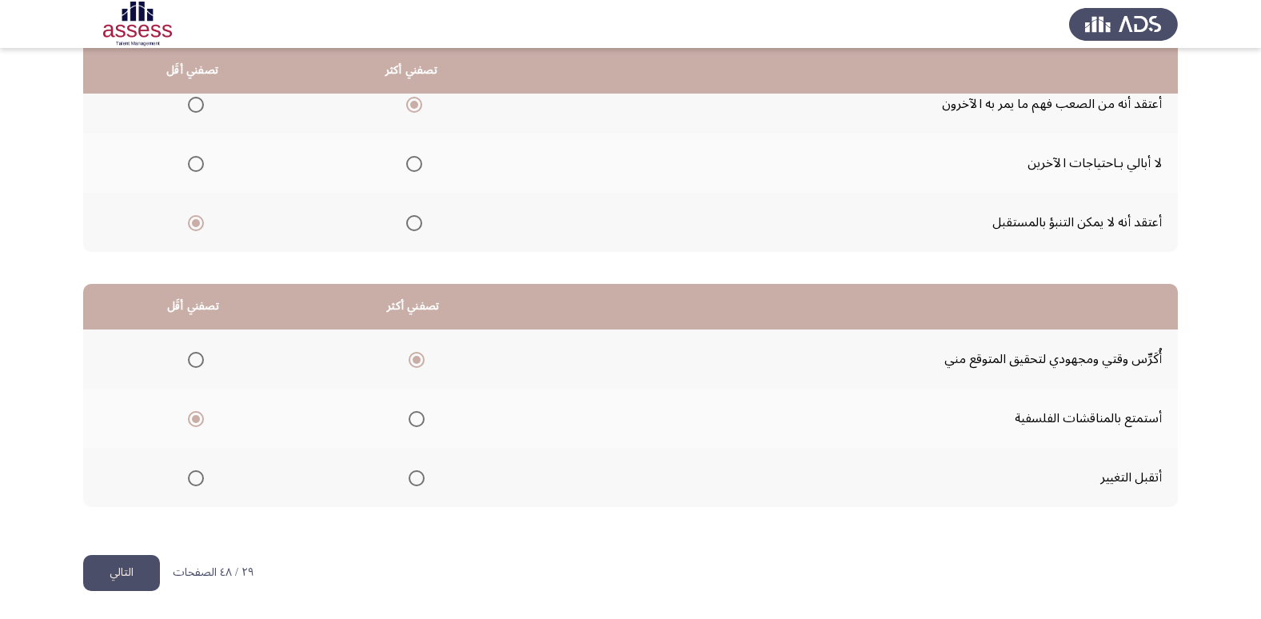
click at [118, 568] on button "التالي" at bounding box center [121, 573] width 77 height 36
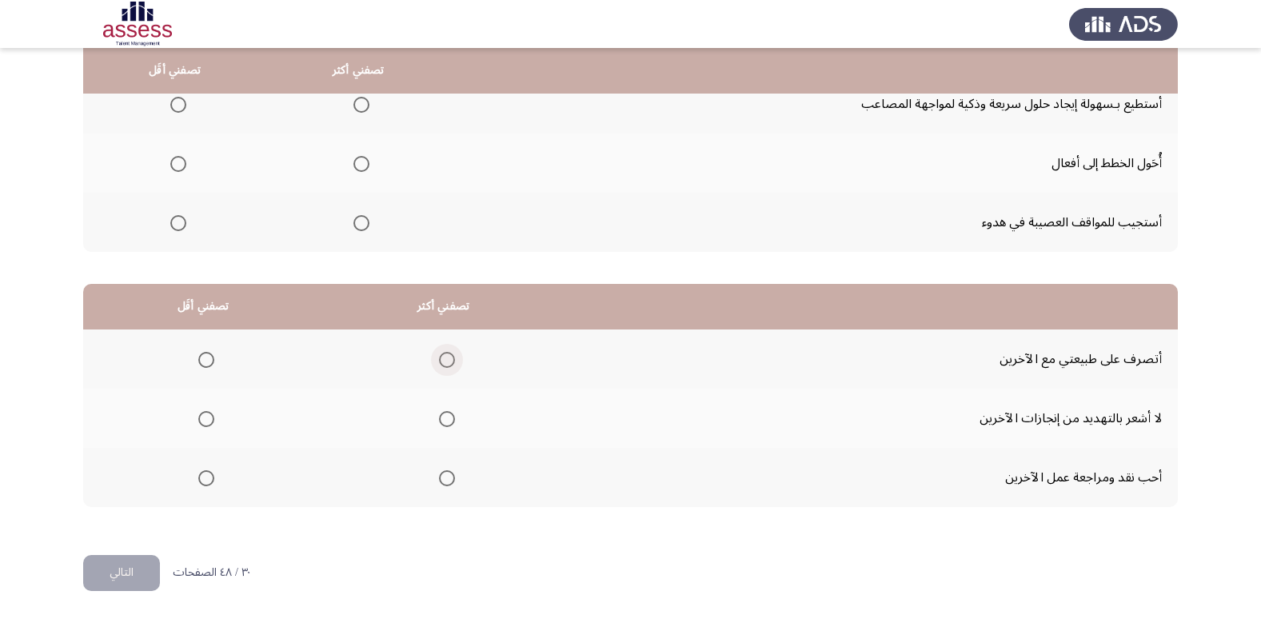
click at [446, 359] on span "Select an option" at bounding box center [447, 360] width 16 height 16
click at [446, 359] on input "Select an option" at bounding box center [447, 360] width 16 height 16
click at [201, 478] on span "Select an option" at bounding box center [206, 478] width 16 height 16
click at [201, 478] on input "Select an option" at bounding box center [206, 478] width 16 height 16
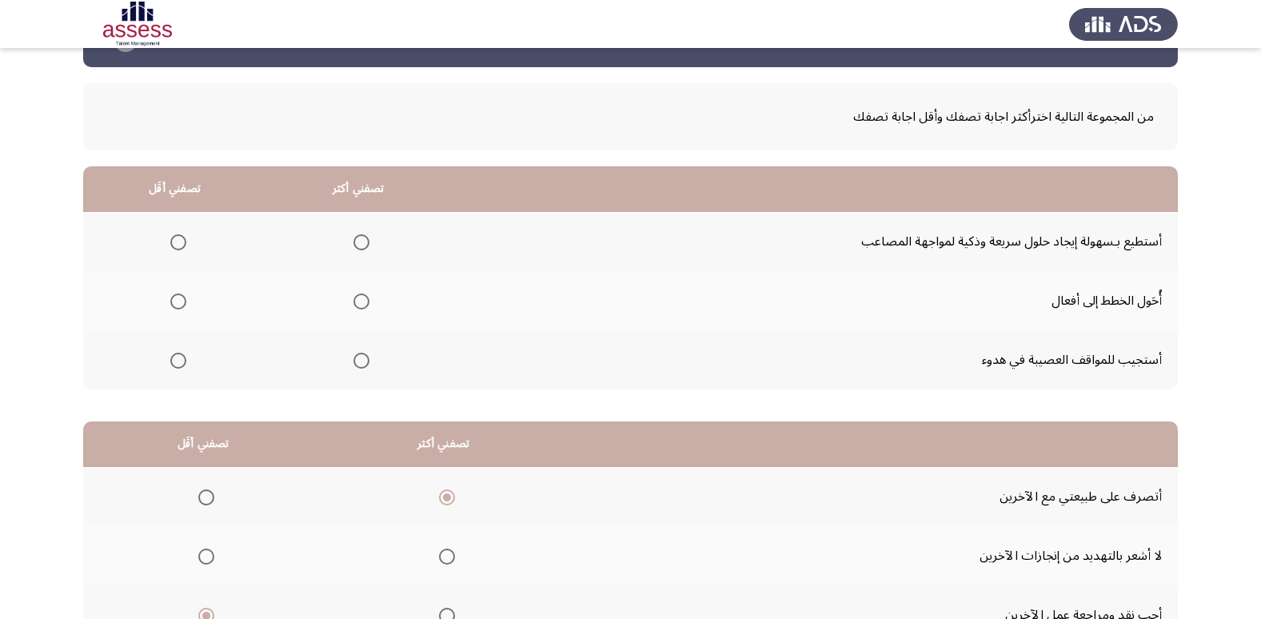
scroll to position [49, 0]
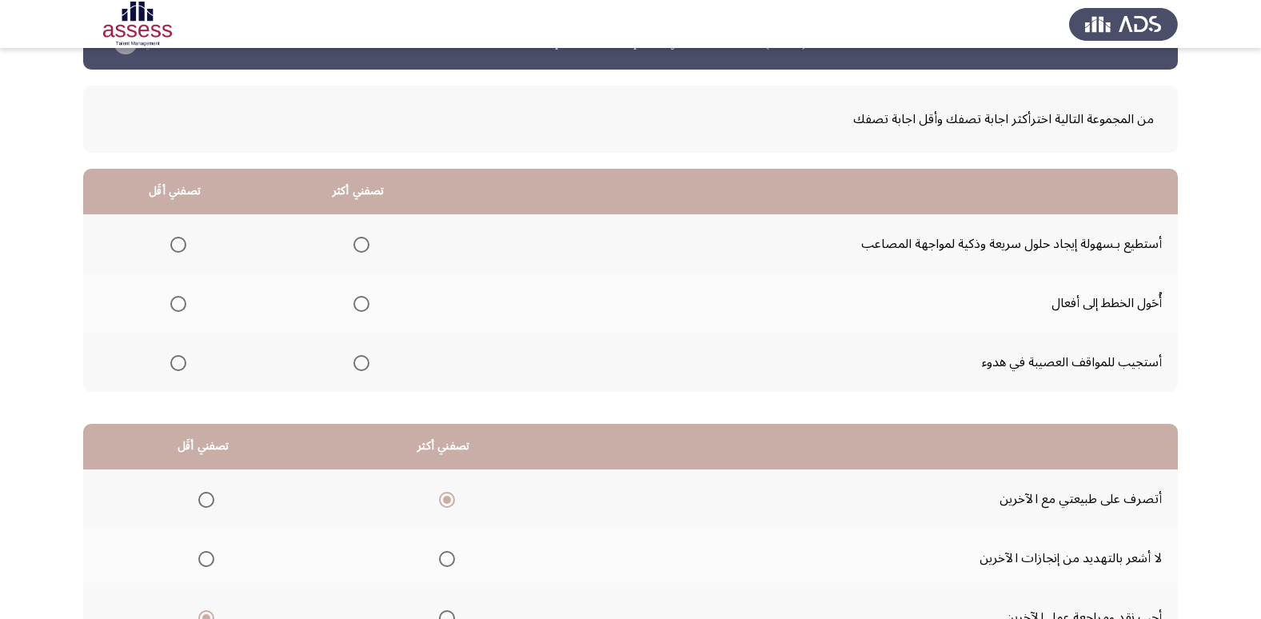
click at [355, 238] on span "Select an option" at bounding box center [361, 245] width 16 height 16
click at [355, 238] on input "Select an option" at bounding box center [361, 245] width 16 height 16
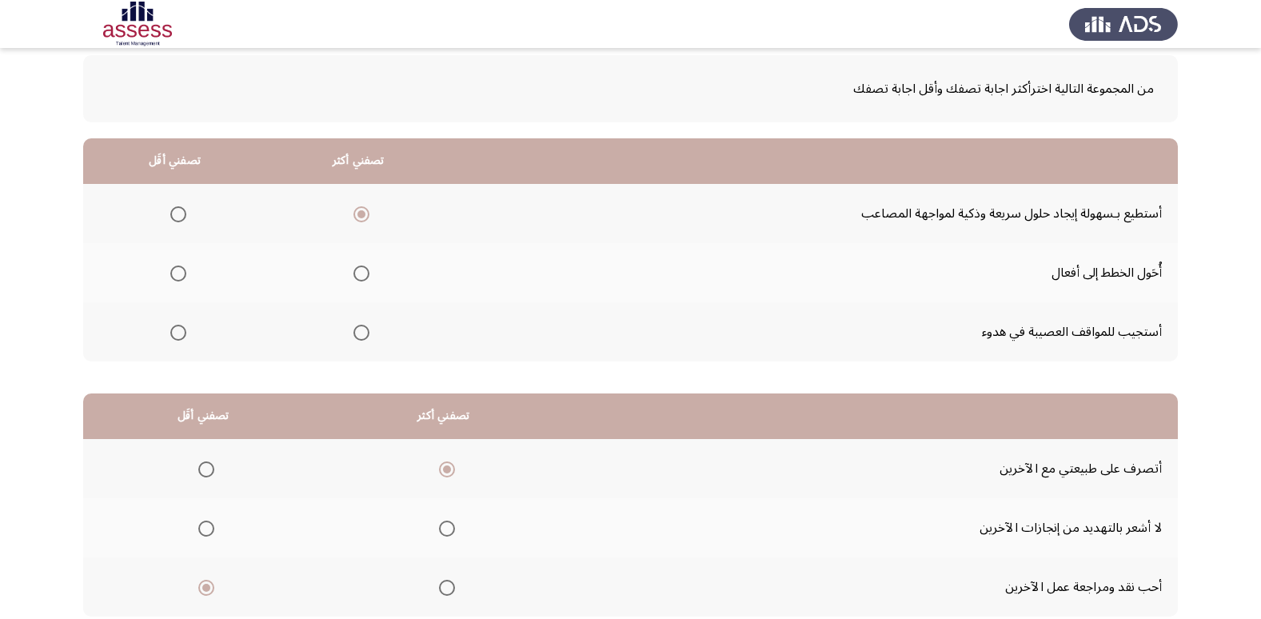
scroll to position [82, 0]
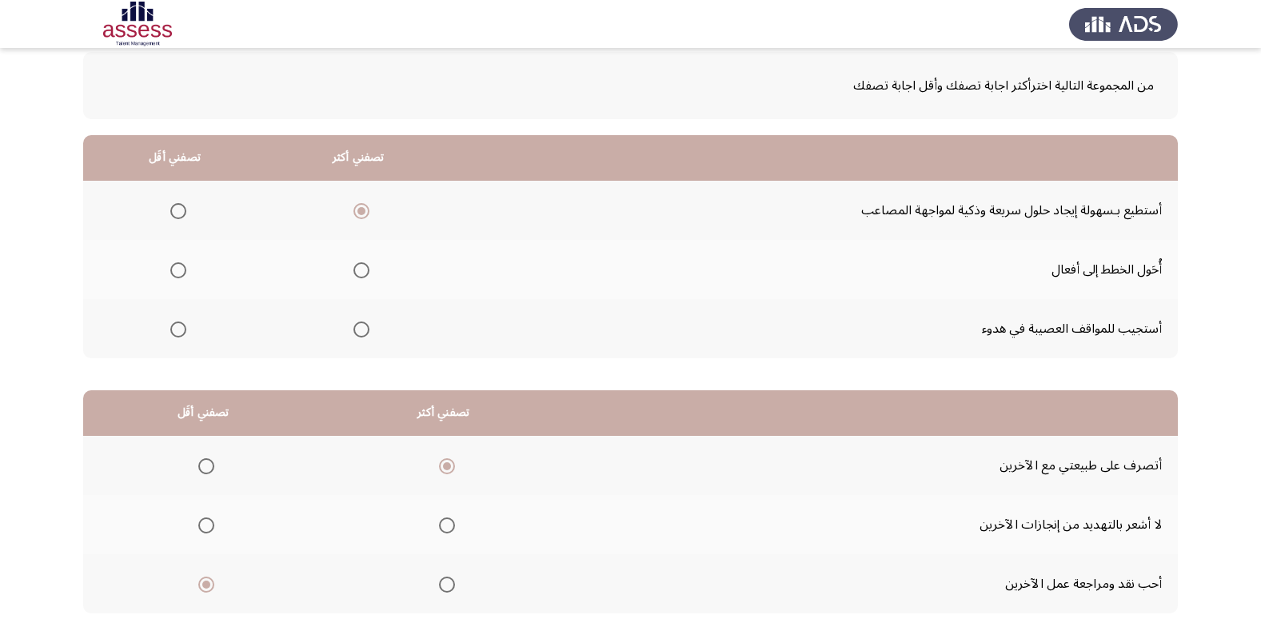
click at [359, 262] on span "Select an option" at bounding box center [361, 270] width 16 height 16
click at [359, 262] on input "Select an option" at bounding box center [361, 270] width 16 height 16
click at [353, 330] on span "Select an option" at bounding box center [361, 329] width 16 height 16
click at [353, 330] on input "Select an option" at bounding box center [361, 329] width 16 height 16
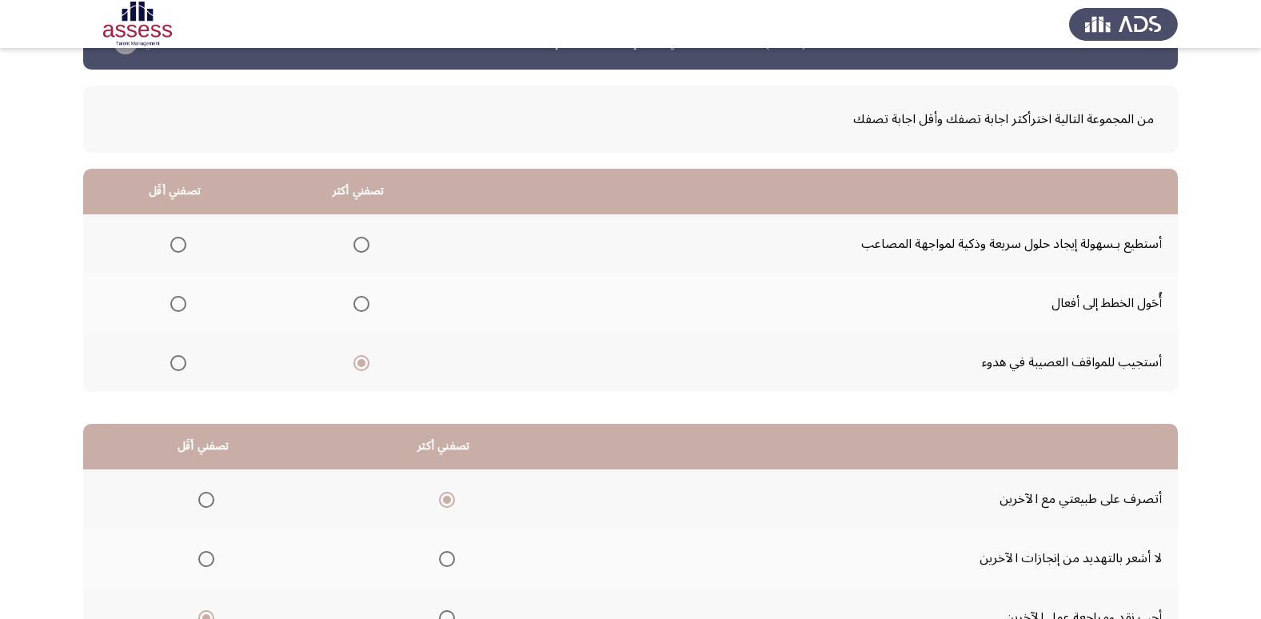
scroll to position [46, 0]
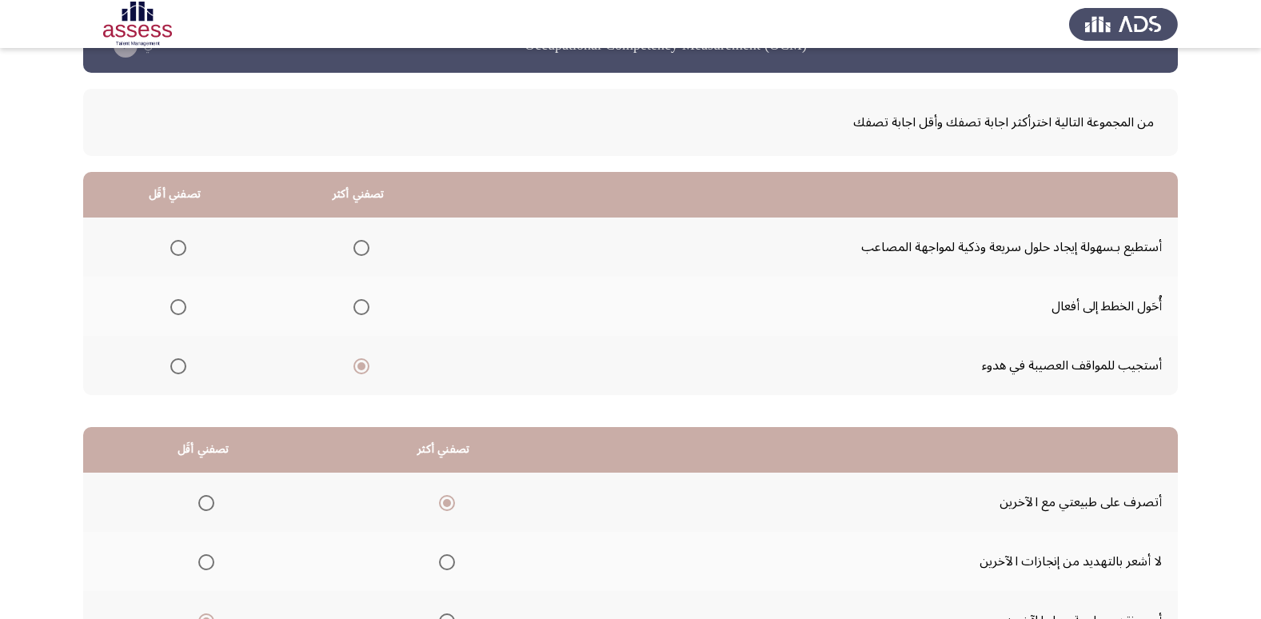
click at [174, 245] on span "Select an option" at bounding box center [178, 248] width 16 height 16
click at [174, 245] on input "Select an option" at bounding box center [178, 248] width 16 height 16
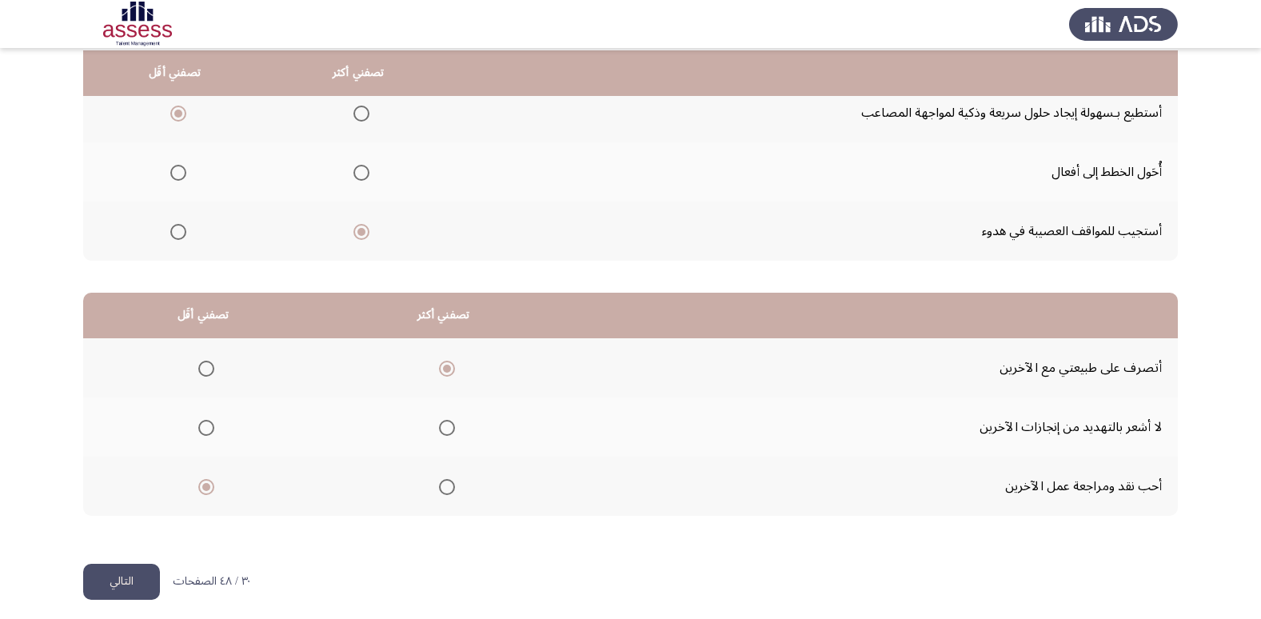
scroll to position [189, 0]
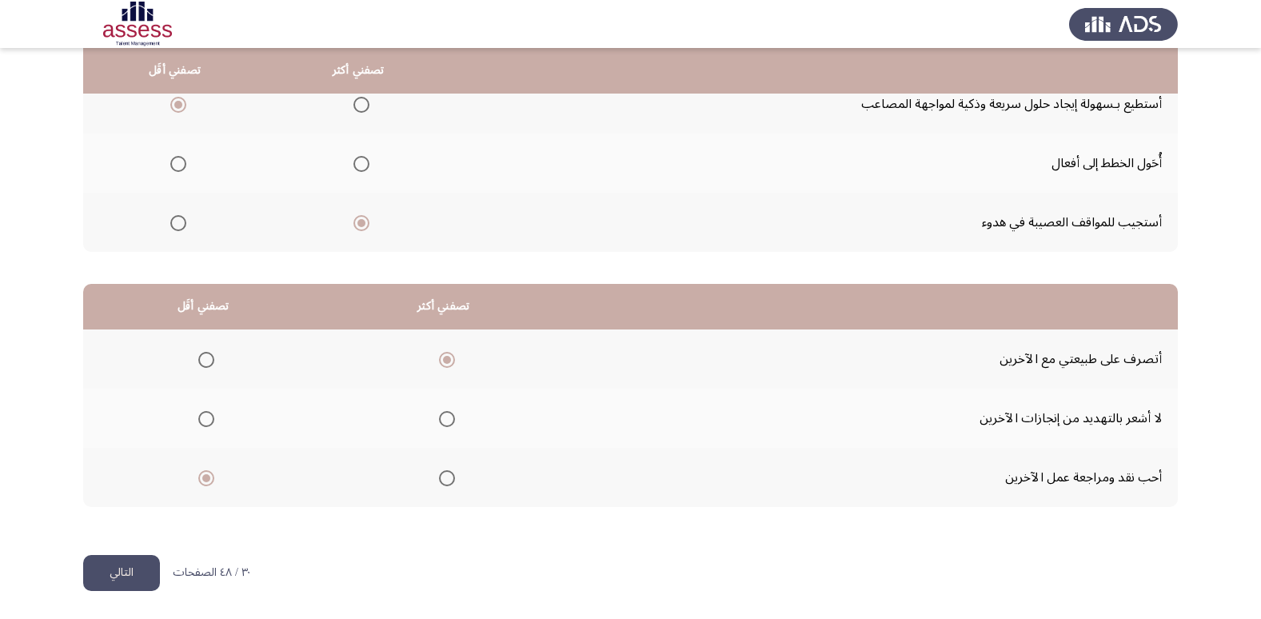
click at [105, 572] on button "التالي" at bounding box center [121, 573] width 77 height 36
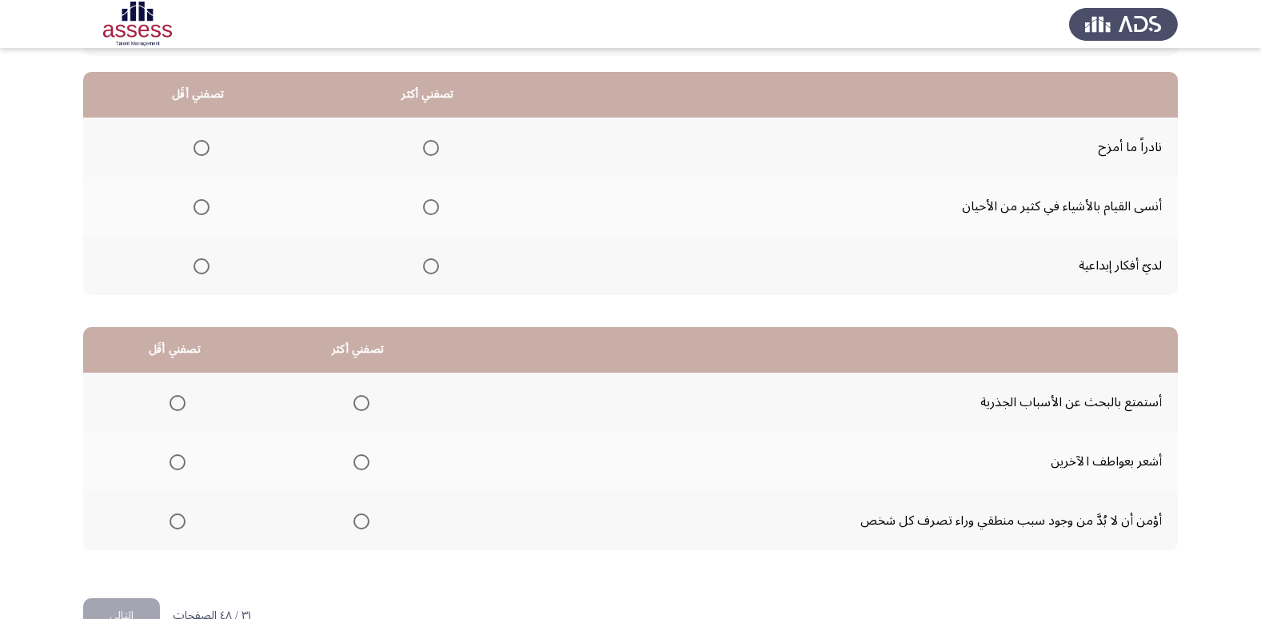
scroll to position [148, 0]
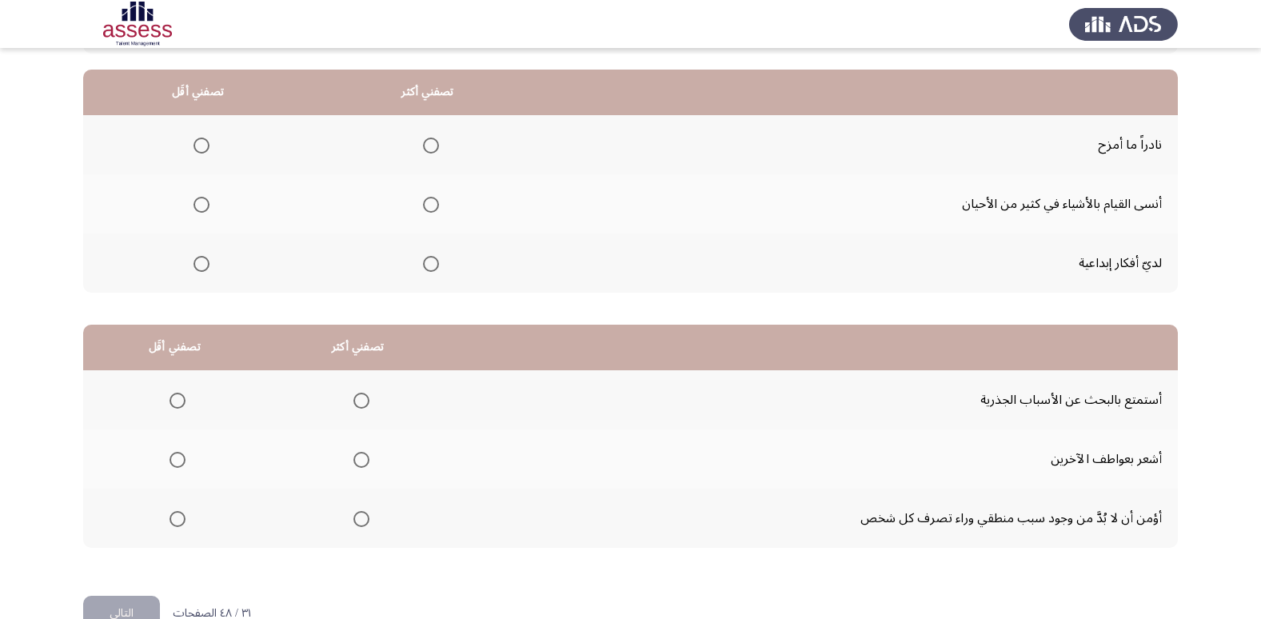
click at [432, 264] on span "Select an option" at bounding box center [431, 264] width 16 height 16
click at [432, 264] on input "Select an option" at bounding box center [431, 264] width 16 height 16
click at [202, 205] on span "Select an option" at bounding box center [201, 205] width 16 height 16
click at [202, 205] on input "Select an option" at bounding box center [201, 205] width 16 height 16
drag, startPoint x: 1259, startPoint y: 243, endPoint x: 1270, endPoint y: 304, distance: 61.8
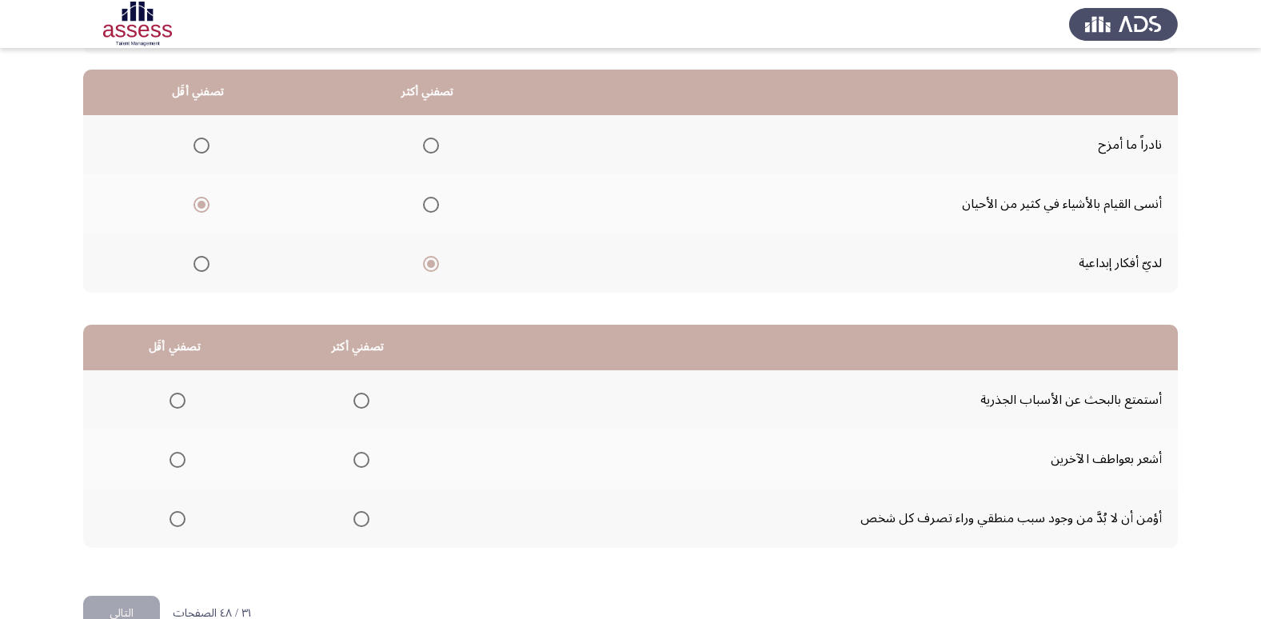
click at [1261, 304] on html "Occupational Competency Measurement (OCM) التالي من المجموعة التالية اخترأكثر ا…" at bounding box center [630, 255] width 1261 height 807
click at [355, 520] on span "Select an option" at bounding box center [361, 519] width 16 height 16
click at [355, 520] on input "Select an option" at bounding box center [361, 519] width 16 height 16
click at [169, 404] on span "Select an option" at bounding box center [177, 400] width 16 height 16
click at [169, 404] on input "Select an option" at bounding box center [177, 400] width 16 height 16
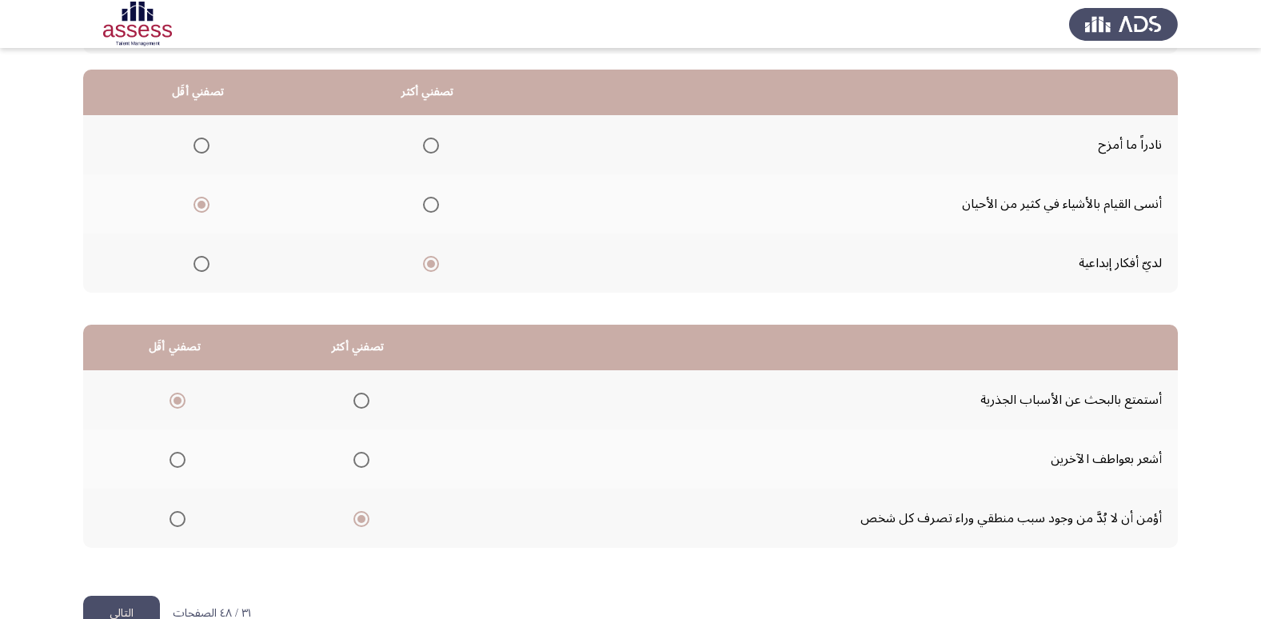
click at [125, 604] on button "التالي" at bounding box center [121, 614] width 77 height 36
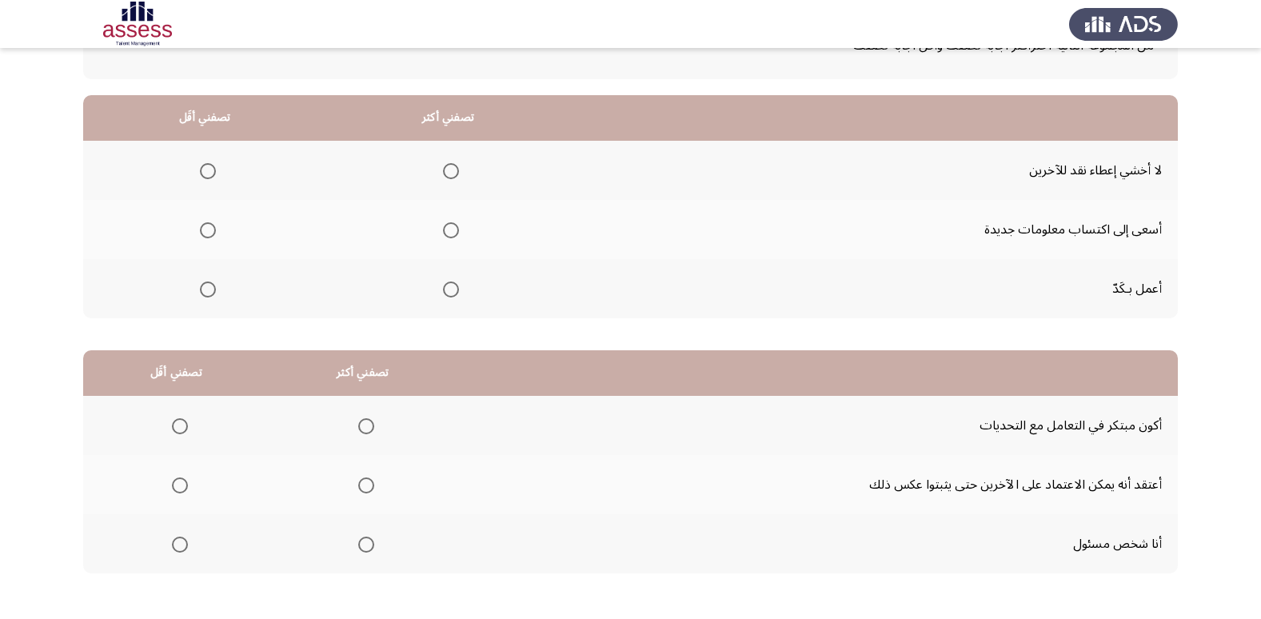
scroll to position [115, 0]
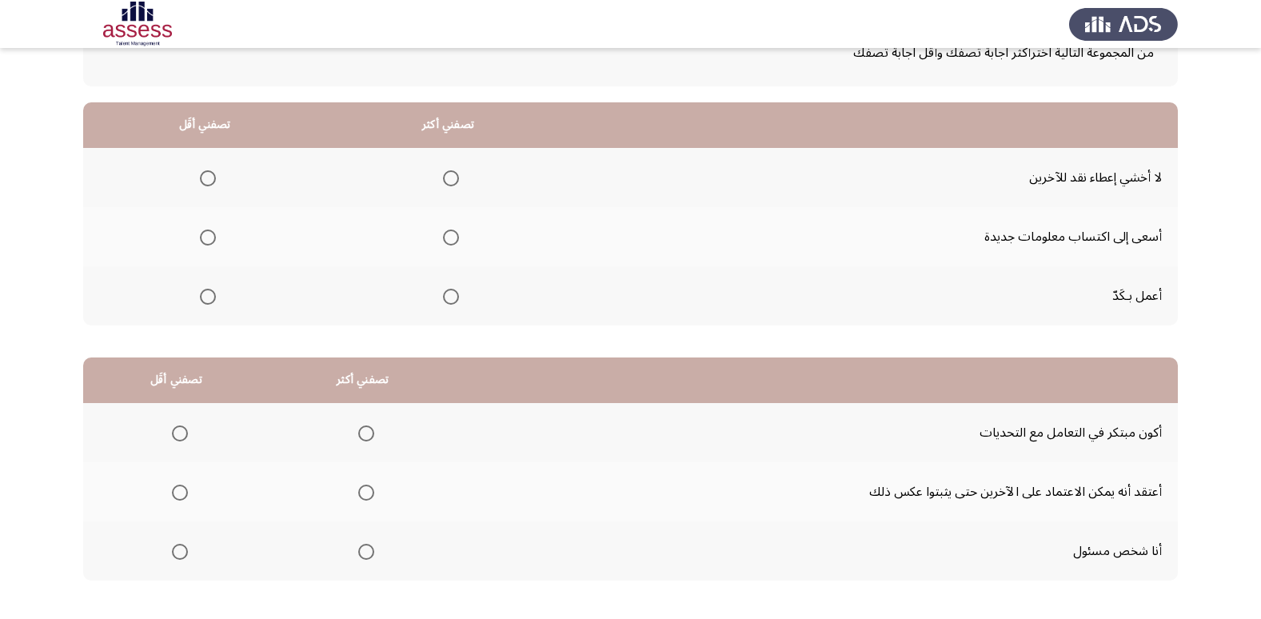
click at [449, 235] on span "Select an option" at bounding box center [451, 237] width 16 height 16
click at [449, 235] on input "Select an option" at bounding box center [451, 237] width 16 height 16
click at [203, 178] on span "Select an option" at bounding box center [208, 178] width 16 height 16
click at [203, 178] on input "Select an option" at bounding box center [208, 178] width 16 height 16
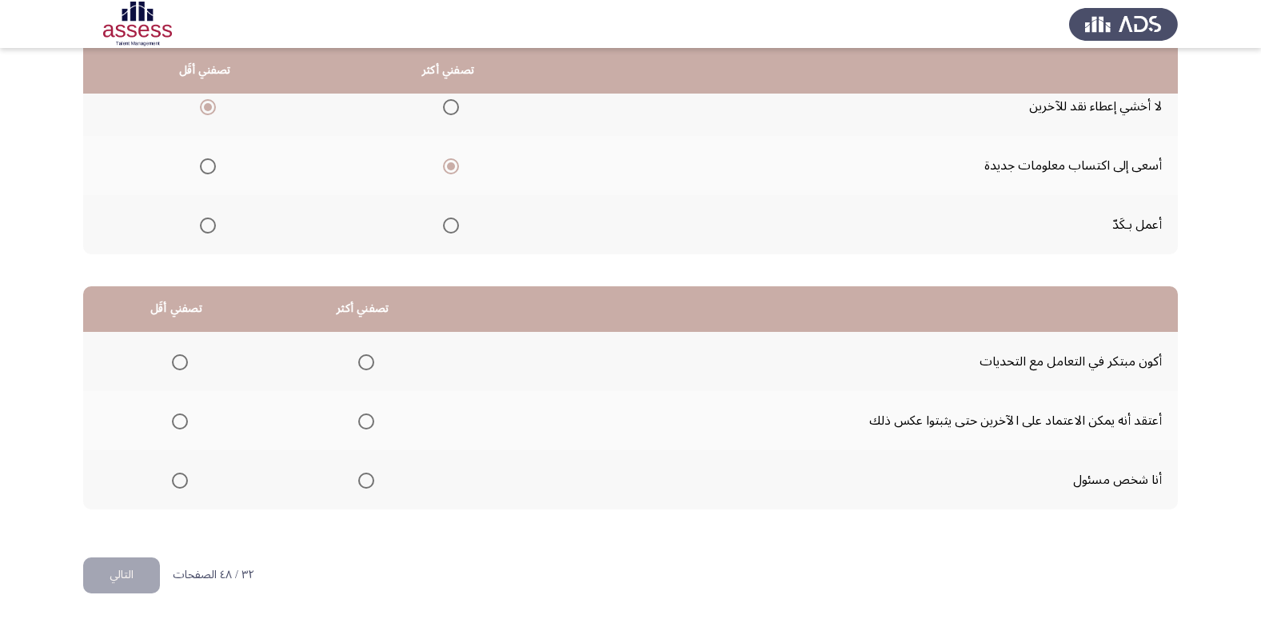
scroll to position [189, 0]
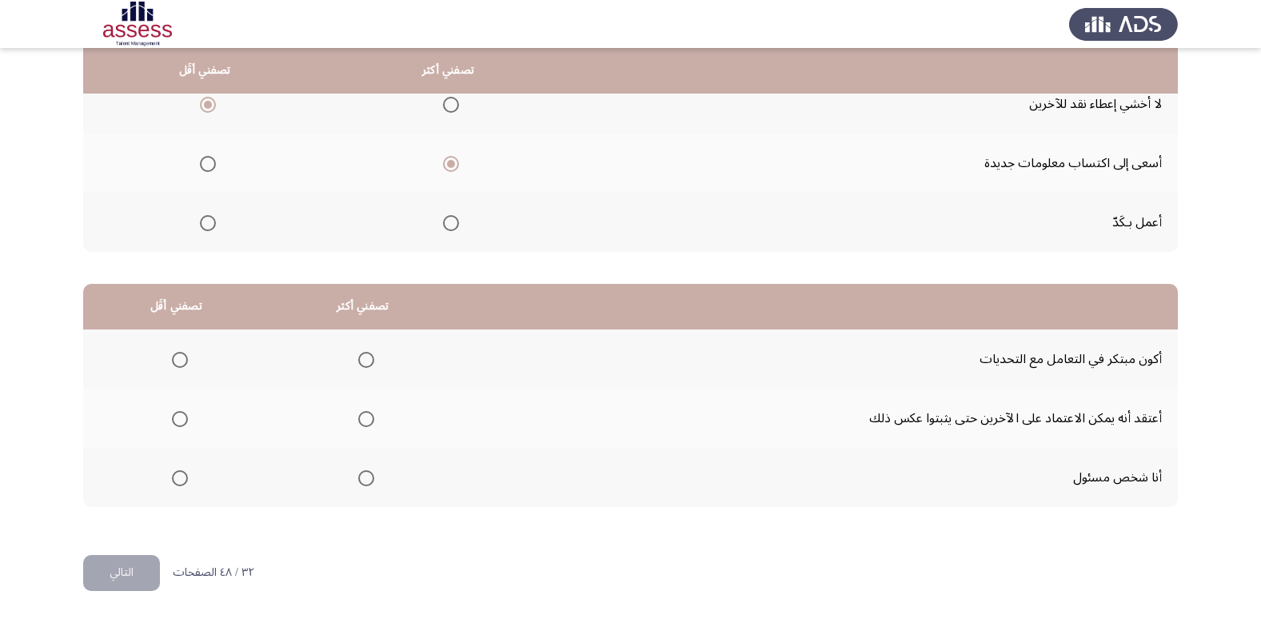
click at [362, 480] on span "Select an option" at bounding box center [366, 478] width 16 height 16
click at [362, 480] on input "Select an option" at bounding box center [366, 478] width 16 height 16
click at [174, 421] on span "Select an option" at bounding box center [180, 419] width 16 height 16
click at [174, 421] on input "Select an option" at bounding box center [180, 419] width 16 height 16
click at [111, 572] on button "التالي" at bounding box center [121, 573] width 77 height 36
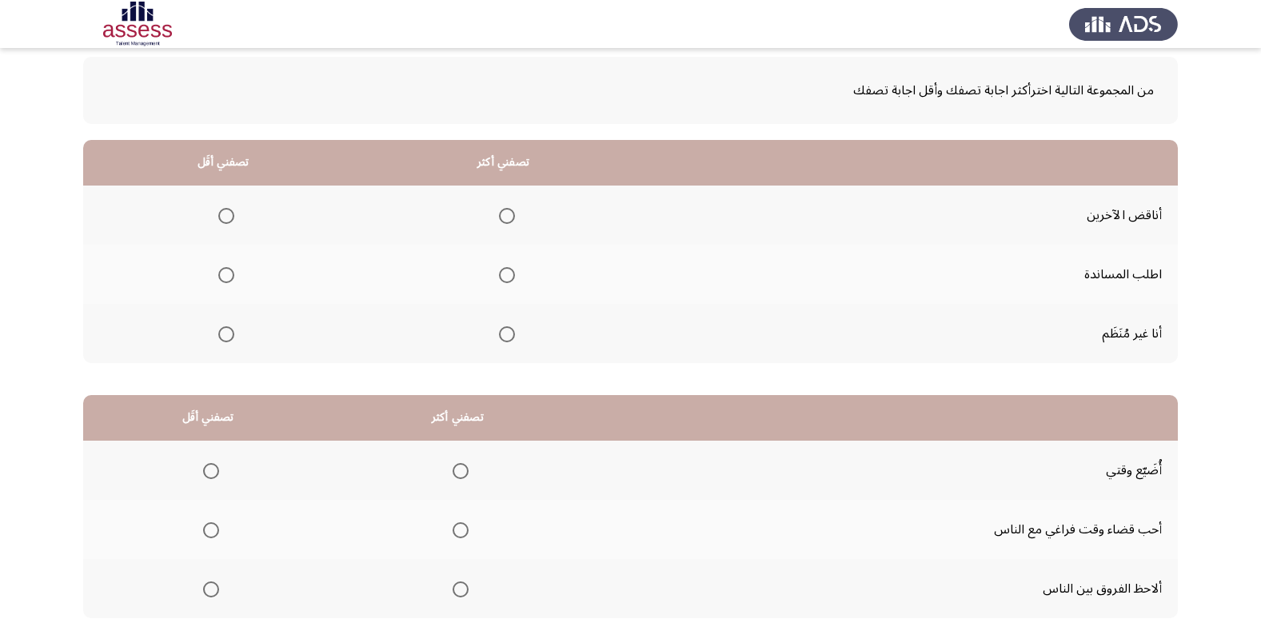
scroll to position [41, 0]
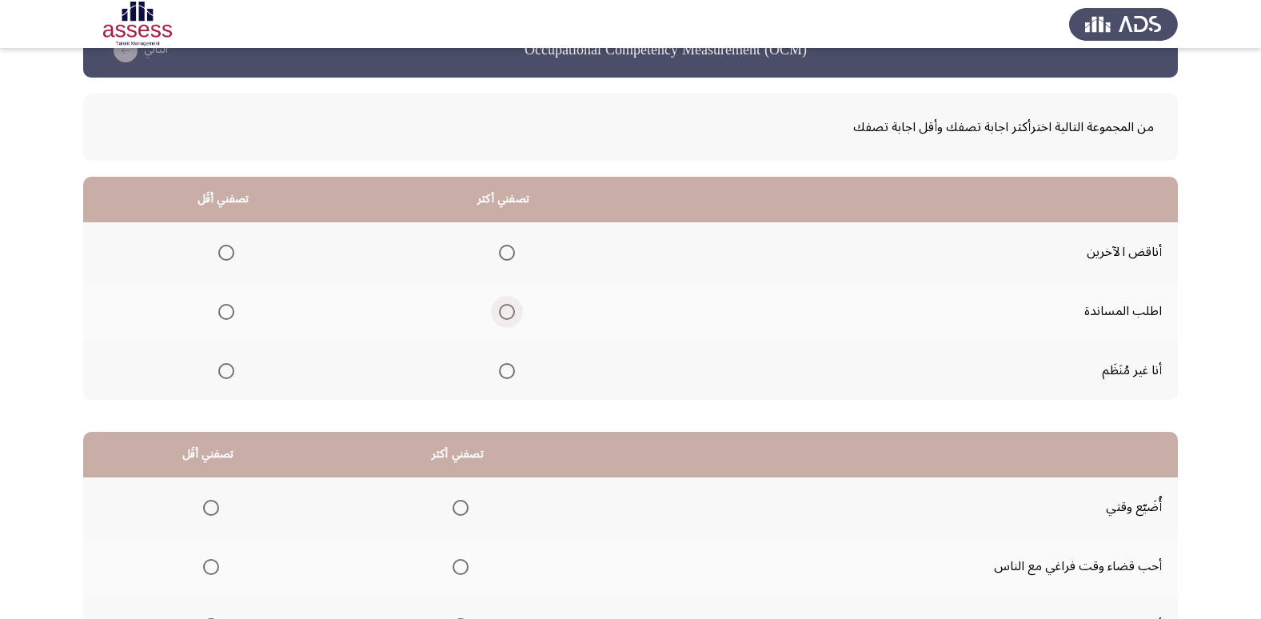
click at [502, 309] on span "Select an option" at bounding box center [507, 312] width 16 height 16
click at [502, 309] on input "Select an option" at bounding box center [507, 312] width 16 height 16
click at [225, 373] on span "Select an option" at bounding box center [226, 371] width 16 height 16
click at [225, 373] on input "Select an option" at bounding box center [226, 371] width 16 height 16
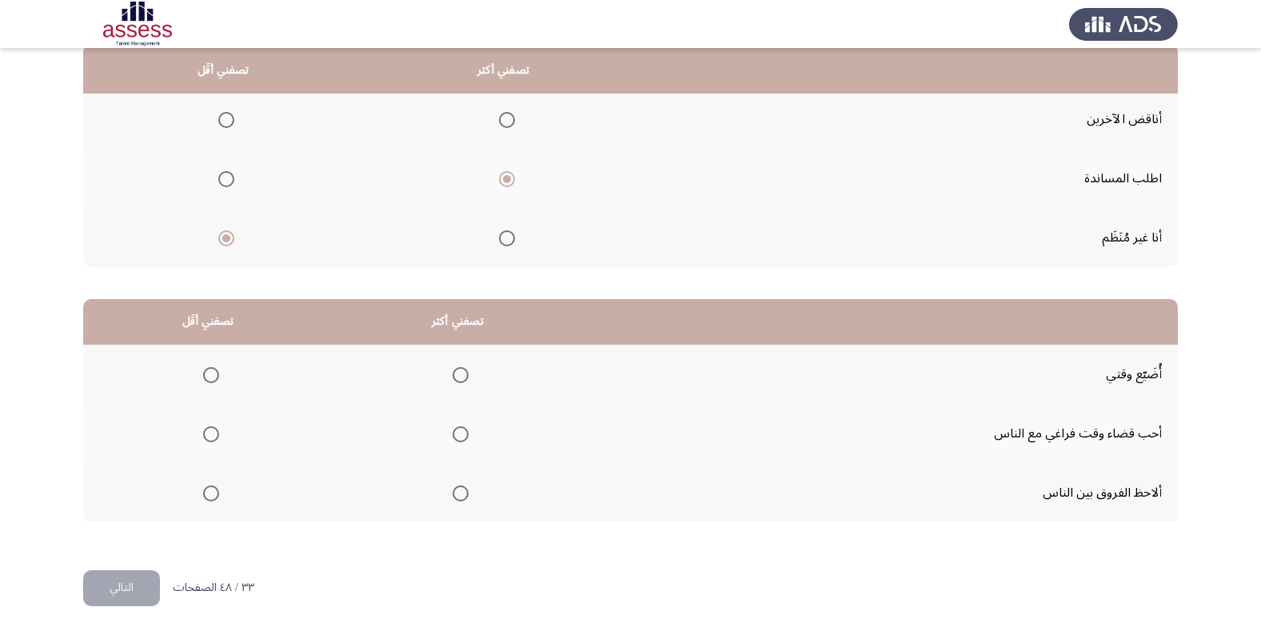
scroll to position [189, 0]
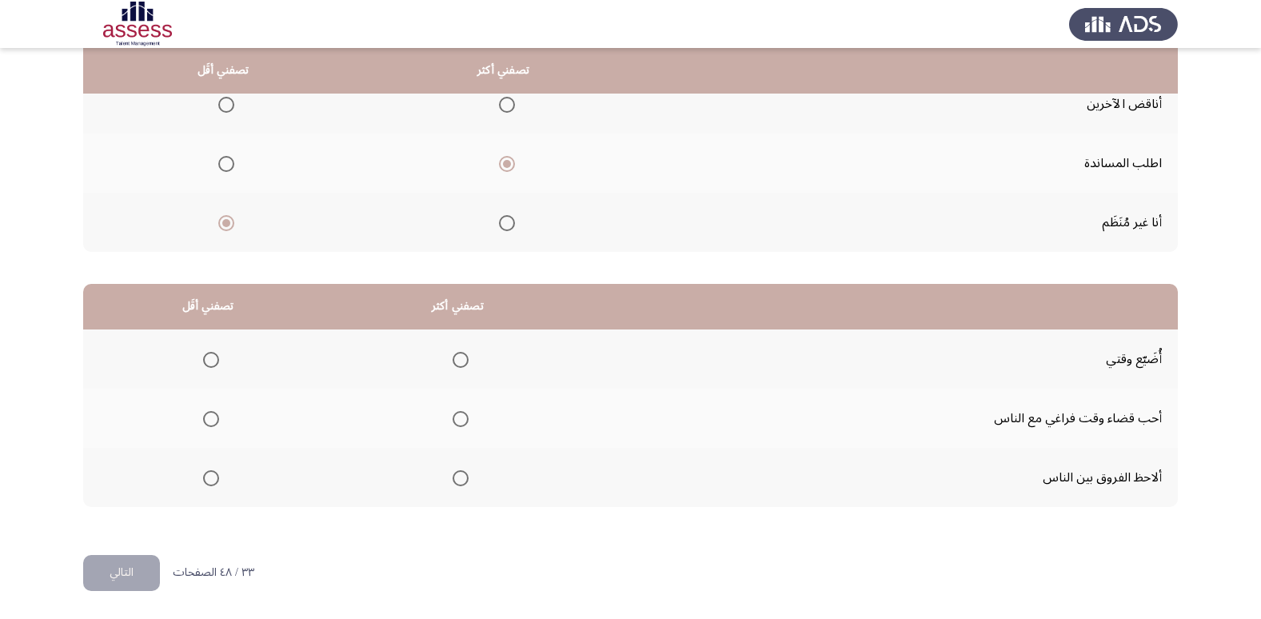
click at [216, 359] on span "Select an option" at bounding box center [211, 360] width 16 height 16
click at [216, 359] on input "Select an option" at bounding box center [211, 360] width 16 height 16
click at [461, 481] on span "Select an option" at bounding box center [460, 478] width 16 height 16
click at [461, 481] on input "Select an option" at bounding box center [460, 478] width 16 height 16
click at [126, 576] on button "التالي" at bounding box center [121, 573] width 77 height 36
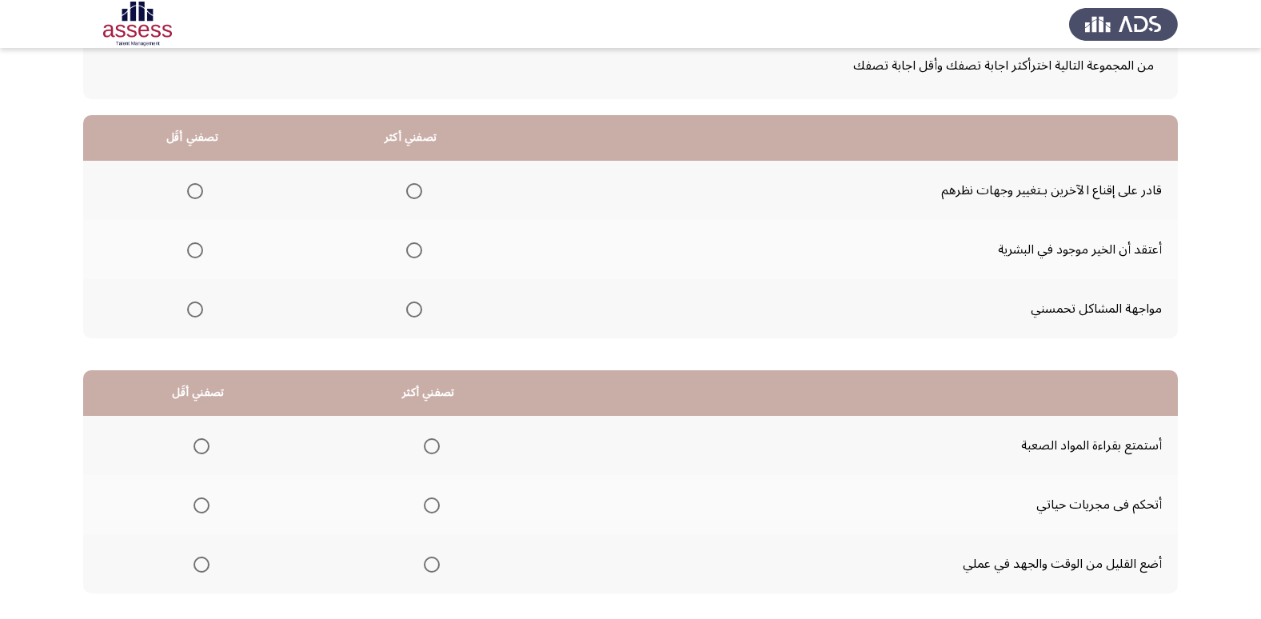
scroll to position [99, 0]
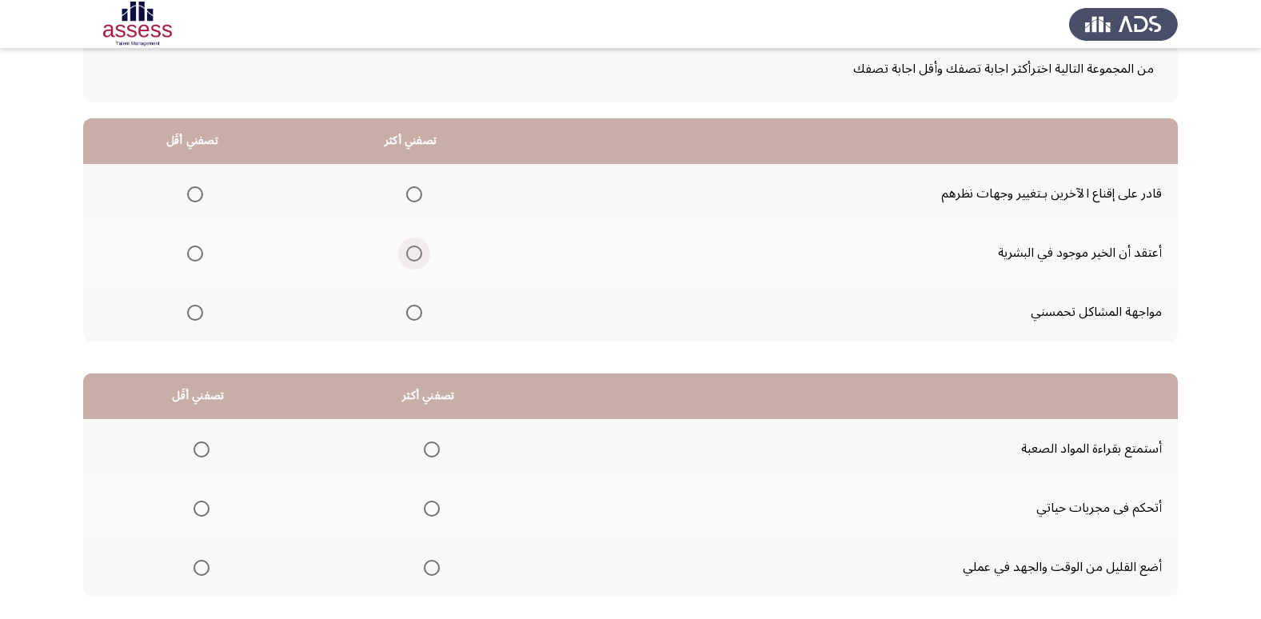
click at [406, 257] on span "Select an option" at bounding box center [414, 253] width 16 height 16
click at [406, 257] on input "Select an option" at bounding box center [414, 253] width 16 height 16
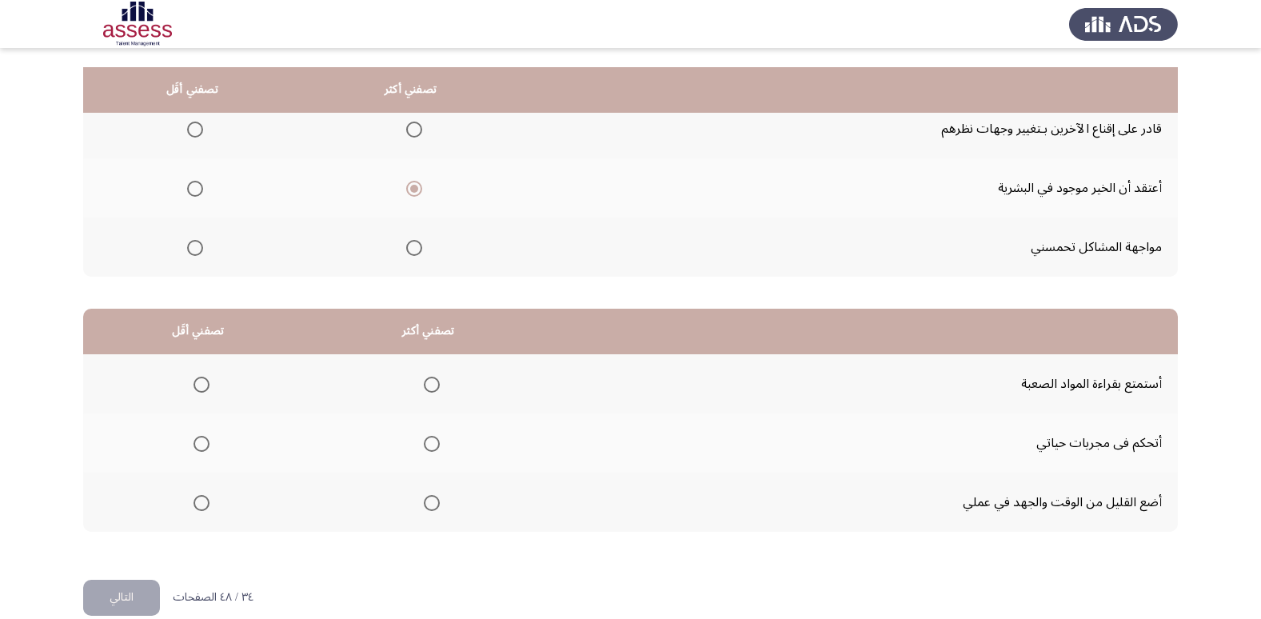
scroll to position [189, 0]
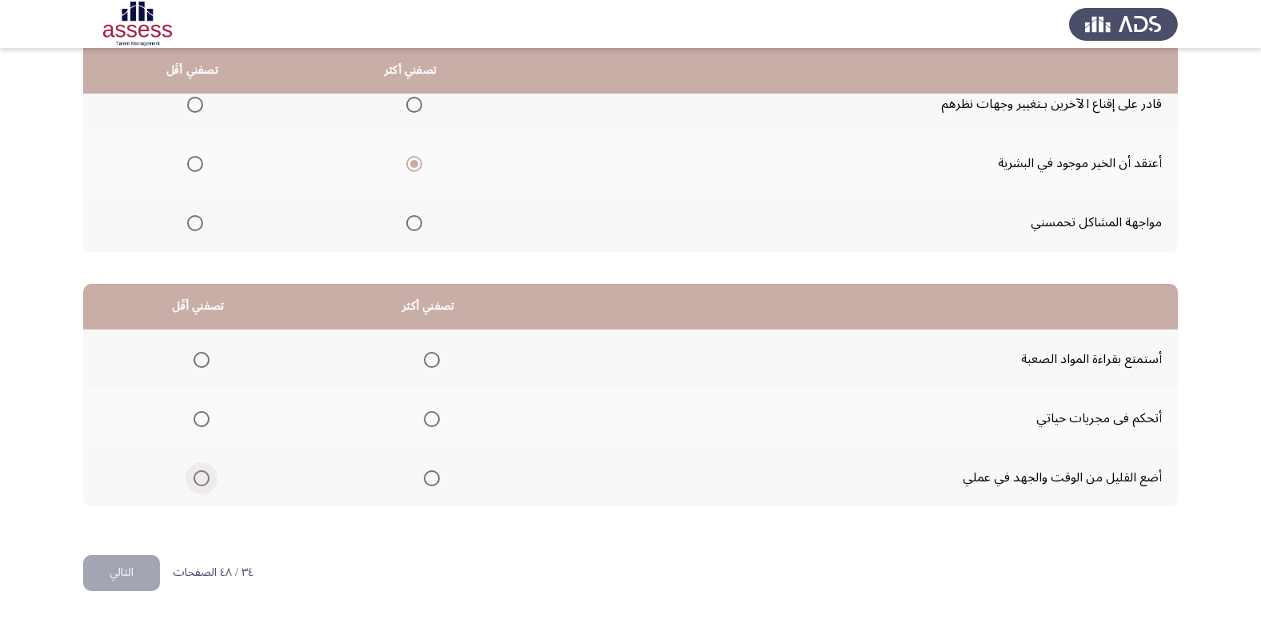
click at [195, 482] on span "Select an option" at bounding box center [201, 478] width 16 height 16
click at [195, 482] on input "Select an option" at bounding box center [201, 478] width 16 height 16
click at [429, 420] on span "Select an option" at bounding box center [432, 419] width 16 height 16
click at [429, 420] on input "Select an option" at bounding box center [432, 419] width 16 height 16
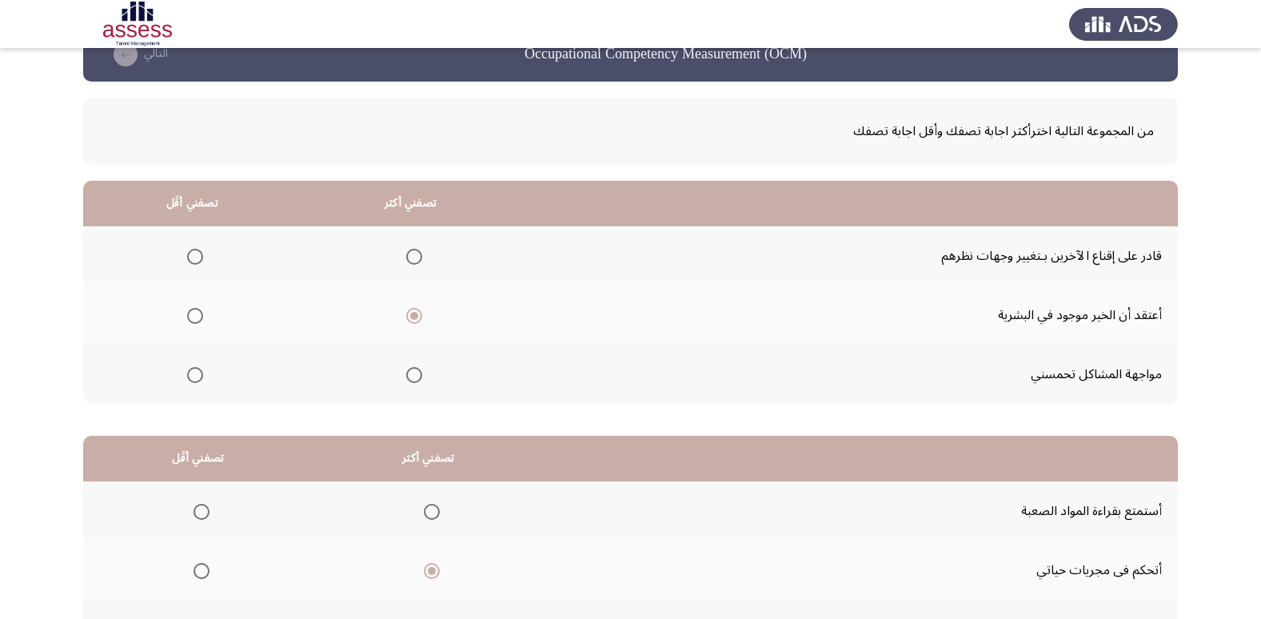
scroll to position [26, 0]
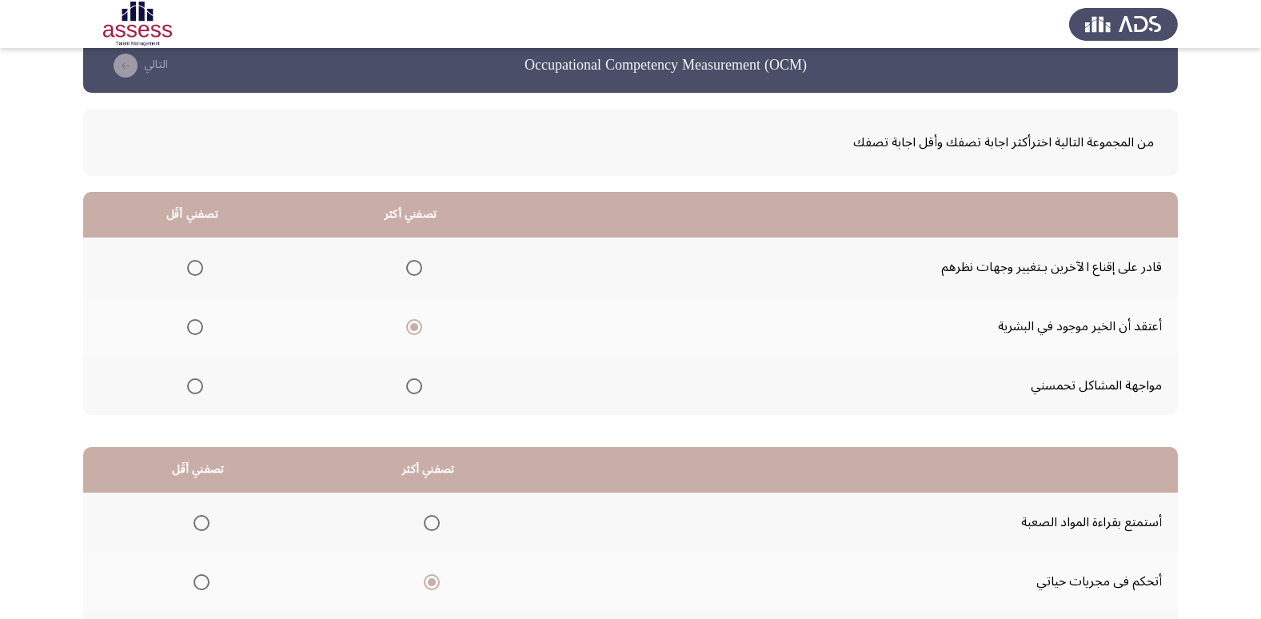
click at [192, 268] on span "Select an option" at bounding box center [195, 268] width 16 height 16
click at [192, 268] on input "Select an option" at bounding box center [195, 268] width 16 height 16
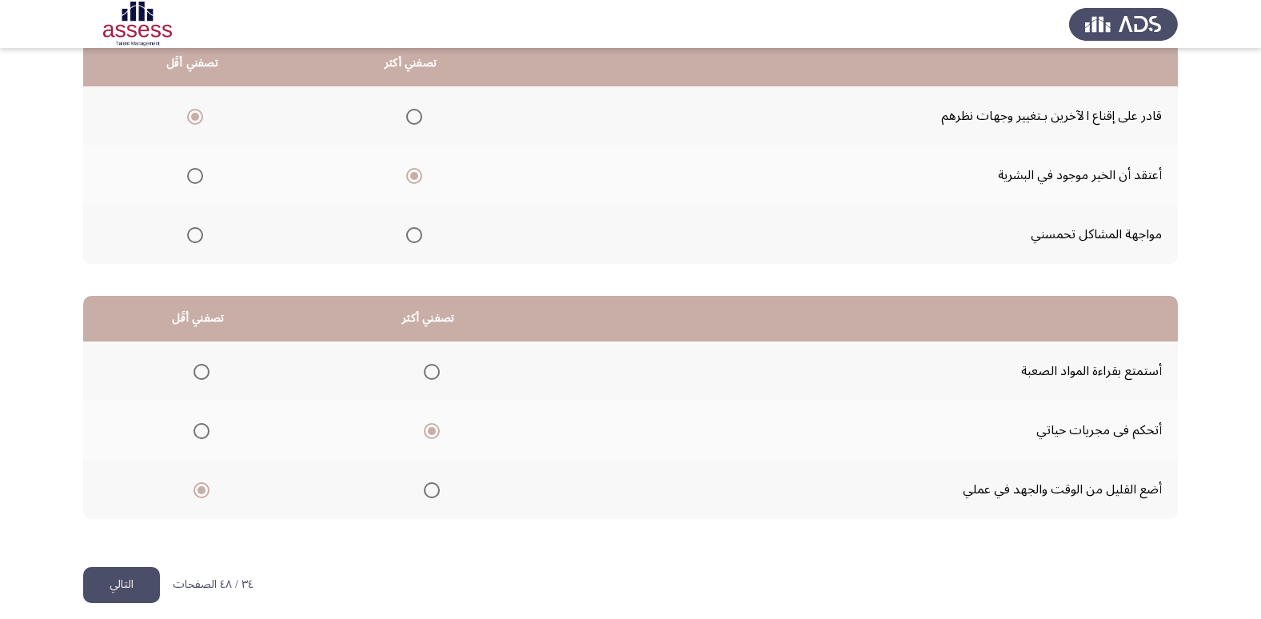
scroll to position [189, 0]
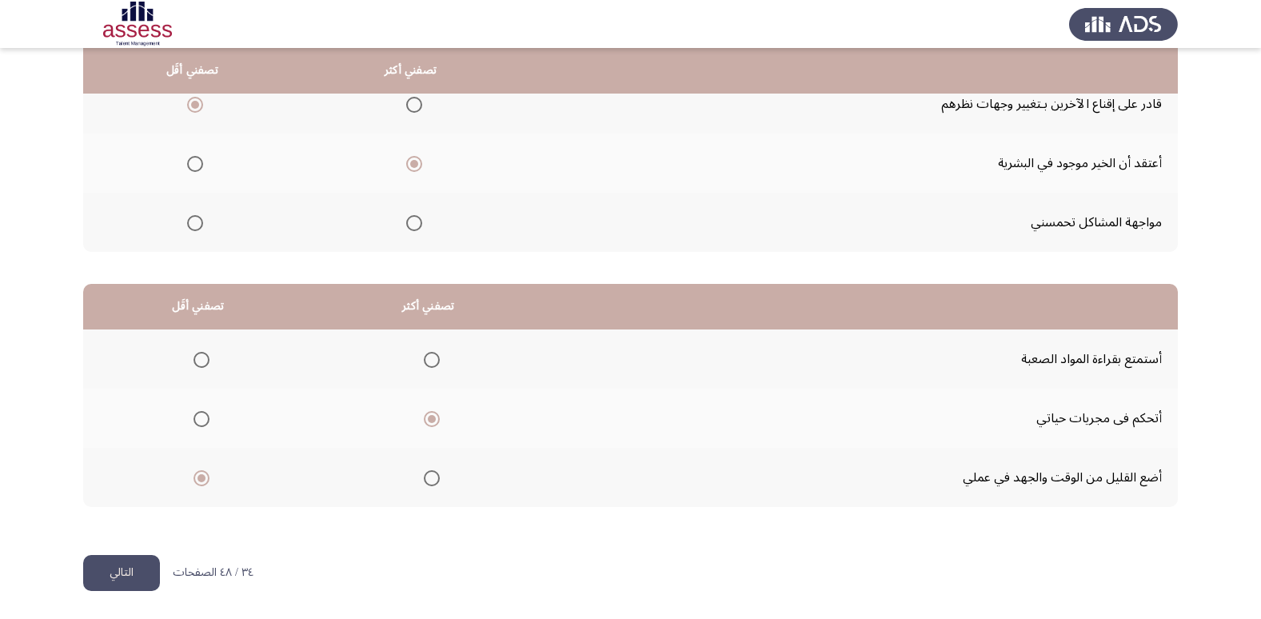
click at [112, 561] on button "التالي" at bounding box center [121, 573] width 77 height 36
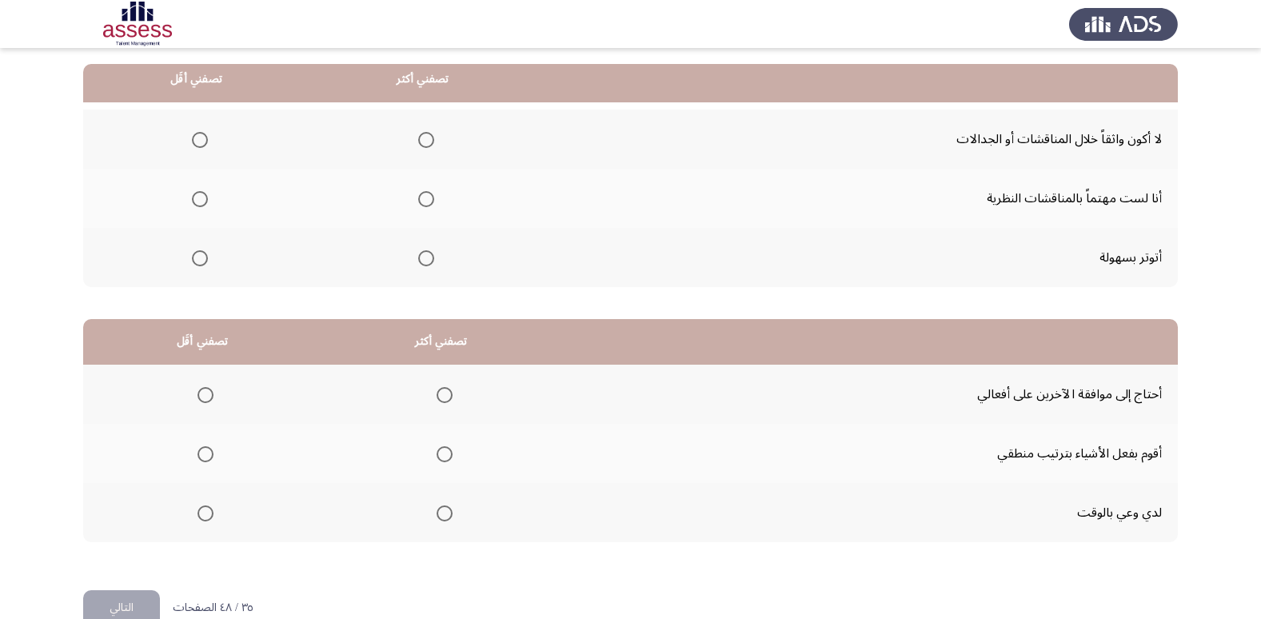
scroll to position [165, 0]
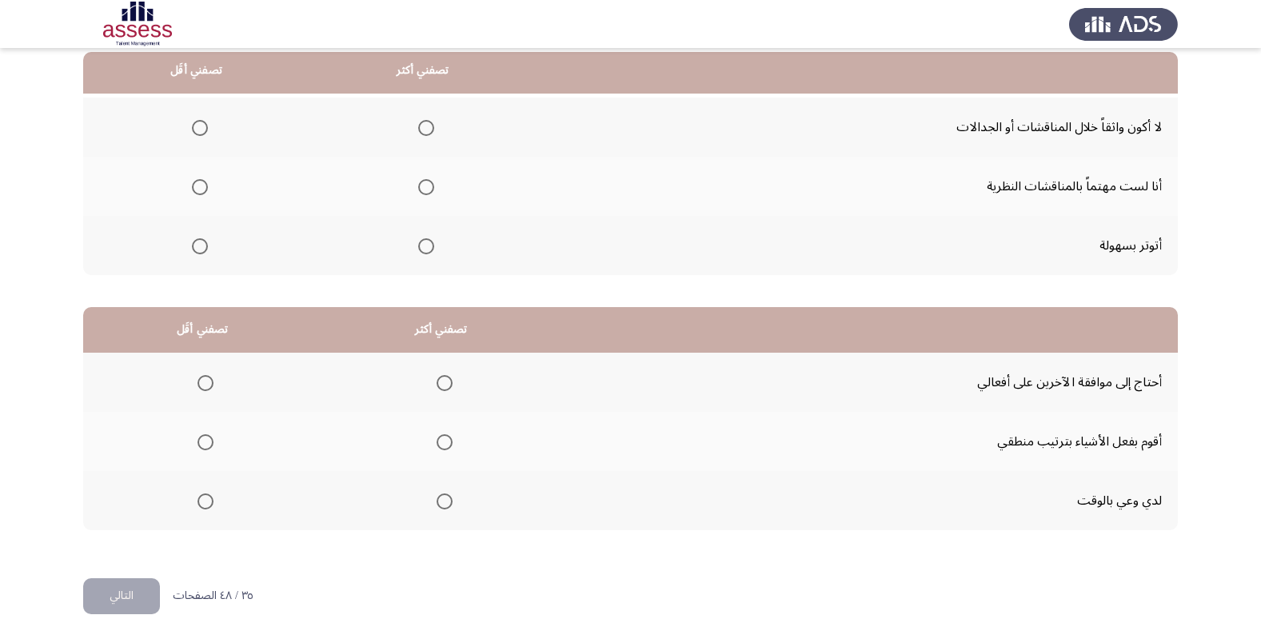
click at [193, 189] on span "Select an option" at bounding box center [200, 187] width 16 height 16
click at [193, 189] on input "Select an option" at bounding box center [200, 187] width 16 height 16
click at [426, 181] on span "Select an option" at bounding box center [426, 187] width 16 height 16
click at [426, 181] on input "Select an option" at bounding box center [426, 187] width 16 height 16
click at [193, 248] on span "Select an option" at bounding box center [200, 246] width 16 height 16
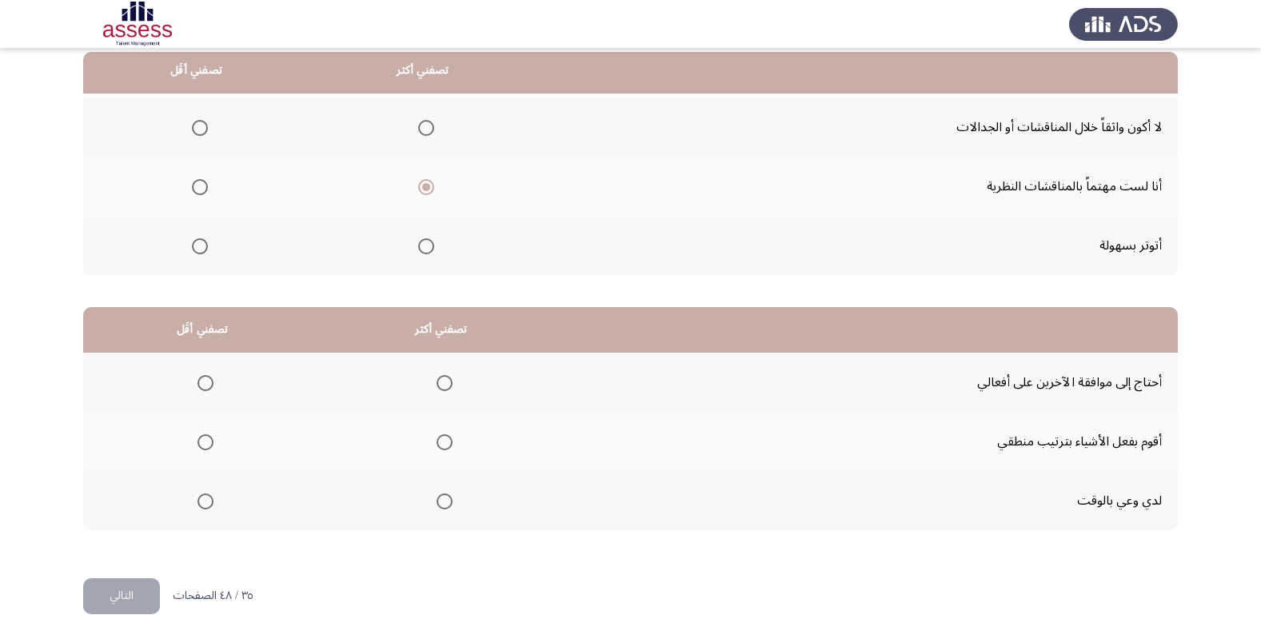
click at [193, 248] on input "Select an option" at bounding box center [200, 246] width 16 height 16
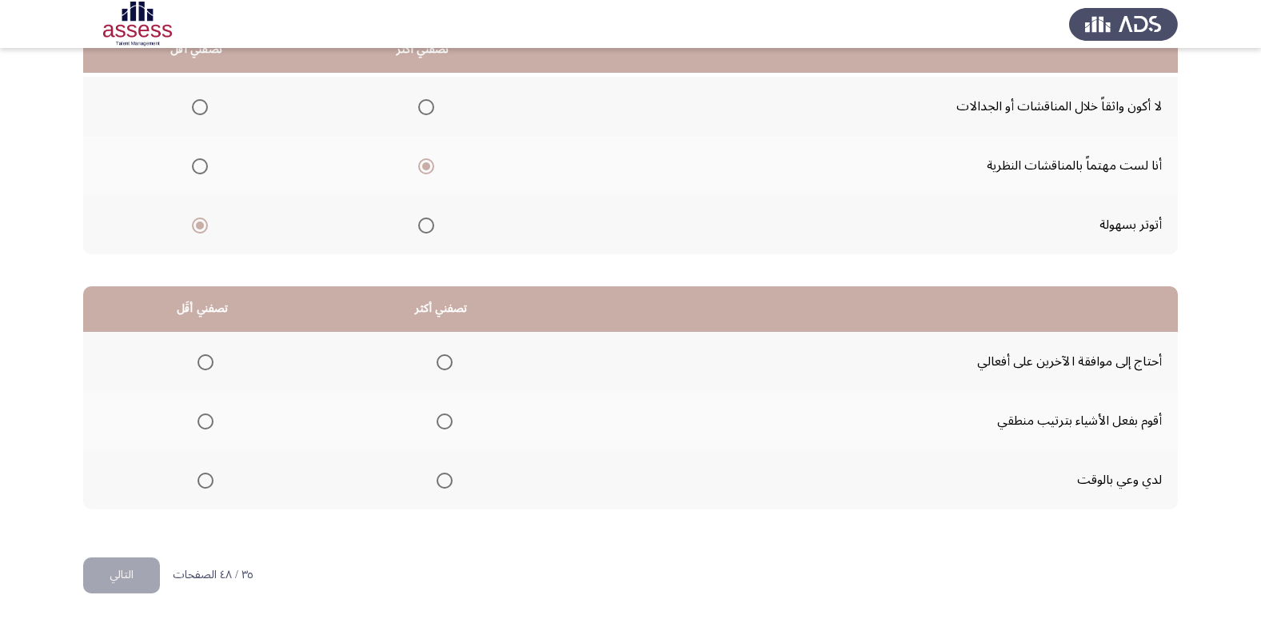
scroll to position [189, 0]
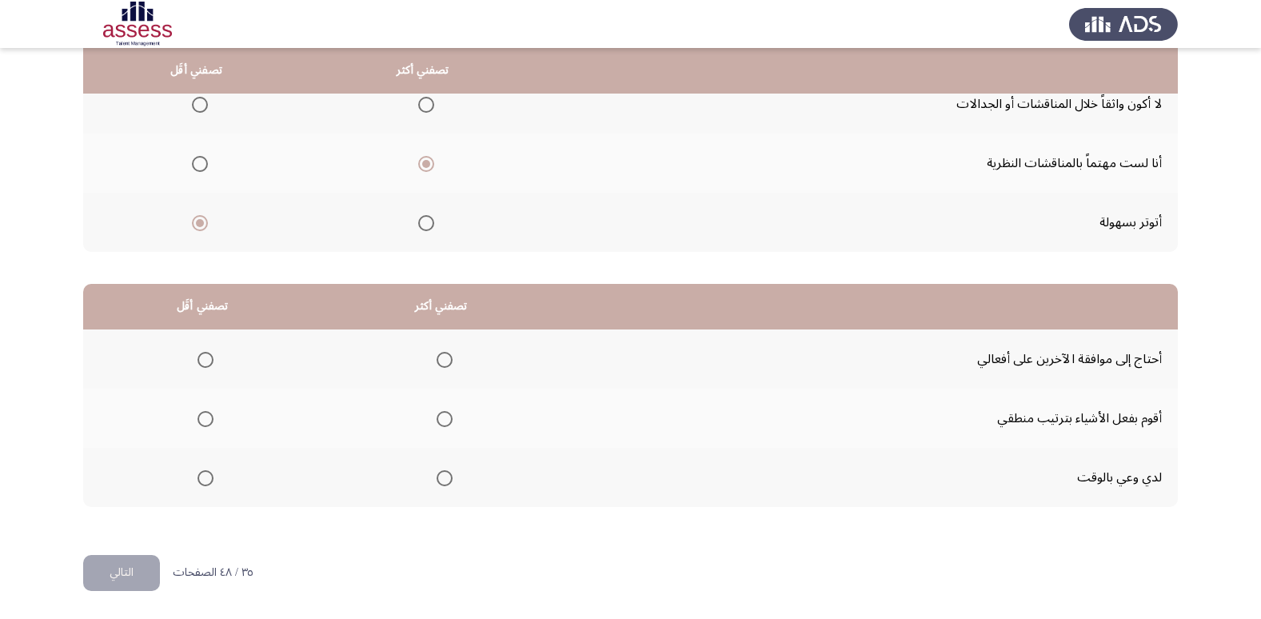
click at [444, 416] on span "Select an option" at bounding box center [444, 419] width 16 height 16
click at [444, 416] on input "Select an option" at bounding box center [444, 419] width 16 height 16
click at [207, 359] on span "Select an option" at bounding box center [205, 360] width 16 height 16
click at [207, 359] on input "Select an option" at bounding box center [205, 360] width 16 height 16
click at [115, 576] on button "التالي" at bounding box center [121, 573] width 77 height 36
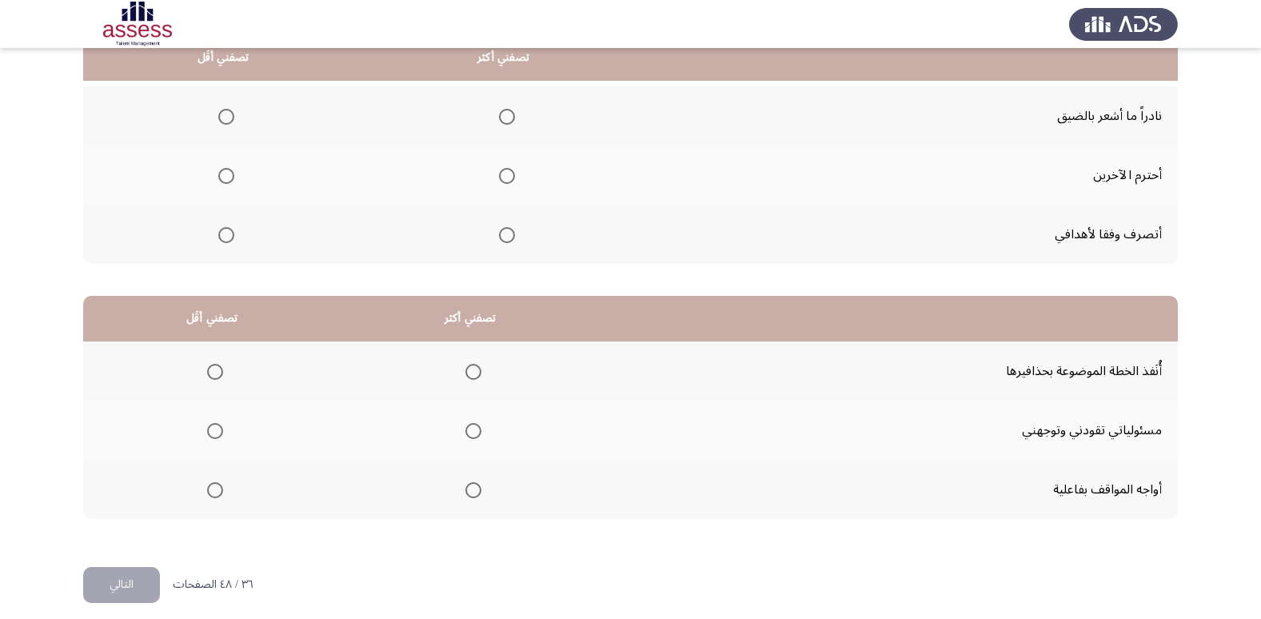
scroll to position [182, 0]
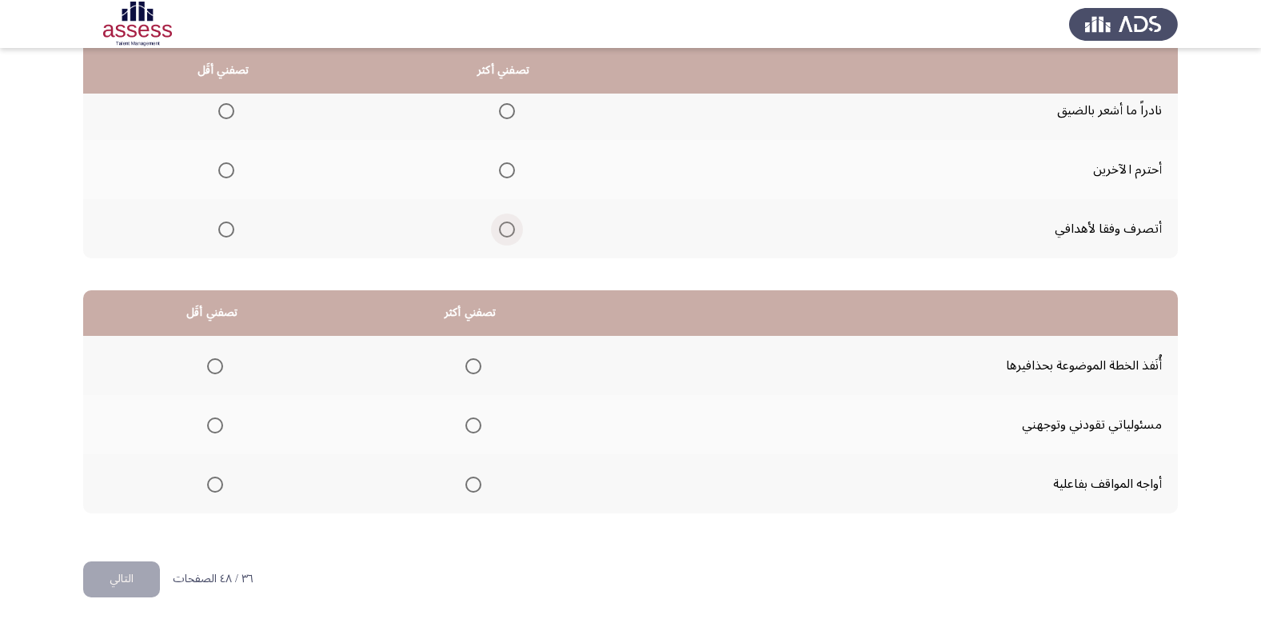
click at [504, 234] on span "Select an option" at bounding box center [507, 229] width 16 height 16
click at [504, 234] on input "Select an option" at bounding box center [507, 229] width 16 height 16
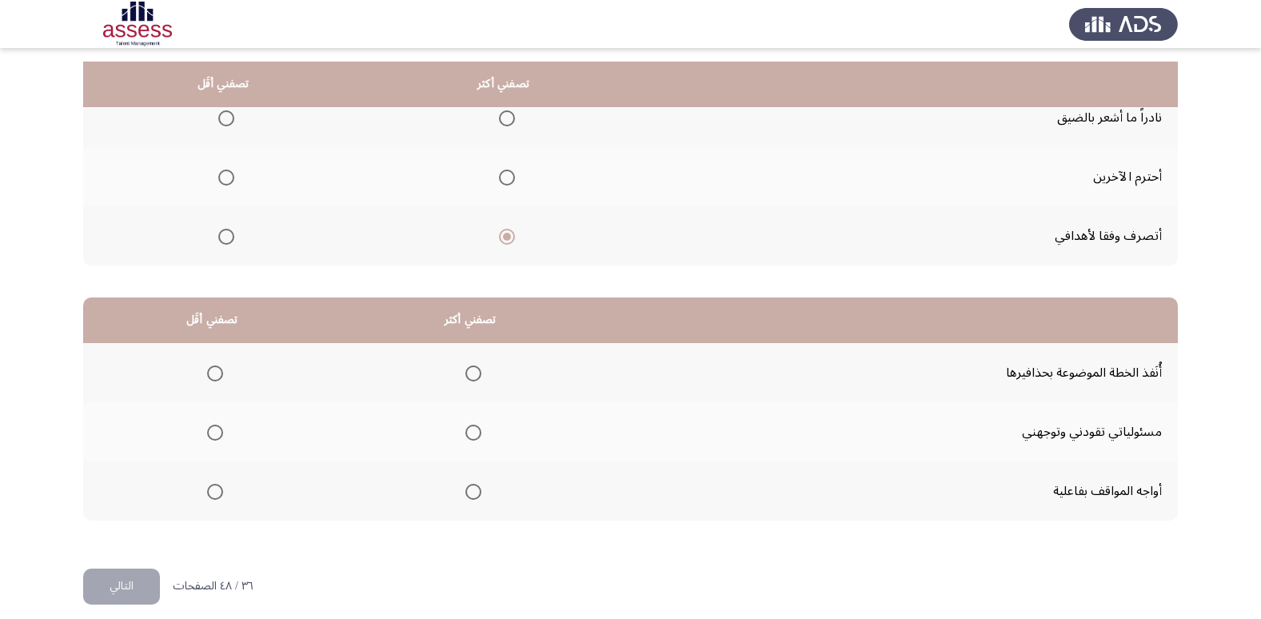
scroll to position [189, 0]
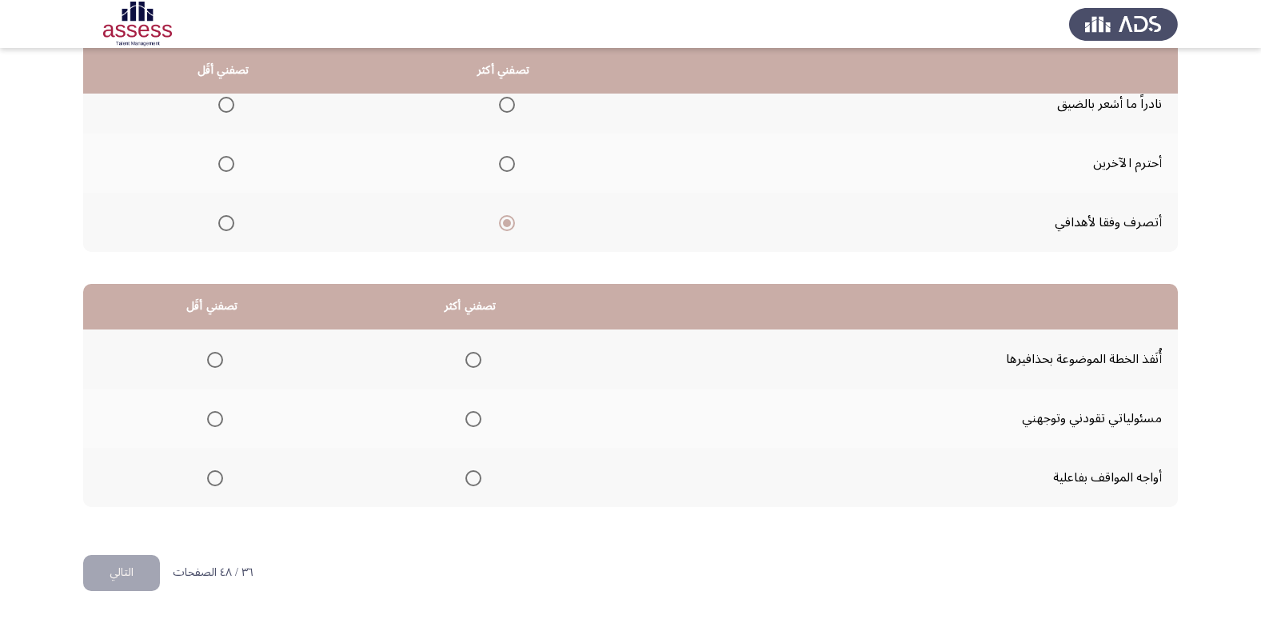
click at [467, 479] on span "Select an option" at bounding box center [473, 478] width 16 height 16
click at [467, 479] on input "Select an option" at bounding box center [473, 478] width 16 height 16
click at [469, 416] on span "Select an option" at bounding box center [473, 419] width 16 height 16
click at [469, 416] on input "Select an option" at bounding box center [473, 419] width 16 height 16
click at [212, 364] on span "Select an option" at bounding box center [215, 360] width 16 height 16
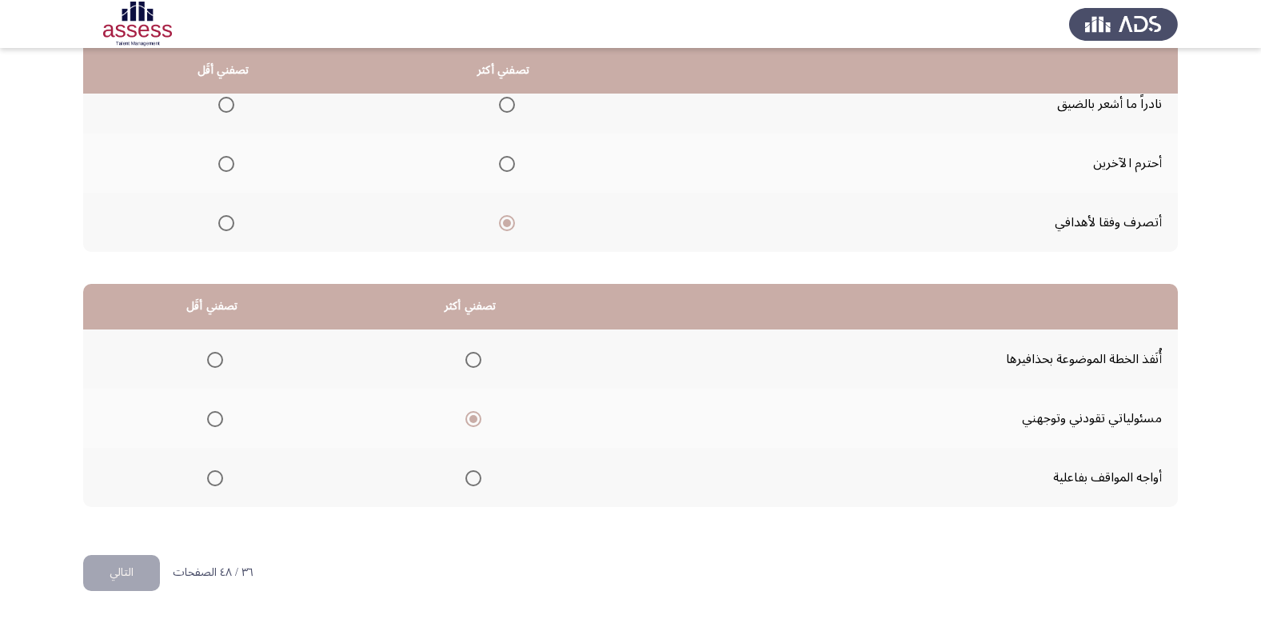
click at [212, 364] on input "Select an option" at bounding box center [215, 360] width 16 height 16
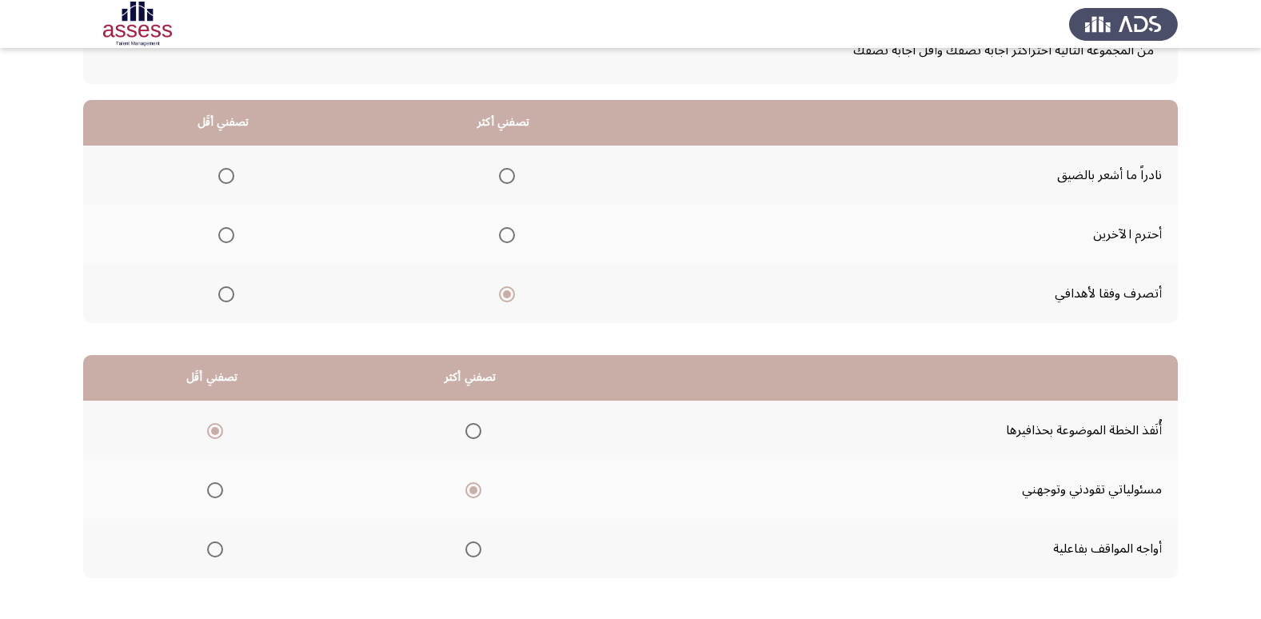
scroll to position [94, 0]
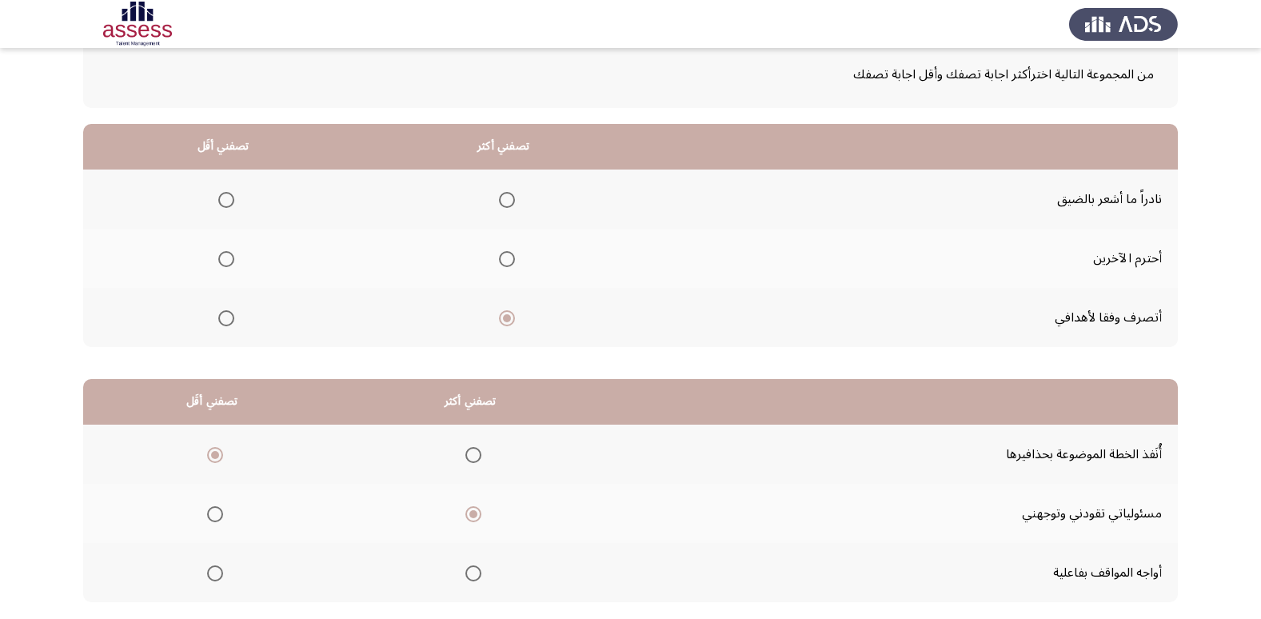
click at [513, 245] on th at bounding box center [503, 258] width 281 height 59
click at [505, 257] on span "Select an option" at bounding box center [507, 259] width 16 height 16
click at [505, 257] on input "Select an option" at bounding box center [507, 259] width 16 height 16
click at [235, 197] on th at bounding box center [223, 198] width 280 height 59
click at [229, 200] on span "Select an option" at bounding box center [226, 200] width 16 height 16
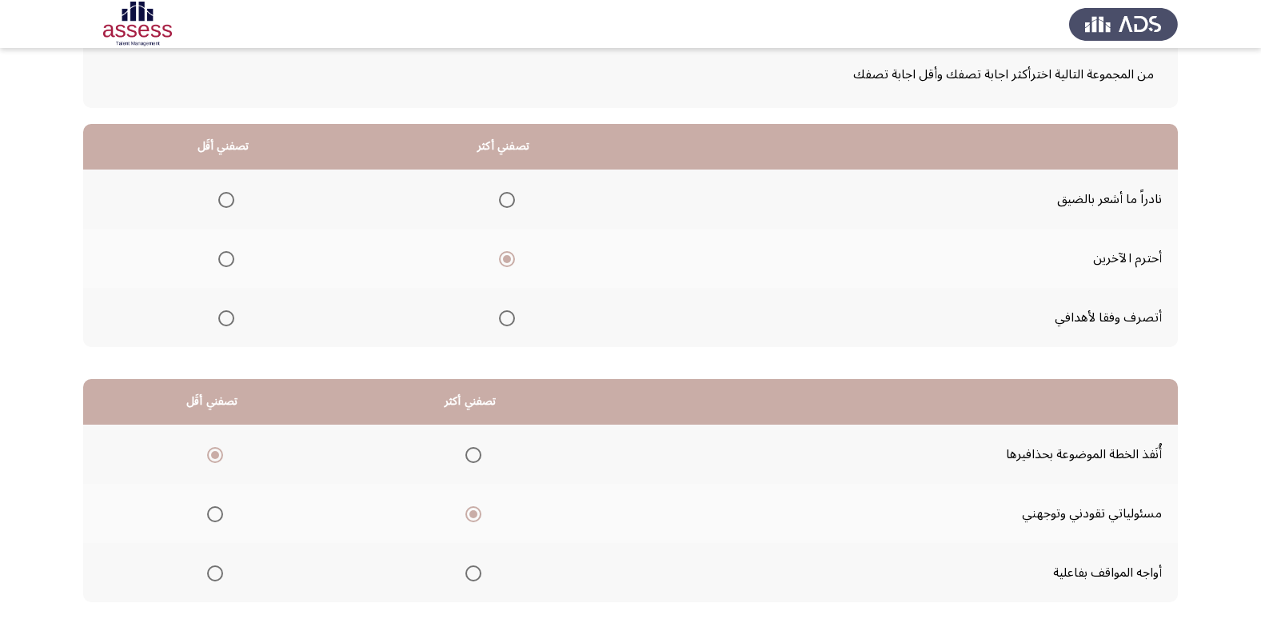
click at [229, 200] on input "Select an option" at bounding box center [226, 200] width 16 height 16
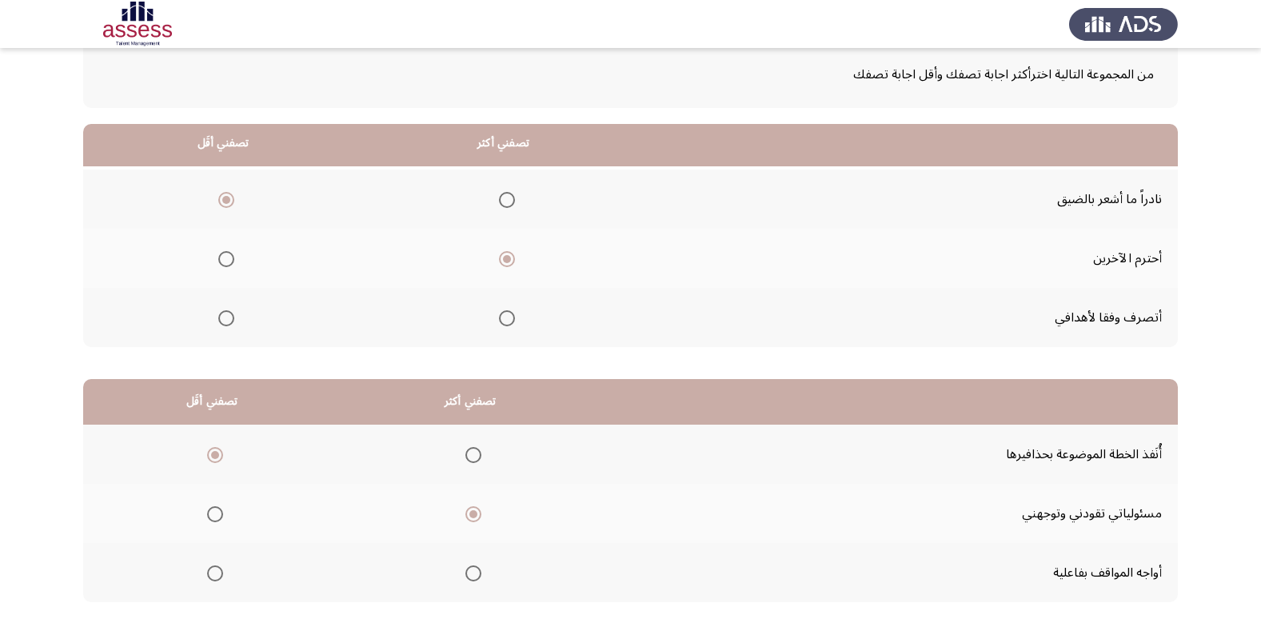
scroll to position [189, 0]
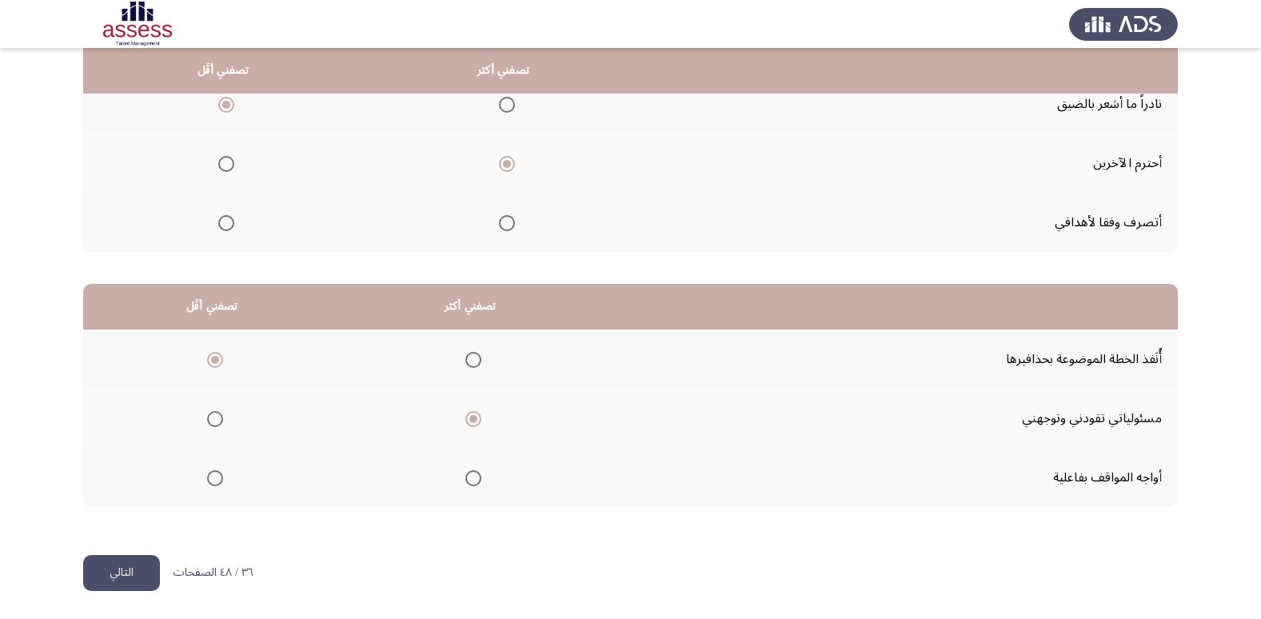
click at [108, 579] on button "التالي" at bounding box center [121, 573] width 77 height 36
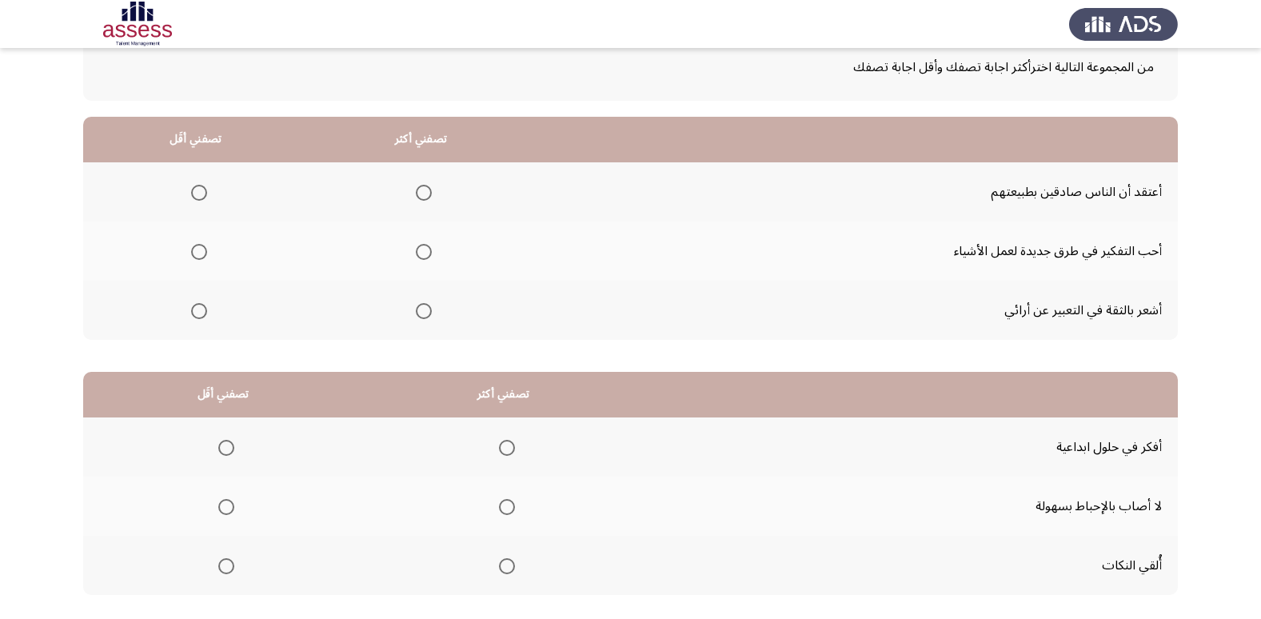
scroll to position [120, 0]
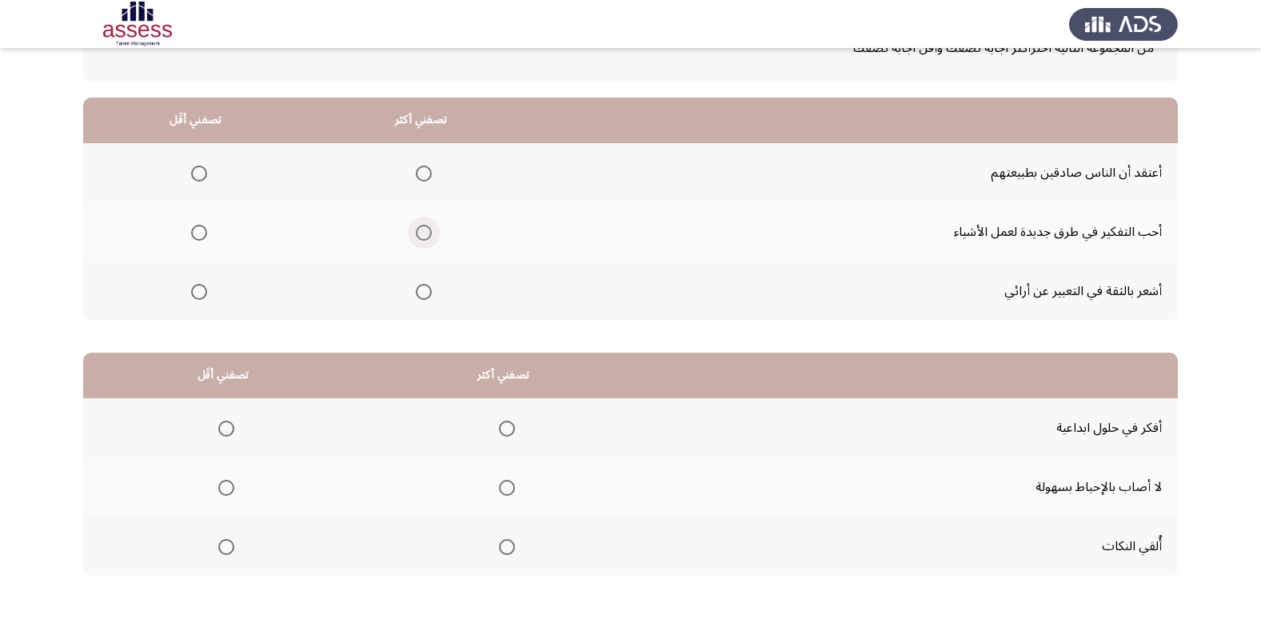
click at [416, 231] on span "Select an option" at bounding box center [424, 233] width 16 height 16
click at [416, 231] on input "Select an option" at bounding box center [424, 233] width 16 height 16
click at [201, 169] on span "Select an option" at bounding box center [199, 173] width 16 height 16
click at [201, 169] on input "Select an option" at bounding box center [199, 173] width 16 height 16
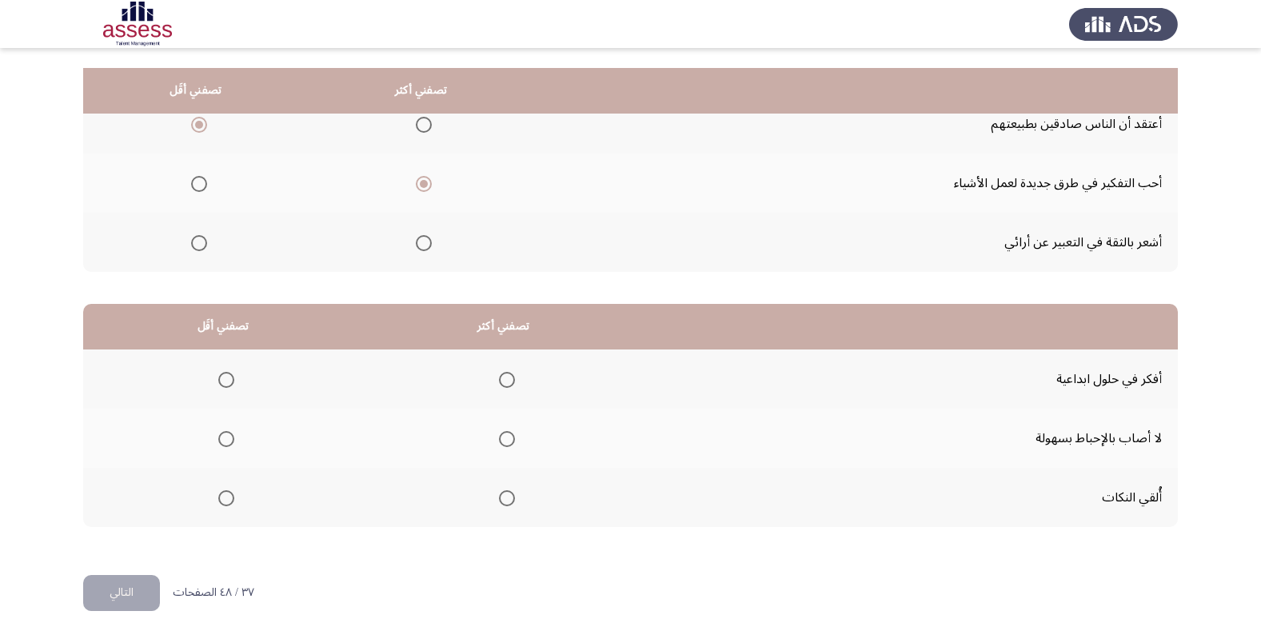
scroll to position [189, 0]
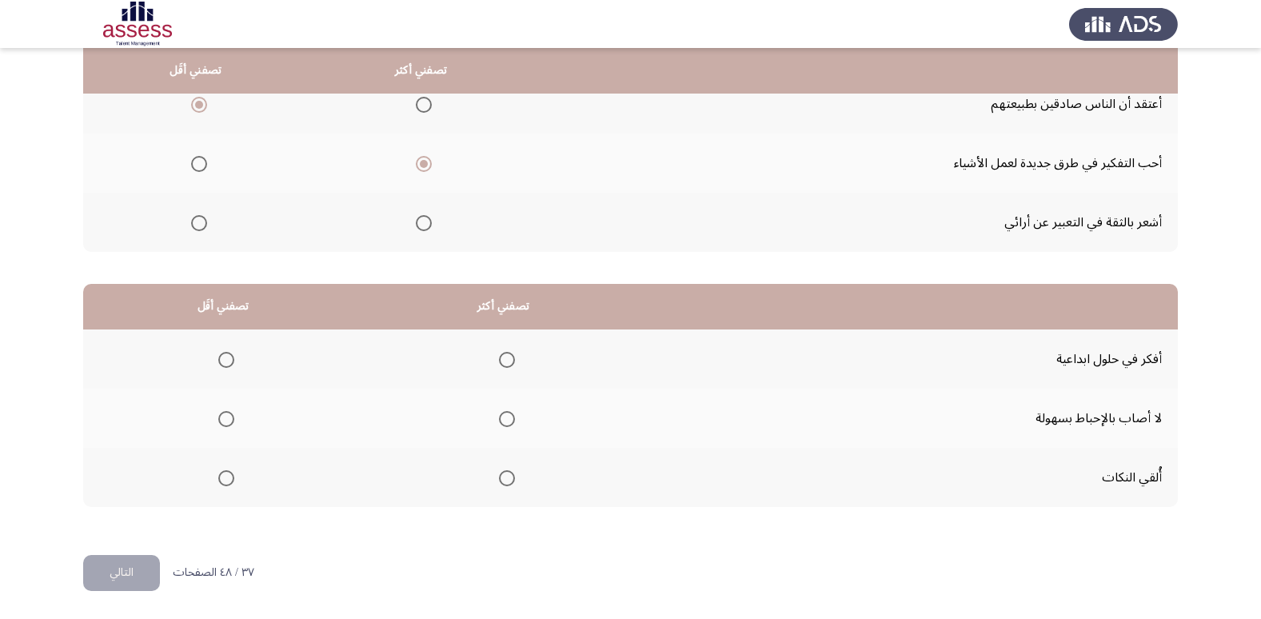
click at [499, 358] on span "Select an option" at bounding box center [507, 360] width 16 height 16
click at [499, 358] on input "Select an option" at bounding box center [507, 360] width 16 height 16
click at [221, 482] on span "Select an option" at bounding box center [226, 478] width 16 height 16
click at [221, 482] on input "Select an option" at bounding box center [226, 478] width 16 height 16
click at [106, 576] on button "التالي" at bounding box center [121, 573] width 77 height 36
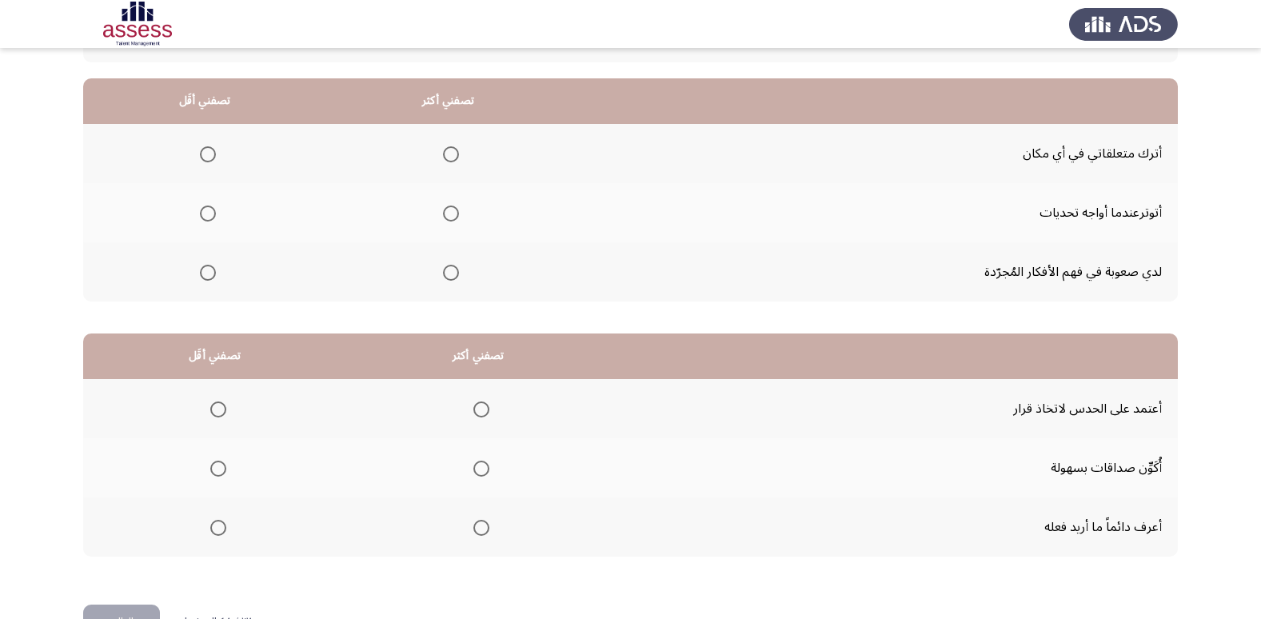
scroll to position [141, 0]
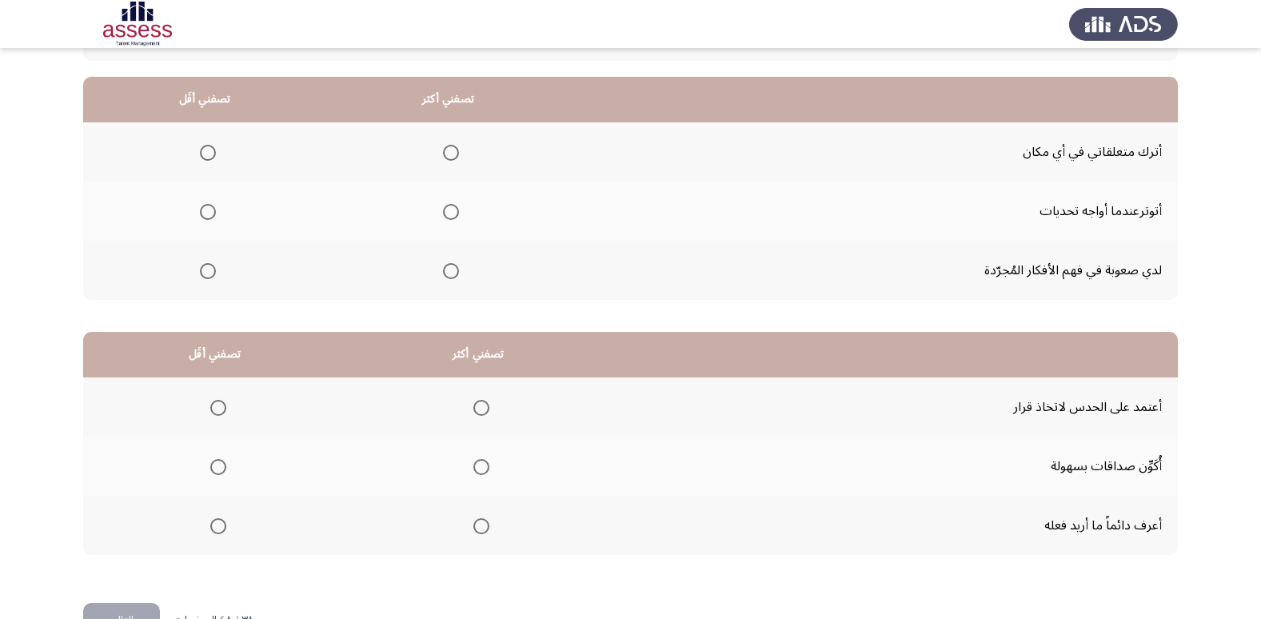
click at [452, 272] on span "Select an option" at bounding box center [451, 271] width 16 height 16
click at [452, 272] on input "Select an option" at bounding box center [451, 271] width 16 height 16
click at [210, 149] on span "Select an option" at bounding box center [208, 153] width 16 height 16
click at [210, 149] on input "Select an option" at bounding box center [208, 153] width 16 height 16
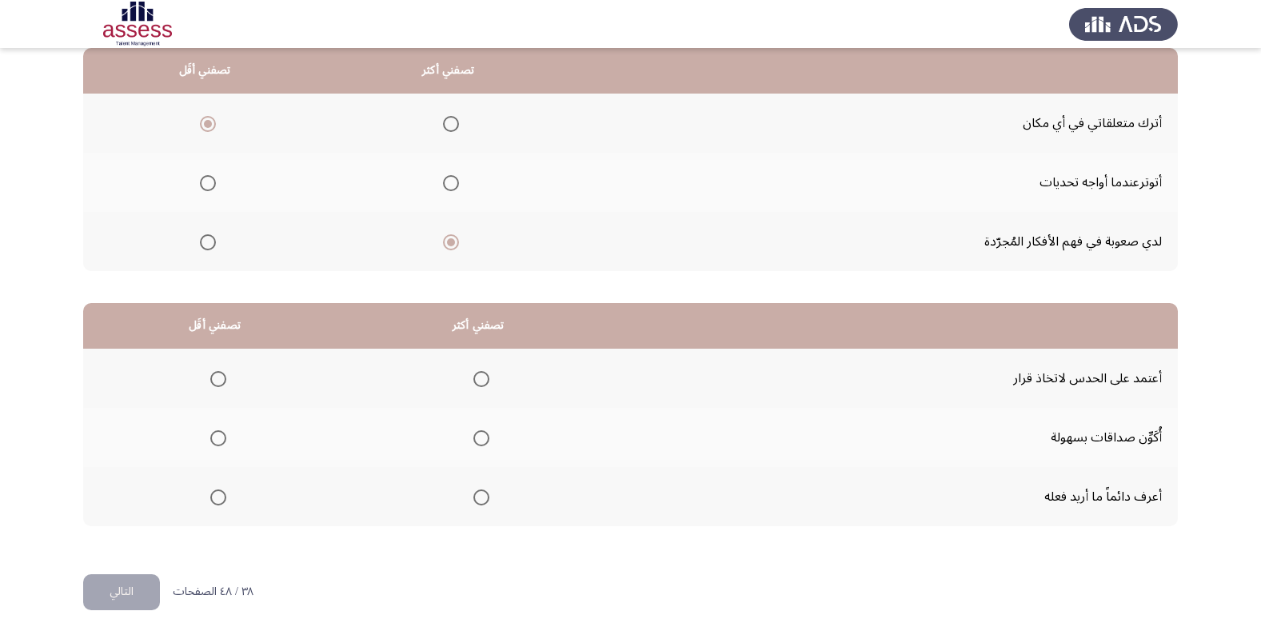
scroll to position [189, 0]
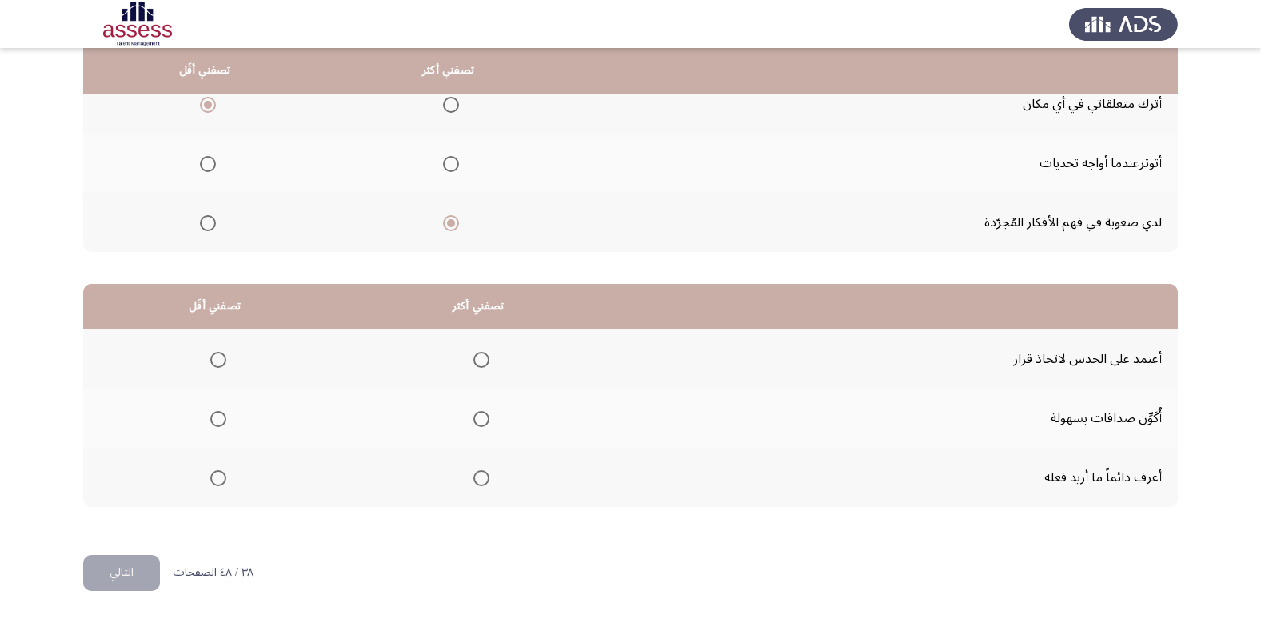
click at [488, 418] on span "Select an option" at bounding box center [481, 419] width 16 height 16
click at [488, 418] on input "Select an option" at bounding box center [481, 419] width 16 height 16
click at [211, 361] on span "Select an option" at bounding box center [218, 360] width 16 height 16
click at [211, 361] on input "Select an option" at bounding box center [218, 360] width 16 height 16
click at [136, 573] on button "التالي" at bounding box center [121, 573] width 77 height 36
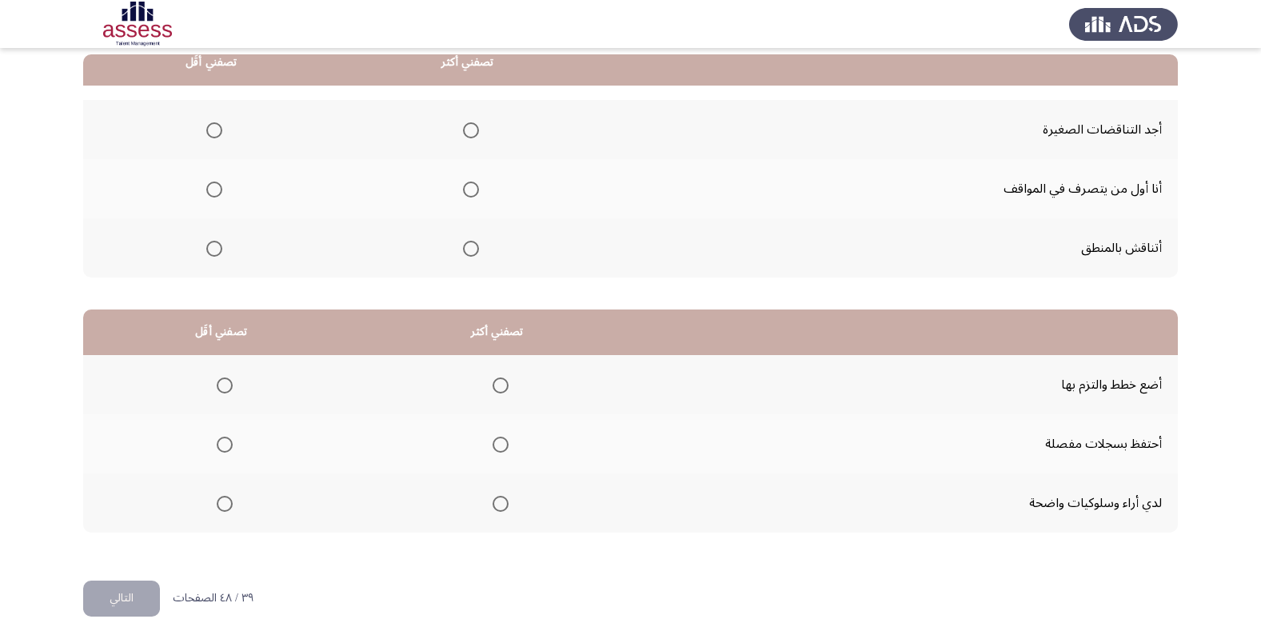
scroll to position [139, 0]
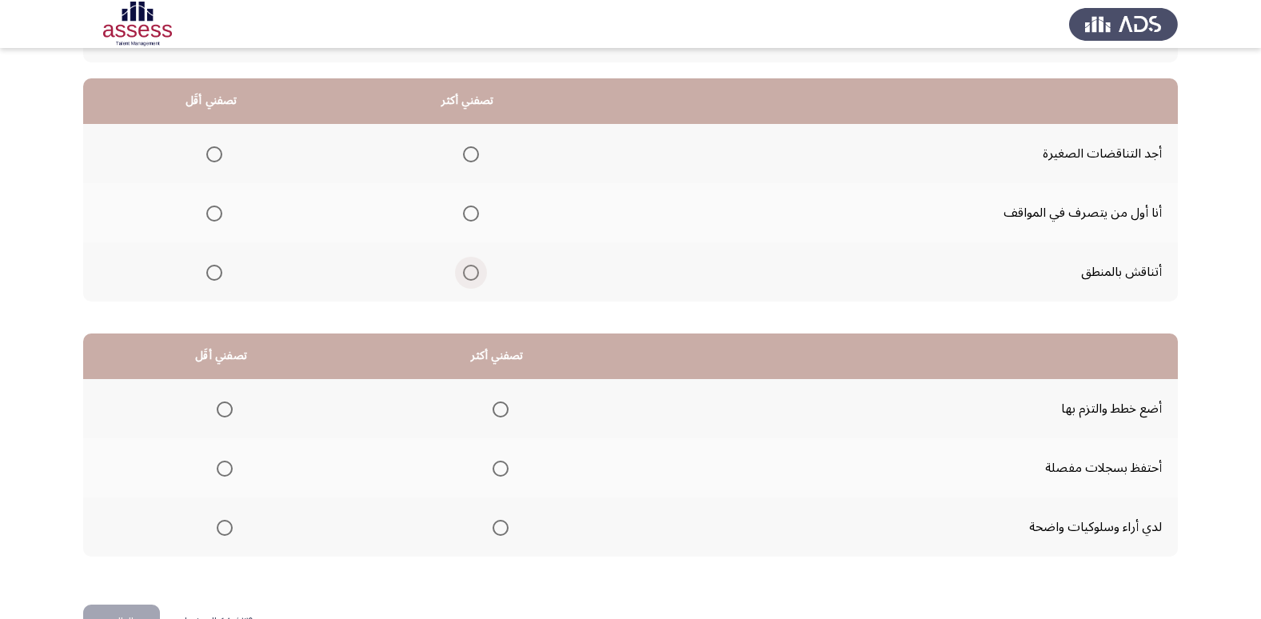
click at [464, 267] on span "Select an option" at bounding box center [471, 273] width 16 height 16
click at [464, 267] on input "Select an option" at bounding box center [471, 273] width 16 height 16
click at [211, 151] on span "Select an option" at bounding box center [214, 154] width 16 height 16
click at [211, 151] on input "Select an option" at bounding box center [214, 154] width 16 height 16
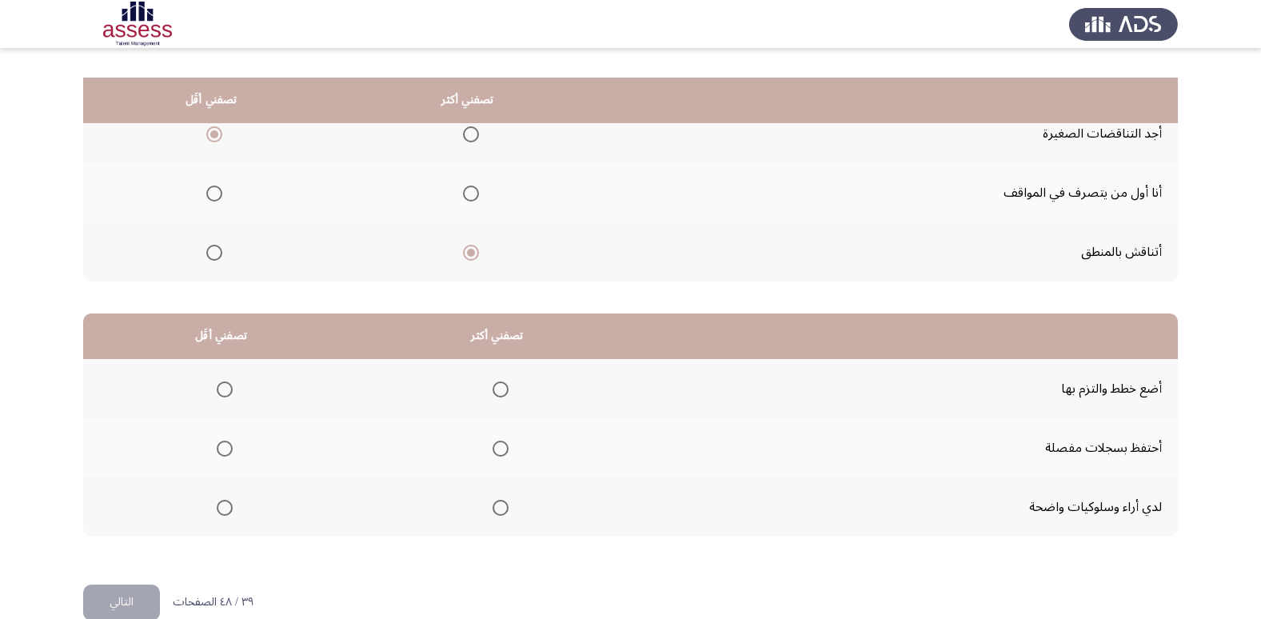
scroll to position [189, 0]
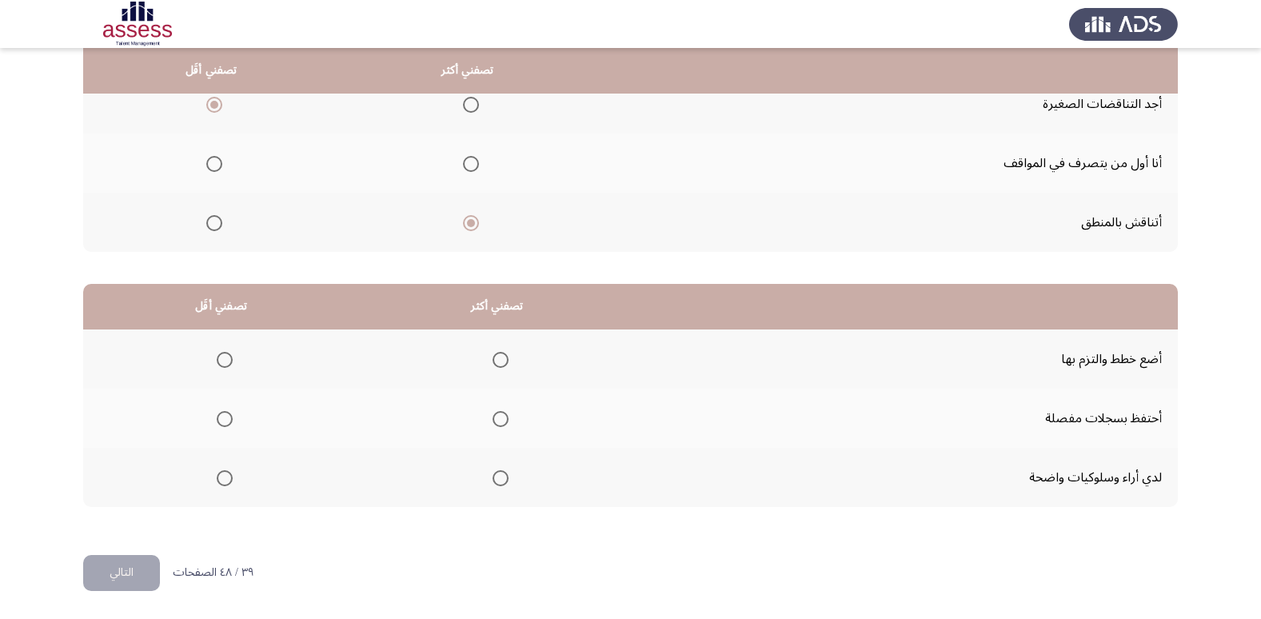
click at [496, 357] on span "Select an option" at bounding box center [500, 360] width 16 height 16
click at [496, 357] on input "Select an option" at bounding box center [500, 360] width 16 height 16
click at [222, 420] on span "Select an option" at bounding box center [225, 419] width 16 height 16
click at [222, 420] on input "Select an option" at bounding box center [225, 419] width 16 height 16
click at [111, 578] on button "التالي" at bounding box center [121, 573] width 77 height 36
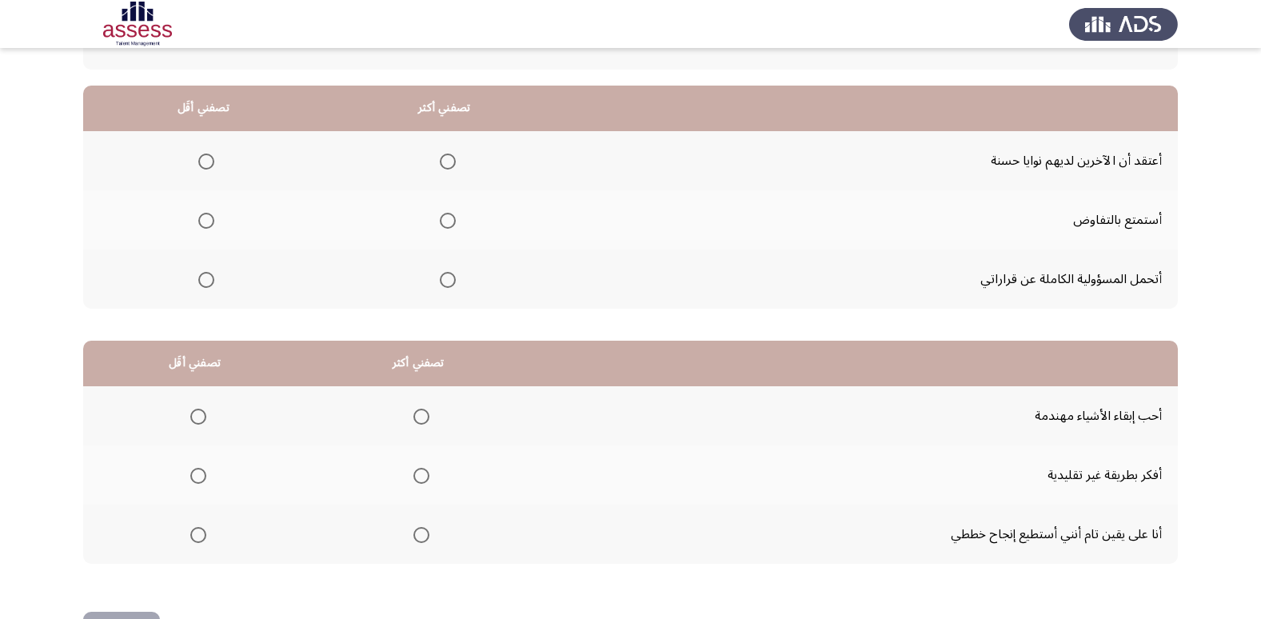
scroll to position [131, 0]
click at [442, 280] on span "Select an option" at bounding box center [448, 281] width 16 height 16
click at [442, 280] on input "Select an option" at bounding box center [448, 281] width 16 height 16
click at [209, 222] on span "Select an option" at bounding box center [206, 221] width 16 height 16
click at [209, 222] on input "Select an option" at bounding box center [206, 221] width 16 height 16
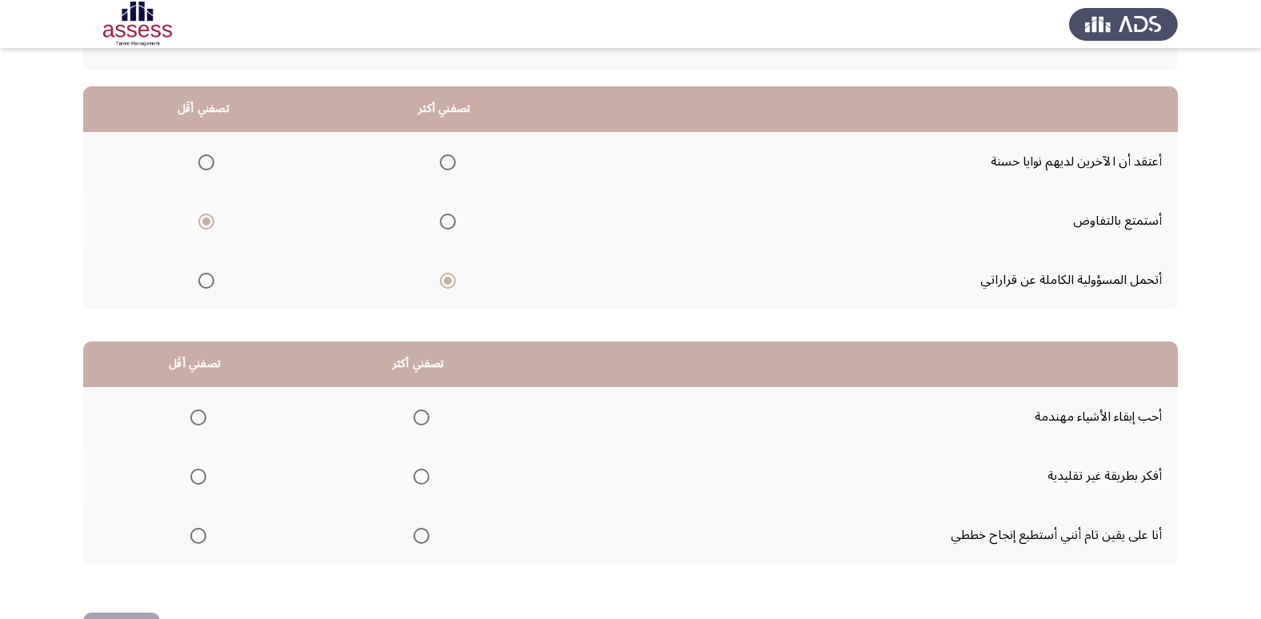
scroll to position [189, 0]
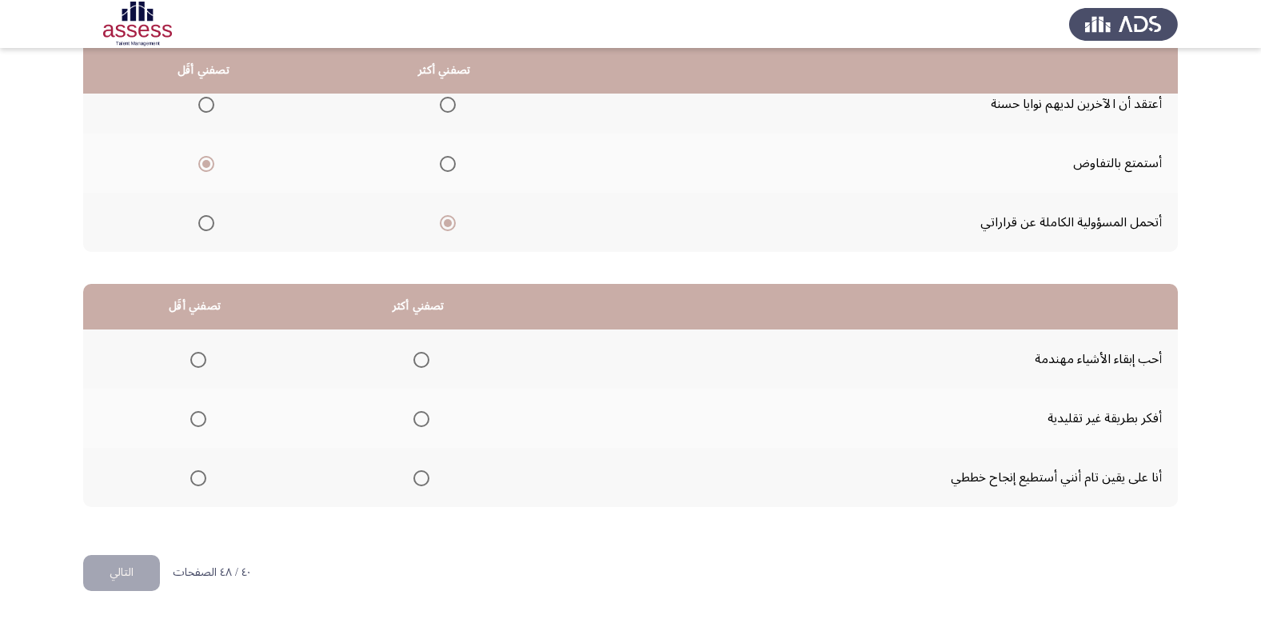
click at [420, 355] on span "Select an option" at bounding box center [421, 360] width 16 height 16
click at [420, 355] on input "Select an option" at bounding box center [421, 360] width 16 height 16
click at [416, 481] on span "Select an option" at bounding box center [421, 478] width 16 height 16
click at [416, 481] on input "Select an option" at bounding box center [421, 478] width 16 height 16
click at [424, 359] on span "Select an option" at bounding box center [421, 360] width 16 height 16
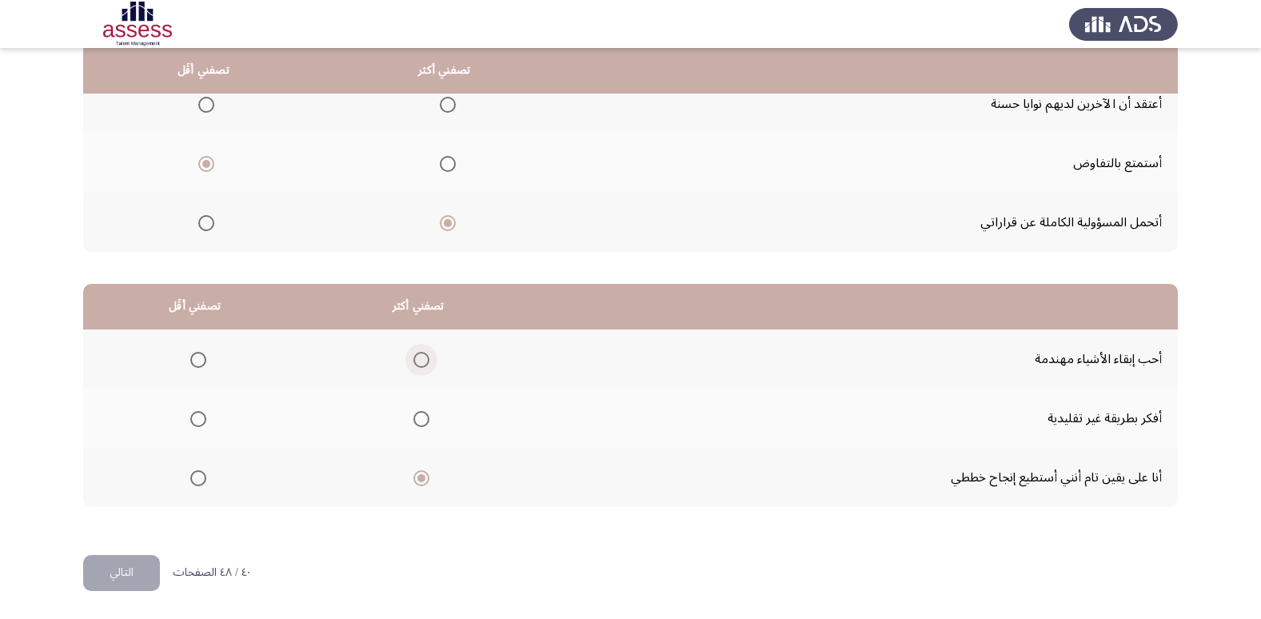
click at [424, 359] on input "Select an option" at bounding box center [421, 360] width 16 height 16
click at [197, 420] on span "Select an option" at bounding box center [198, 419] width 16 height 16
click at [197, 420] on input "Select an option" at bounding box center [198, 419] width 16 height 16
click at [137, 566] on button "التالي" at bounding box center [121, 573] width 77 height 36
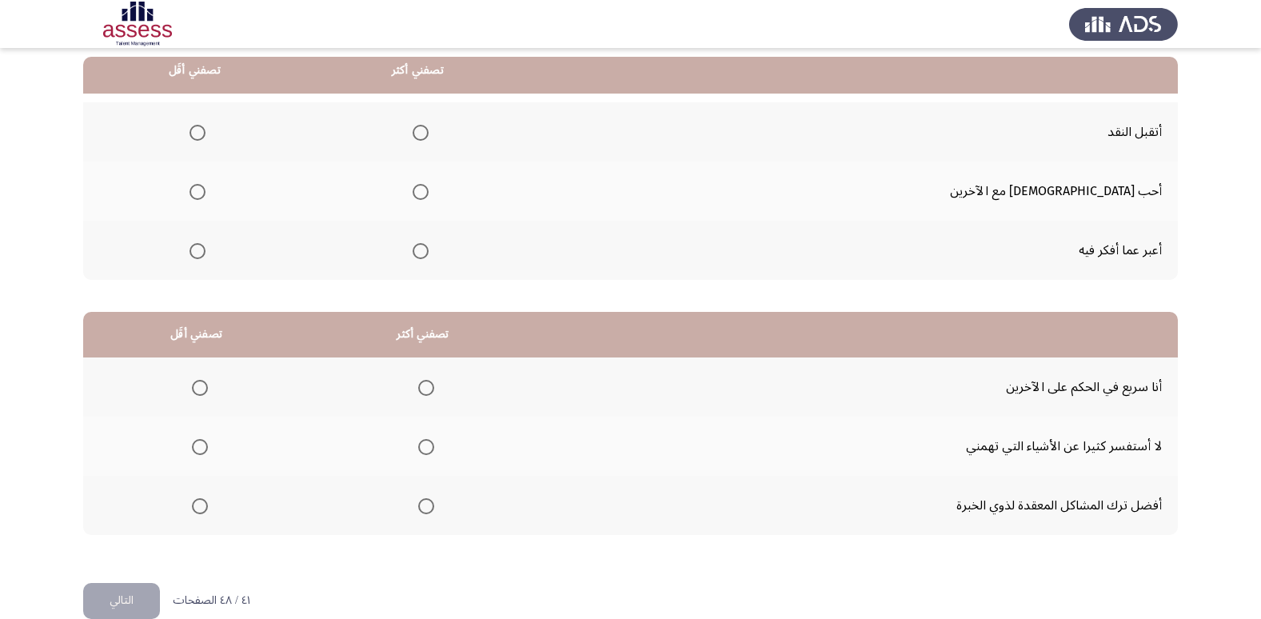
scroll to position [155, 0]
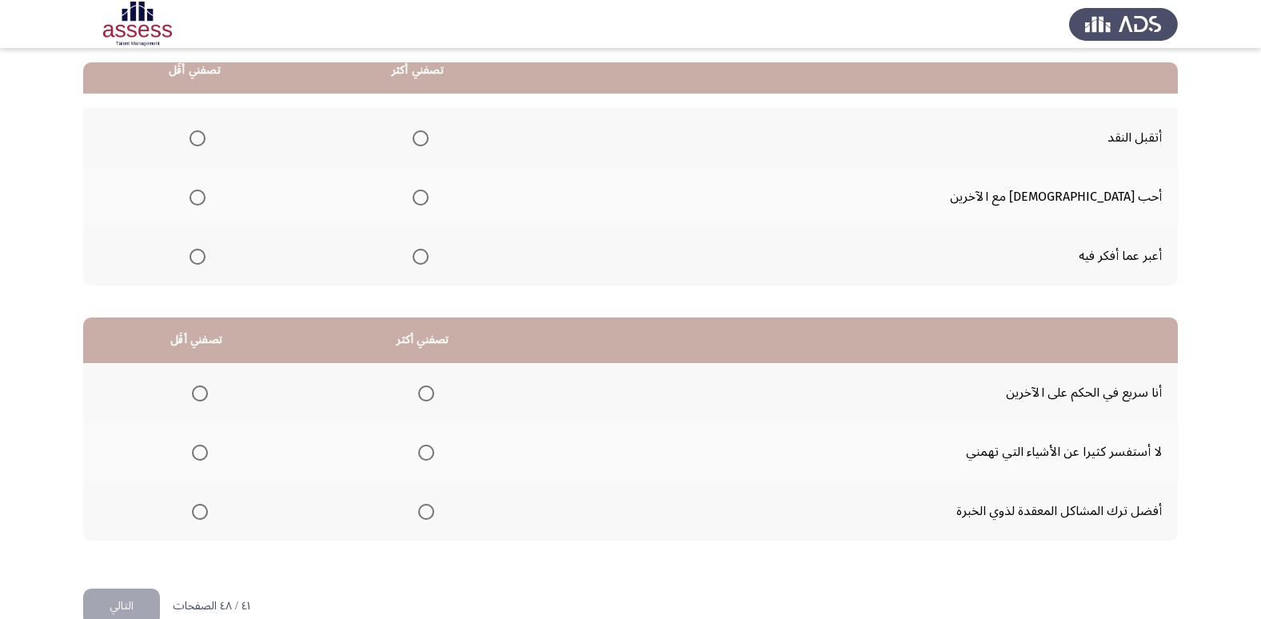
click at [428, 139] on span "Select an option" at bounding box center [420, 138] width 16 height 16
click at [428, 139] on input "Select an option" at bounding box center [420, 138] width 16 height 16
click at [428, 193] on span "Select an option" at bounding box center [420, 197] width 16 height 16
click at [428, 193] on input "Select an option" at bounding box center [420, 197] width 16 height 16
click at [205, 265] on mat-radio-group "Select an option" at bounding box center [194, 255] width 22 height 27
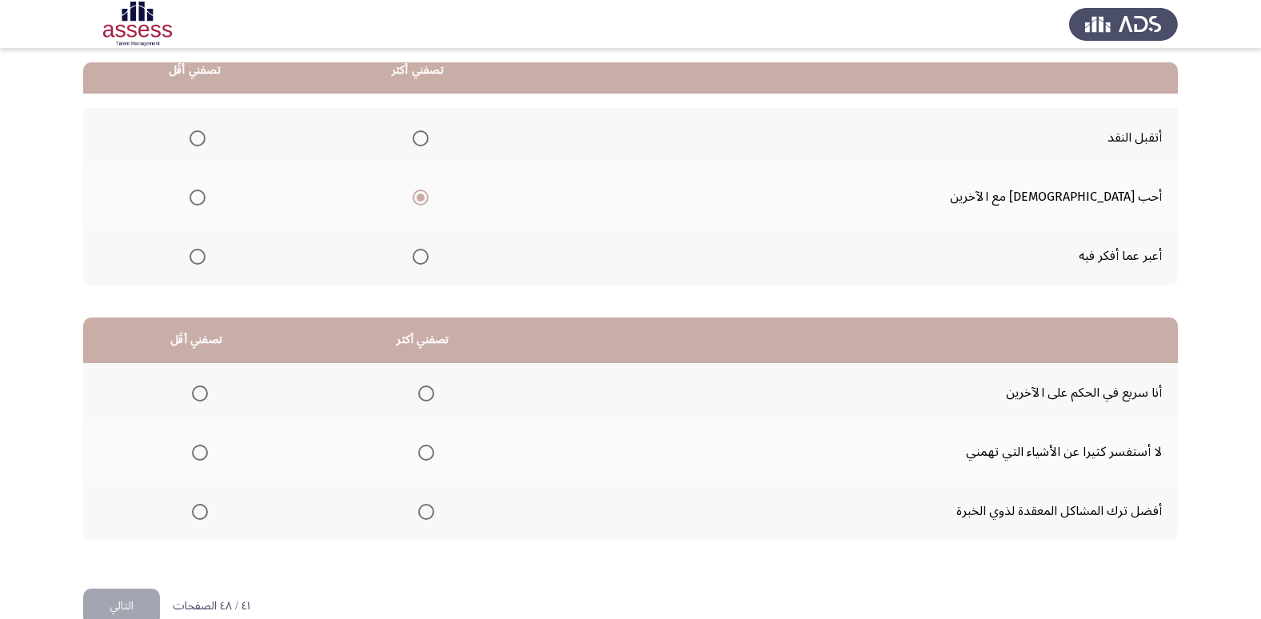
click at [205, 257] on span "Select an option" at bounding box center [197, 257] width 16 height 16
click at [205, 257] on input "Select an option" at bounding box center [197, 257] width 16 height 16
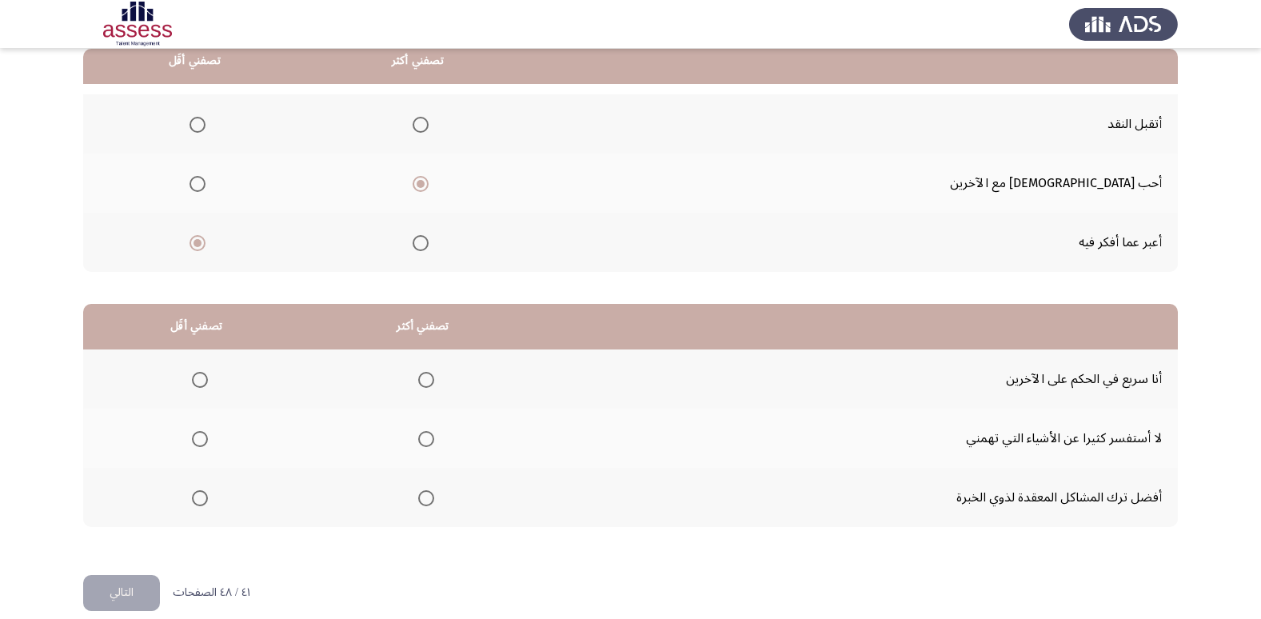
scroll to position [189, 0]
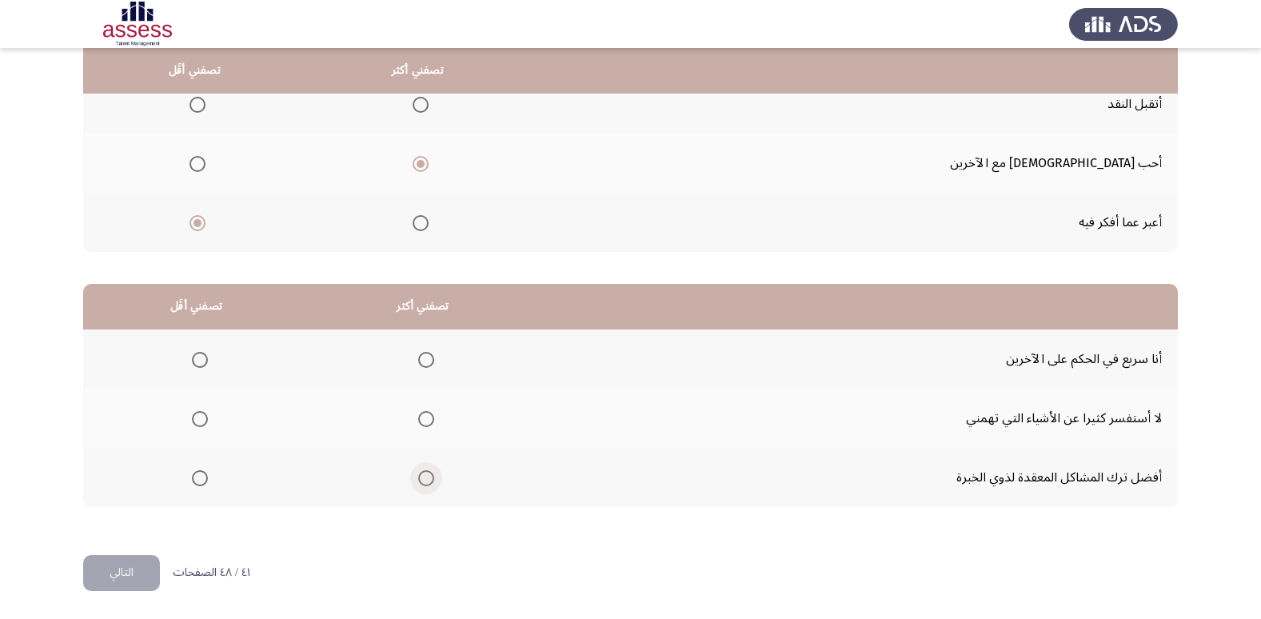
click at [424, 483] on span "Select an option" at bounding box center [426, 478] width 16 height 16
click at [424, 483] on input "Select an option" at bounding box center [426, 478] width 16 height 16
click at [203, 418] on span "Select an option" at bounding box center [200, 419] width 16 height 16
click at [203, 418] on input "Select an option" at bounding box center [200, 419] width 16 height 16
click at [136, 571] on button "التالي" at bounding box center [121, 573] width 77 height 36
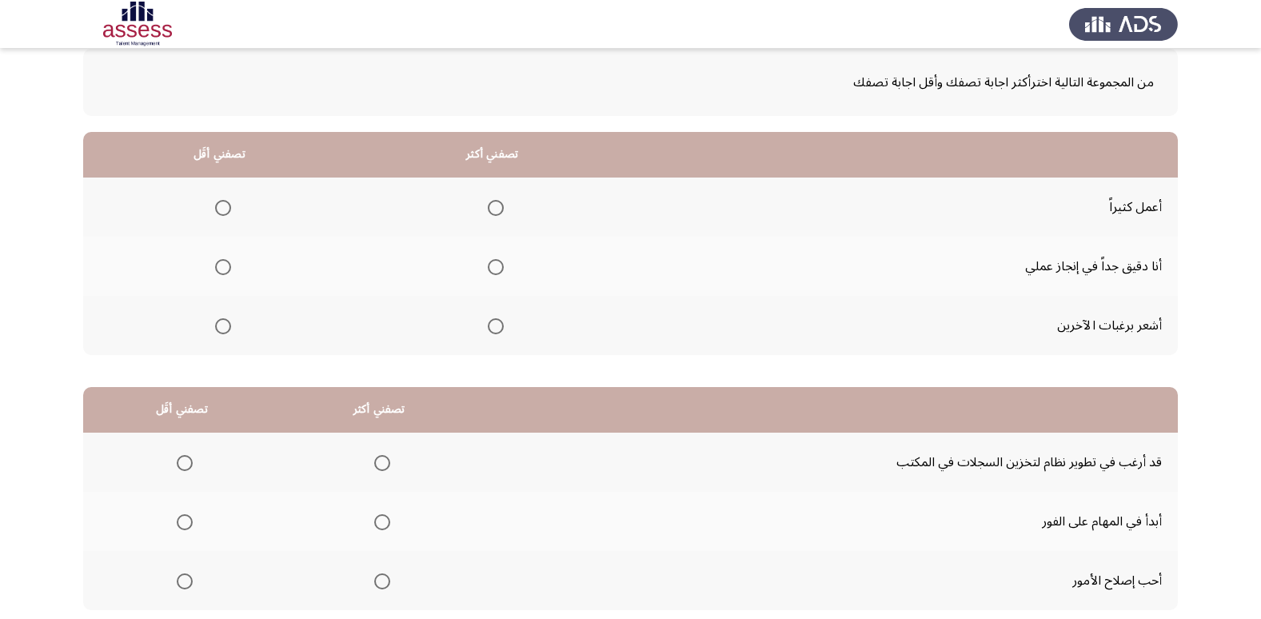
scroll to position [46, 0]
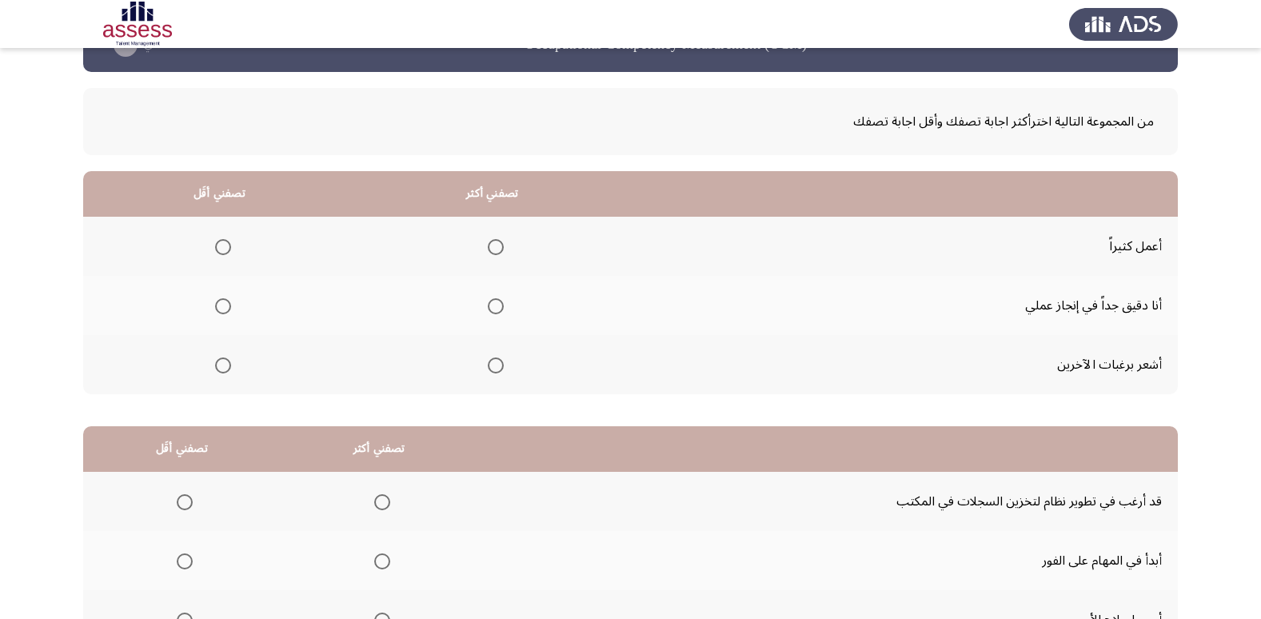
click at [488, 302] on span "Select an option" at bounding box center [496, 306] width 16 height 16
click at [488, 302] on input "Select an option" at bounding box center [496, 306] width 16 height 16
click at [206, 365] on th at bounding box center [219, 364] width 273 height 59
click at [223, 368] on span "Select an option" at bounding box center [223, 365] width 16 height 16
click at [223, 368] on input "Select an option" at bounding box center [223, 365] width 16 height 16
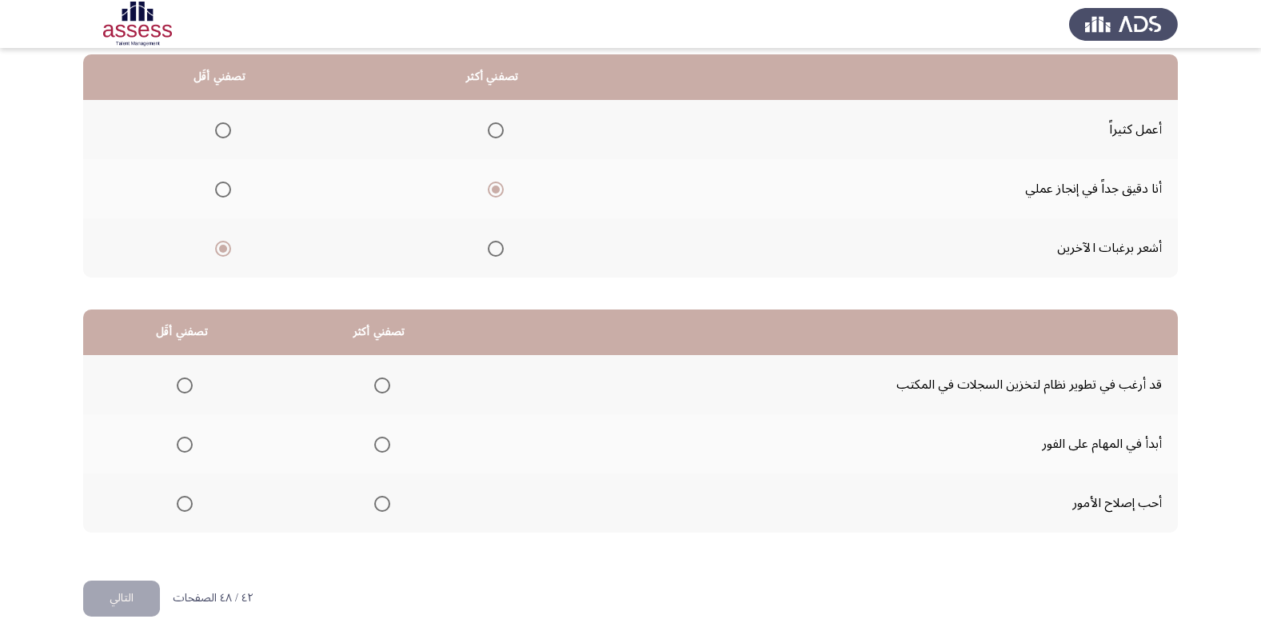
scroll to position [182, 0]
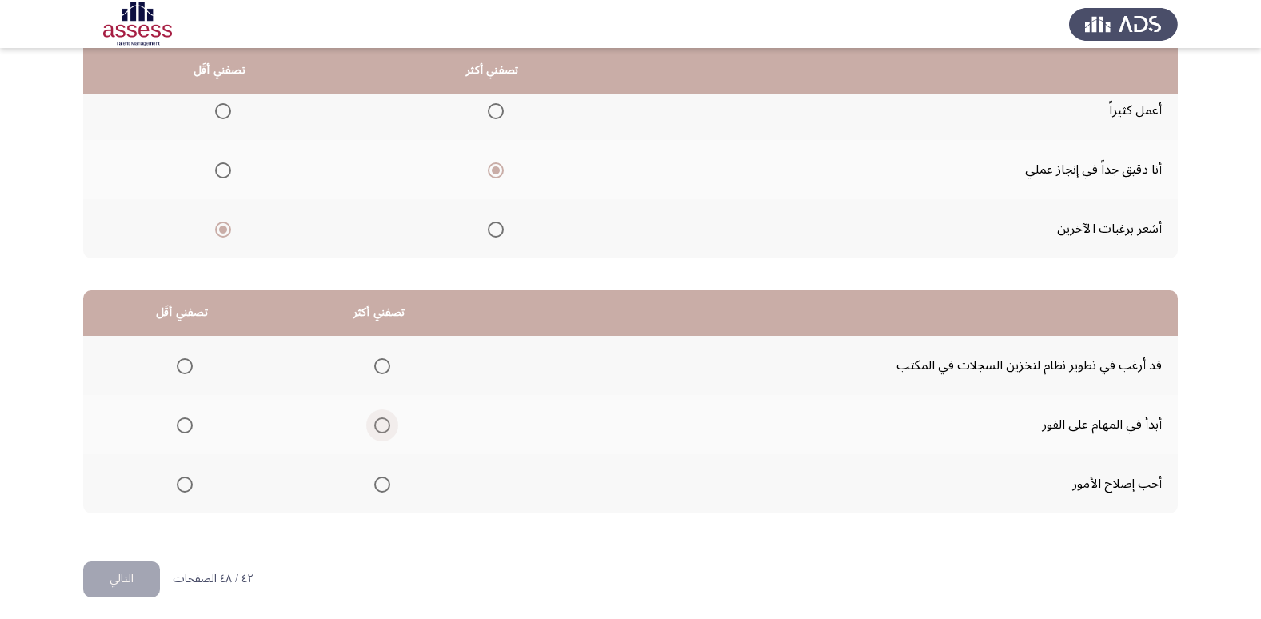
click at [374, 426] on span "Select an option" at bounding box center [382, 425] width 16 height 16
click at [374, 426] on input "Select an option" at bounding box center [382, 425] width 16 height 16
click at [380, 365] on span "Select an option" at bounding box center [382, 366] width 16 height 16
click at [380, 365] on input "Select an option" at bounding box center [382, 366] width 16 height 16
click at [179, 489] on span "Select an option" at bounding box center [185, 484] width 16 height 16
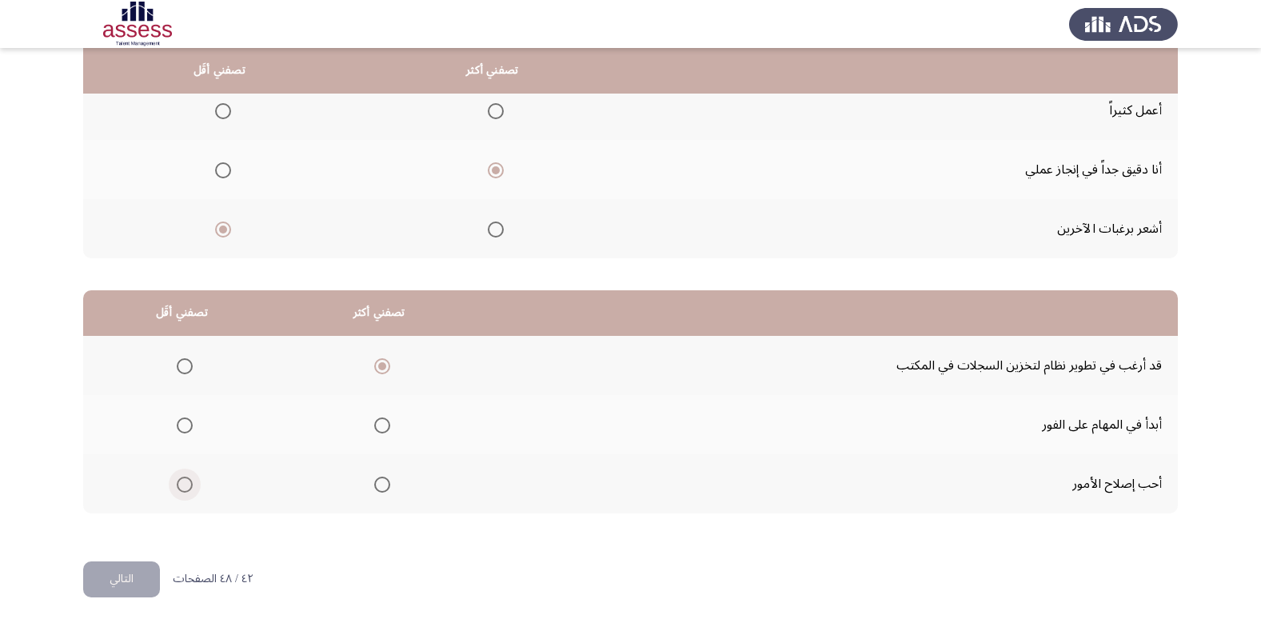
click at [179, 489] on input "Select an option" at bounding box center [185, 484] width 16 height 16
click at [122, 580] on button "التالي" at bounding box center [121, 579] width 77 height 36
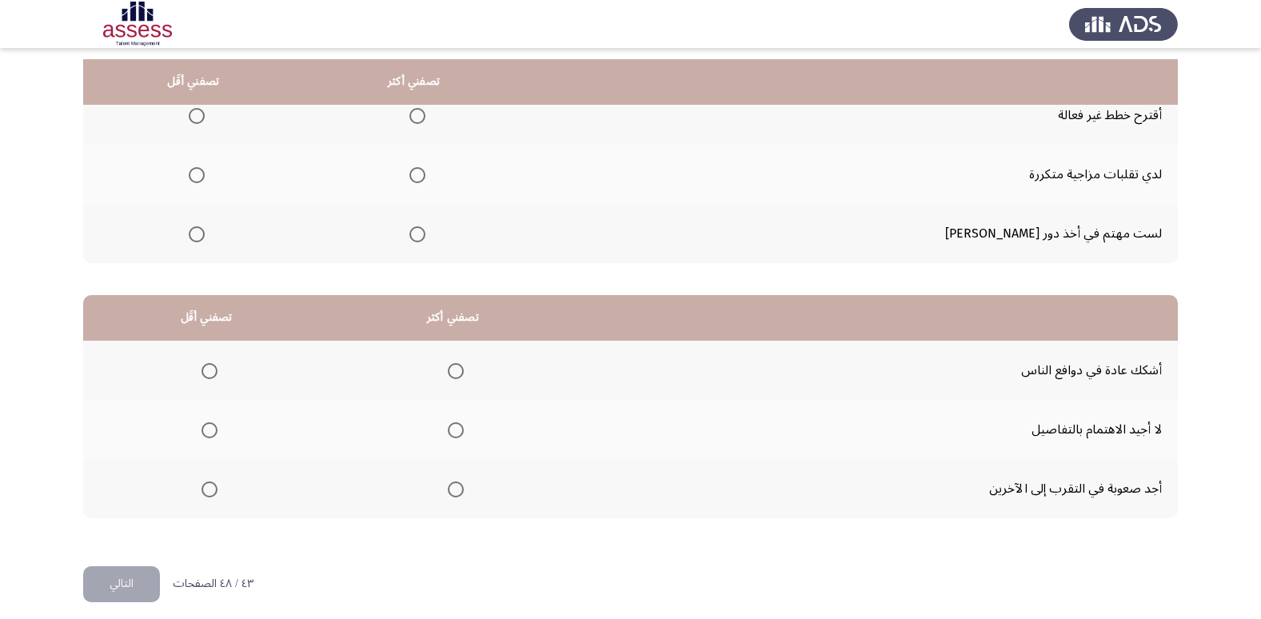
scroll to position [189, 0]
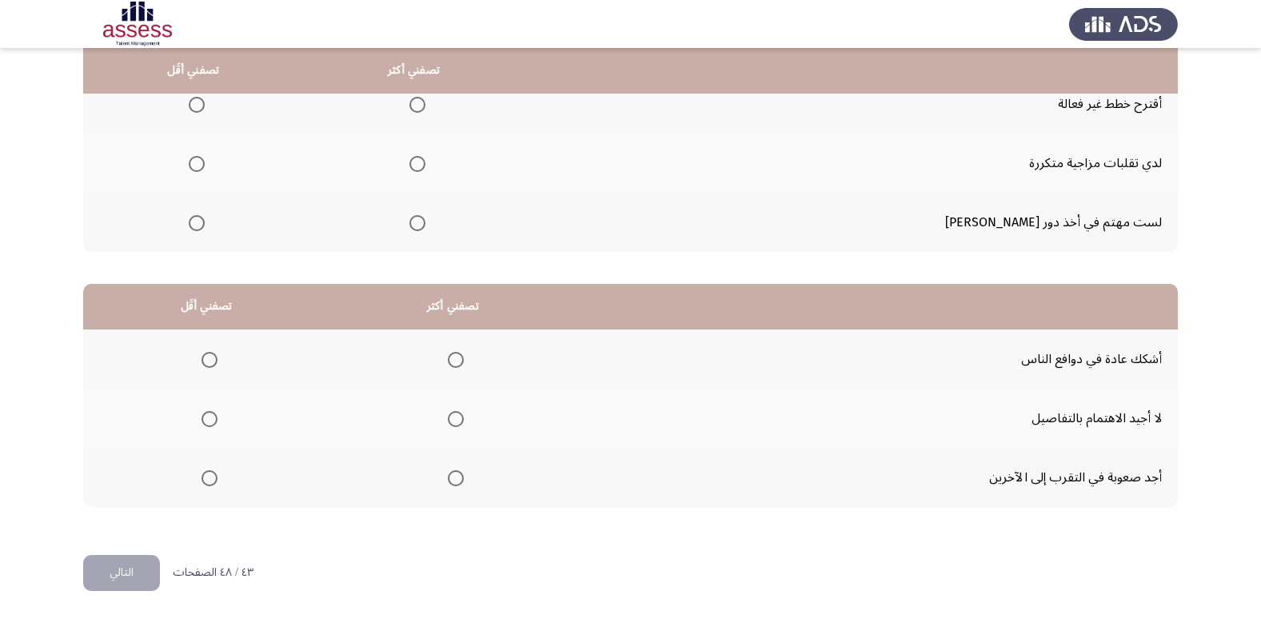
click at [456, 420] on span "Select an option" at bounding box center [456, 419] width 16 height 16
click at [456, 420] on input "Select an option" at bounding box center [456, 419] width 16 height 16
click at [208, 483] on span "Select an option" at bounding box center [209, 478] width 16 height 16
click at [208, 483] on input "Select an option" at bounding box center [209, 478] width 16 height 16
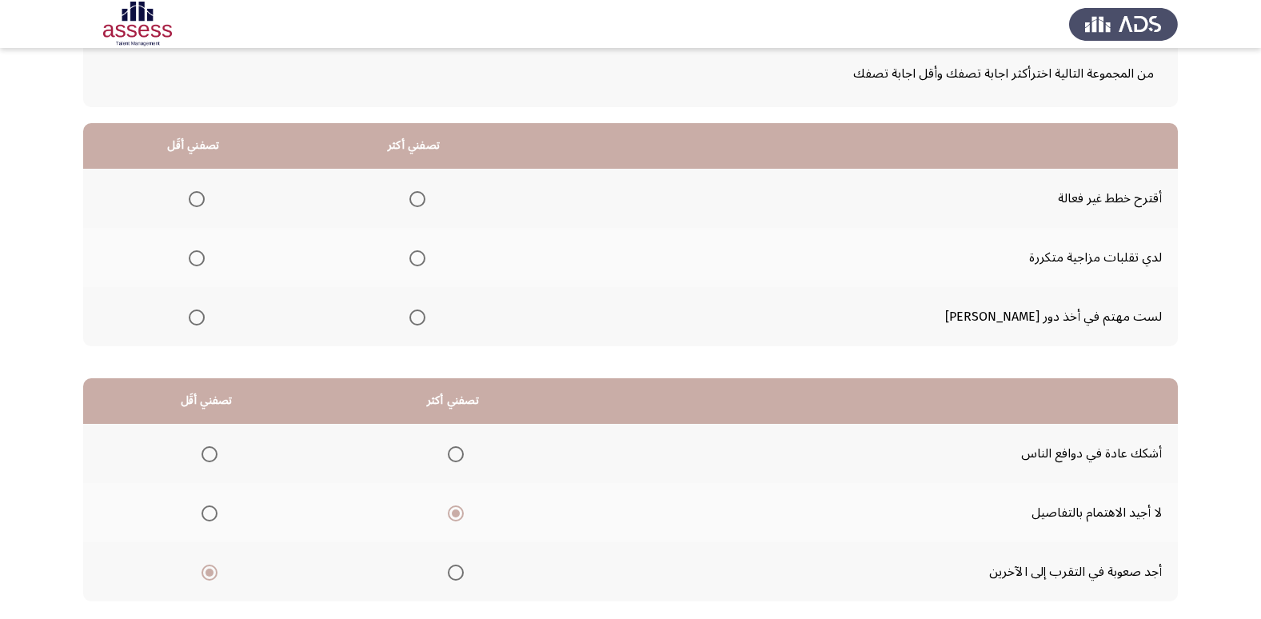
scroll to position [91, 0]
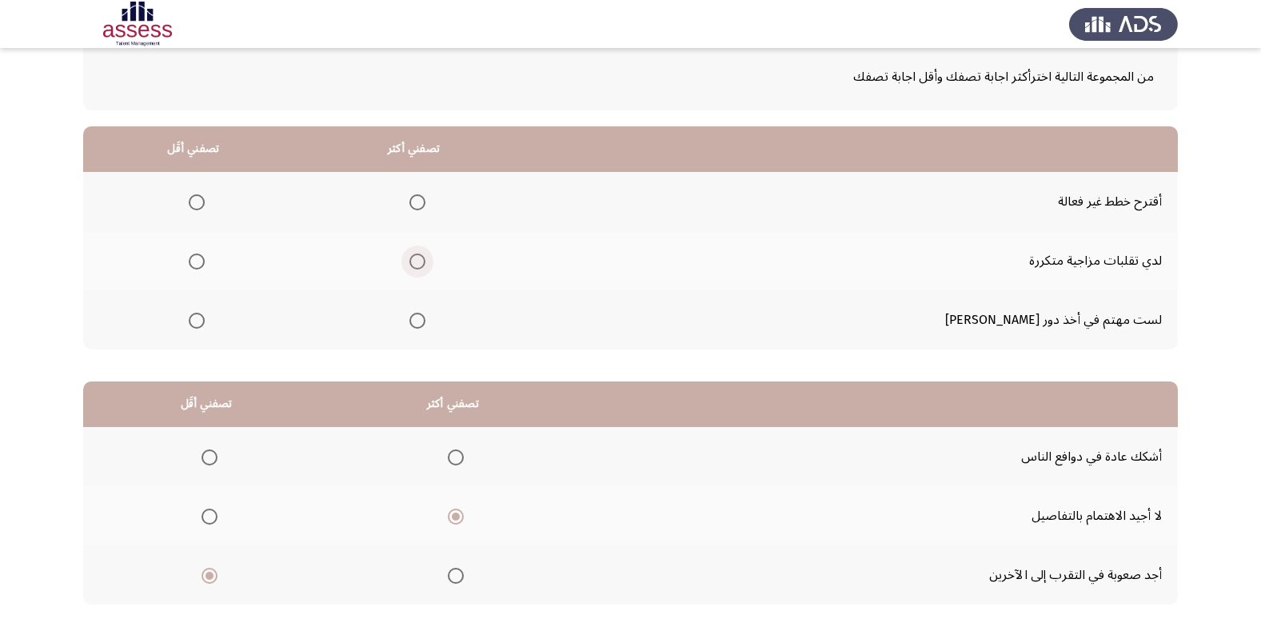
click at [425, 261] on span "Select an option" at bounding box center [417, 261] width 16 height 16
click at [425, 261] on input "Select an option" at bounding box center [417, 261] width 16 height 16
click at [205, 257] on span "Select an option" at bounding box center [197, 261] width 16 height 16
click at [205, 257] on input "Select an option" at bounding box center [197, 261] width 16 height 16
click at [425, 323] on span "Select an option" at bounding box center [417, 321] width 16 height 16
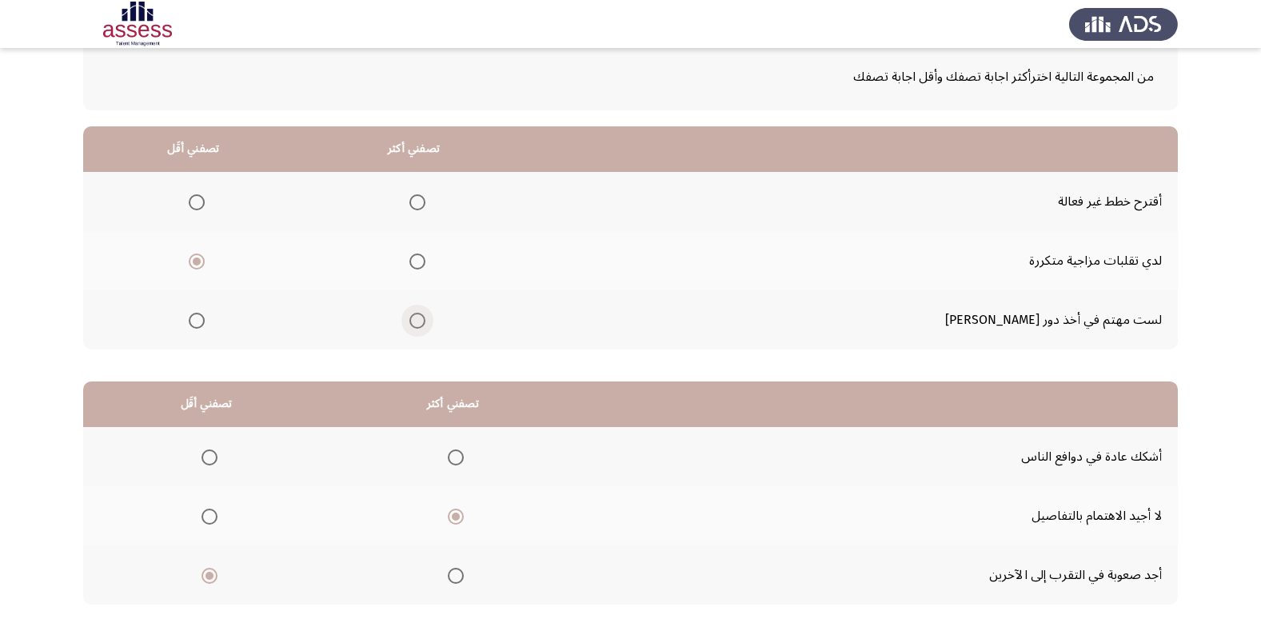
click at [425, 323] on input "Select an option" at bounding box center [417, 321] width 16 height 16
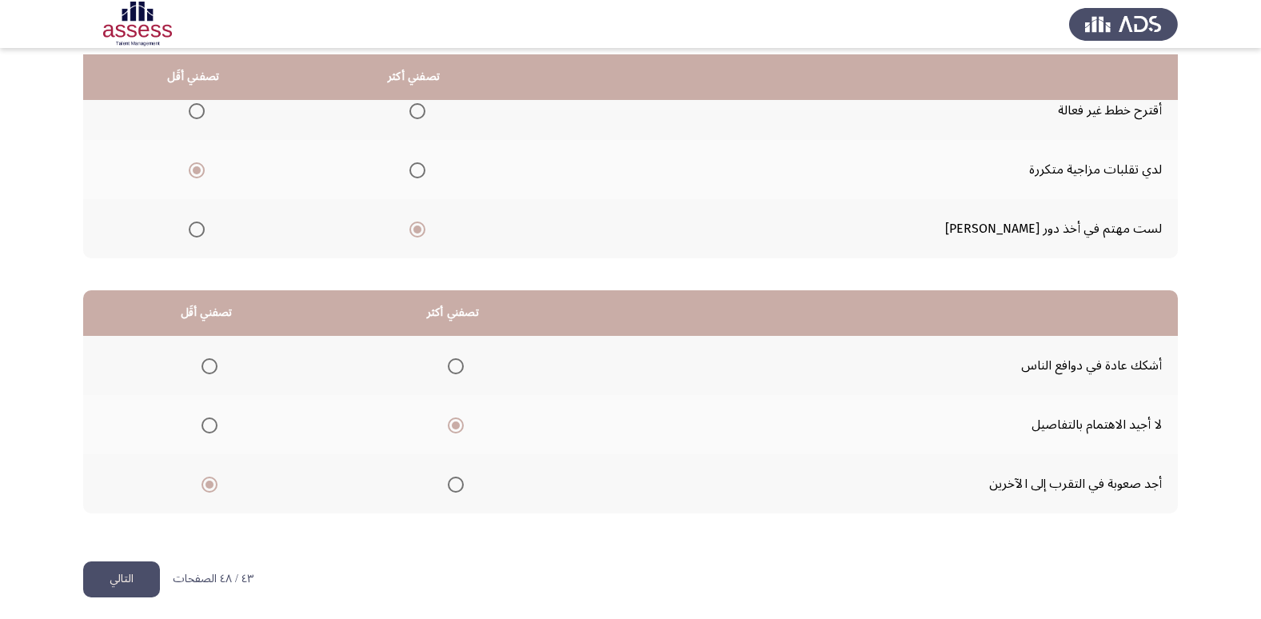
scroll to position [189, 0]
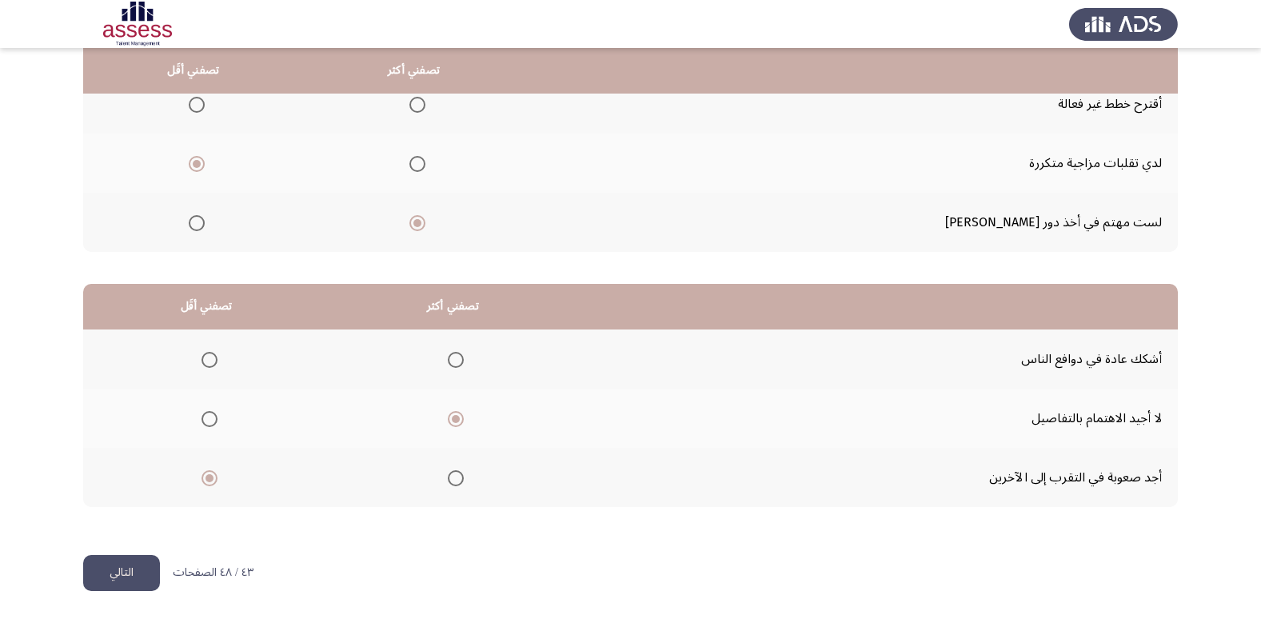
click at [113, 564] on button "التالي" at bounding box center [121, 573] width 77 height 36
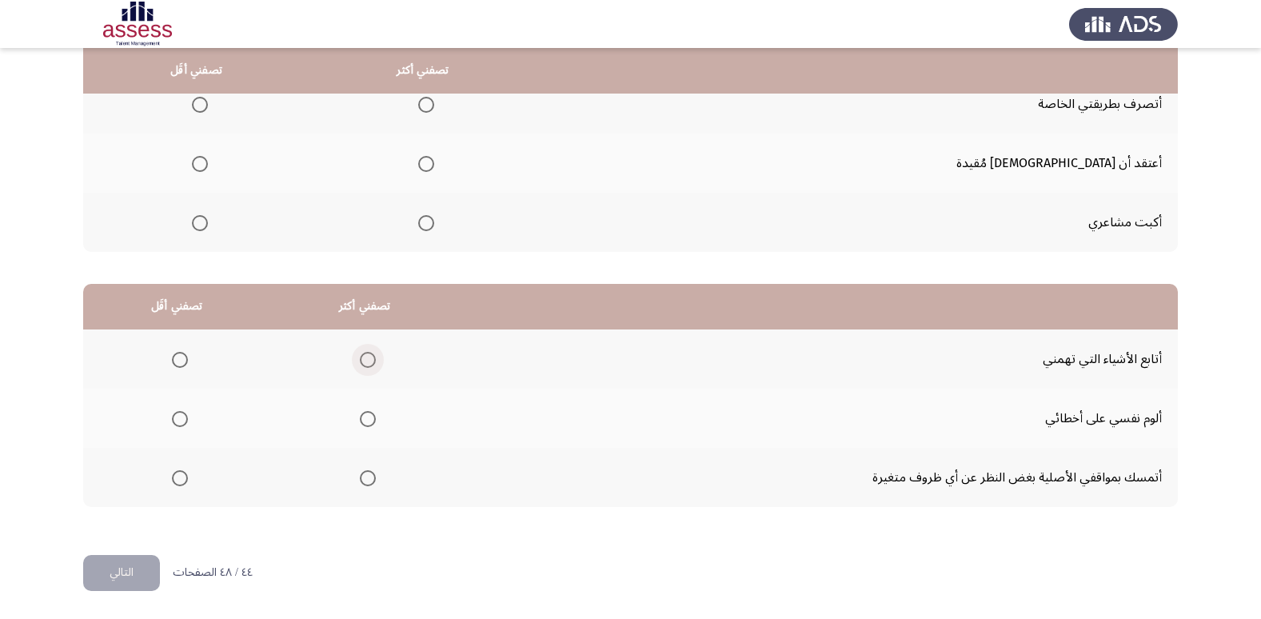
click at [365, 355] on span "Select an option" at bounding box center [368, 360] width 16 height 16
click at [365, 355] on input "Select an option" at bounding box center [368, 360] width 16 height 16
click at [173, 472] on span "Select an option" at bounding box center [180, 478] width 16 height 16
click at [173, 472] on input "Select an option" at bounding box center [180, 478] width 16 height 16
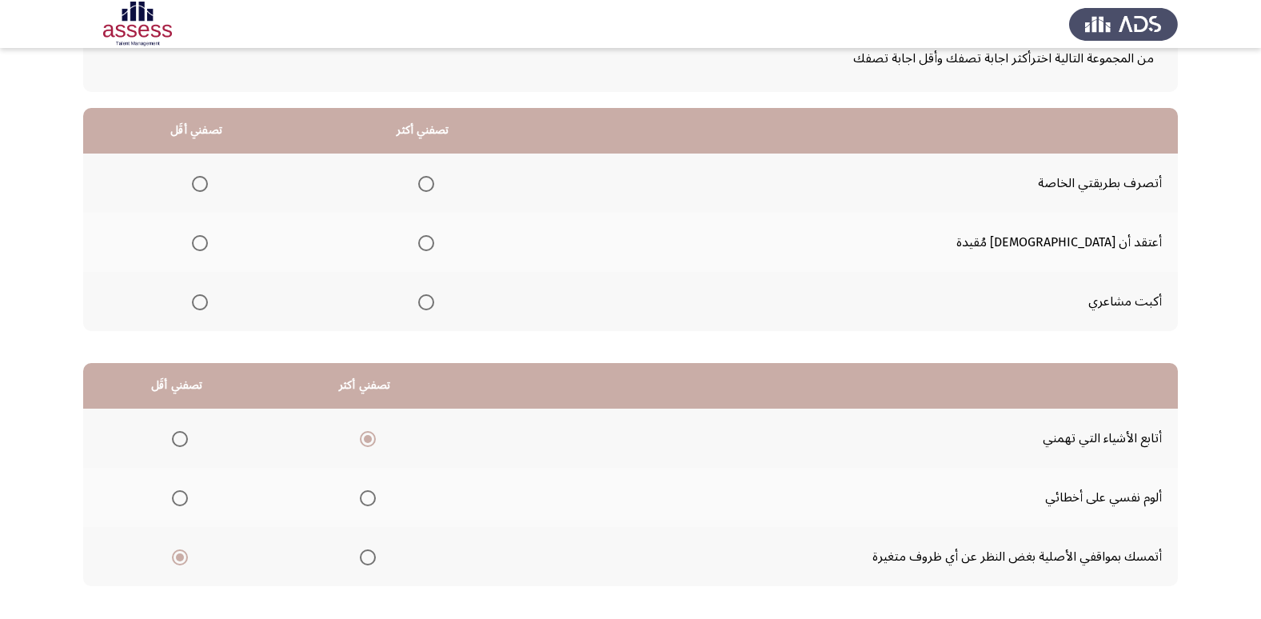
scroll to position [94, 0]
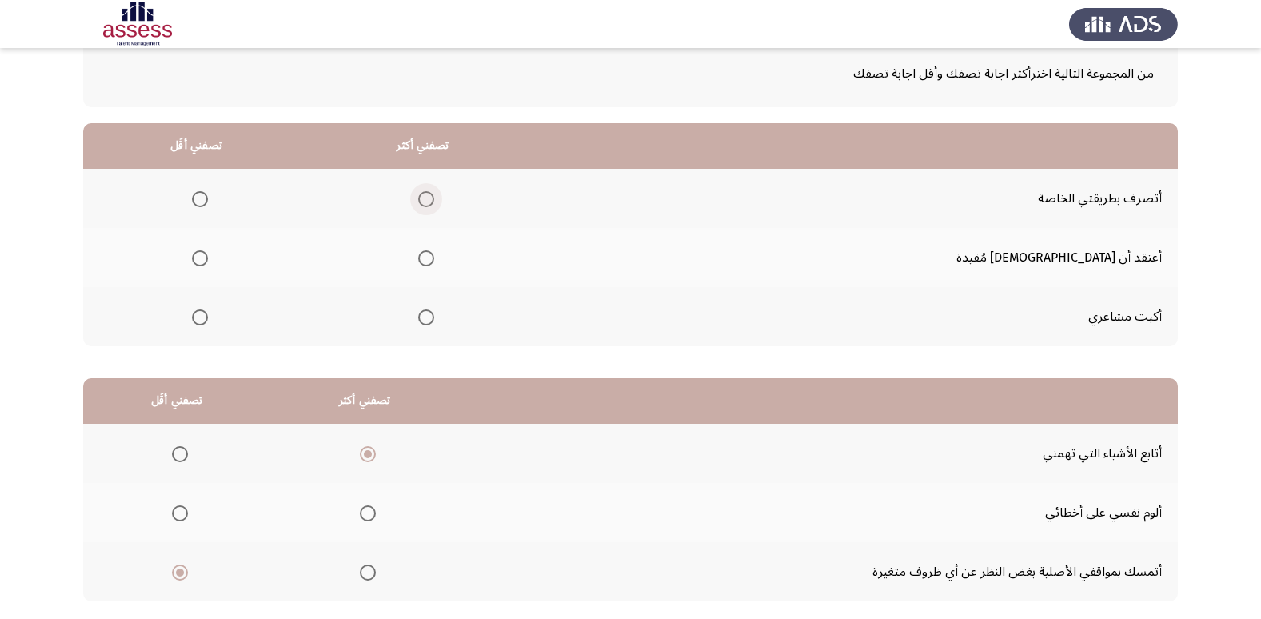
click at [434, 202] on span "Select an option" at bounding box center [426, 199] width 16 height 16
click at [434, 202] on input "Select an option" at bounding box center [426, 199] width 16 height 16
click at [208, 320] on span "Select an option" at bounding box center [200, 317] width 16 height 16
click at [208, 320] on input "Select an option" at bounding box center [200, 317] width 16 height 16
drag, startPoint x: 1259, startPoint y: 209, endPoint x: 1259, endPoint y: 291, distance: 82.3
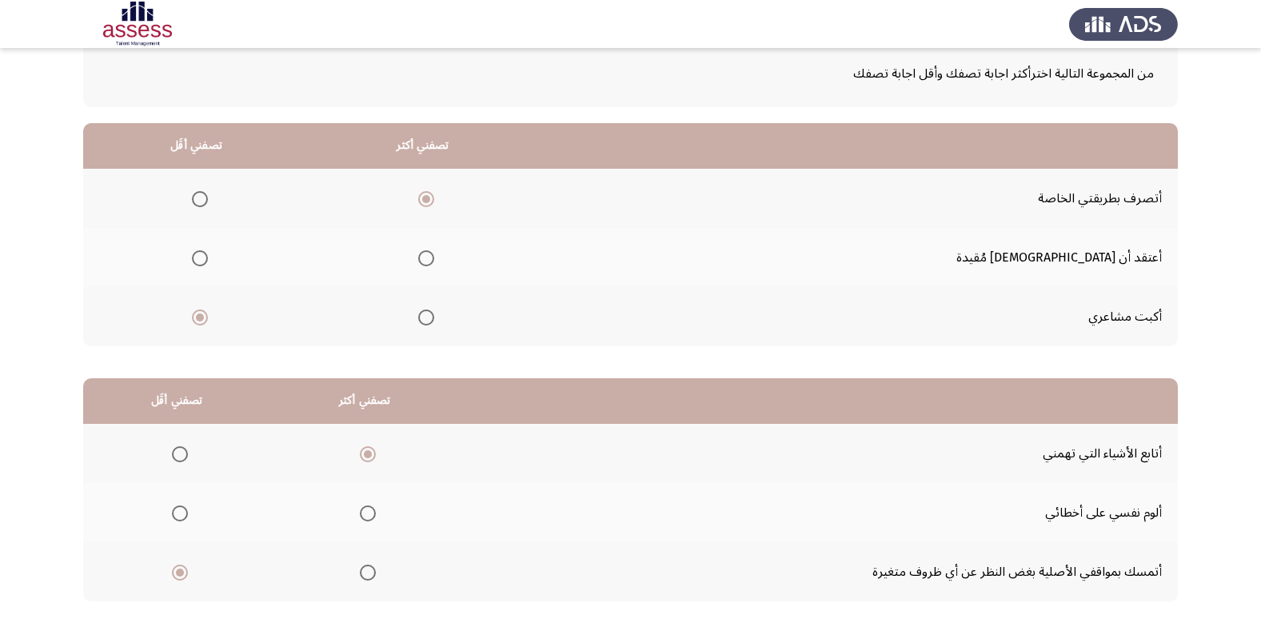
click at [1259, 291] on app-assessment-container "Occupational Competency Measurement (OCM) التالي من المجموعة التالية اخترأكثر ا…" at bounding box center [630, 309] width 1261 height 679
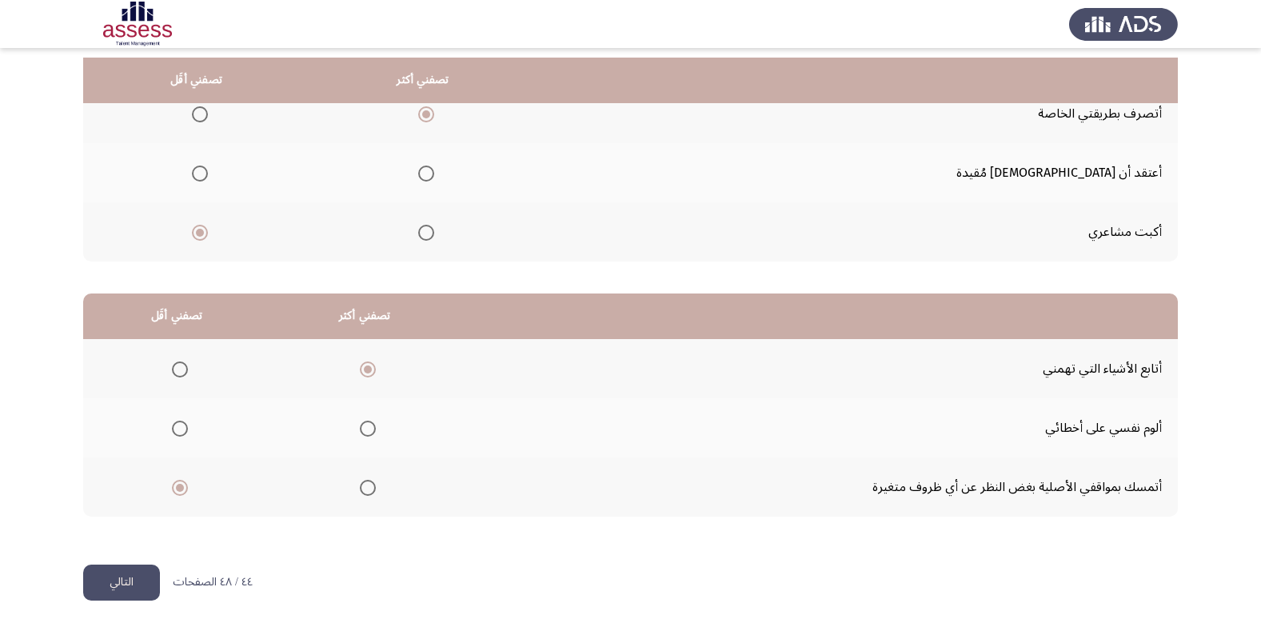
scroll to position [189, 0]
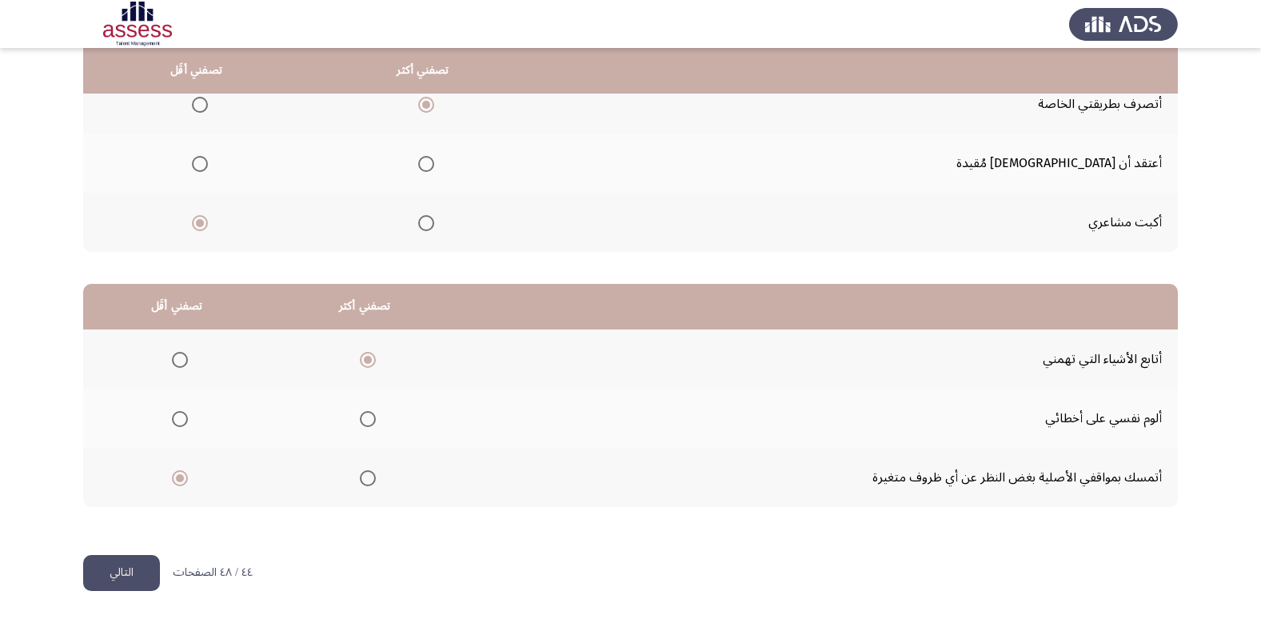
click at [133, 576] on button "التالي" at bounding box center [121, 573] width 77 height 36
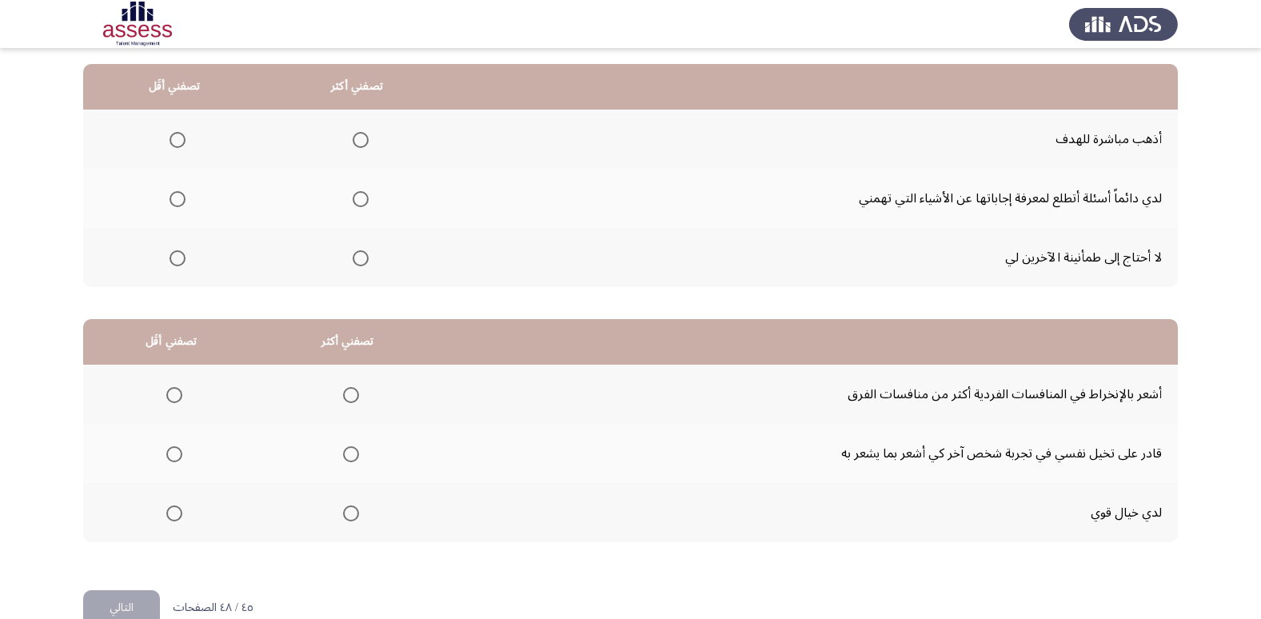
scroll to position [140, 0]
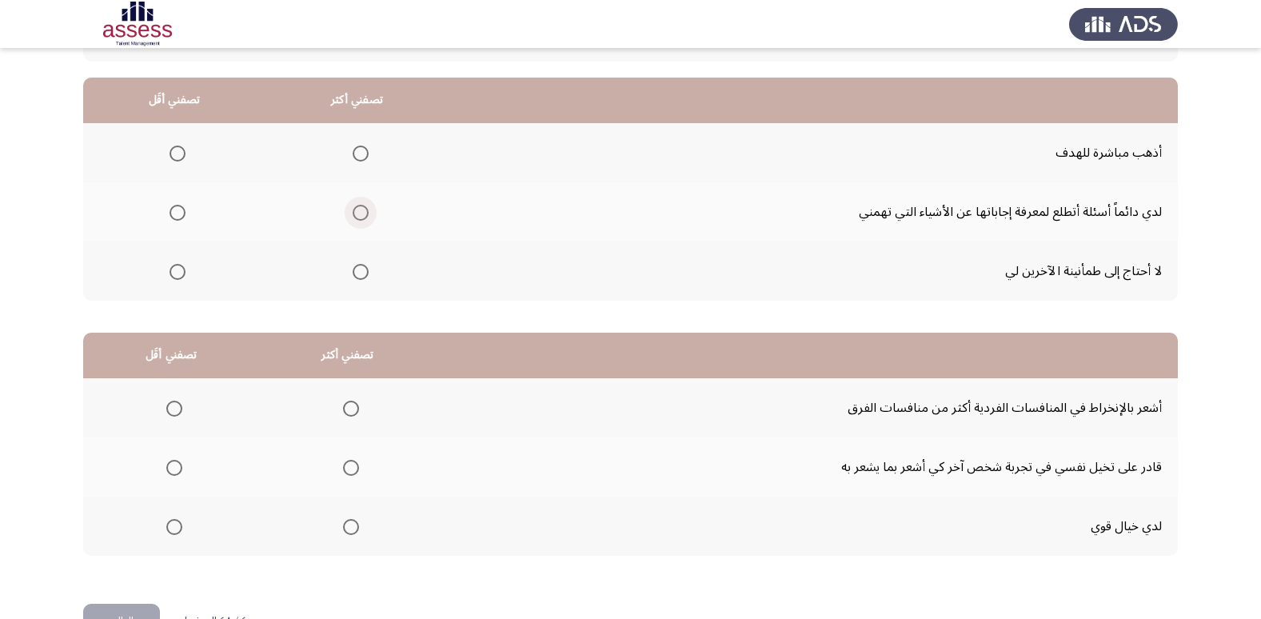
click at [353, 217] on span "Select an option" at bounding box center [361, 213] width 16 height 16
click at [353, 217] on input "Select an option" at bounding box center [361, 213] width 16 height 16
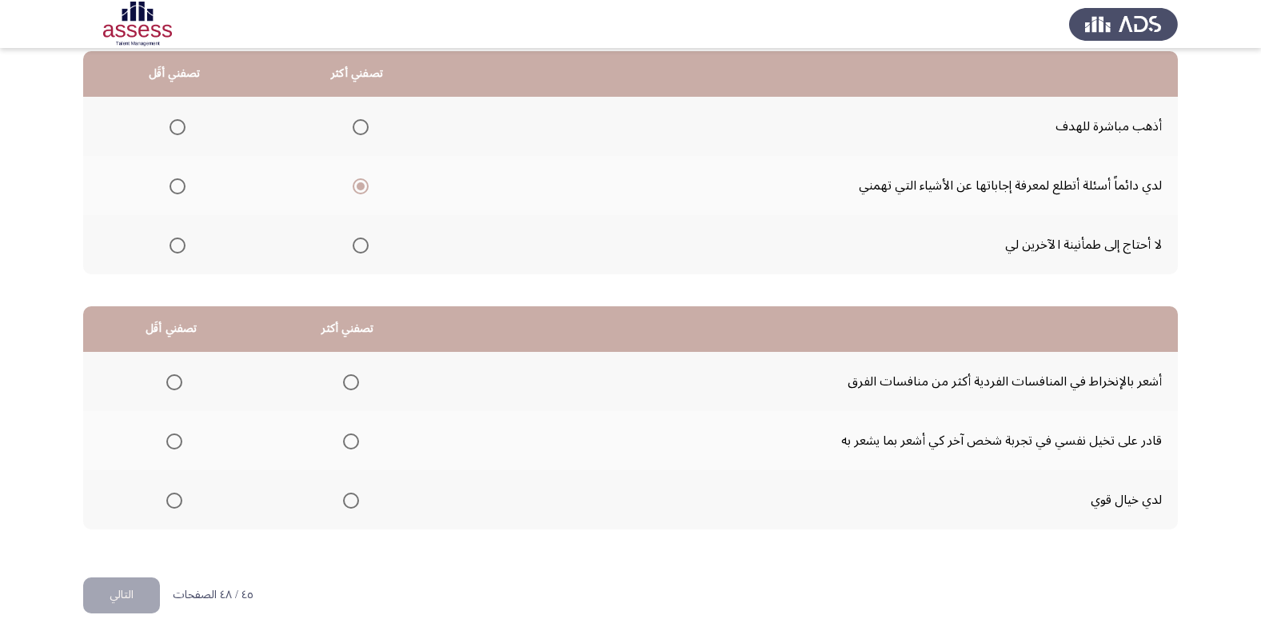
scroll to position [189, 0]
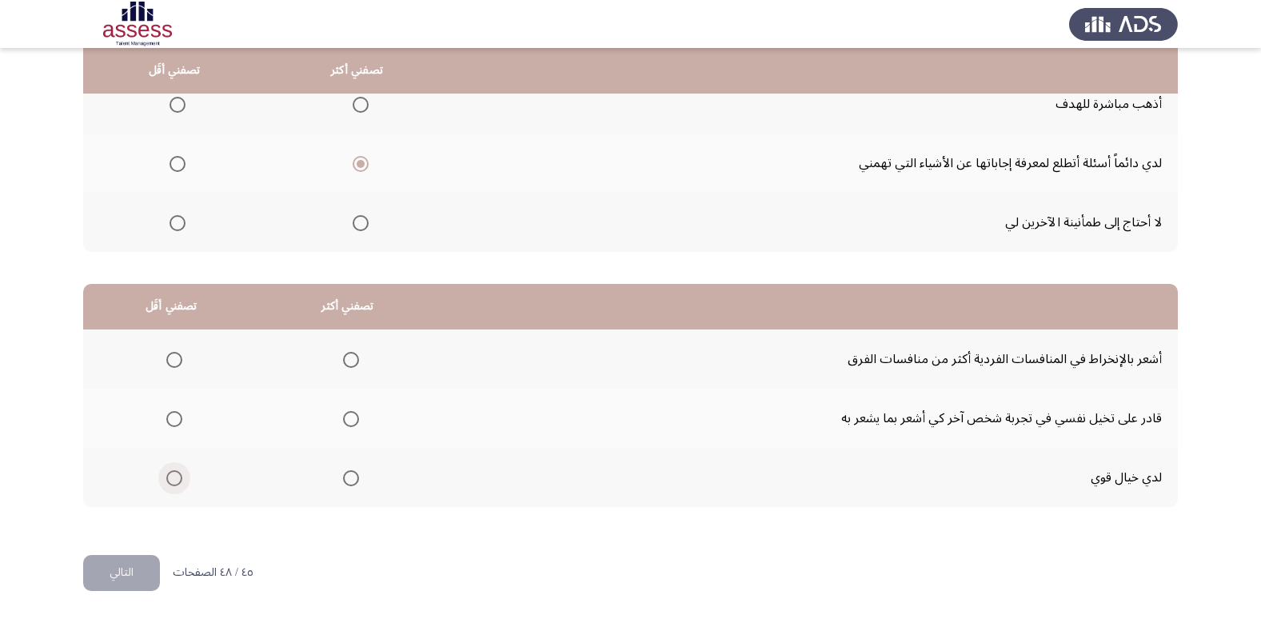
click at [173, 480] on span "Select an option" at bounding box center [174, 478] width 16 height 16
click at [173, 480] on input "Select an option" at bounding box center [174, 478] width 16 height 16
click at [175, 361] on span "Select an option" at bounding box center [174, 360] width 16 height 16
click at [175, 361] on input "Select an option" at bounding box center [174, 360] width 16 height 16
click at [347, 481] on span "Select an option" at bounding box center [351, 478] width 16 height 16
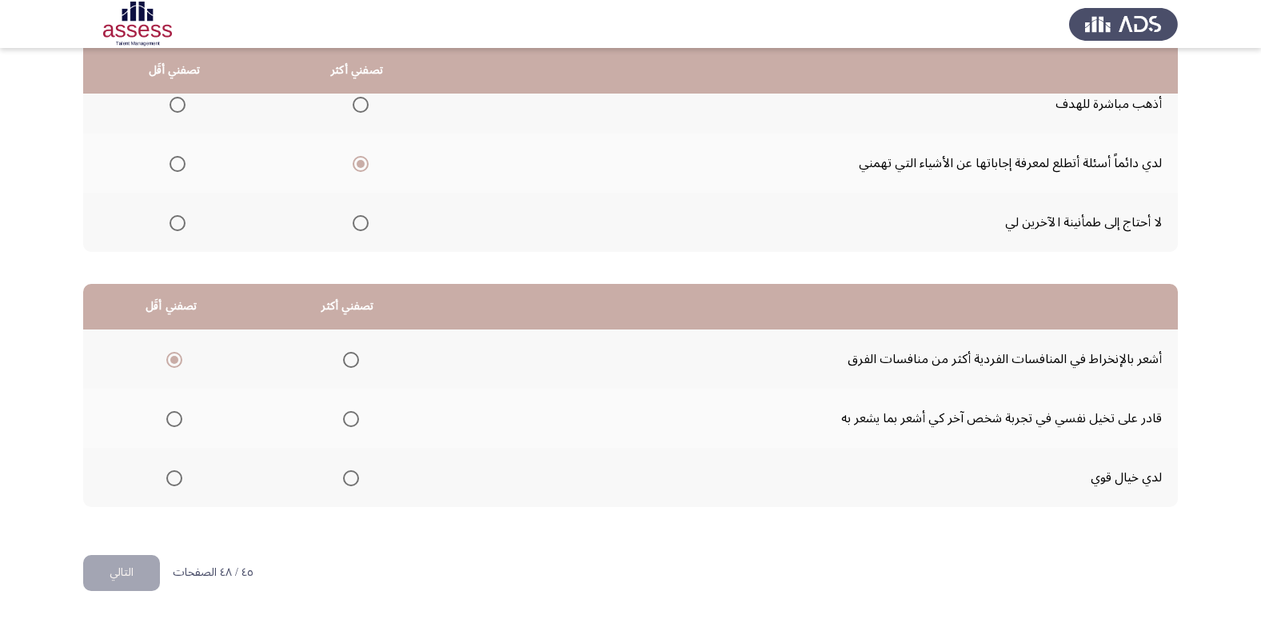
click at [347, 481] on input "Select an option" at bounding box center [351, 478] width 16 height 16
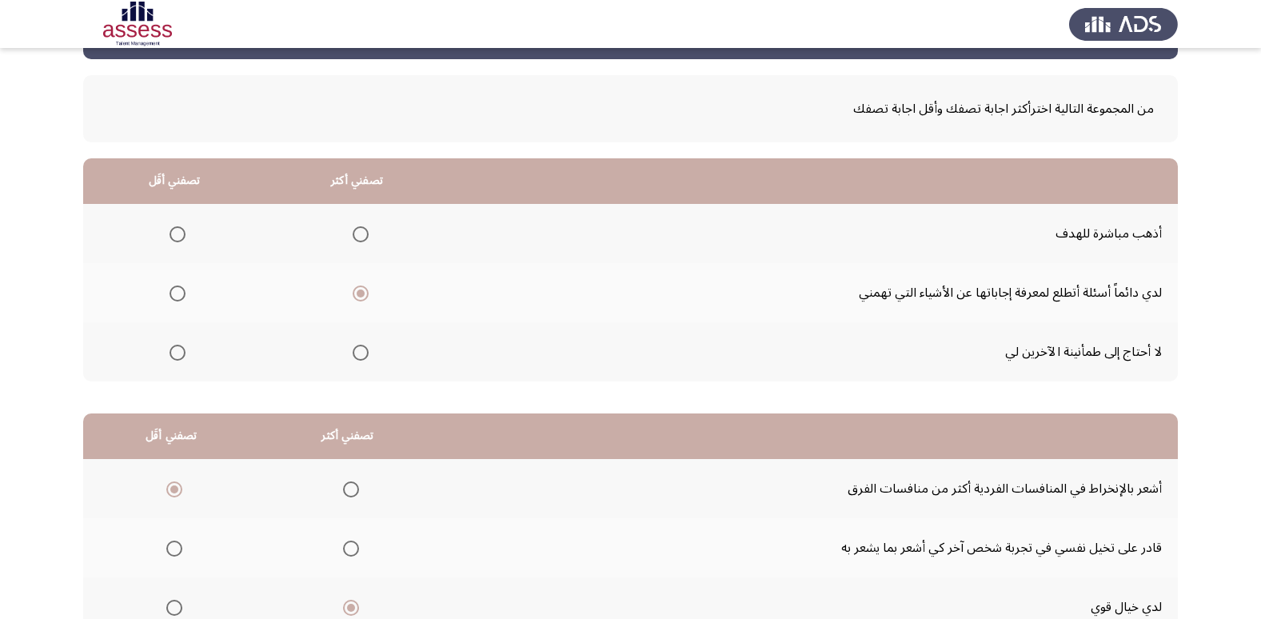
scroll to position [58, 0]
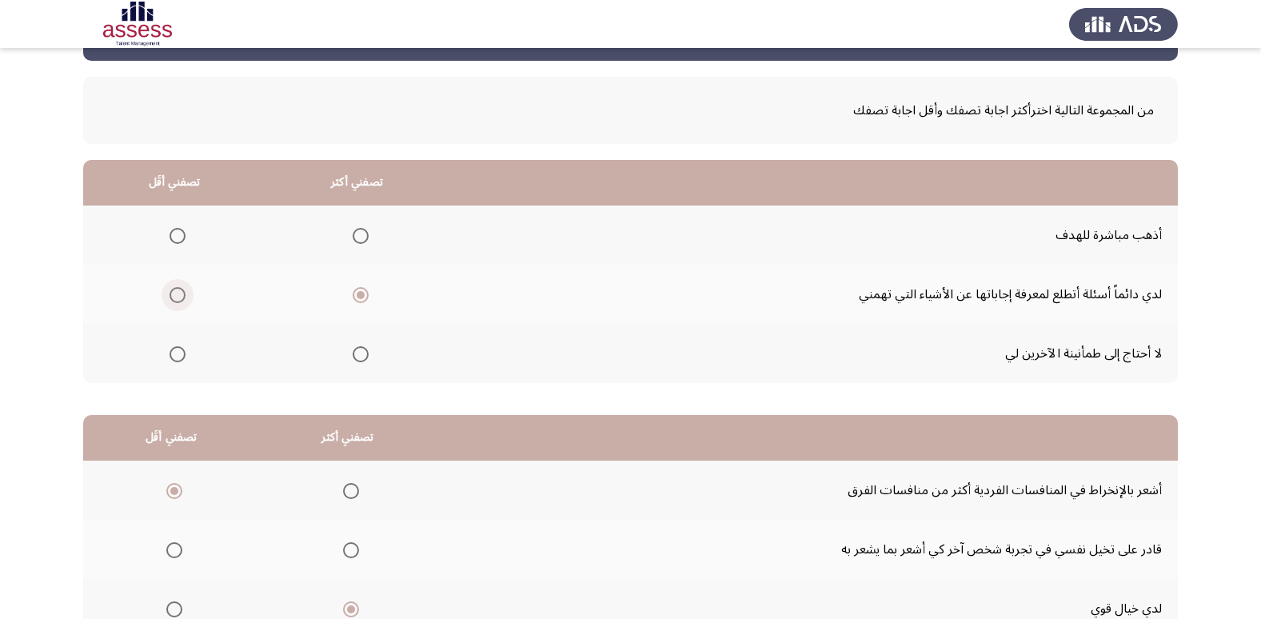
click at [177, 289] on span "Select an option" at bounding box center [177, 295] width 16 height 16
click at [177, 289] on input "Select an option" at bounding box center [177, 295] width 16 height 16
click at [357, 240] on span "Select an option" at bounding box center [361, 236] width 16 height 16
click at [357, 240] on input "Select an option" at bounding box center [361, 236] width 16 height 16
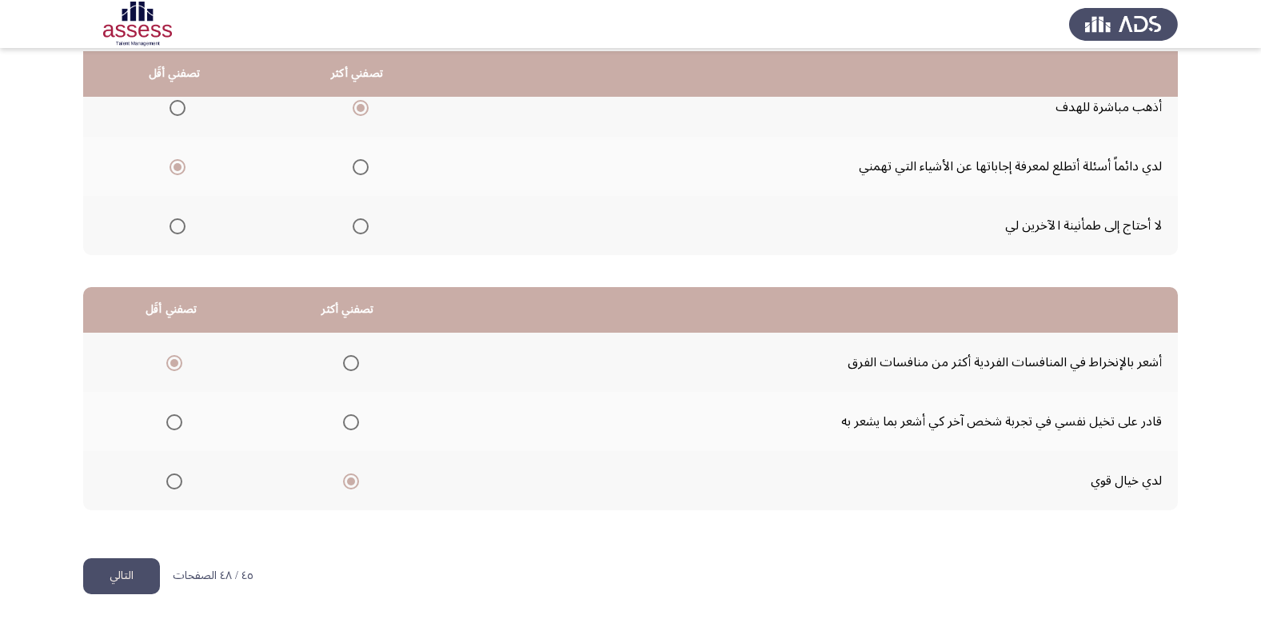
scroll to position [189, 0]
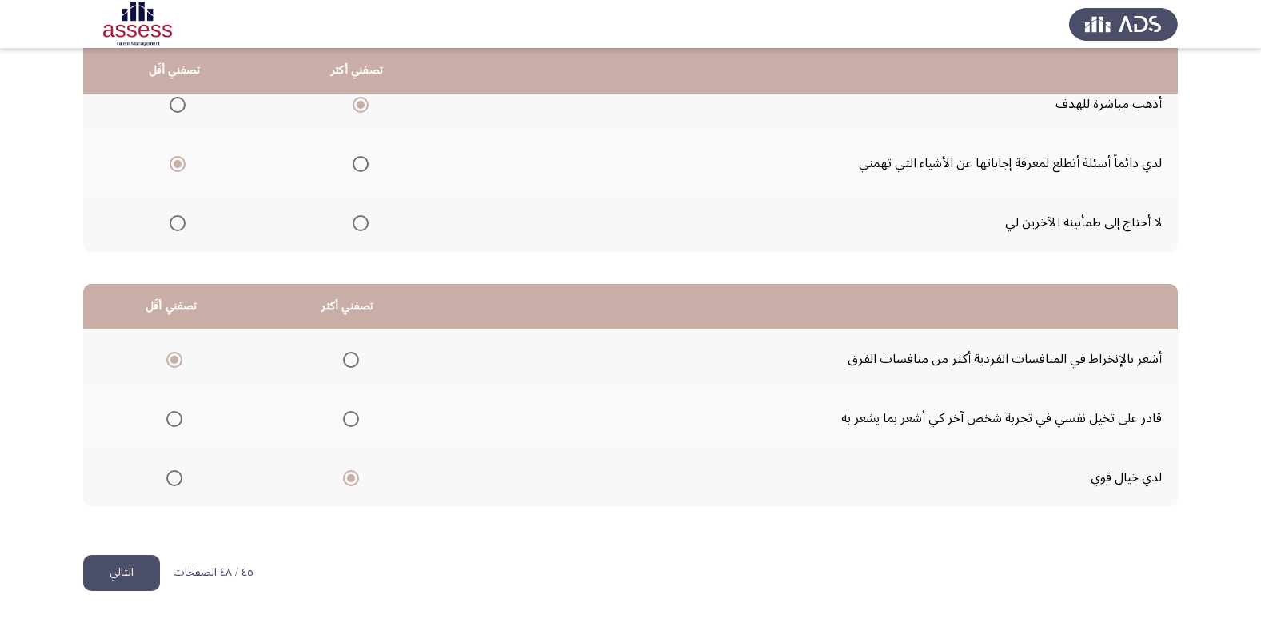
click at [108, 579] on button "التالي" at bounding box center [121, 573] width 77 height 36
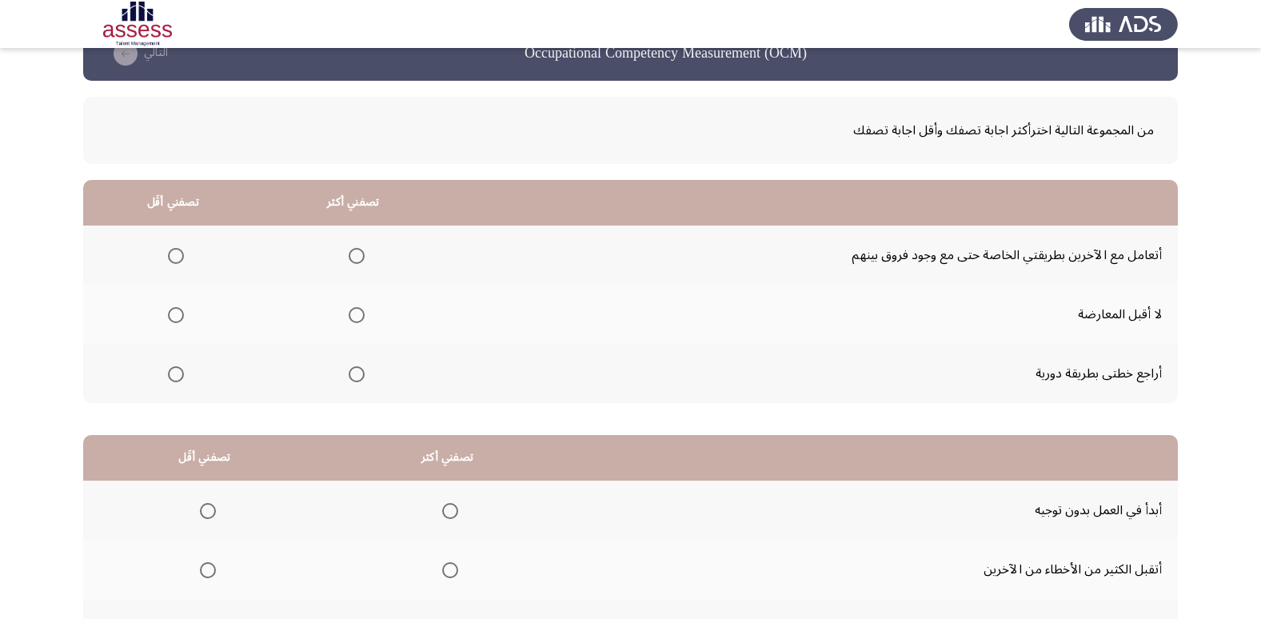
scroll to position [34, 0]
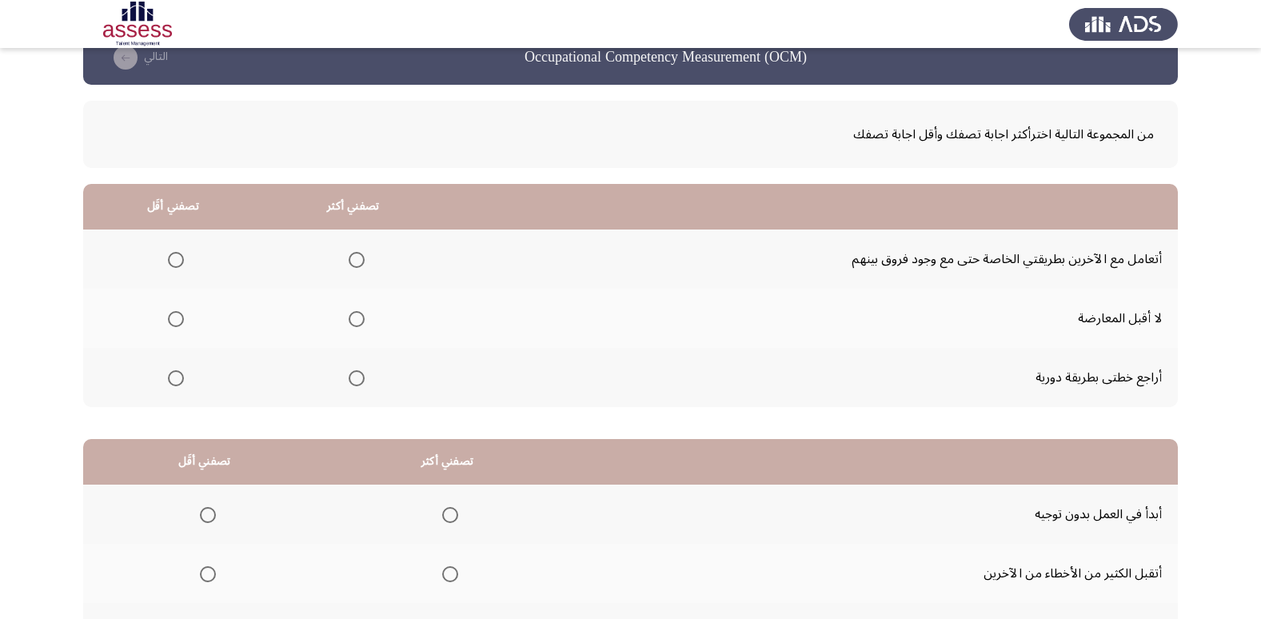
click at [357, 378] on span "Select an option" at bounding box center [357, 378] width 16 height 16
click at [357, 378] on input "Select an option" at bounding box center [357, 378] width 16 height 16
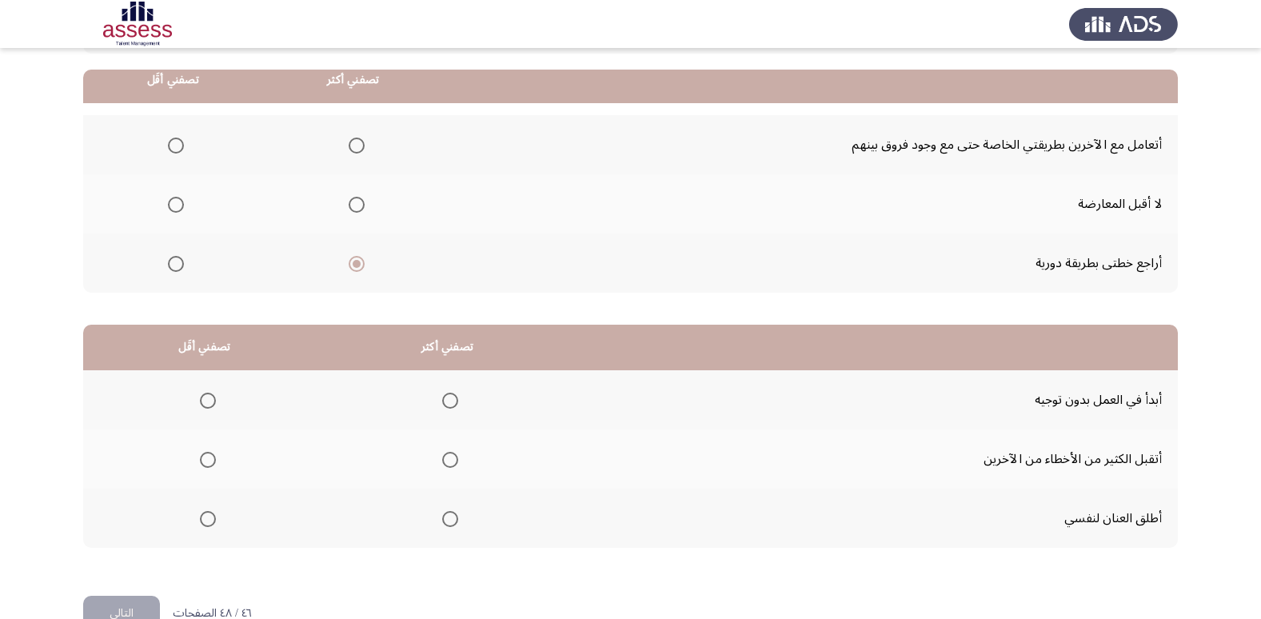
scroll to position [144, 0]
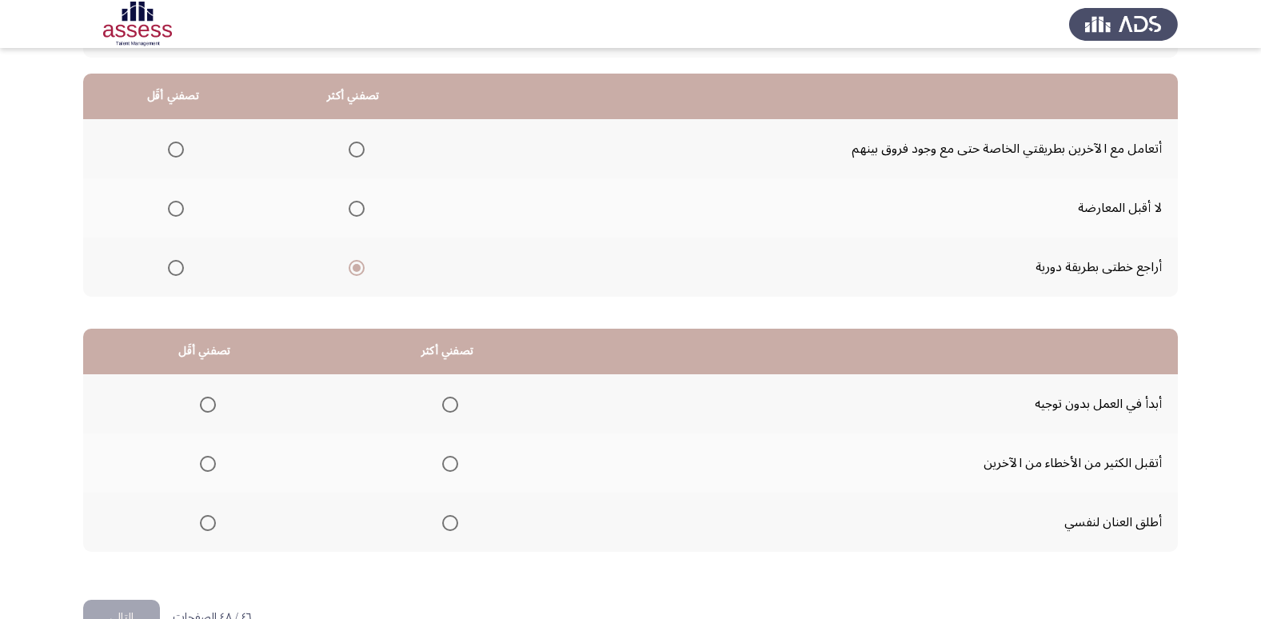
click at [175, 209] on span "Select an option" at bounding box center [176, 209] width 16 height 16
click at [175, 209] on input "Select an option" at bounding box center [176, 209] width 16 height 16
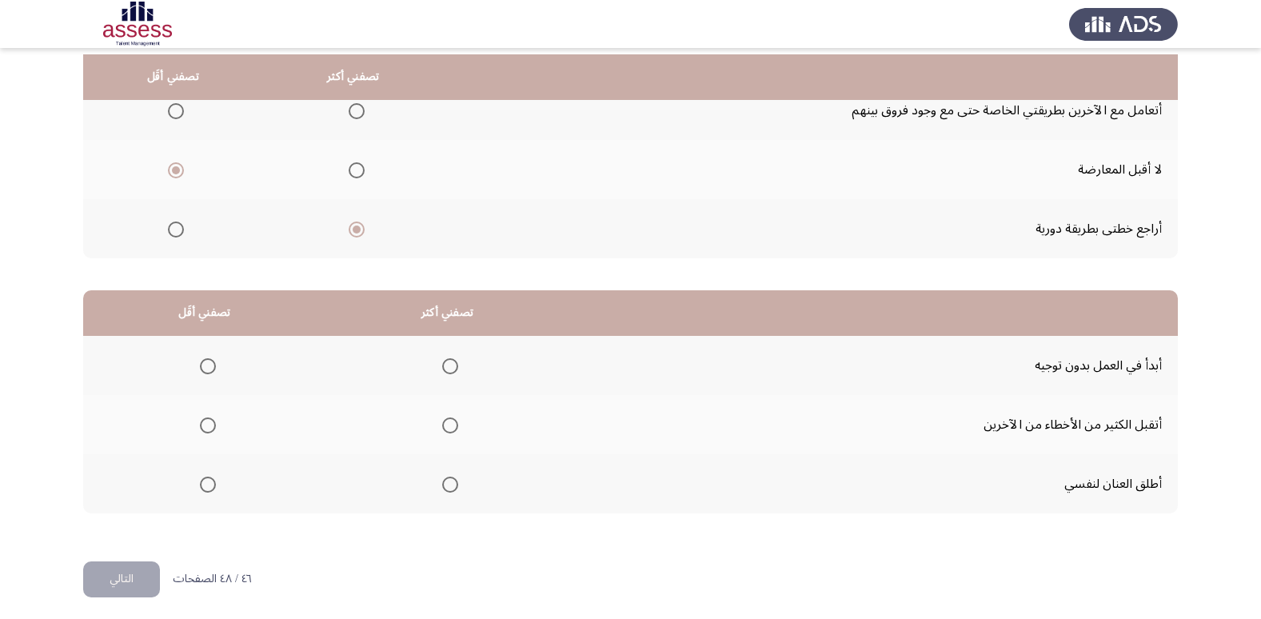
scroll to position [189, 0]
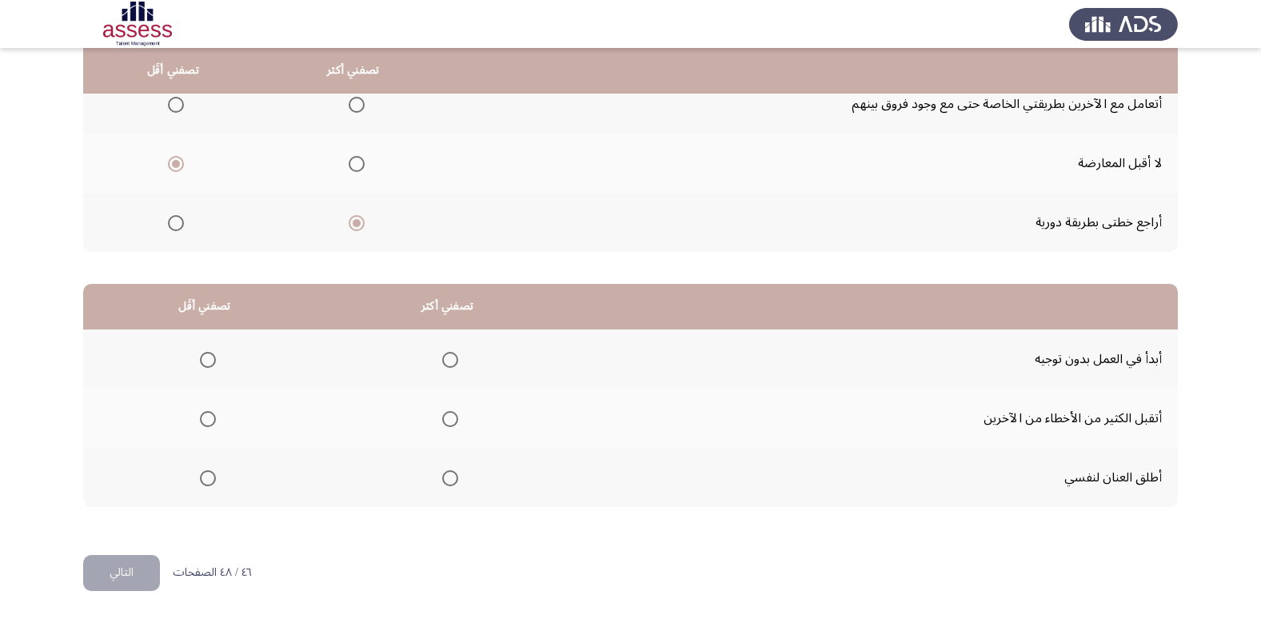
click at [450, 475] on span "Select an option" at bounding box center [450, 478] width 16 height 16
click at [450, 475] on input "Select an option" at bounding box center [450, 478] width 16 height 16
click at [212, 424] on span "Select an option" at bounding box center [208, 419] width 16 height 16
click at [212, 424] on input "Select an option" at bounding box center [208, 419] width 16 height 16
click at [133, 568] on button "التالي" at bounding box center [121, 573] width 77 height 36
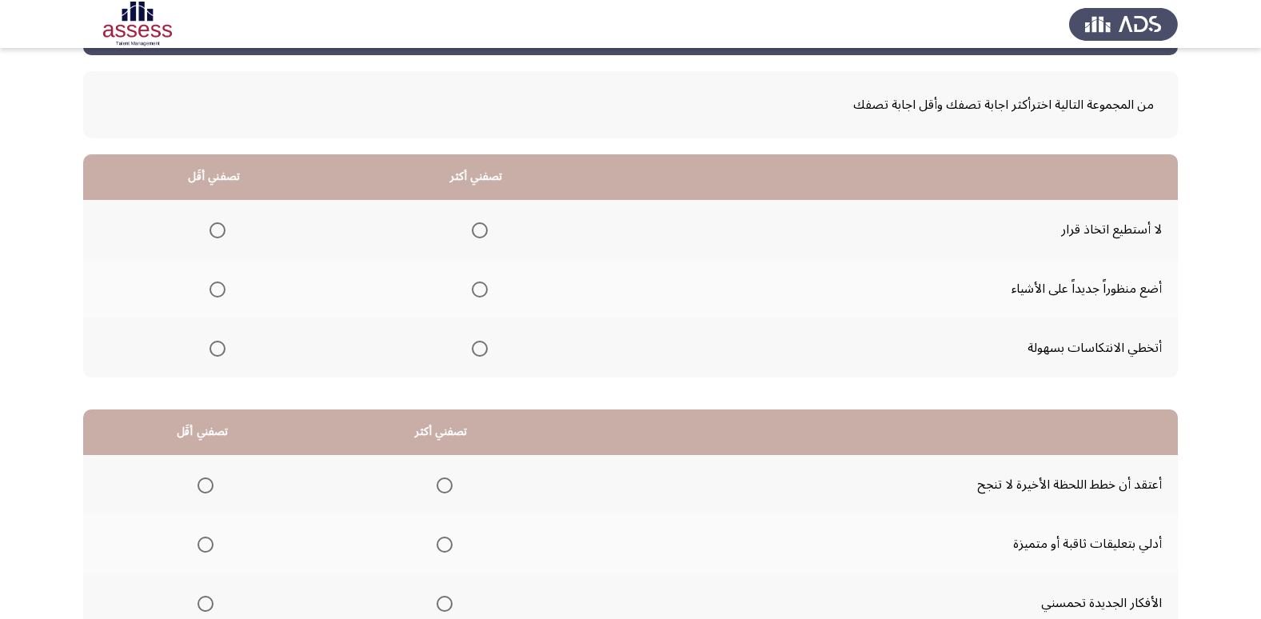
scroll to position [49, 0]
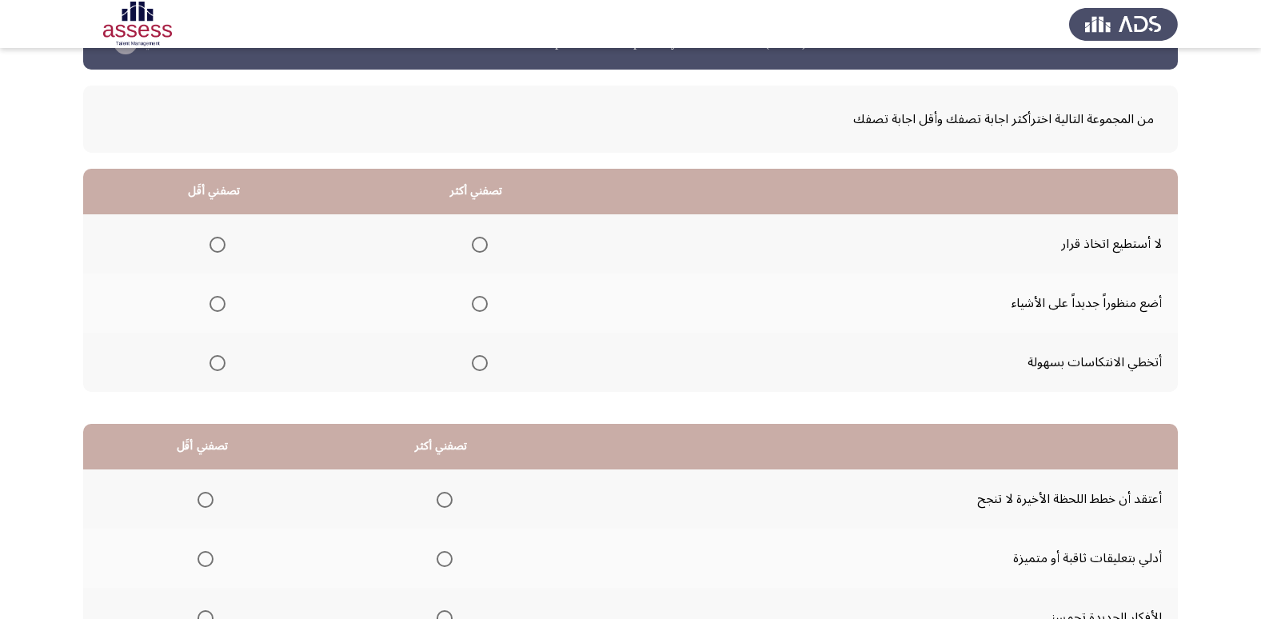
click at [481, 360] on span "Select an option" at bounding box center [480, 363] width 16 height 16
click at [481, 360] on input "Select an option" at bounding box center [480, 363] width 16 height 16
click at [215, 247] on span "Select an option" at bounding box center [217, 245] width 16 height 16
click at [215, 247] on input "Select an option" at bounding box center [217, 245] width 16 height 16
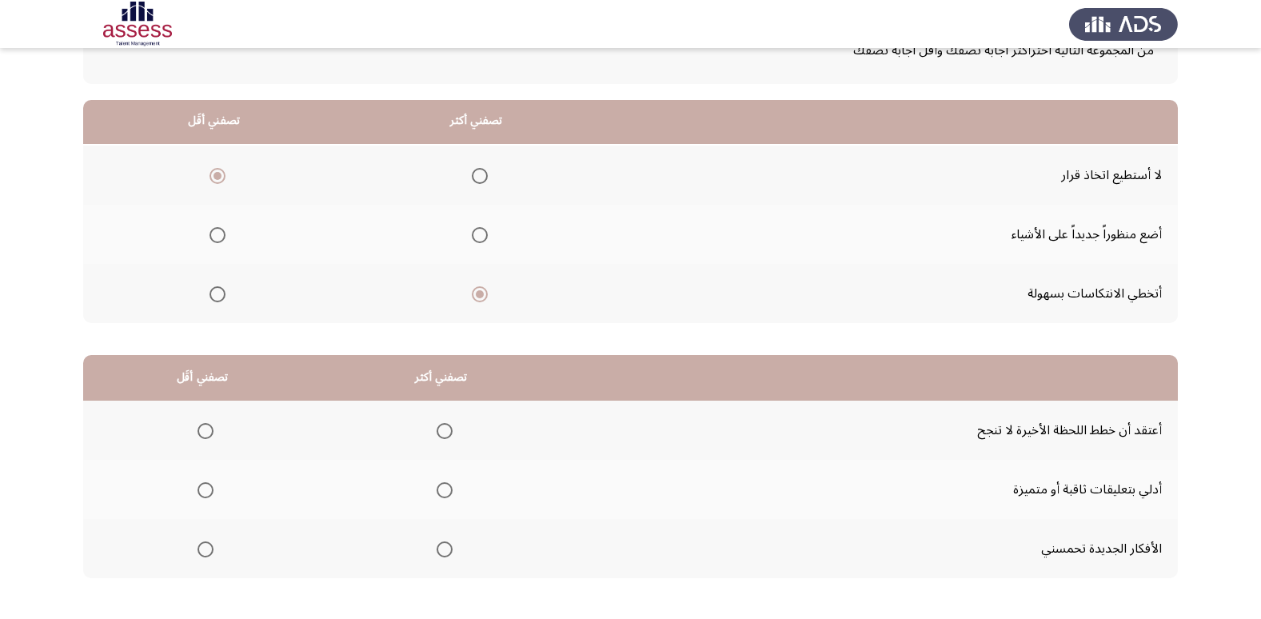
scroll to position [189, 0]
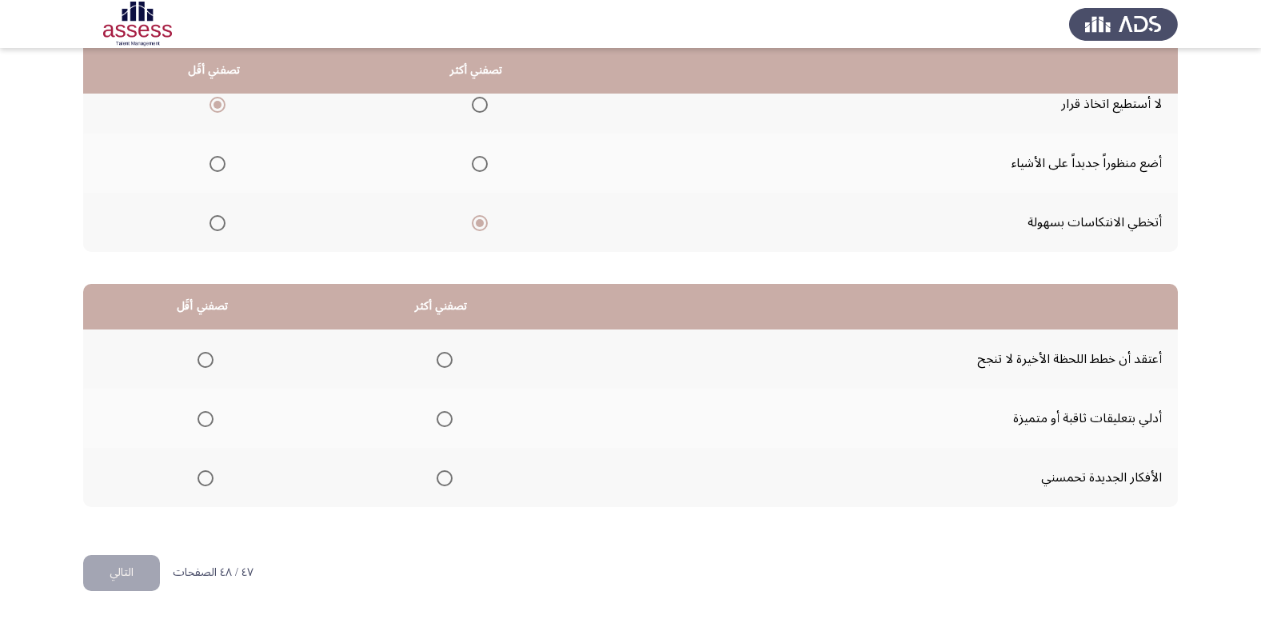
click at [442, 479] on span "Select an option" at bounding box center [444, 478] width 16 height 16
click at [442, 479] on input "Select an option" at bounding box center [444, 478] width 16 height 16
click at [205, 361] on span "Select an option" at bounding box center [205, 360] width 16 height 16
click at [205, 361] on input "Select an option" at bounding box center [205, 360] width 16 height 16
click at [114, 566] on button "التالي" at bounding box center [121, 573] width 77 height 36
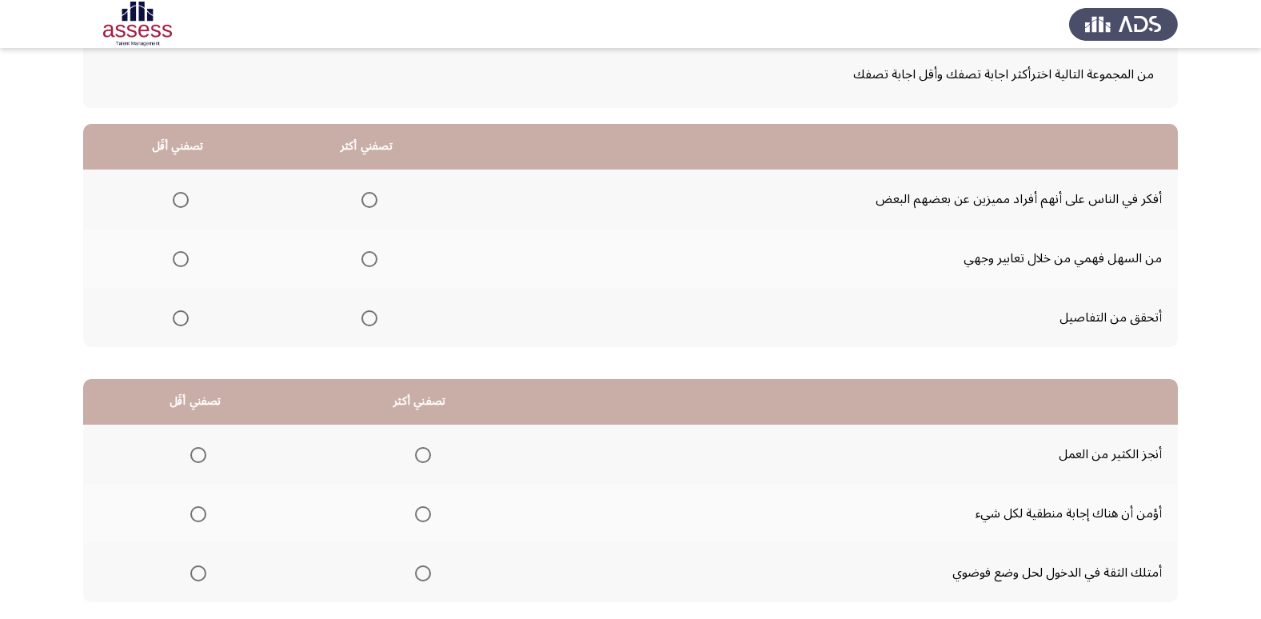
scroll to position [62, 0]
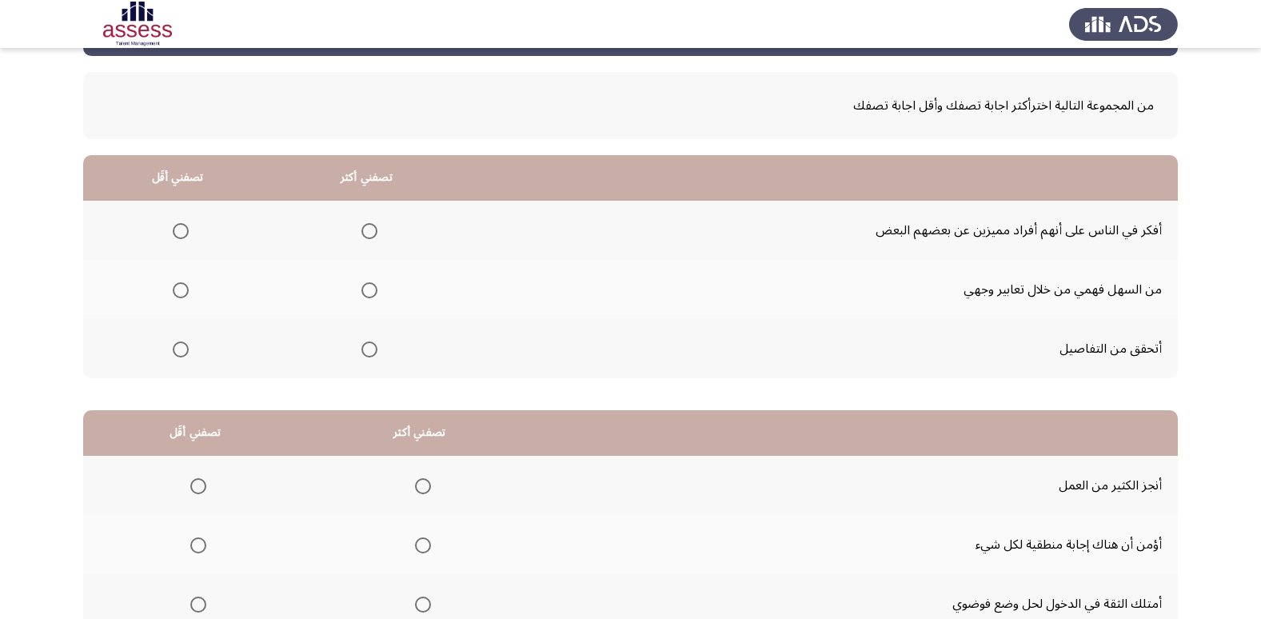
click at [180, 348] on span "Select an option" at bounding box center [181, 349] width 16 height 16
click at [180, 348] on input "Select an option" at bounding box center [181, 349] width 16 height 16
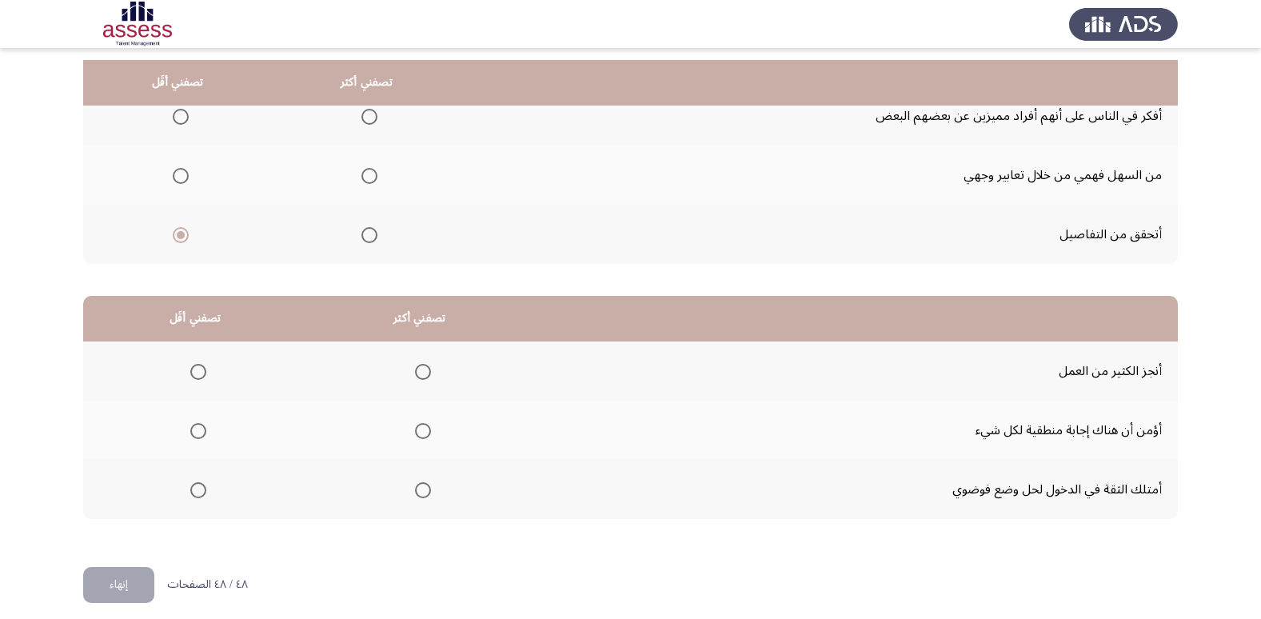
scroll to position [189, 0]
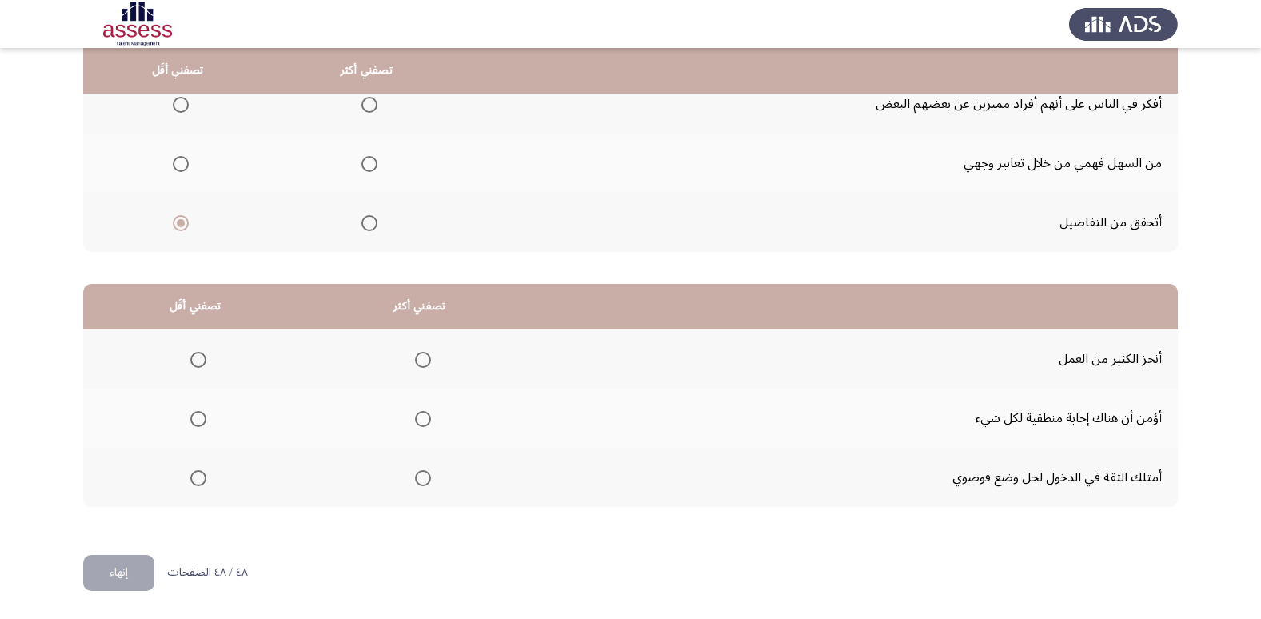
click at [420, 421] on span "Select an option" at bounding box center [423, 419] width 16 height 16
click at [420, 421] on input "Select an option" at bounding box center [423, 419] width 16 height 16
click at [199, 481] on span "Select an option" at bounding box center [198, 478] width 16 height 16
click at [199, 481] on input "Select an option" at bounding box center [198, 478] width 16 height 16
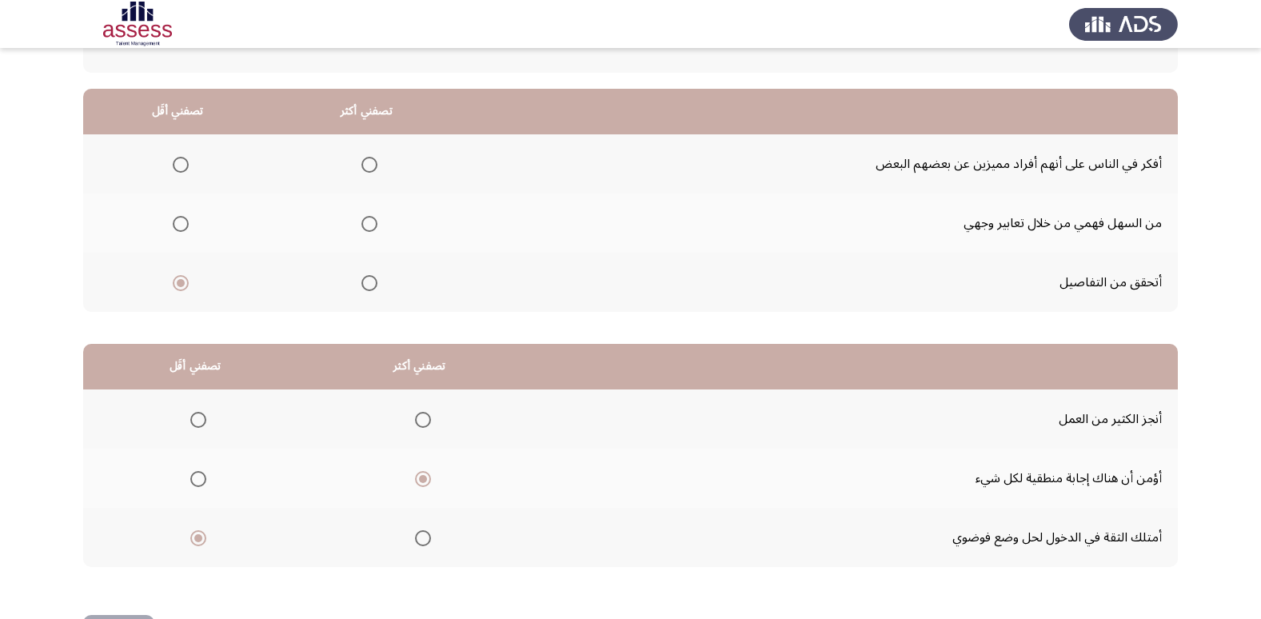
scroll to position [120, 0]
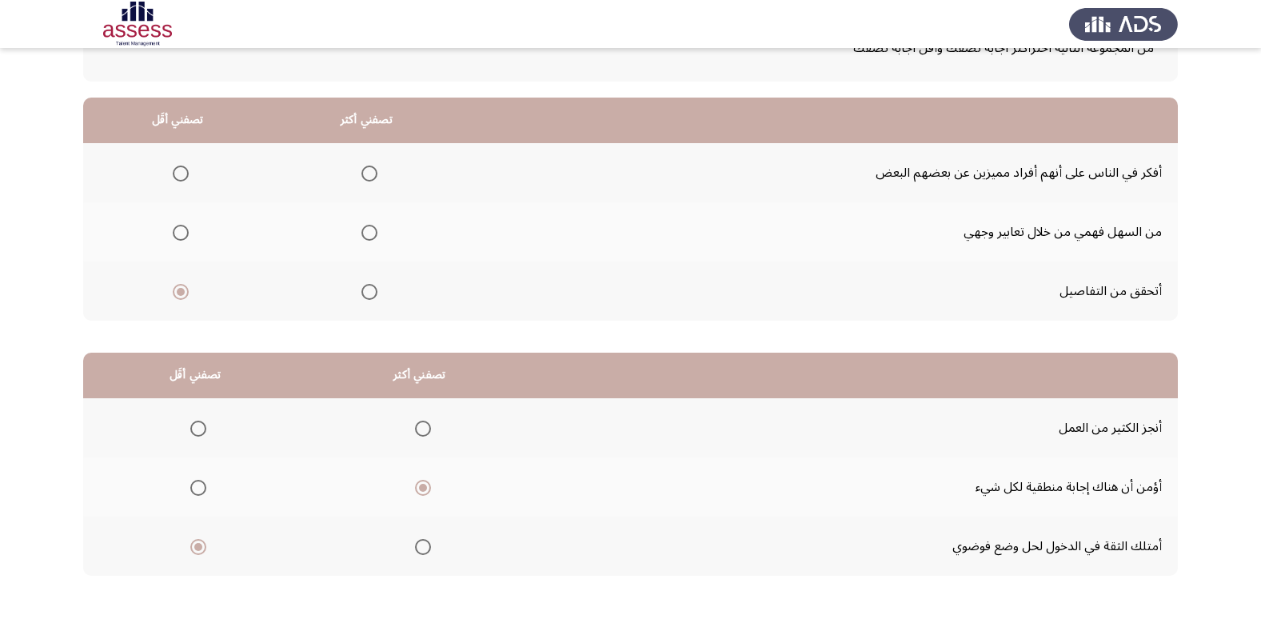
click at [368, 169] on span "Select an option" at bounding box center [369, 173] width 16 height 16
click at [368, 169] on input "Select an option" at bounding box center [369, 173] width 16 height 16
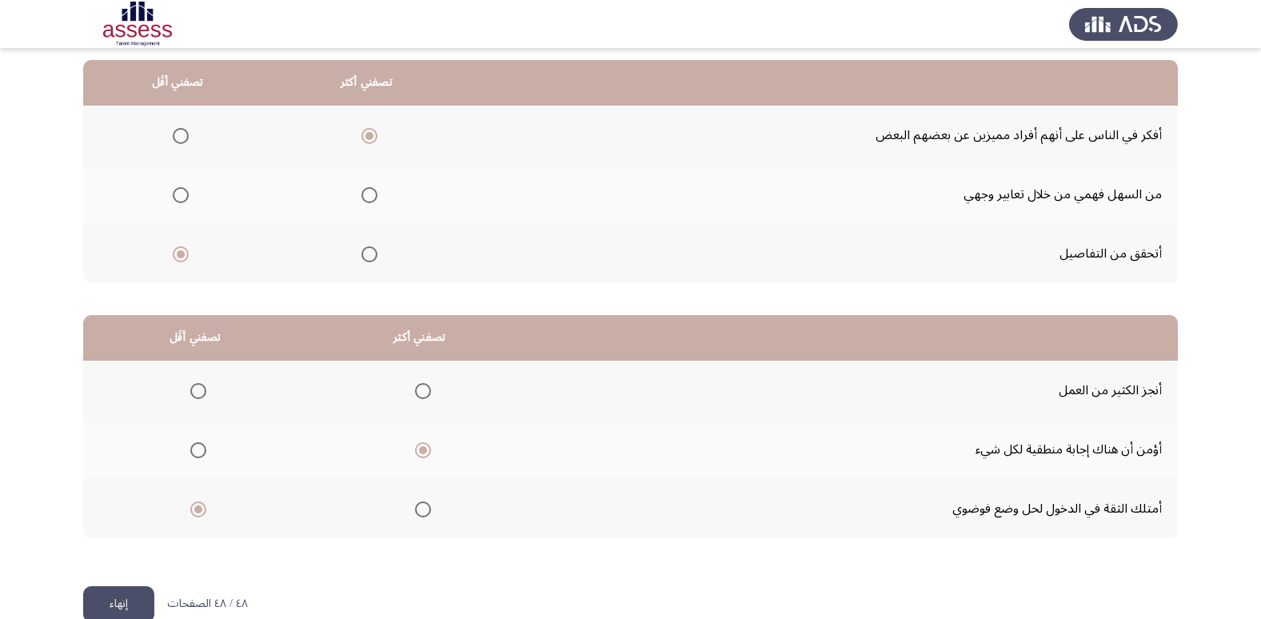
scroll to position [189, 0]
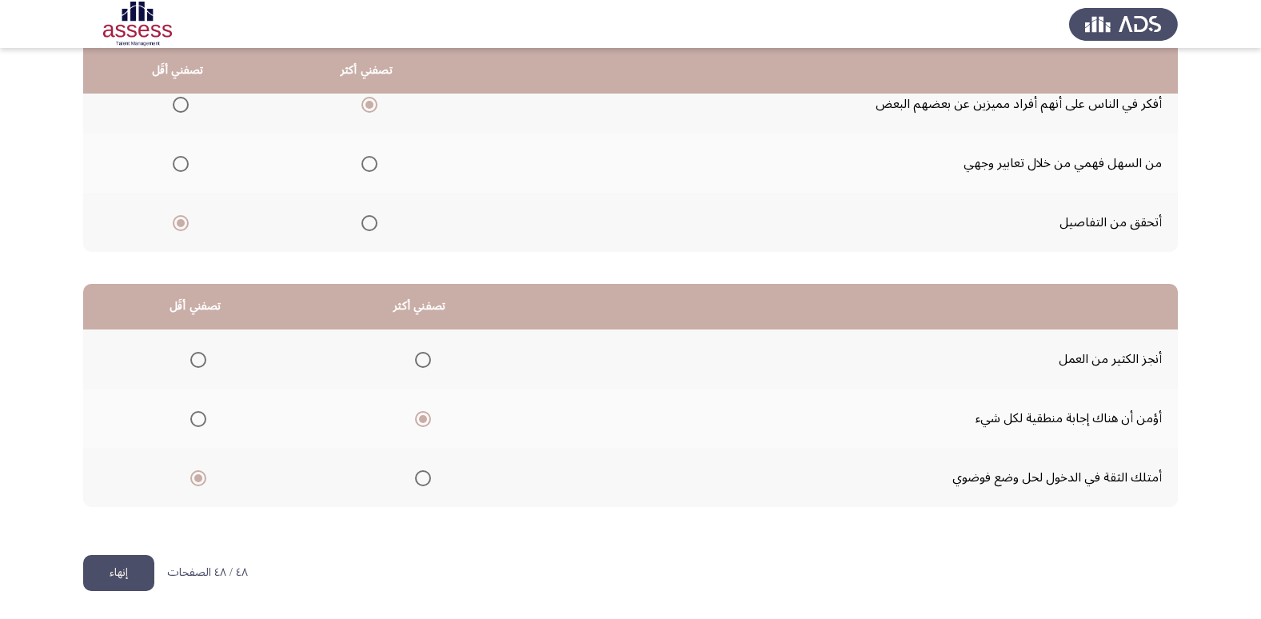
click at [369, 222] on span "Select an option" at bounding box center [369, 223] width 16 height 16
click at [369, 222] on input "Select an option" at bounding box center [369, 223] width 16 height 16
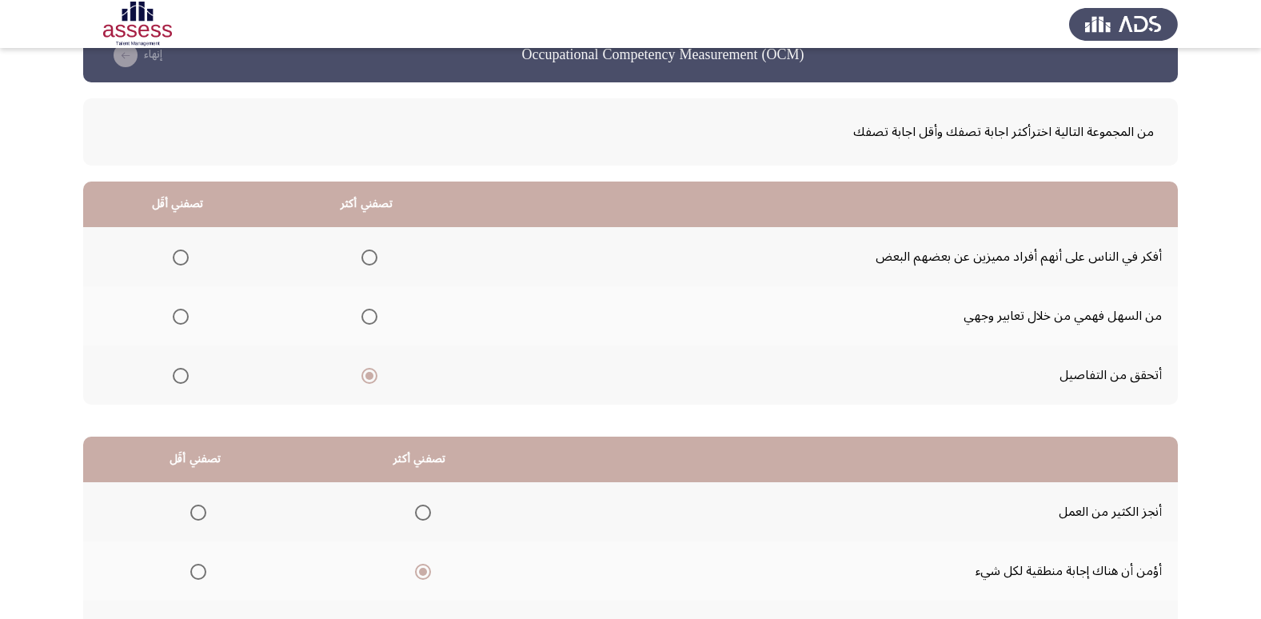
scroll to position [29, 0]
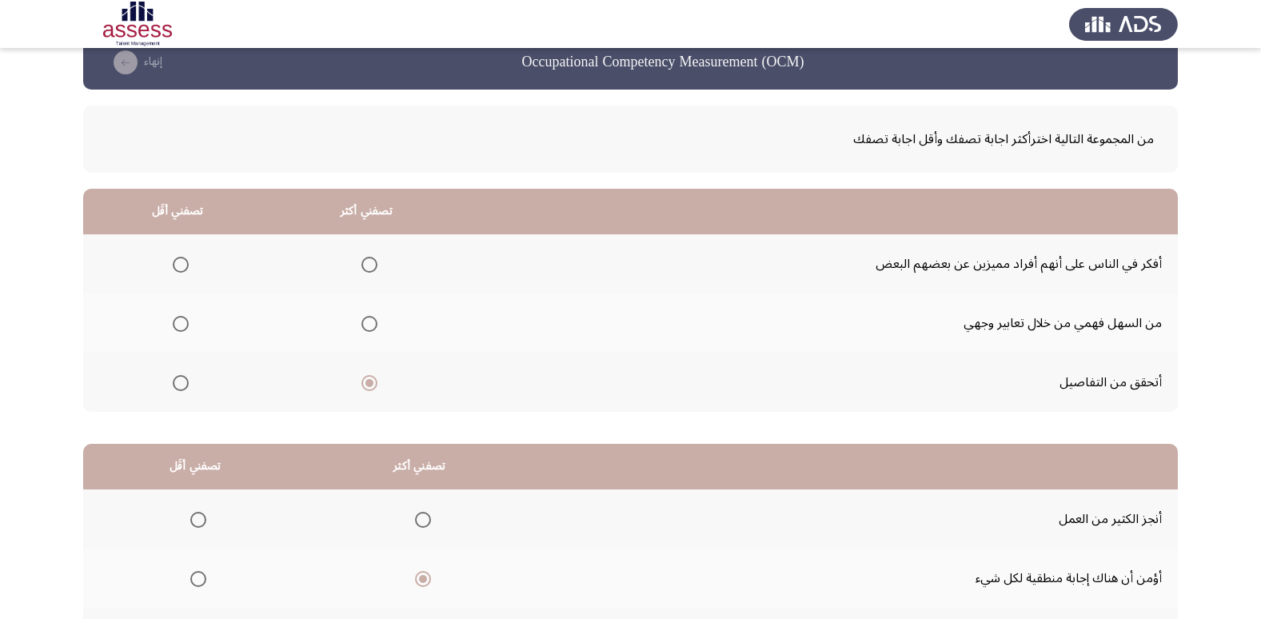
click at [177, 258] on span "Select an option" at bounding box center [181, 265] width 16 height 16
click at [177, 258] on input "Select an option" at bounding box center [181, 265] width 16 height 16
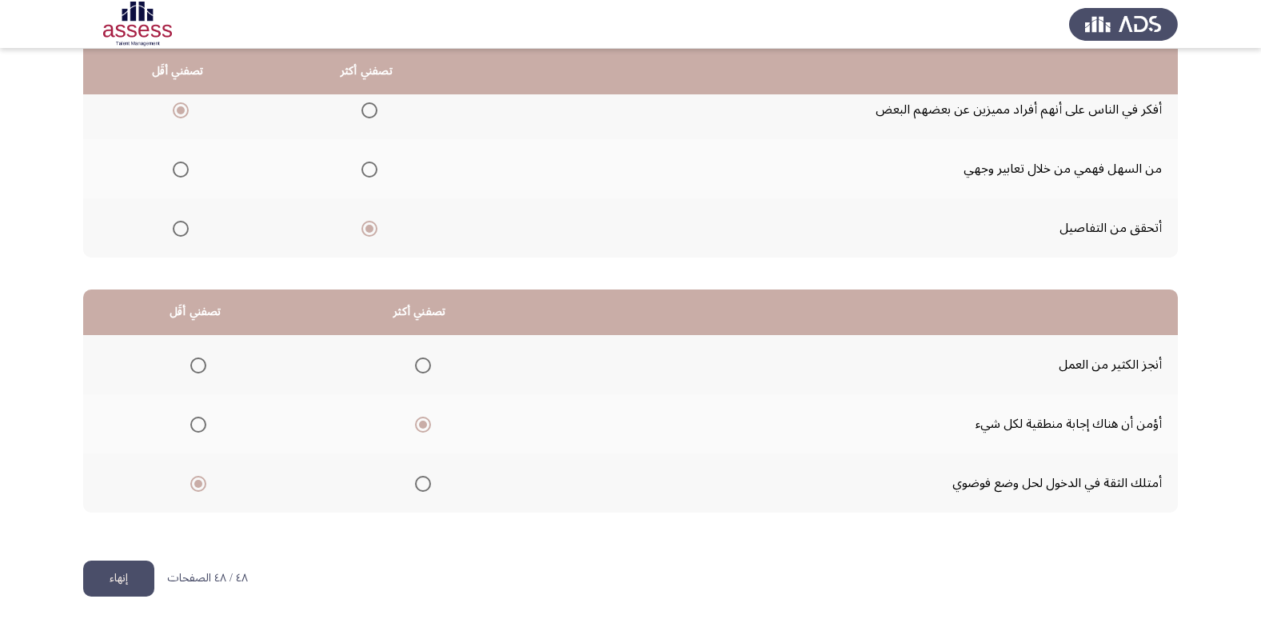
scroll to position [184, 0]
click at [420, 481] on span "Select an option" at bounding box center [423, 483] width 16 height 16
click at [420, 481] on input "Select an option" at bounding box center [423, 483] width 16 height 16
click at [196, 427] on span "Select an option" at bounding box center [198, 424] width 16 height 16
click at [196, 427] on input "Select an option" at bounding box center [198, 424] width 16 height 16
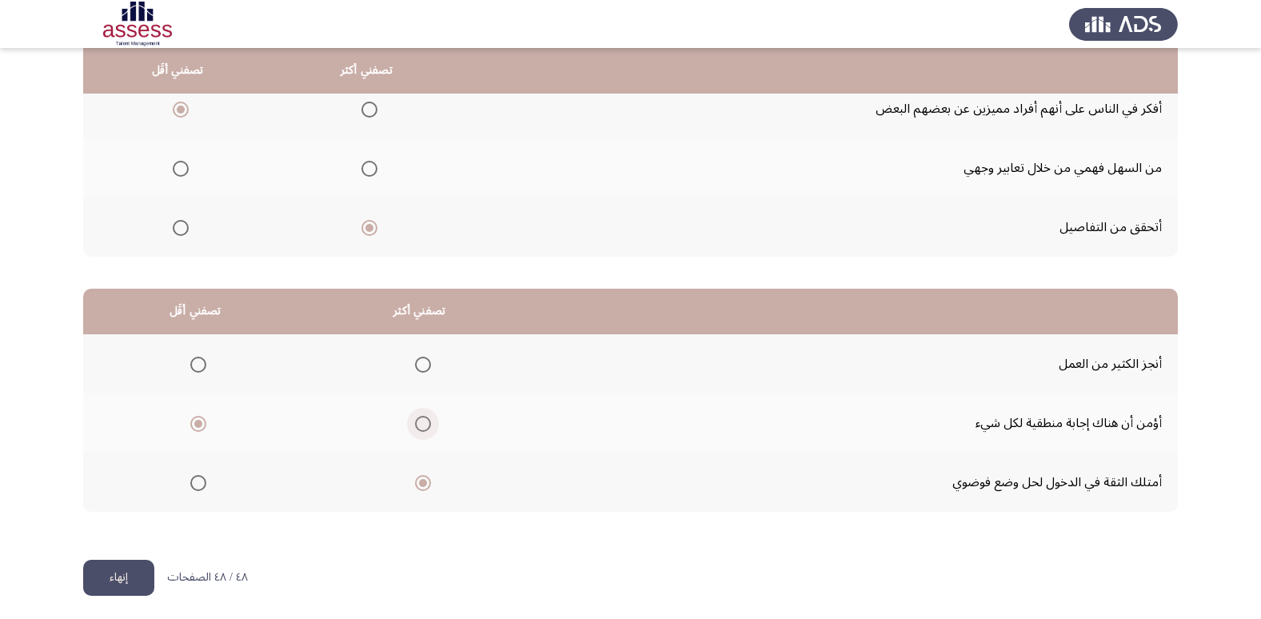
click at [420, 424] on span "Select an option" at bounding box center [423, 424] width 16 height 16
click at [420, 424] on input "Select an option" at bounding box center [423, 424] width 16 height 16
click at [200, 485] on span "Select an option" at bounding box center [198, 483] width 16 height 16
click at [200, 485] on input "Select an option" at bounding box center [198, 483] width 16 height 16
click at [125, 572] on button "إنهاء" at bounding box center [118, 578] width 71 height 36
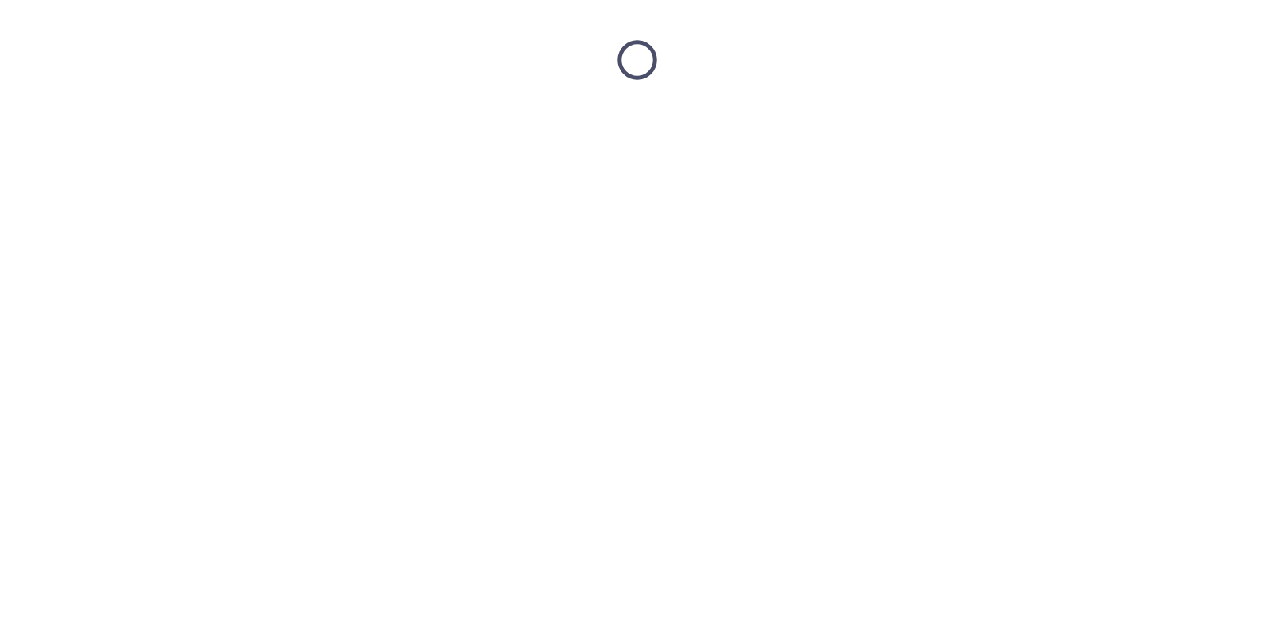
scroll to position [0, 0]
